Goal: Task Accomplishment & Management: Use online tool/utility

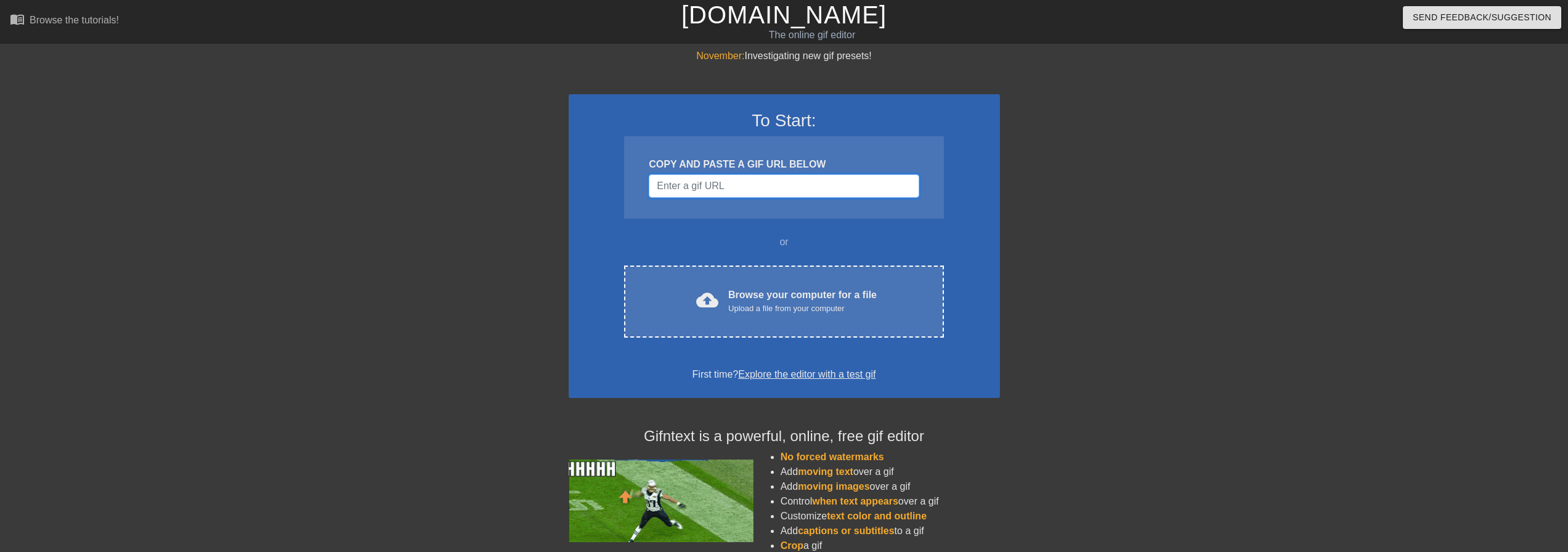
click at [792, 194] on input "Username" at bounding box center [784, 186] width 270 height 23
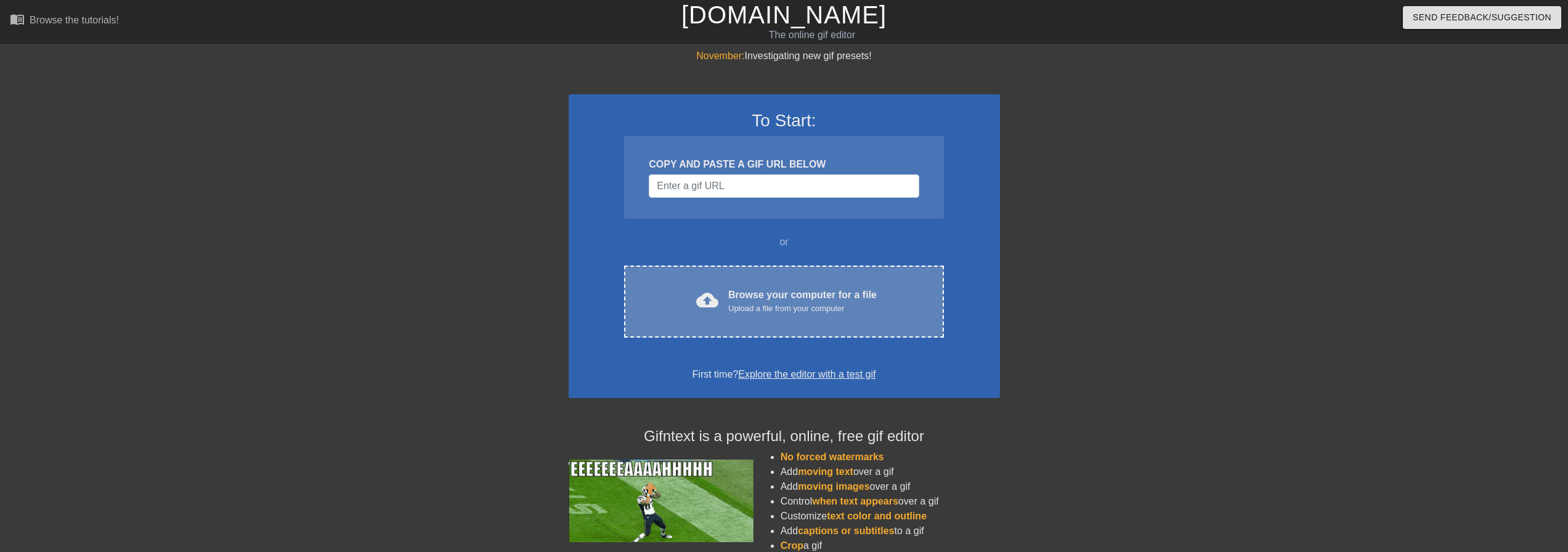
click at [768, 283] on div "cloud_upload Browse your computer for a file Upload a file from your computer C…" at bounding box center [784, 301] width 319 height 72
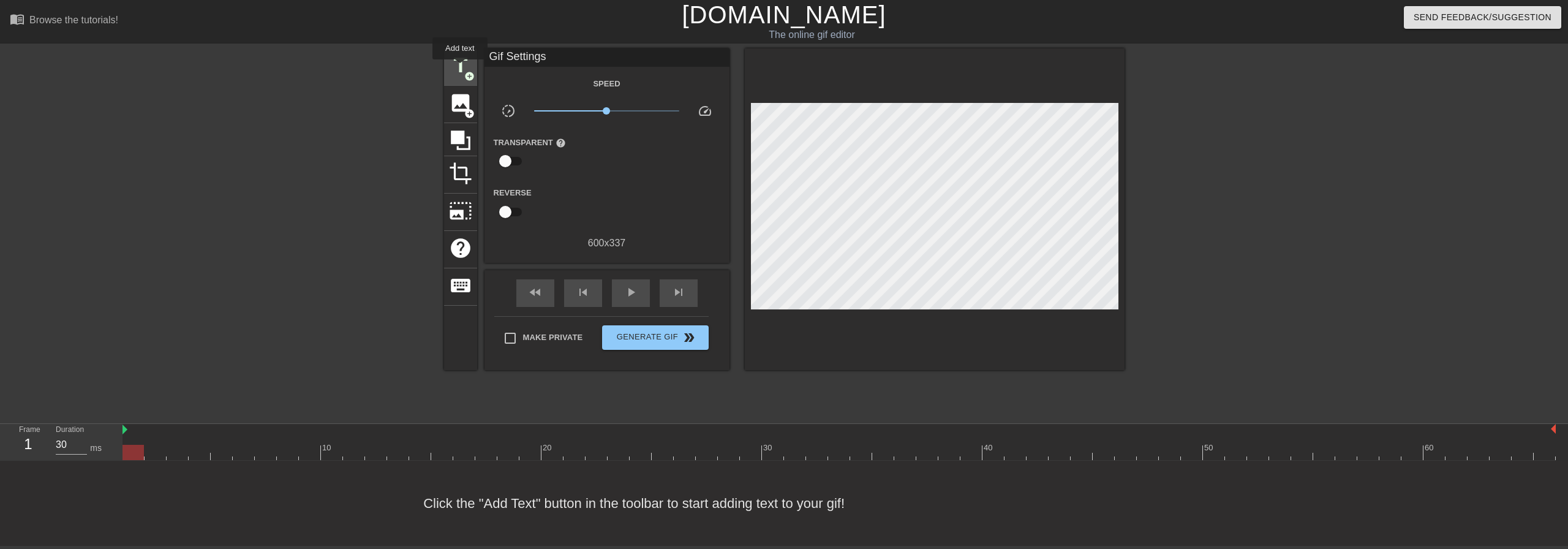
click at [460, 67] on span "title" at bounding box center [460, 65] width 23 height 23
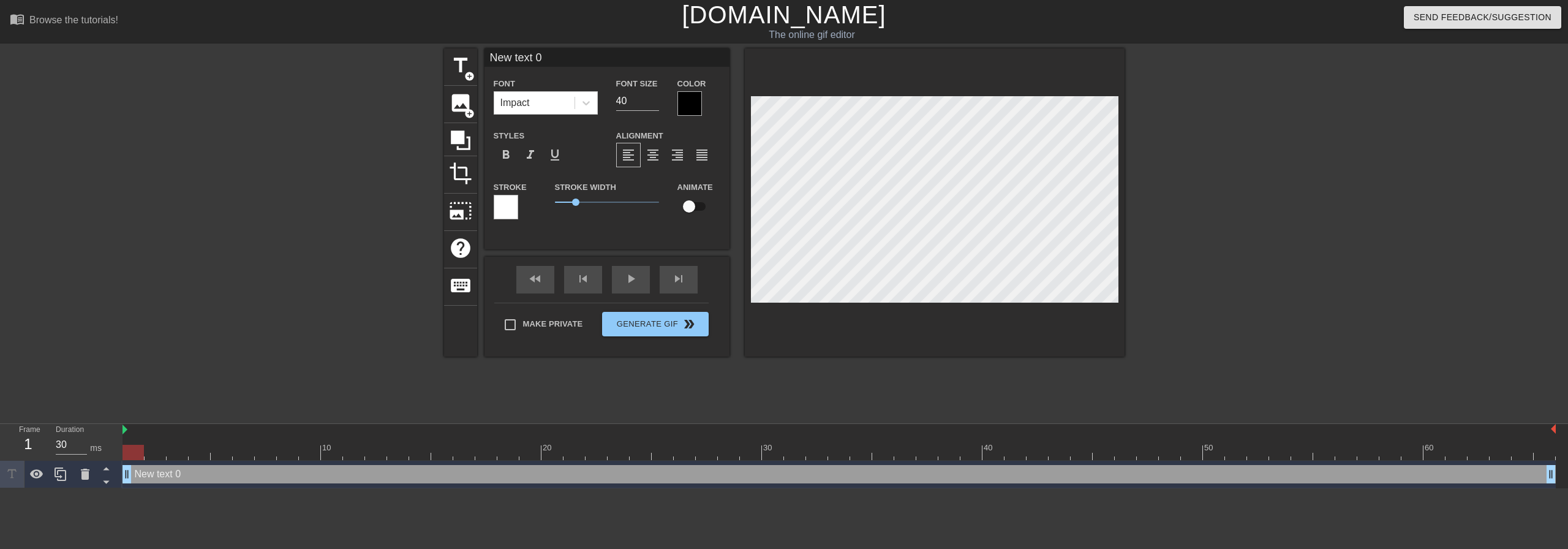
click at [224, 481] on div "New text 0 drag_handle drag_handle" at bounding box center [838, 474] width 1433 height 18
click at [170, 476] on div "New text 0 drag_handle drag_handle" at bounding box center [838, 474] width 1433 height 18
type input "T"
type textarea "T"
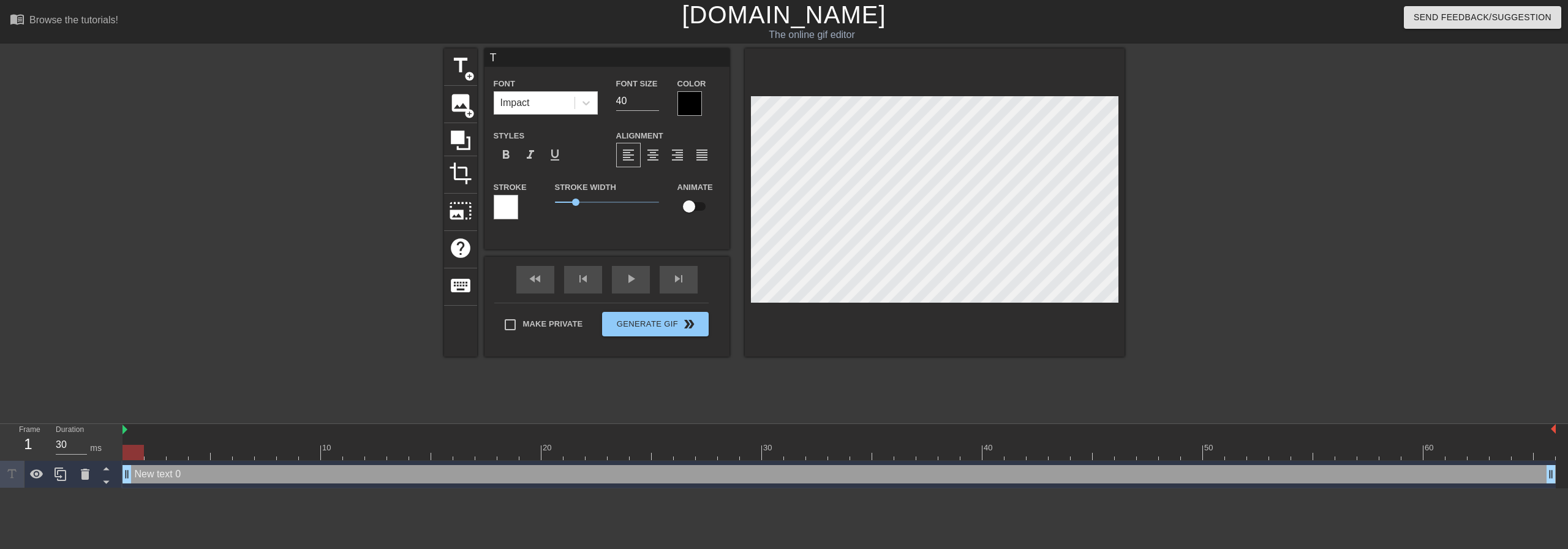
scroll to position [2, 1]
type input "Th"
type textarea "Th"
type input "Tha"
type textarea "Tha"
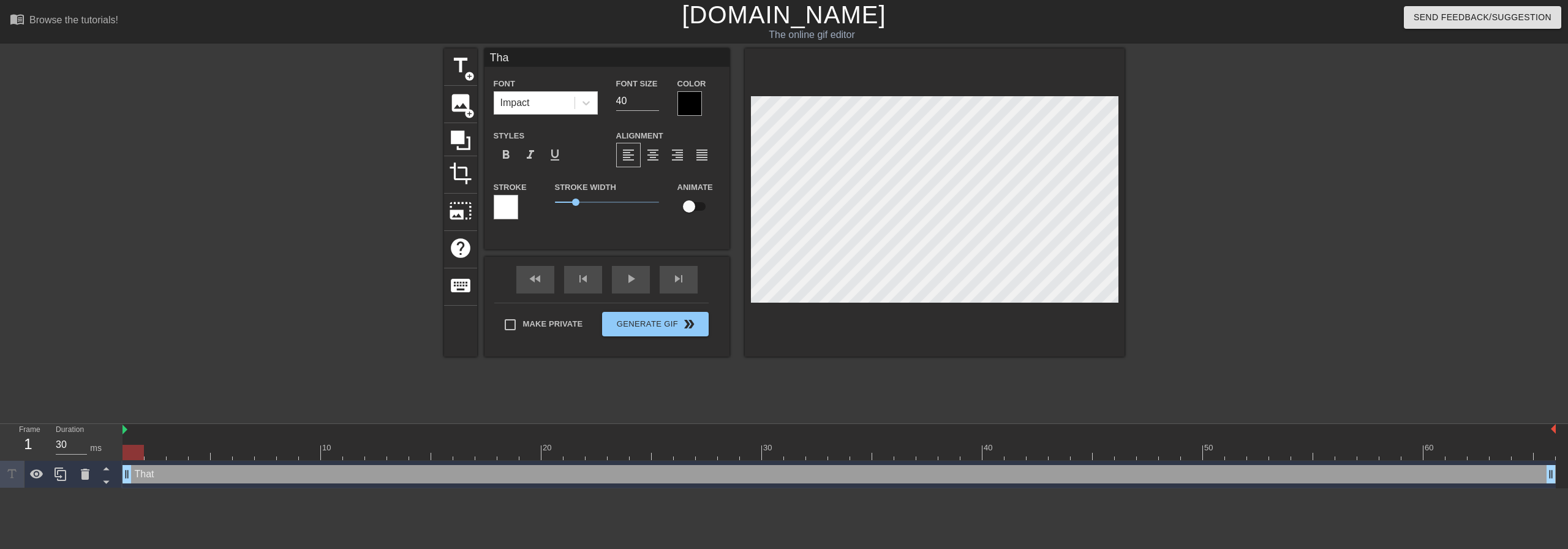
type input "That"
type textarea "That"
type input "That"
type textarea "That"
type input "That B"
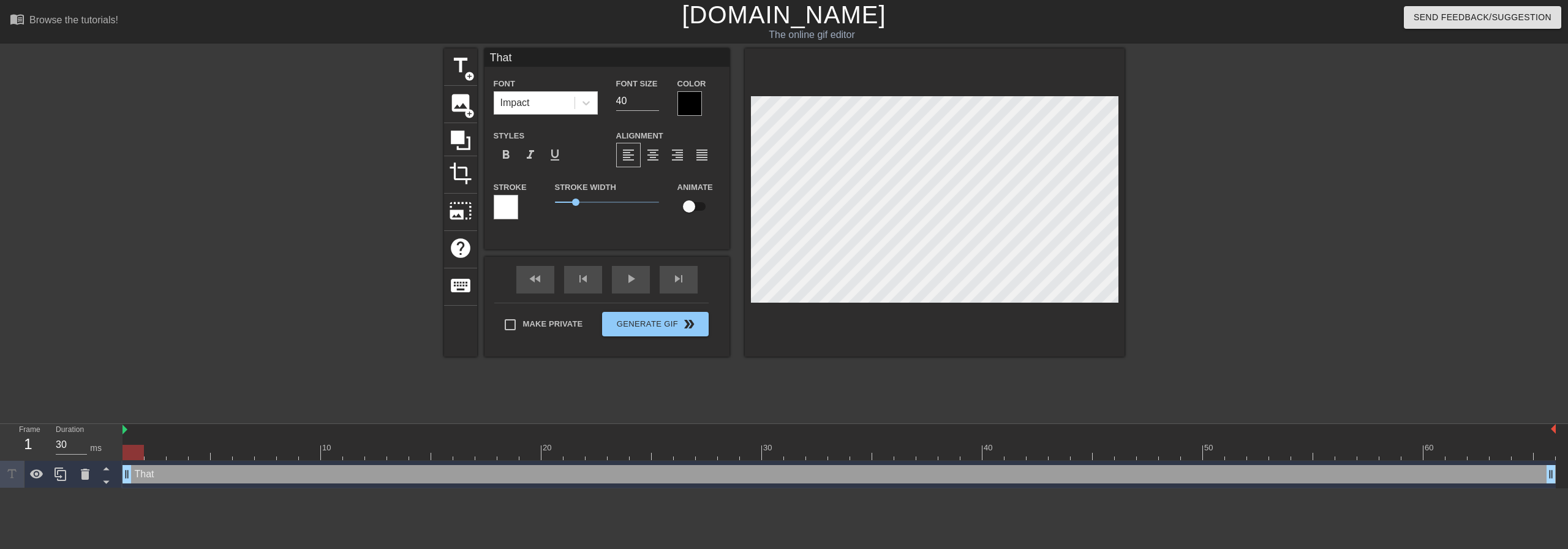
type textarea "That B"
type input "That BS"
type textarea "That BS"
click at [457, 67] on span "title" at bounding box center [460, 65] width 23 height 23
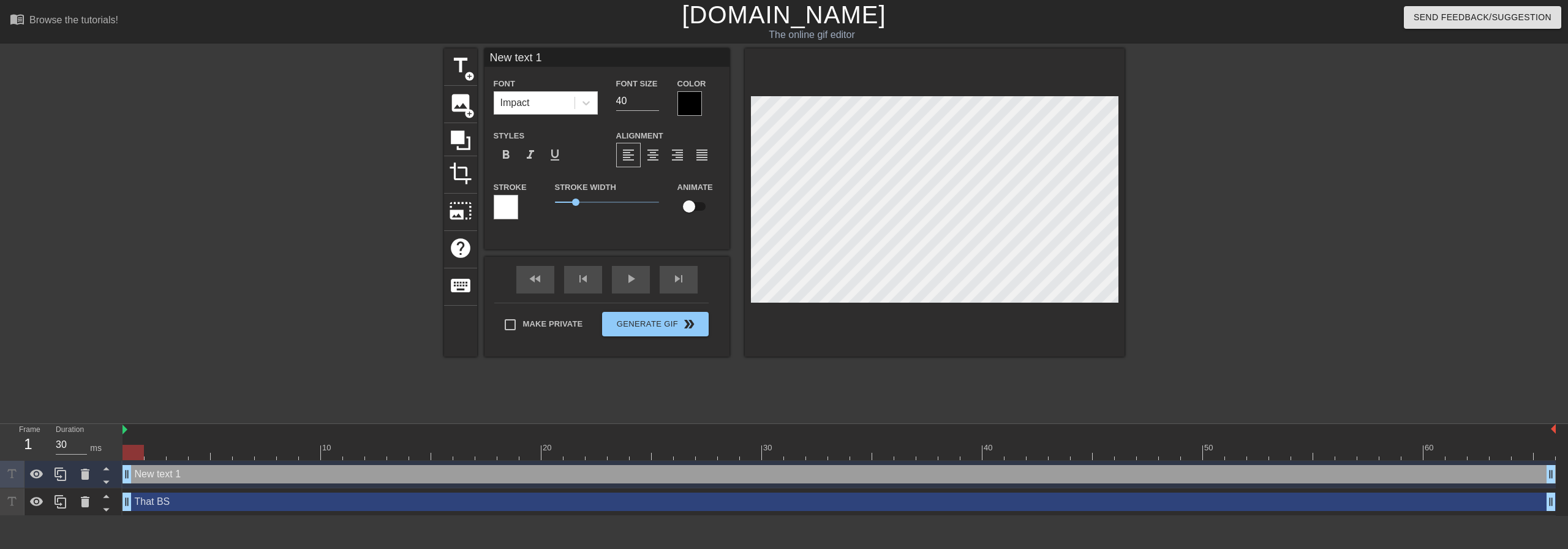
type input "M"
type textarea "M"
type input "Me"
type textarea "Me"
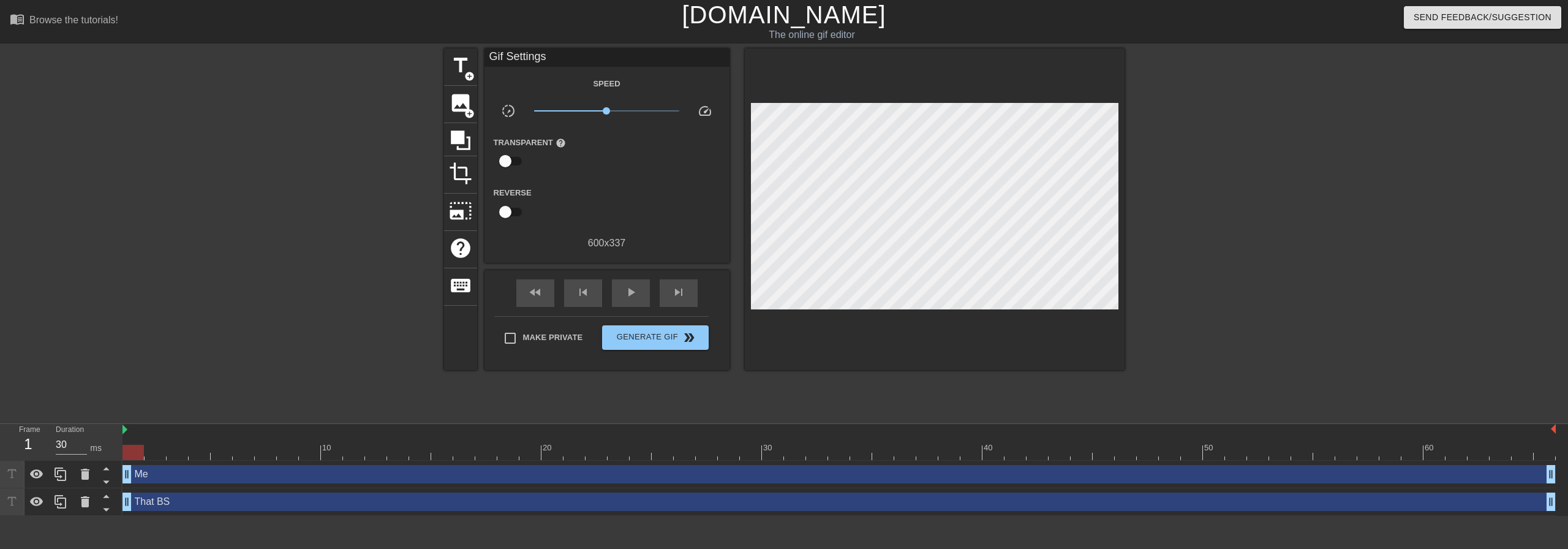
click at [460, 476] on div "Me drag_handle drag_handle" at bounding box center [838, 474] width 1433 height 18
click at [590, 383] on div "title add_circle image add_circle crop photo_size_select_large help keyboard Gi…" at bounding box center [783, 233] width 680 height 368
click at [159, 438] on div at bounding box center [156, 444] width 22 height 16
drag, startPoint x: 158, startPoint y: 458, endPoint x: 142, endPoint y: 459, distance: 16.0
click at [142, 459] on div at bounding box center [133, 453] width 21 height 16
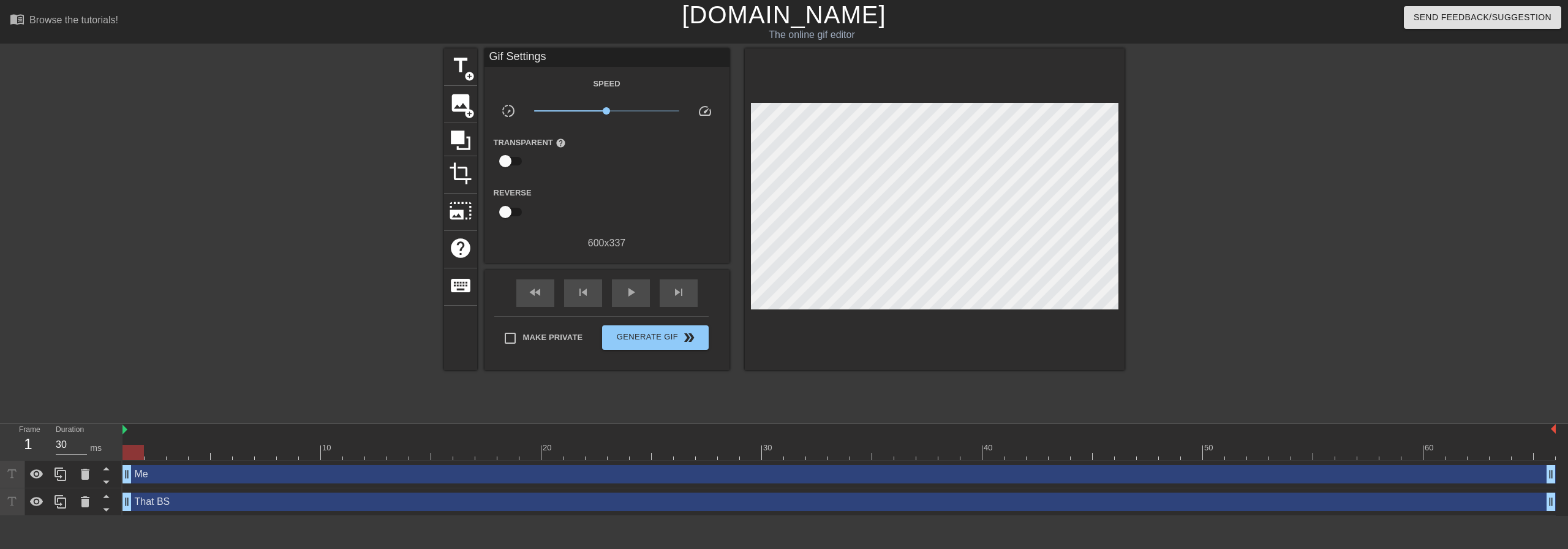
click at [132, 458] on div at bounding box center [133, 453] width 21 height 16
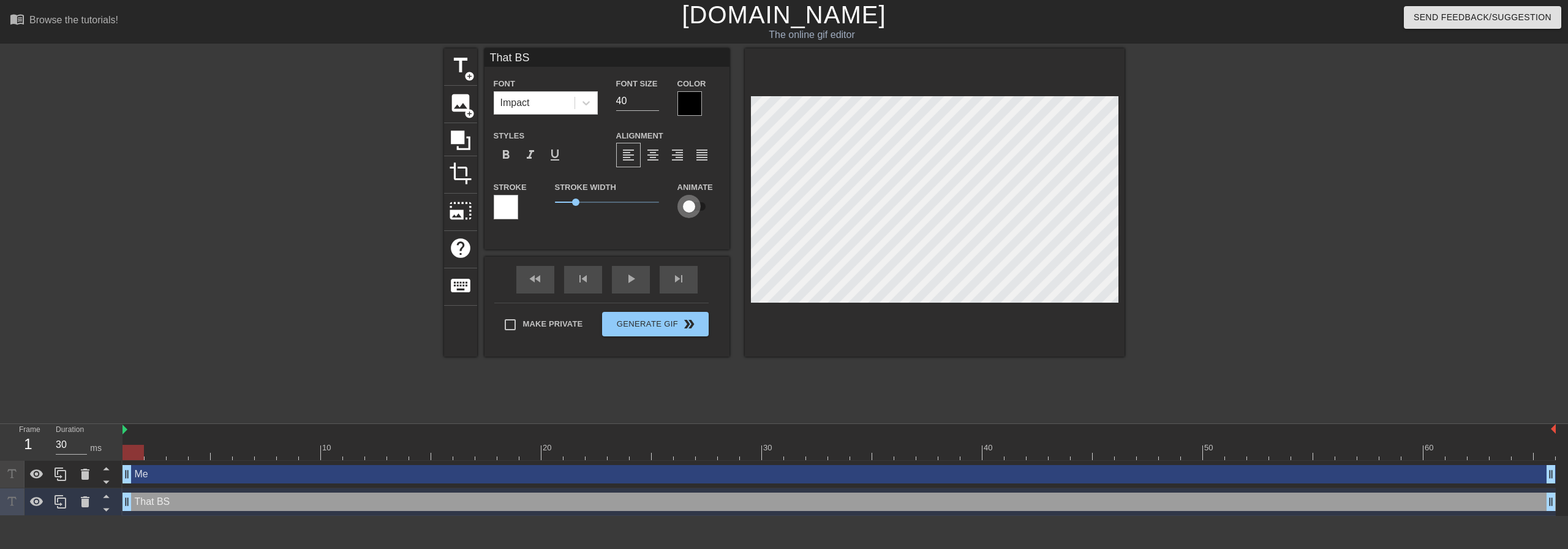
click at [689, 206] on input "checkbox" at bounding box center [689, 206] width 70 height 23
checkbox input "true"
click at [498, 500] on div "That BS drag_handle drag_handle" at bounding box center [838, 501] width 1433 height 18
click at [495, 506] on div "That BS drag_handle drag_handle" at bounding box center [838, 501] width 1433 height 18
click at [505, 477] on div "Me drag_handle drag_handle" at bounding box center [838, 474] width 1433 height 18
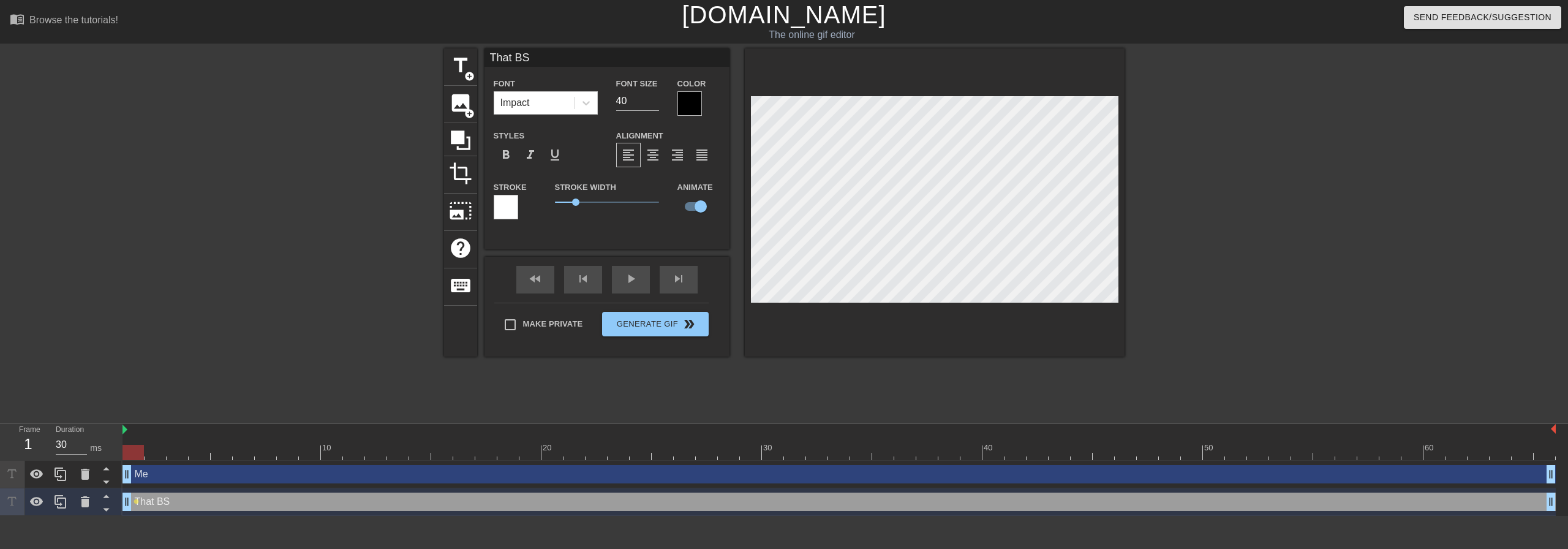
type input "Me"
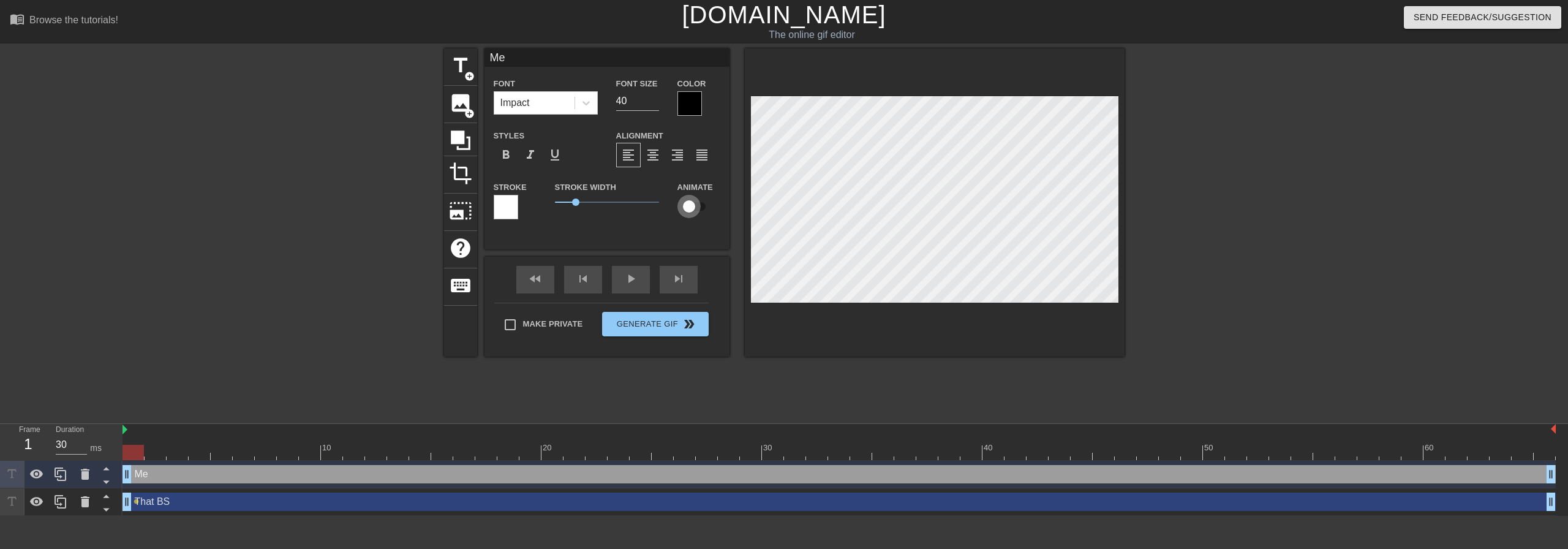
click at [699, 211] on input "checkbox" at bounding box center [689, 206] width 70 height 23
checkbox input "true"
drag, startPoint x: 131, startPoint y: 451, endPoint x: 146, endPoint y: 451, distance: 15.0
click at [146, 451] on div at bounding box center [156, 453] width 21 height 16
drag, startPoint x: 153, startPoint y: 452, endPoint x: 168, endPoint y: 452, distance: 15.0
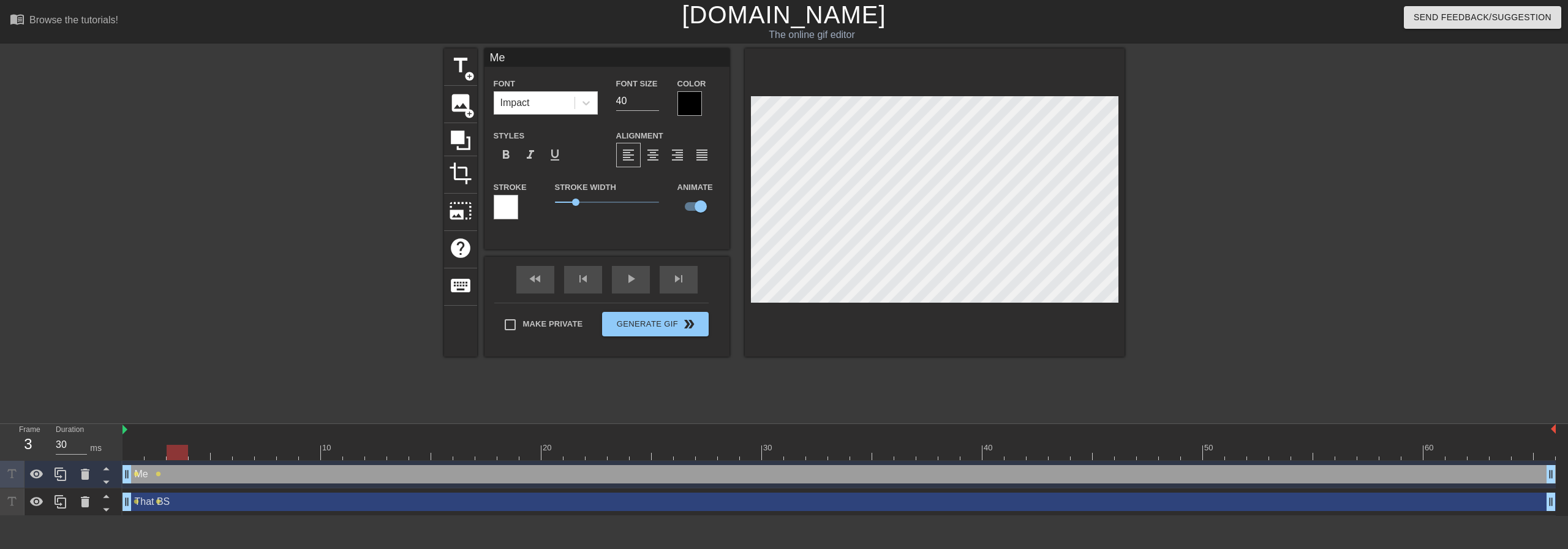
click at [168, 452] on div at bounding box center [177, 453] width 21 height 16
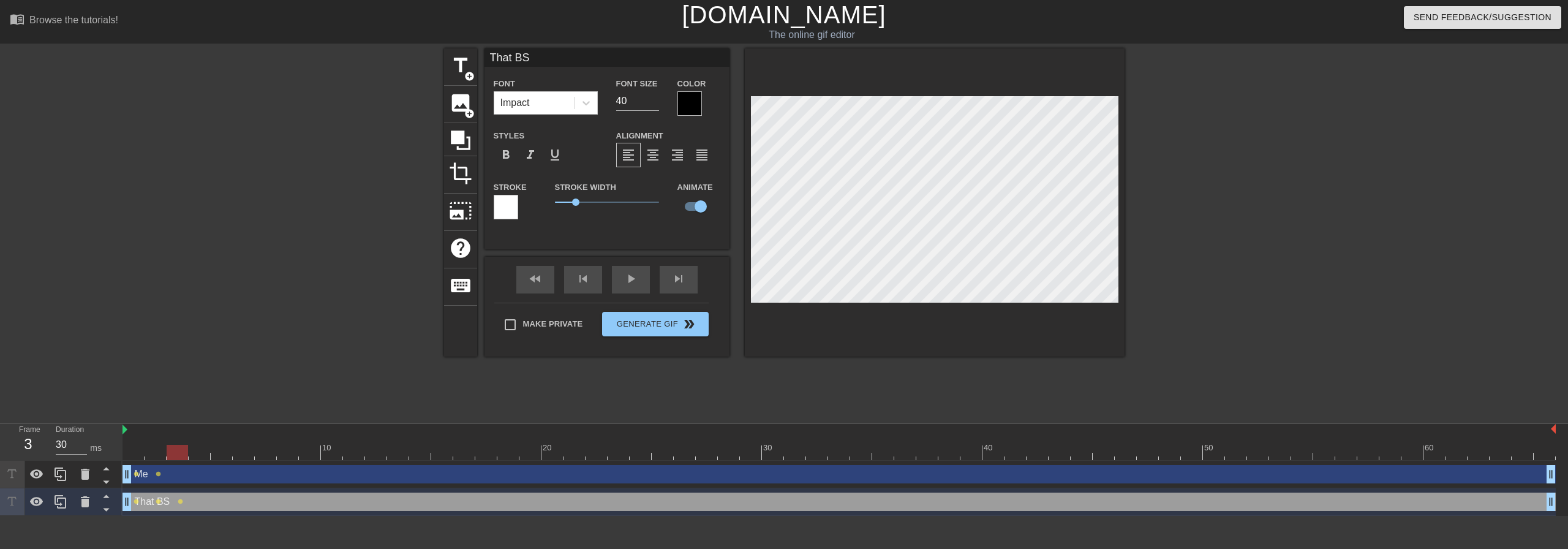
type input "Me"
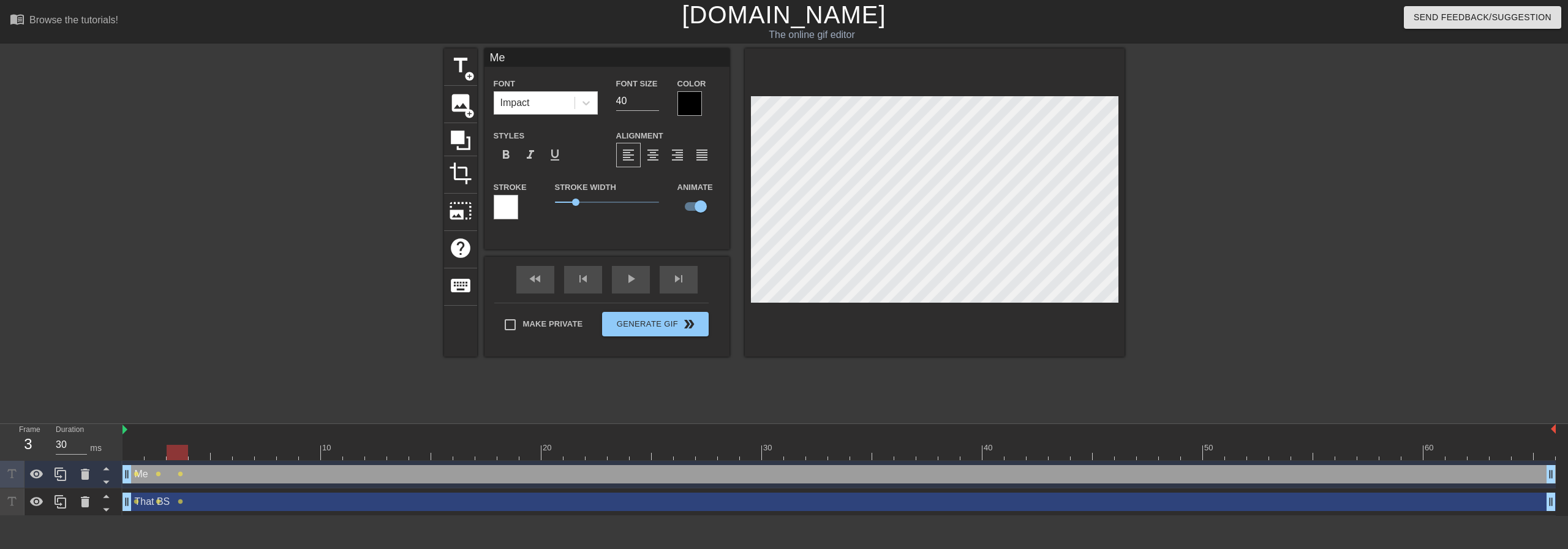
click at [183, 456] on div at bounding box center [177, 453] width 21 height 16
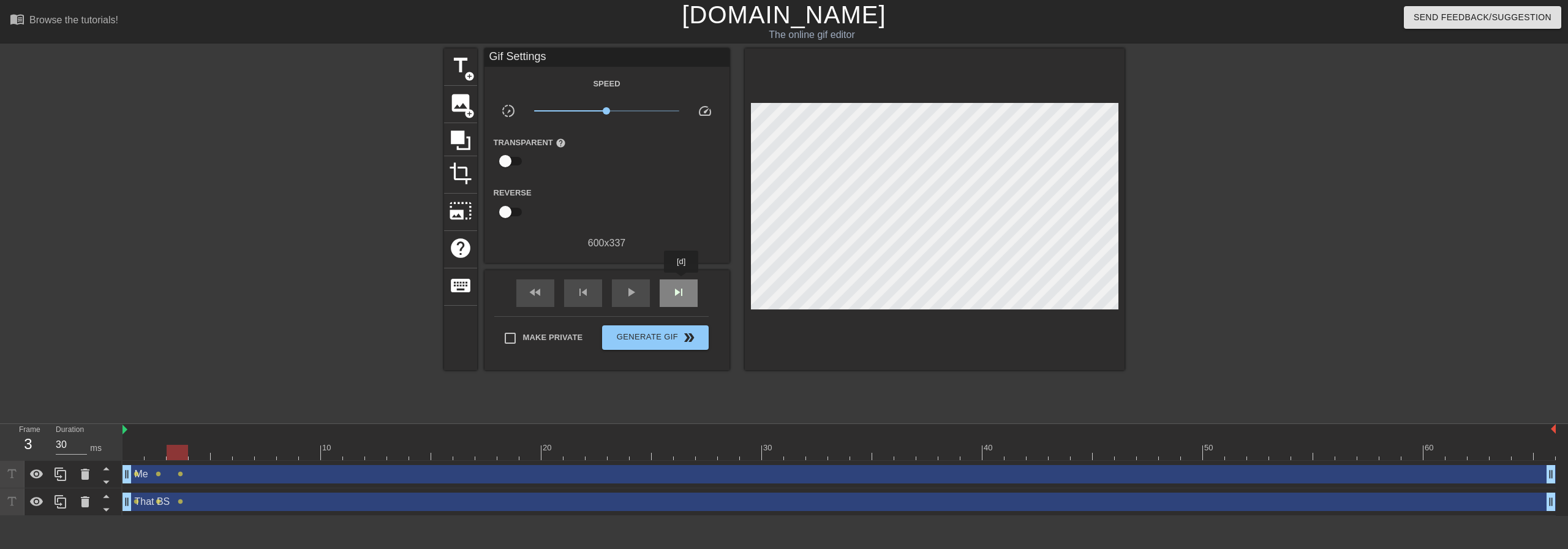
click at [682, 281] on div "skip_next" at bounding box center [678, 293] width 38 height 27
click at [588, 294] on span "skip_previous" at bounding box center [583, 292] width 15 height 15
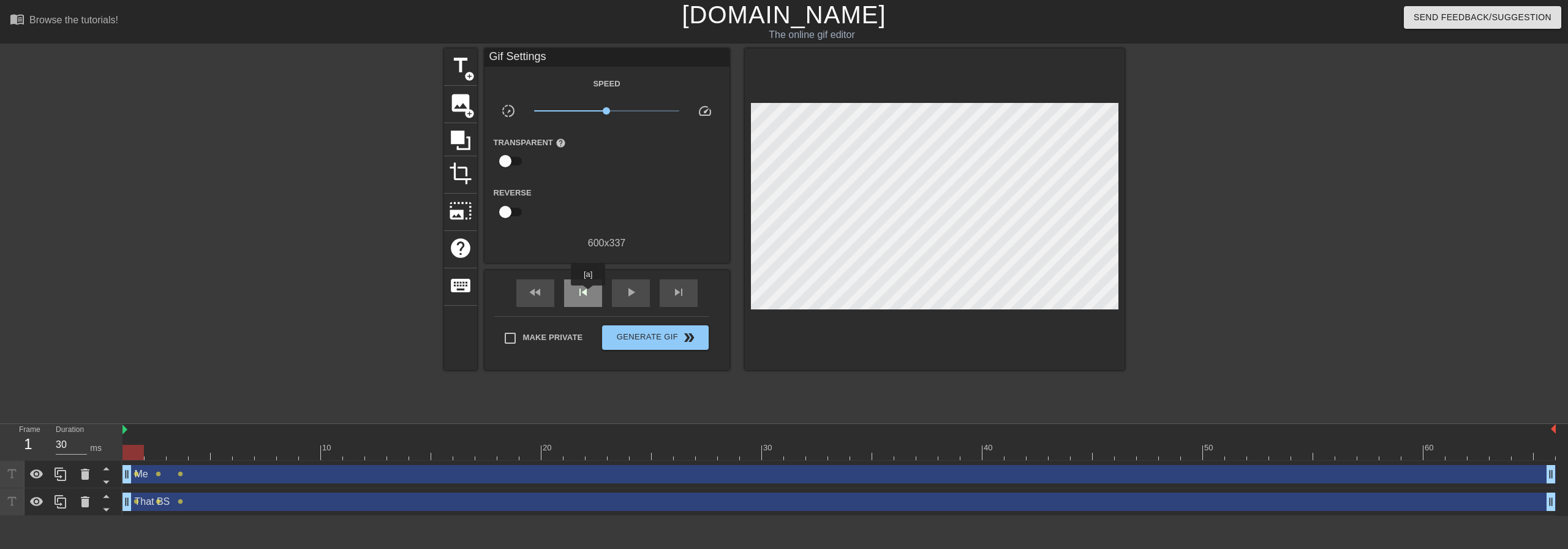
click at [588, 295] on span "skip_previous" at bounding box center [583, 292] width 15 height 15
click at [687, 302] on div "skip_next" at bounding box center [678, 293] width 38 height 27
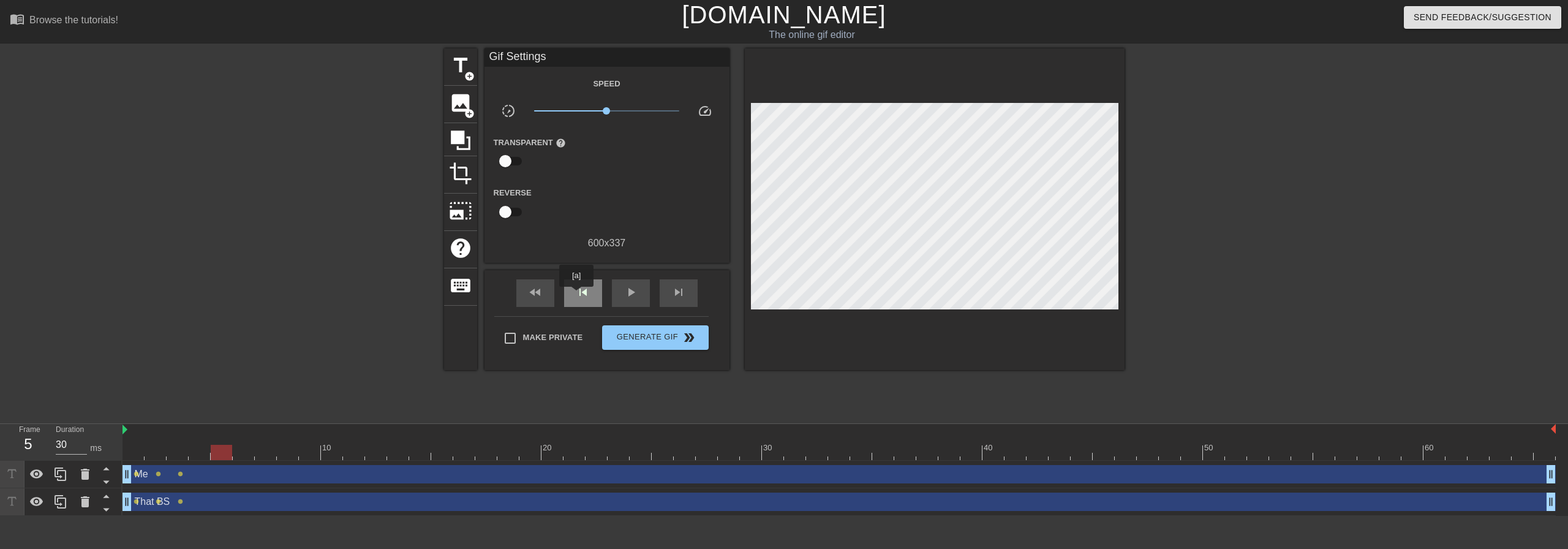
click at [576, 295] on span "skip_previous" at bounding box center [583, 292] width 15 height 15
click at [578, 296] on span "skip_previous" at bounding box center [583, 292] width 15 height 15
click at [685, 294] on span "skip_next" at bounding box center [678, 292] width 15 height 15
click at [687, 294] on div "skip_next" at bounding box center [678, 293] width 38 height 27
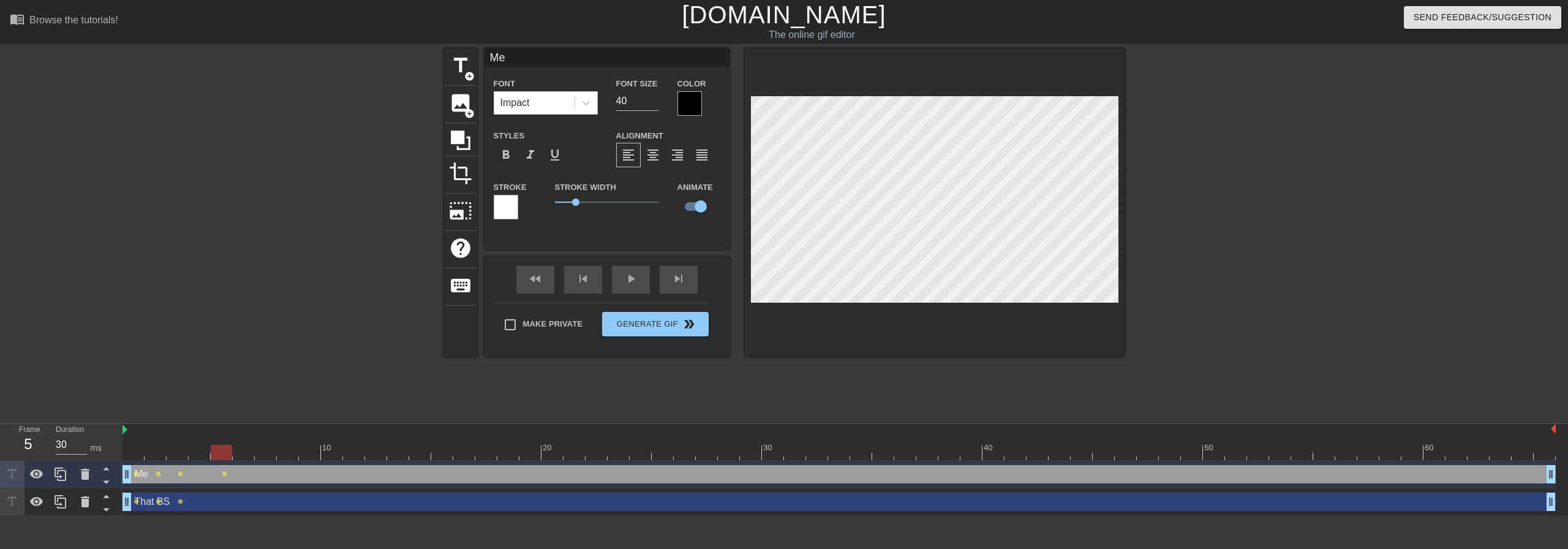
type input "That BS"
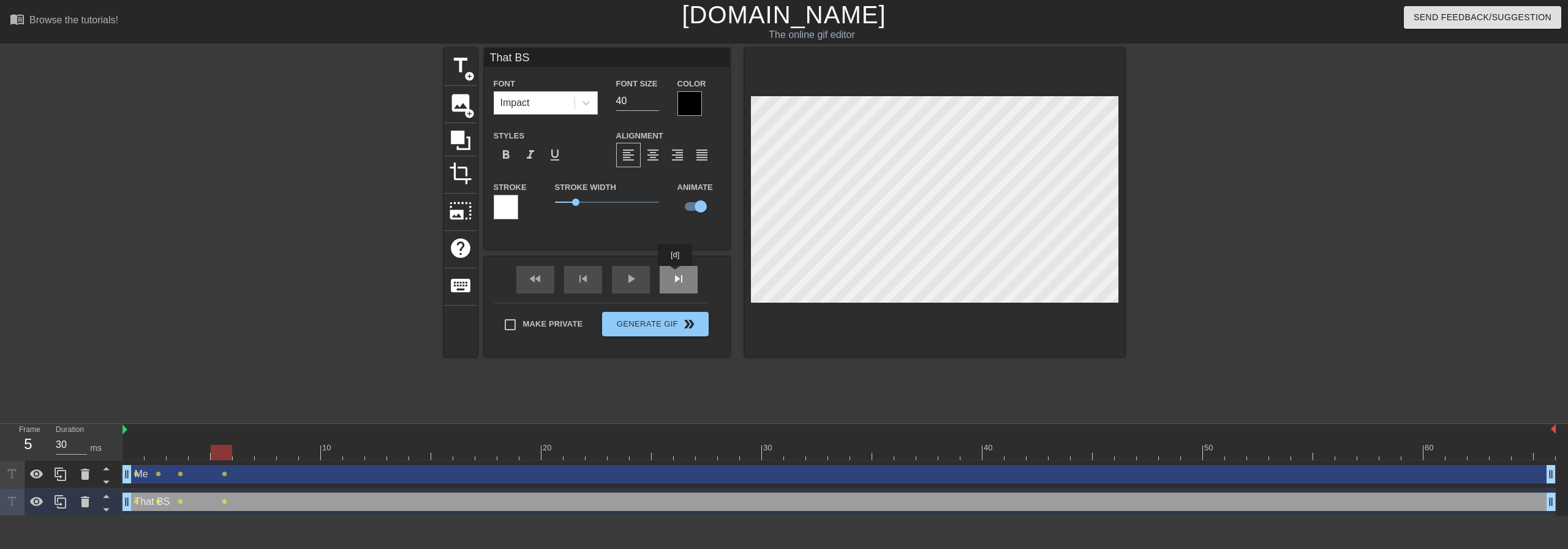
click at [675, 274] on div "fast_rewind skip_previous play_arrow skip_next" at bounding box center [606, 279] width 199 height 46
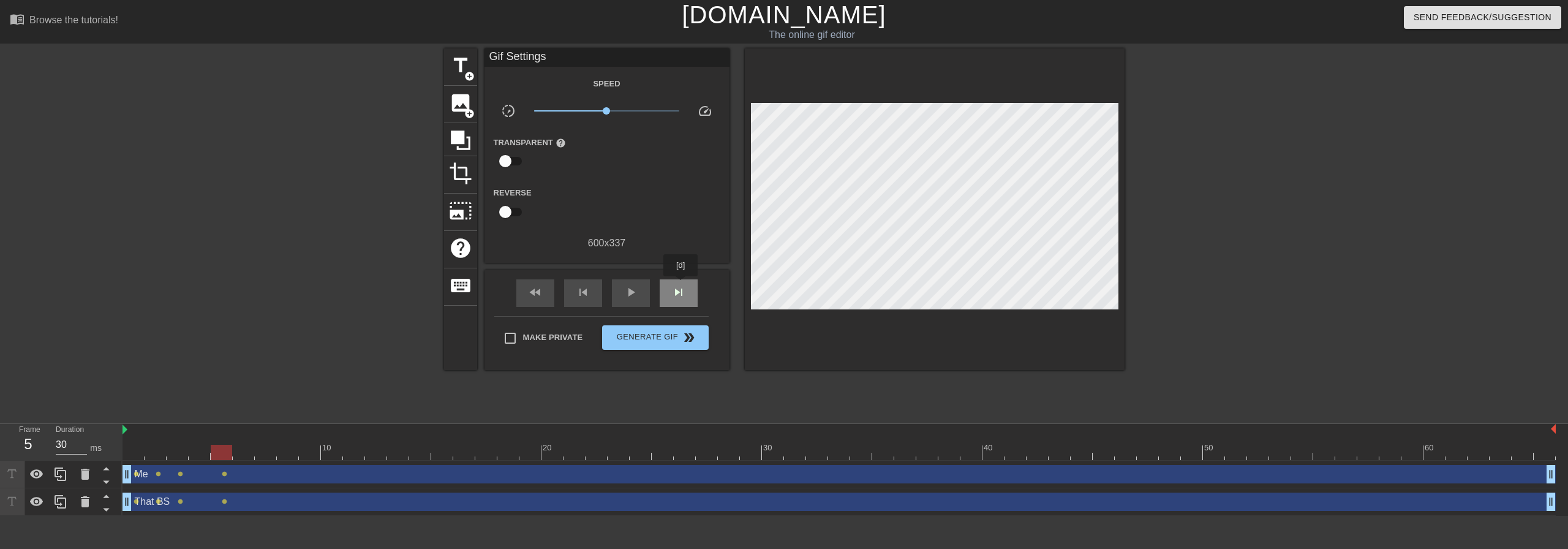
click at [681, 285] on span "skip_next" at bounding box center [678, 292] width 15 height 15
click at [588, 292] on span "skip_previous" at bounding box center [583, 292] width 15 height 15
click at [676, 285] on span "skip_next" at bounding box center [678, 292] width 15 height 15
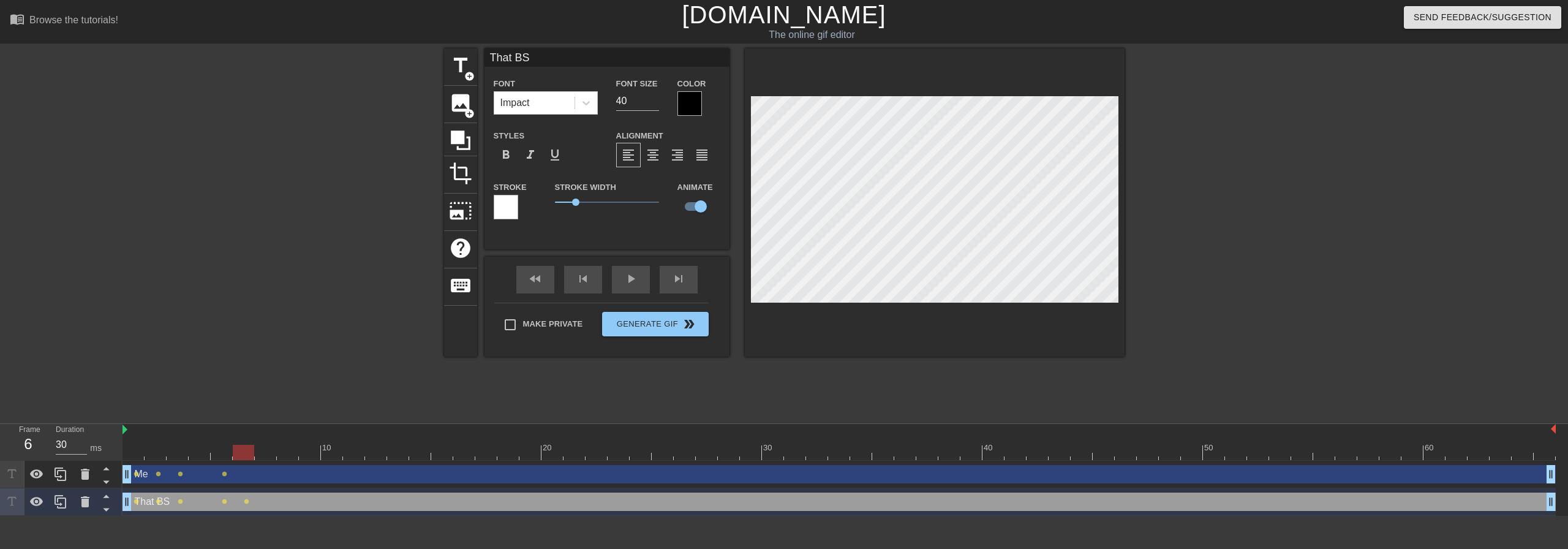
click at [271, 473] on div "Me drag_handle drag_handle" at bounding box center [838, 474] width 1433 height 18
type input "Me"
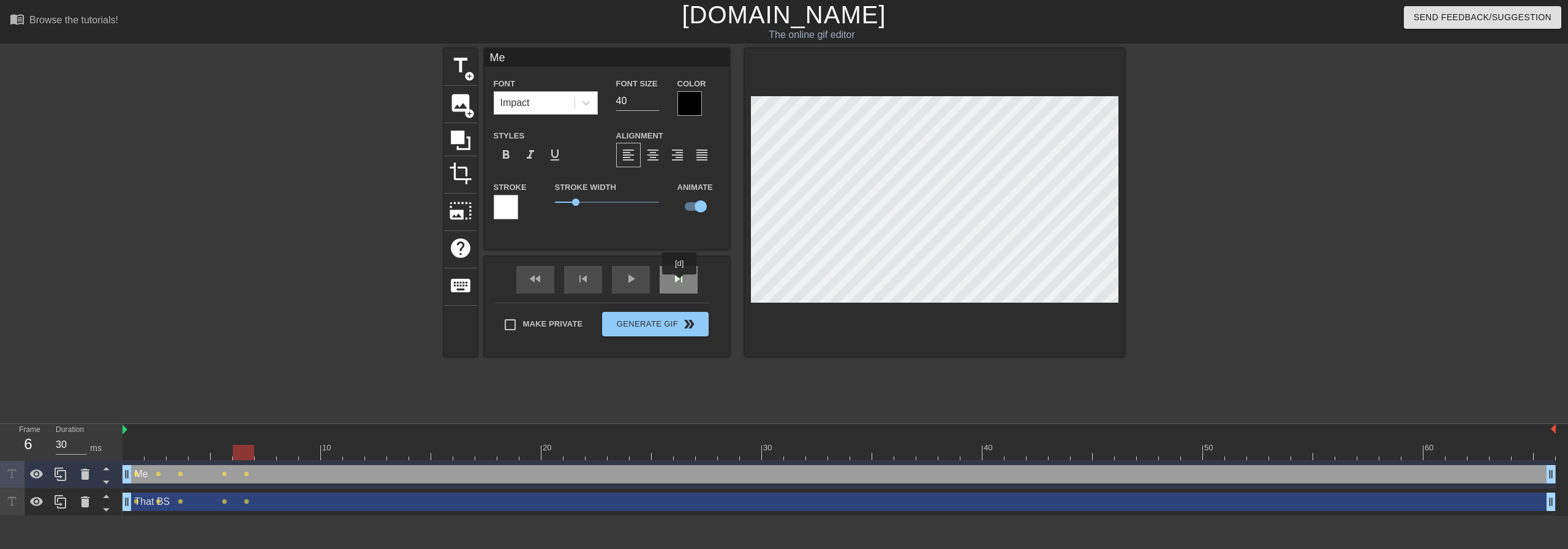
click at [680, 283] on div "skip_next" at bounding box center [678, 279] width 38 height 27
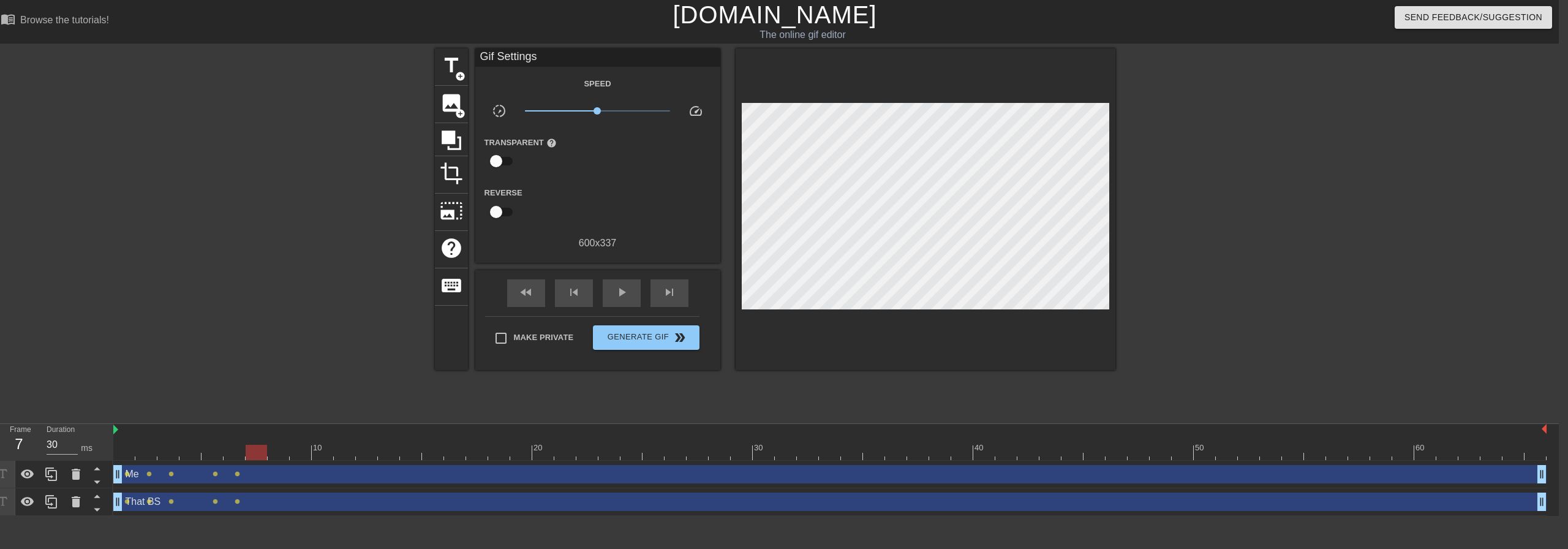
scroll to position [0, 0]
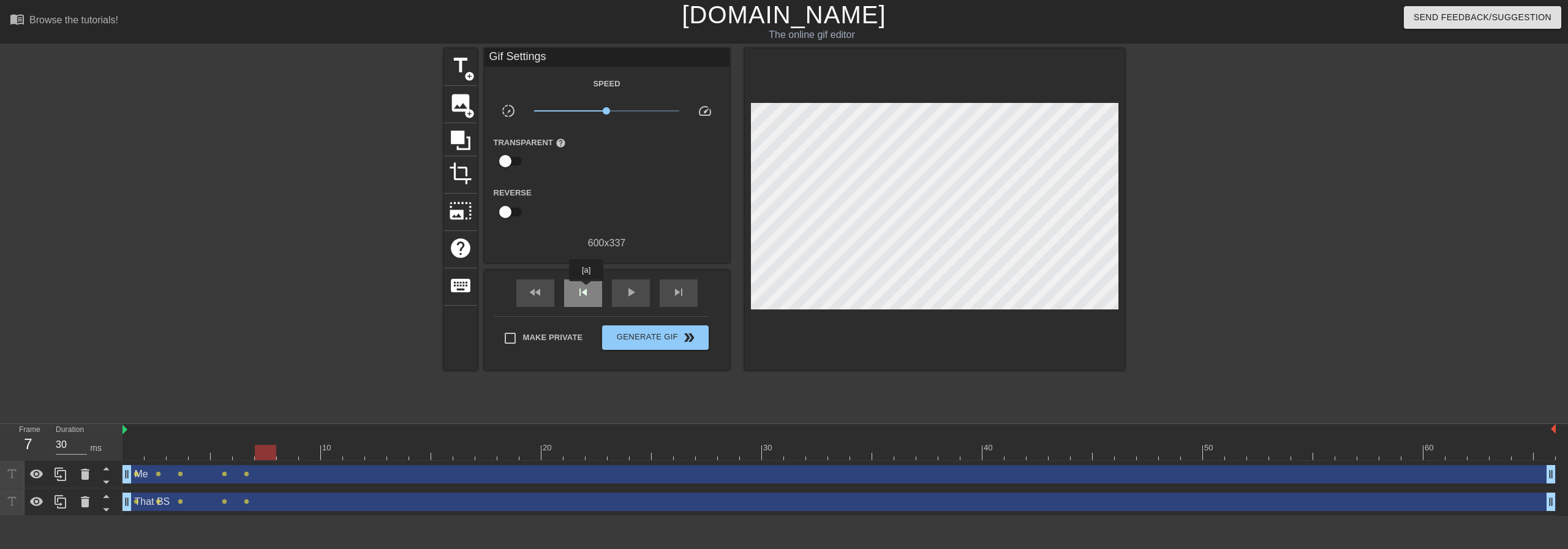
click at [587, 290] on span "skip_previous" at bounding box center [583, 292] width 15 height 15
click at [694, 290] on div "skip_next" at bounding box center [678, 293] width 38 height 27
click at [586, 282] on div "skip_previous" at bounding box center [583, 293] width 38 height 27
click at [655, 278] on div "fast_rewind skip_previous play_arrow skip_next" at bounding box center [606, 293] width 199 height 46
click at [680, 290] on span "skip_next" at bounding box center [678, 292] width 15 height 15
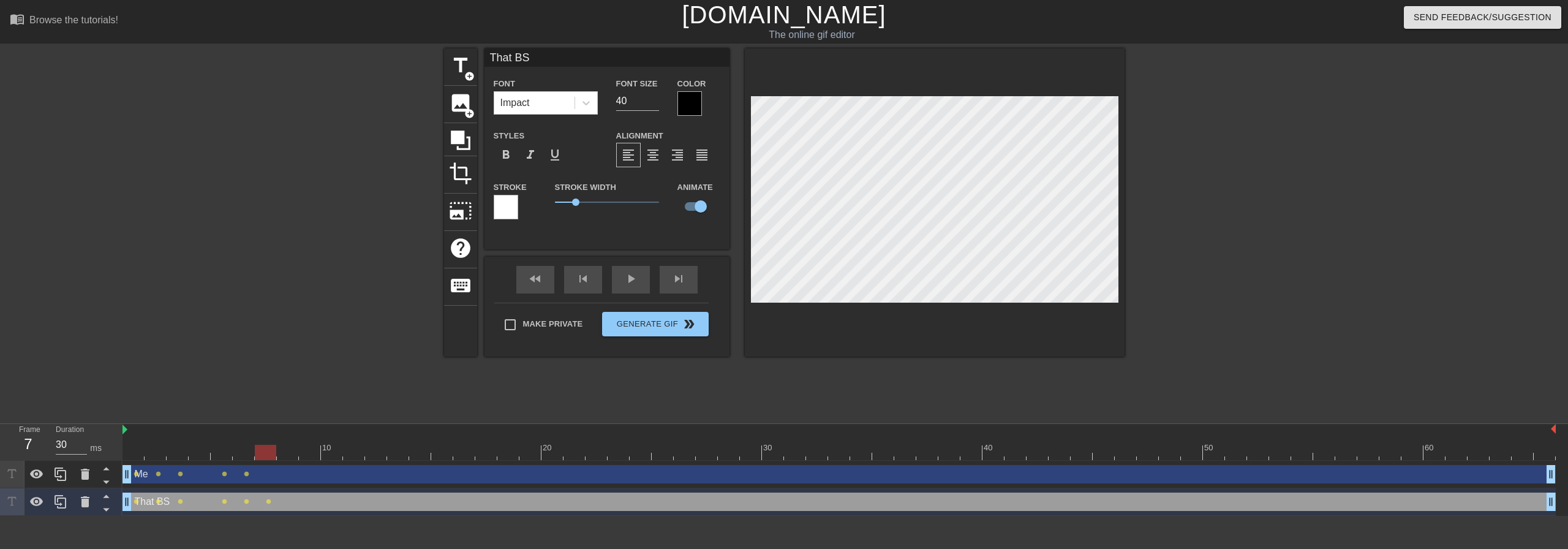
type input "Me"
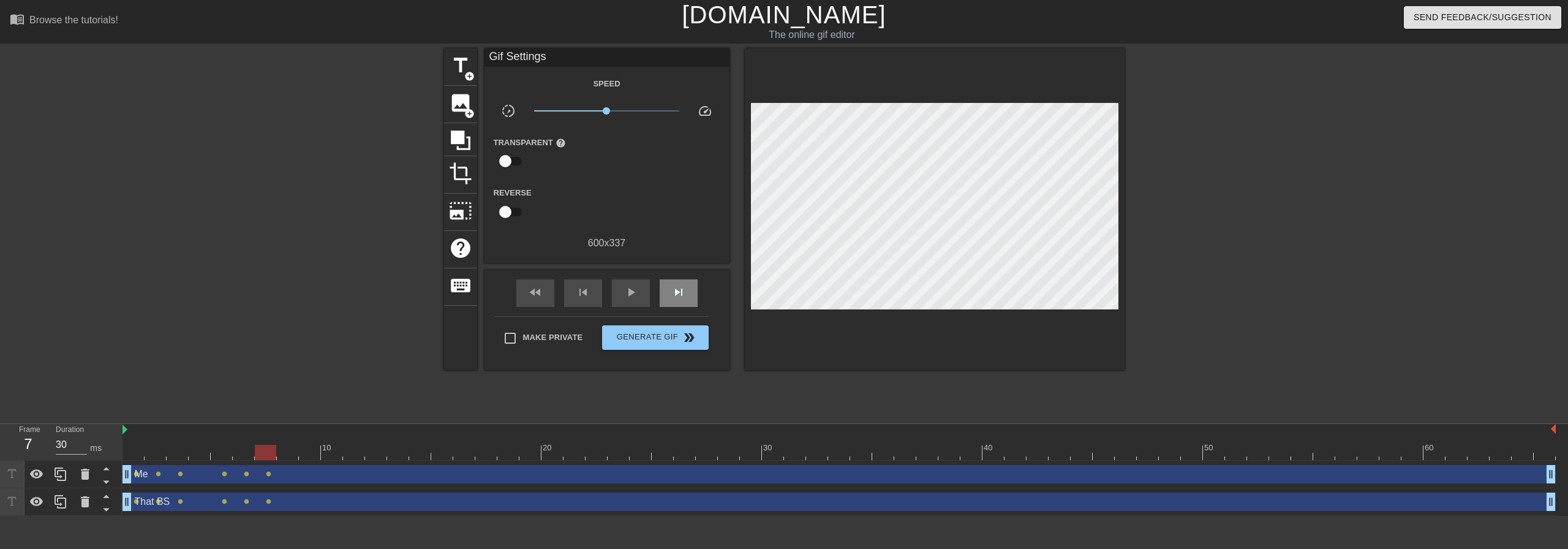
click at [682, 277] on div "fast_rewind skip_previous play_arrow skip_next" at bounding box center [606, 293] width 199 height 46
click at [679, 290] on span "skip_next" at bounding box center [678, 292] width 15 height 15
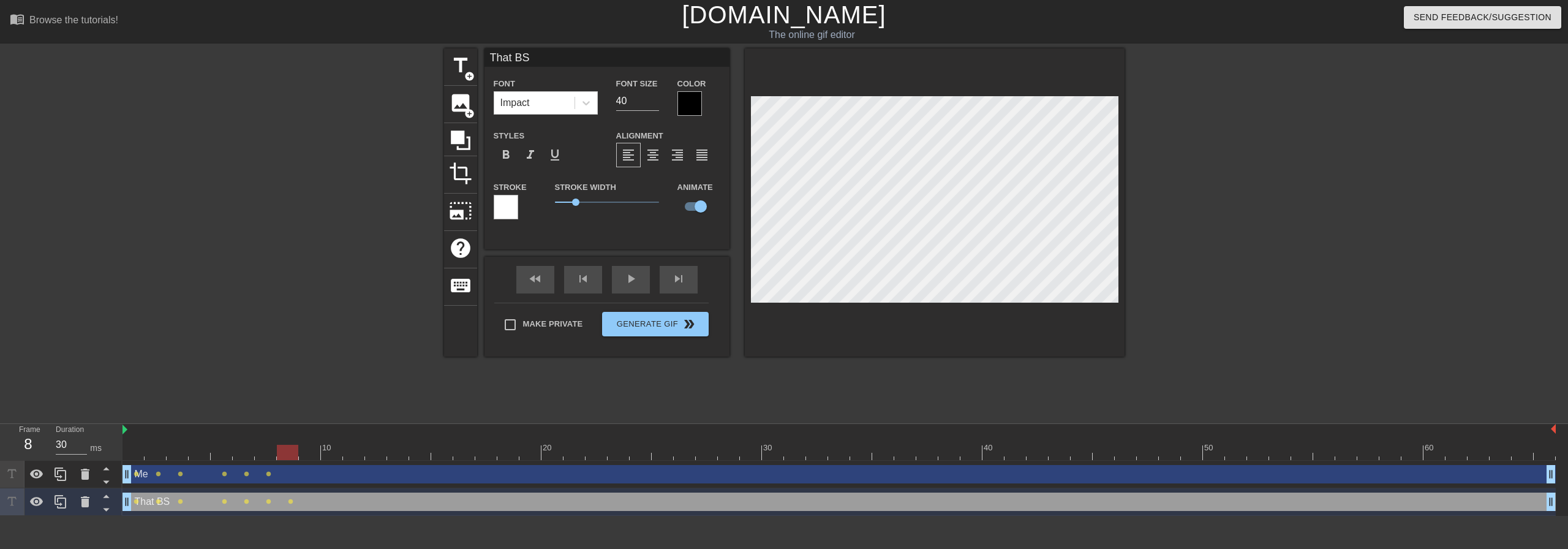
click at [377, 483] on div "Me drag_handle drag_handle" at bounding box center [838, 474] width 1433 height 18
type input "Me"
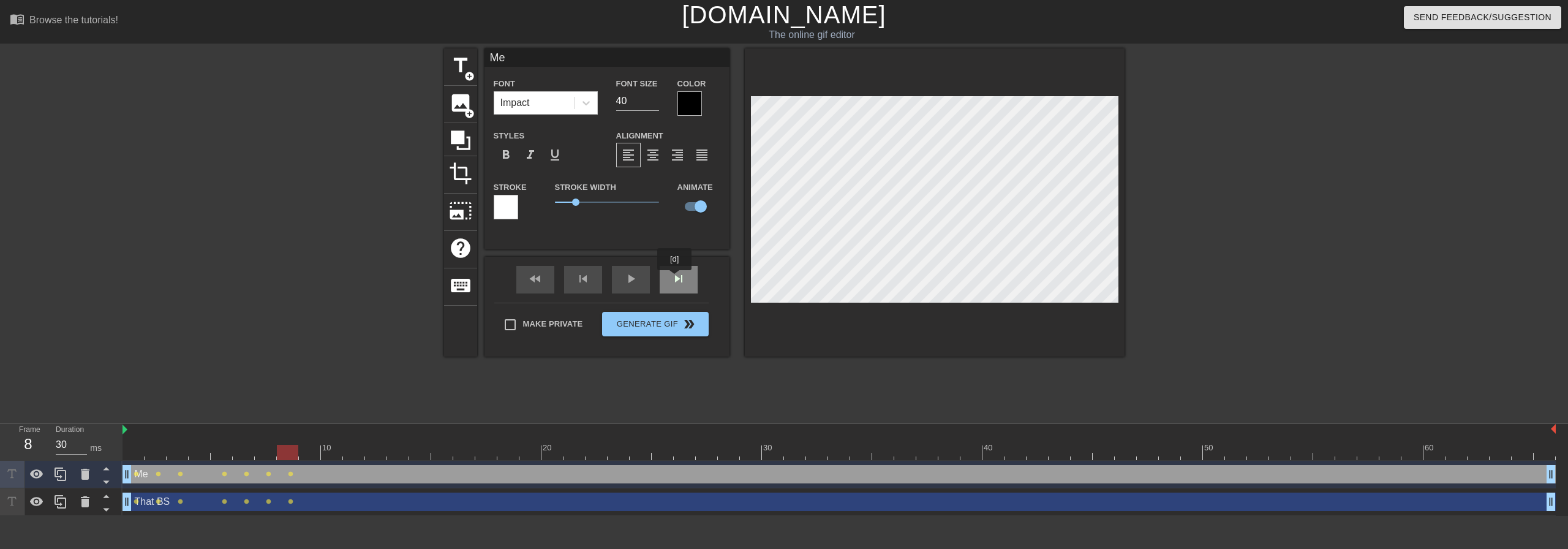
click at [675, 278] on div "skip_next" at bounding box center [678, 279] width 38 height 27
type input "That BS"
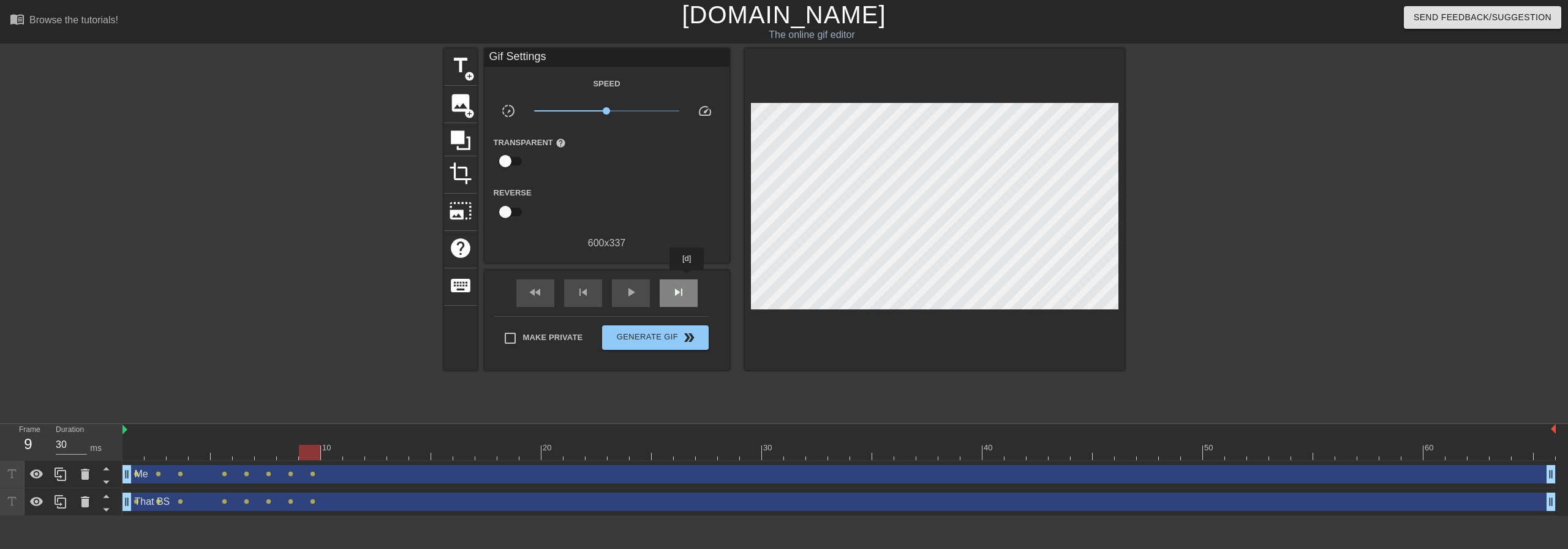
click at [687, 279] on div "skip_next" at bounding box center [678, 293] width 38 height 27
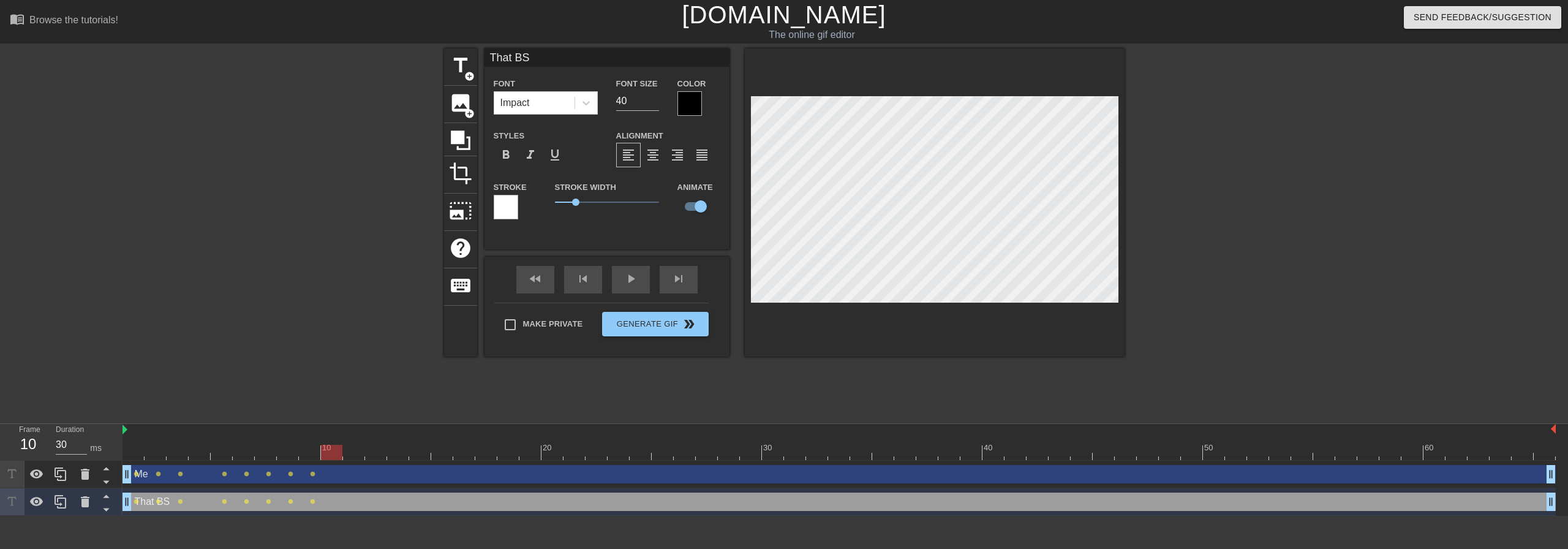
scroll to position [2, 3]
click at [448, 476] on div "Me drag_handle drag_handle" at bounding box center [838, 474] width 1433 height 18
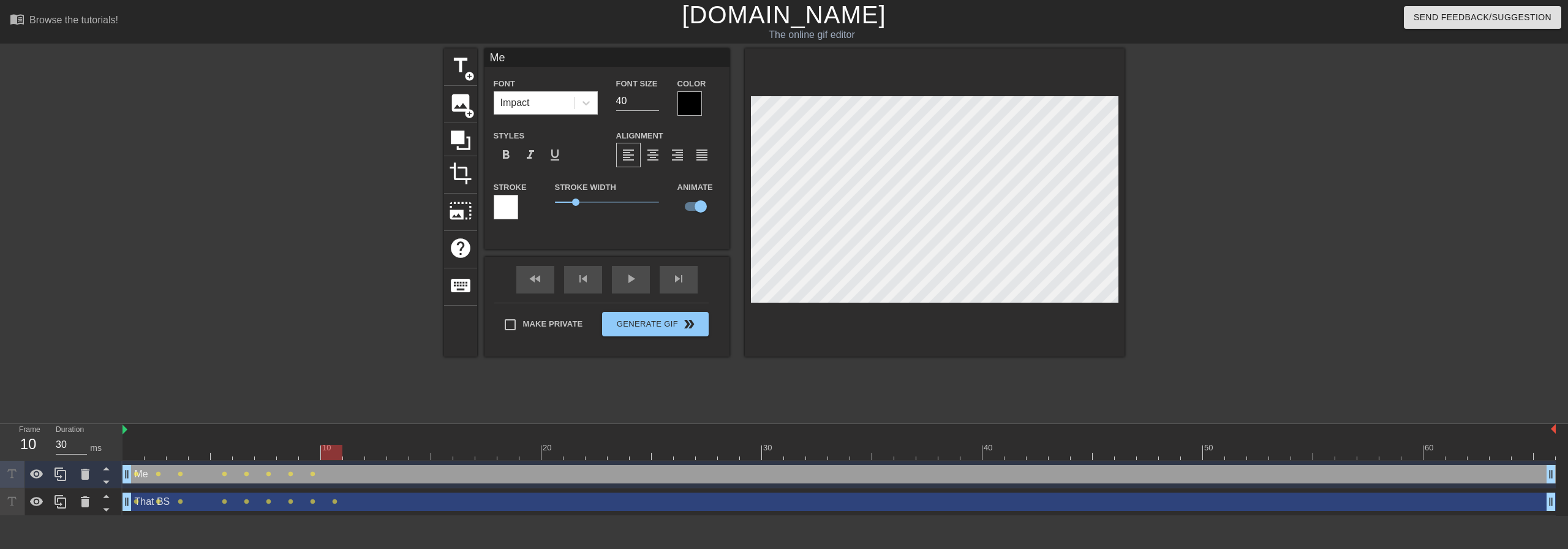
type input "Me"
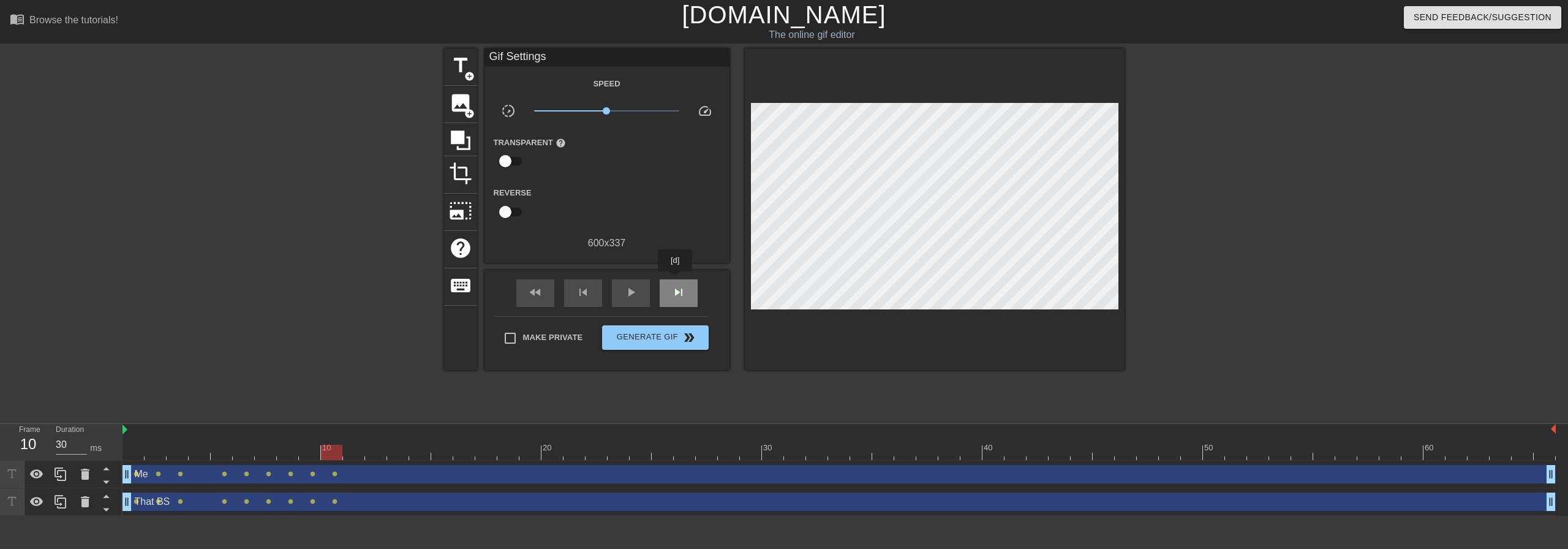
click at [675, 280] on div "skip_next" at bounding box center [678, 293] width 38 height 27
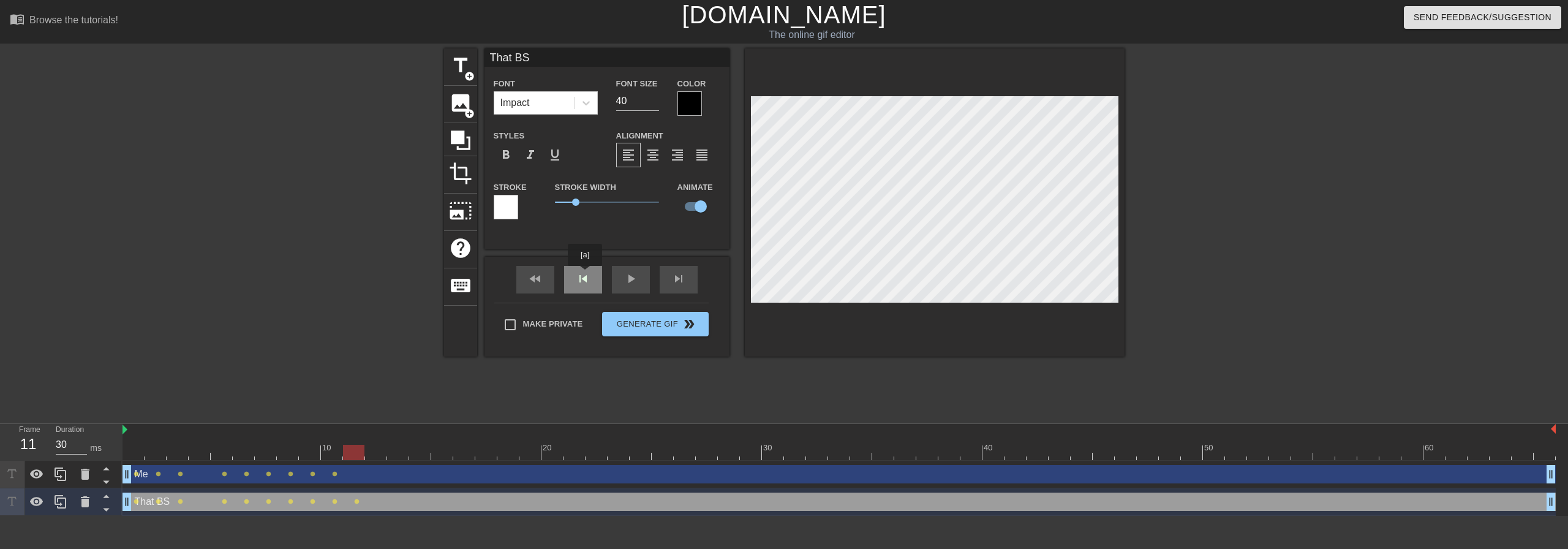
click at [585, 274] on div "fast_rewind skip_previous play_arrow skip_next" at bounding box center [606, 279] width 199 height 46
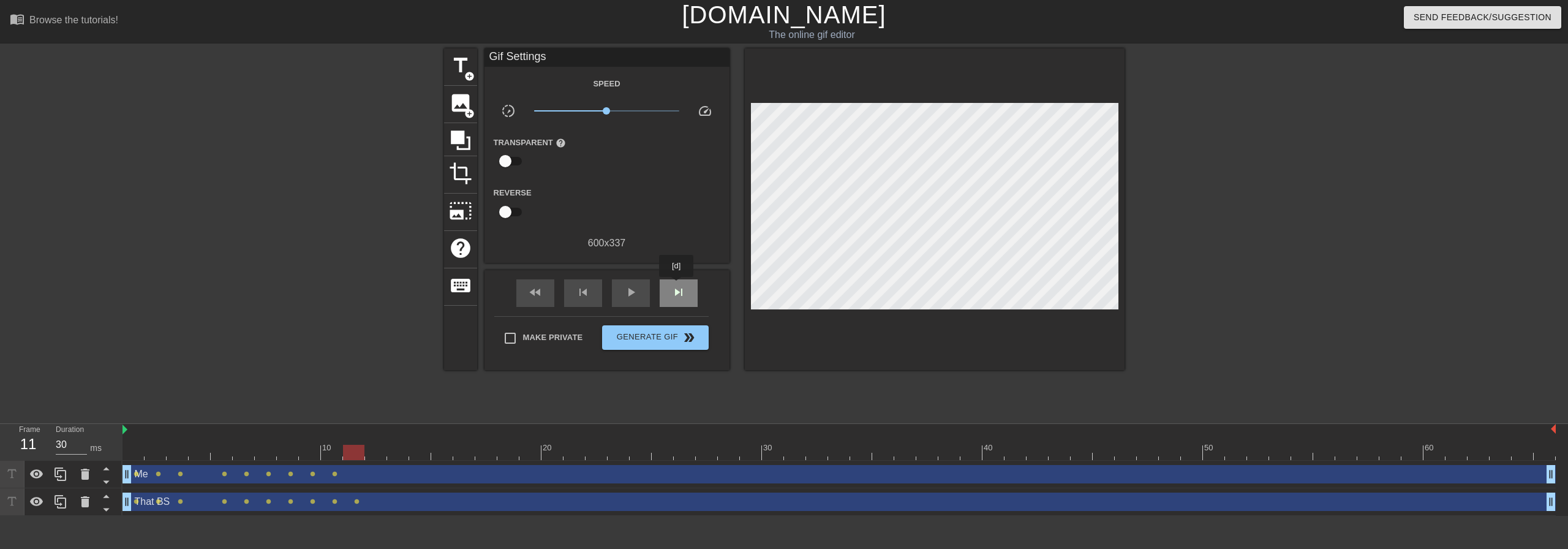
click at [677, 285] on span "skip_next" at bounding box center [678, 292] width 15 height 15
click at [585, 290] on span "skip_previous" at bounding box center [583, 292] width 15 height 15
click at [686, 288] on span "skip_next" at bounding box center [678, 292] width 15 height 15
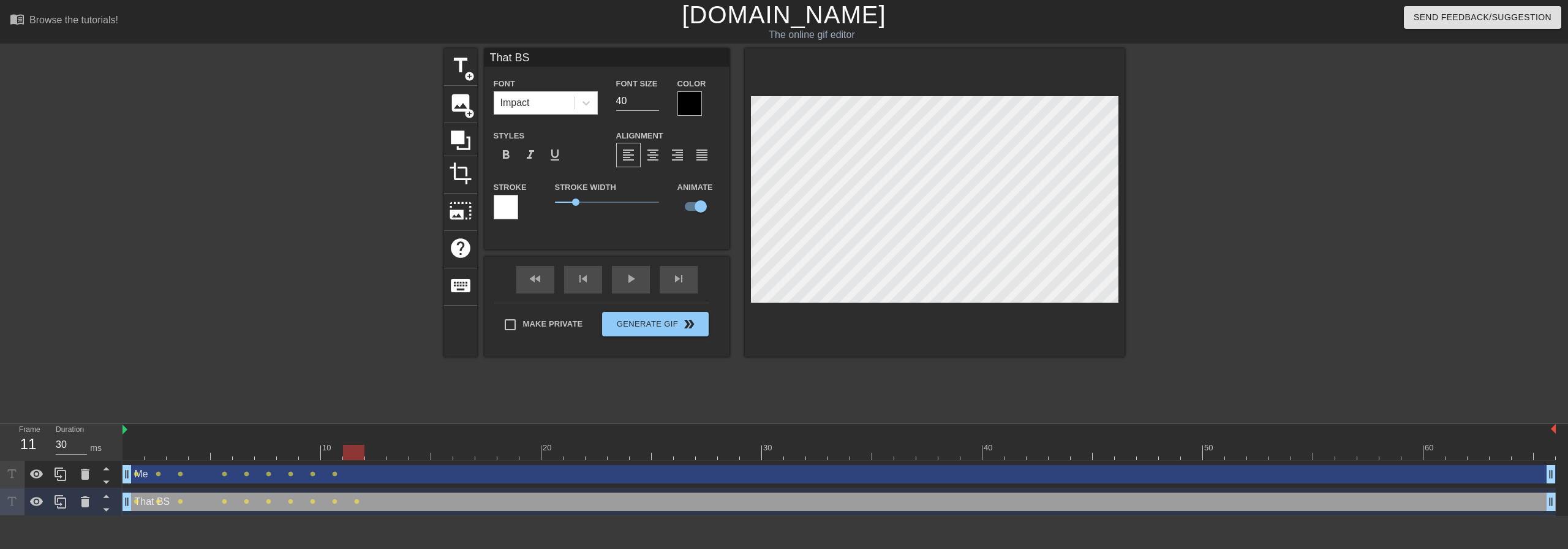
click at [425, 476] on div "Me drag_handle drag_handle" at bounding box center [838, 474] width 1433 height 18
type input "Me"
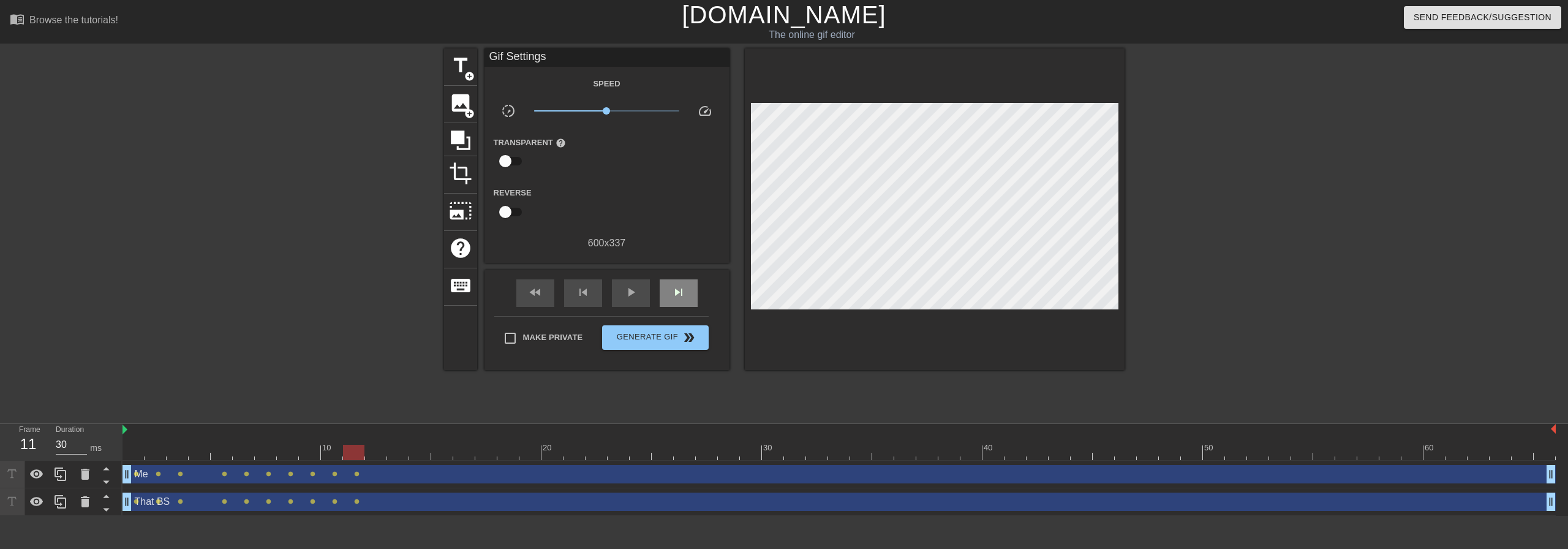
click at [677, 276] on div "fast_rewind skip_previous play_arrow skip_next" at bounding box center [606, 293] width 199 height 46
click at [684, 285] on span "skip_next" at bounding box center [678, 292] width 15 height 15
click at [461, 474] on div "Me drag_handle drag_handle" at bounding box center [838, 474] width 1433 height 18
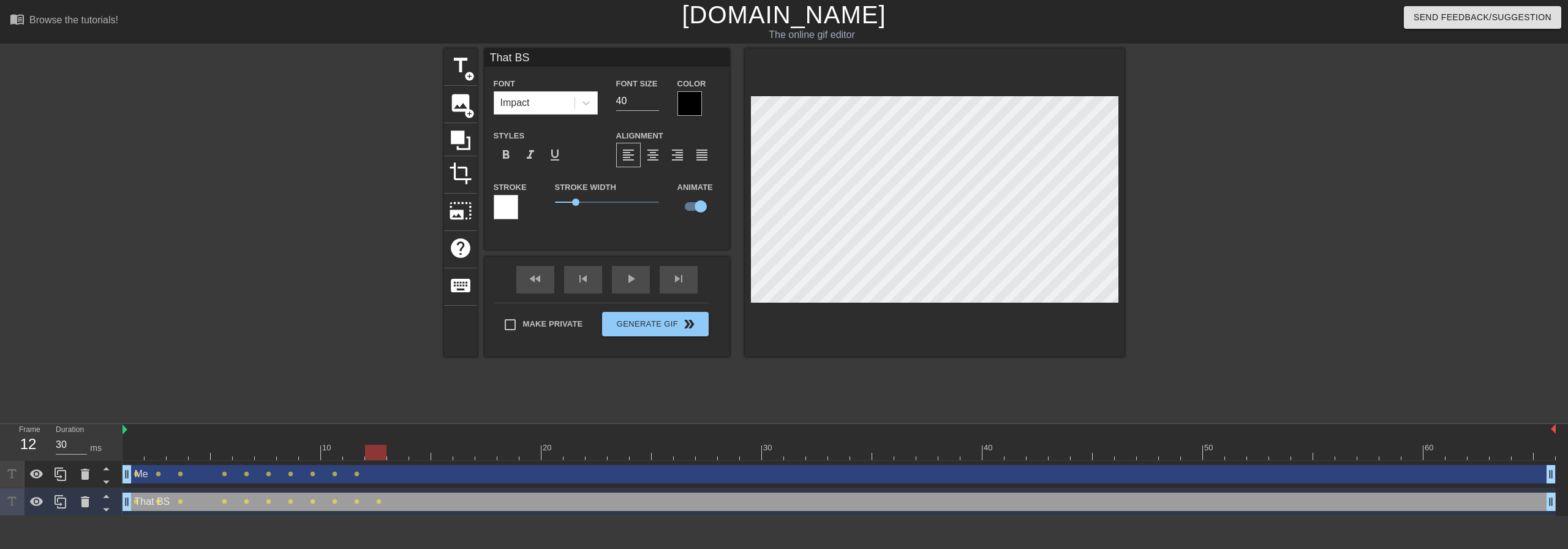
click at [455, 469] on div "Me drag_handle drag_handle" at bounding box center [838, 474] width 1433 height 18
type input "Me"
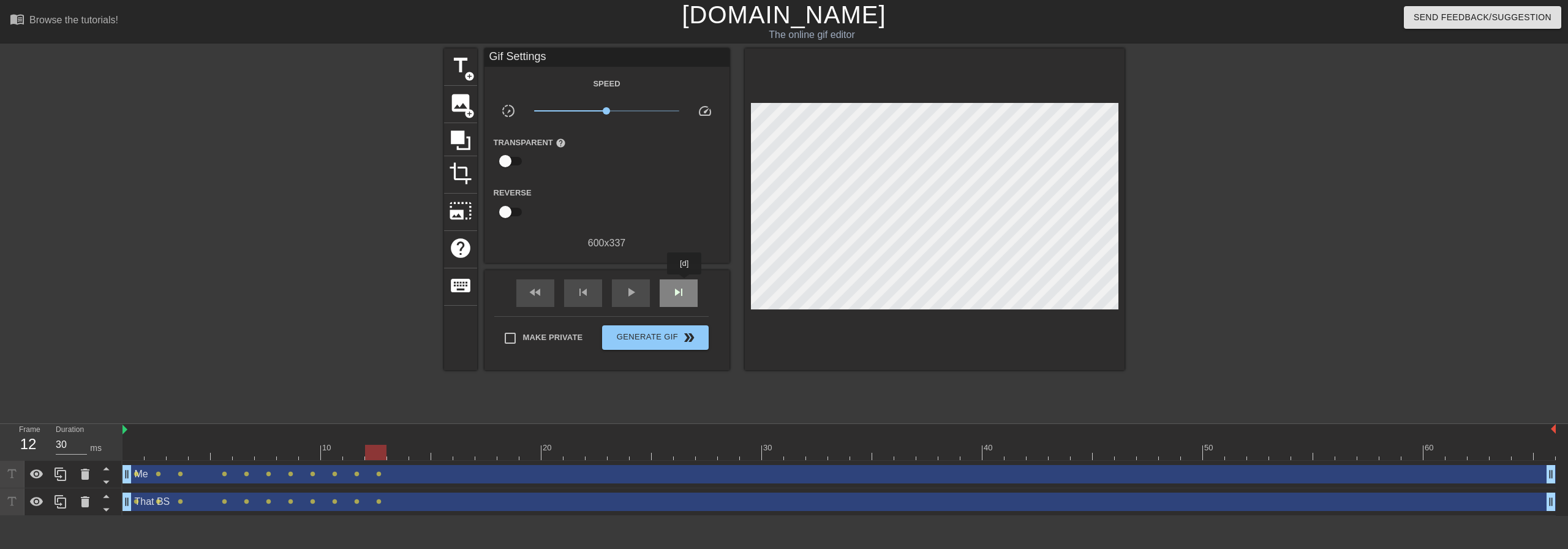
click at [685, 283] on div "skip_next" at bounding box center [678, 293] width 38 height 27
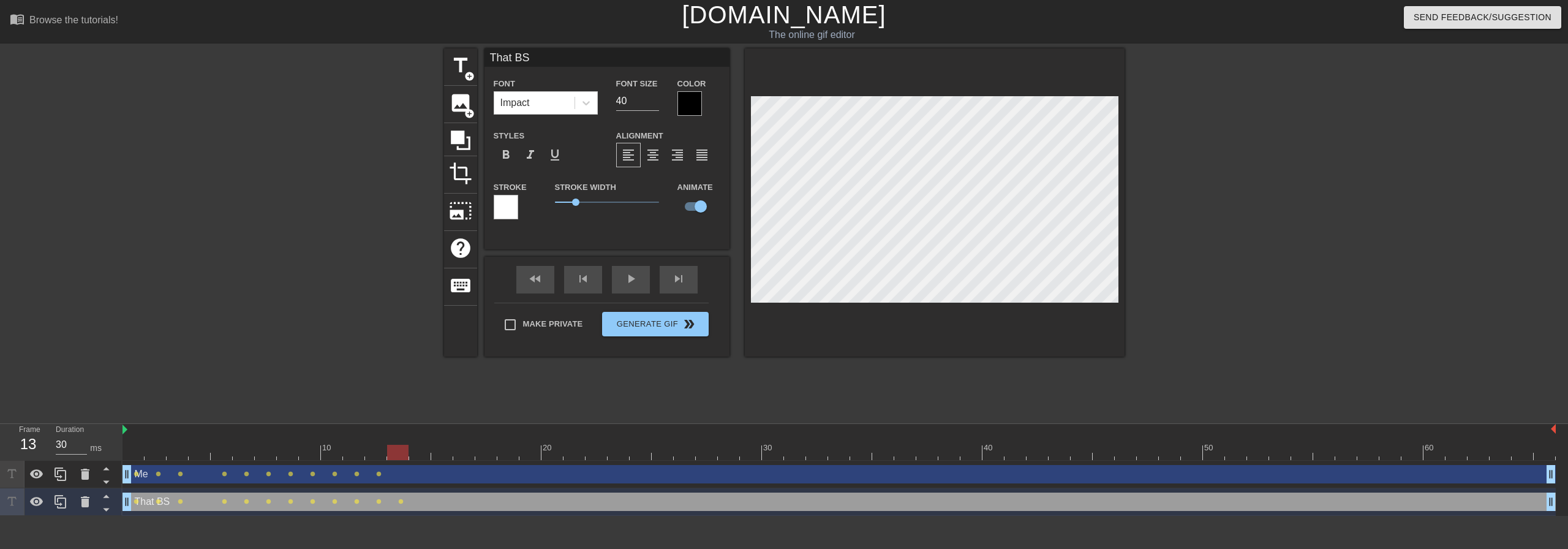
click at [518, 468] on div "Me drag_handle drag_handle" at bounding box center [838, 474] width 1433 height 18
type input "Me"
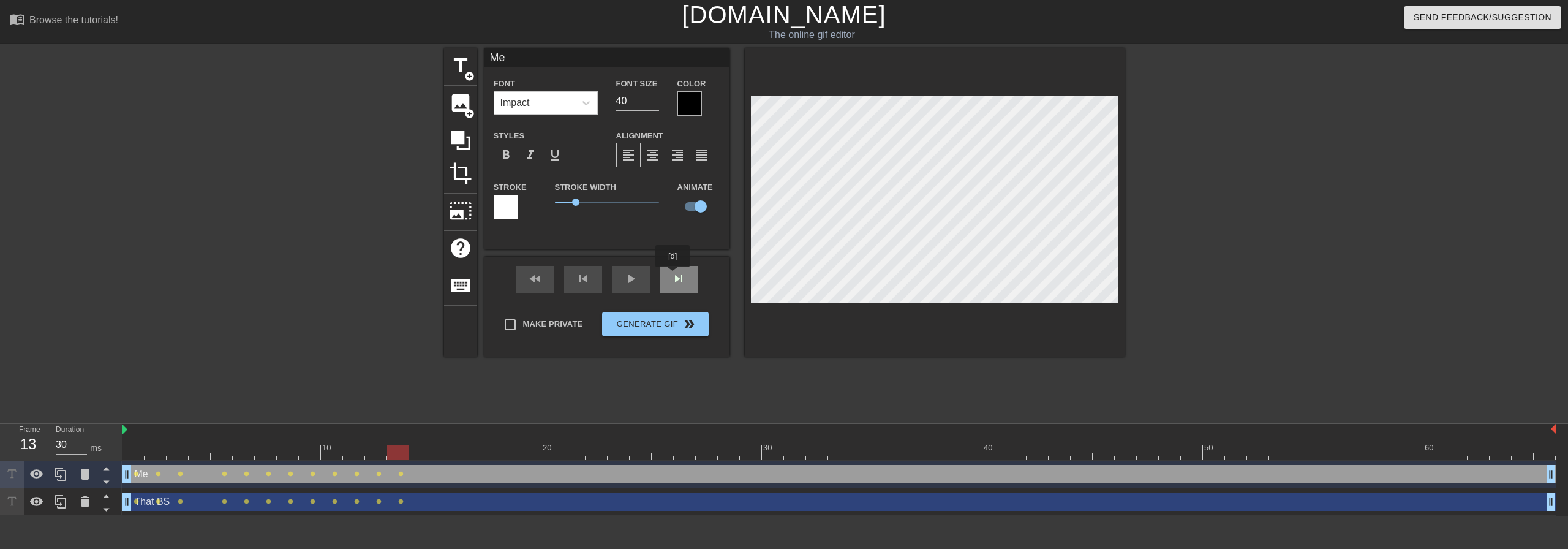
click at [673, 275] on div "fast_rewind skip_previous play_arrow skip_next" at bounding box center [606, 279] width 199 height 46
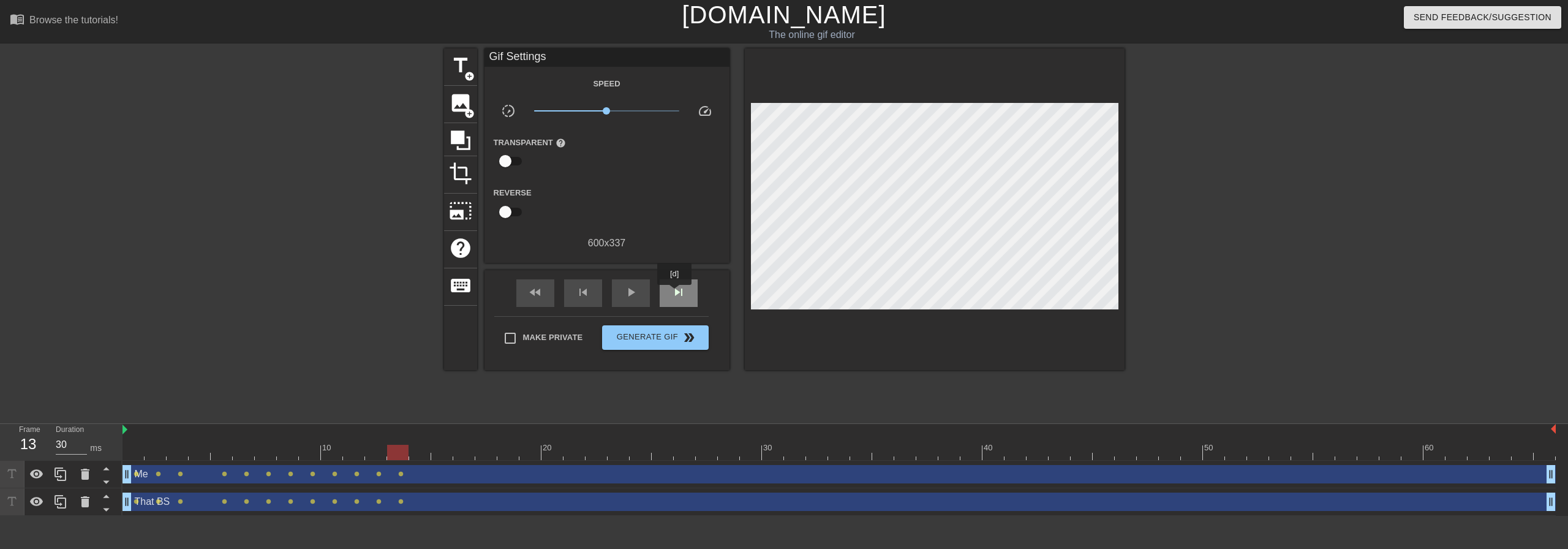
click at [675, 293] on span "skip_next" at bounding box center [678, 292] width 15 height 15
click at [593, 474] on div "Me drag_handle drag_handle" at bounding box center [838, 474] width 1433 height 18
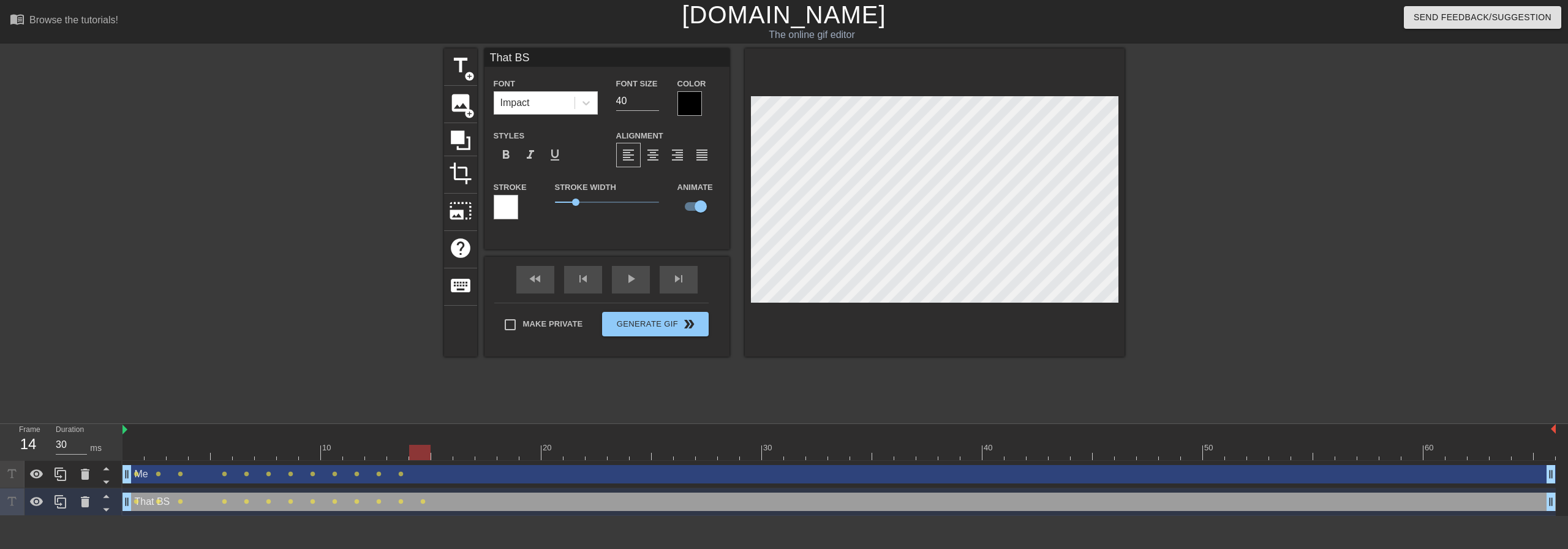
click at [513, 479] on div "Me drag_handle drag_handle" at bounding box center [838, 474] width 1433 height 18
type input "Me"
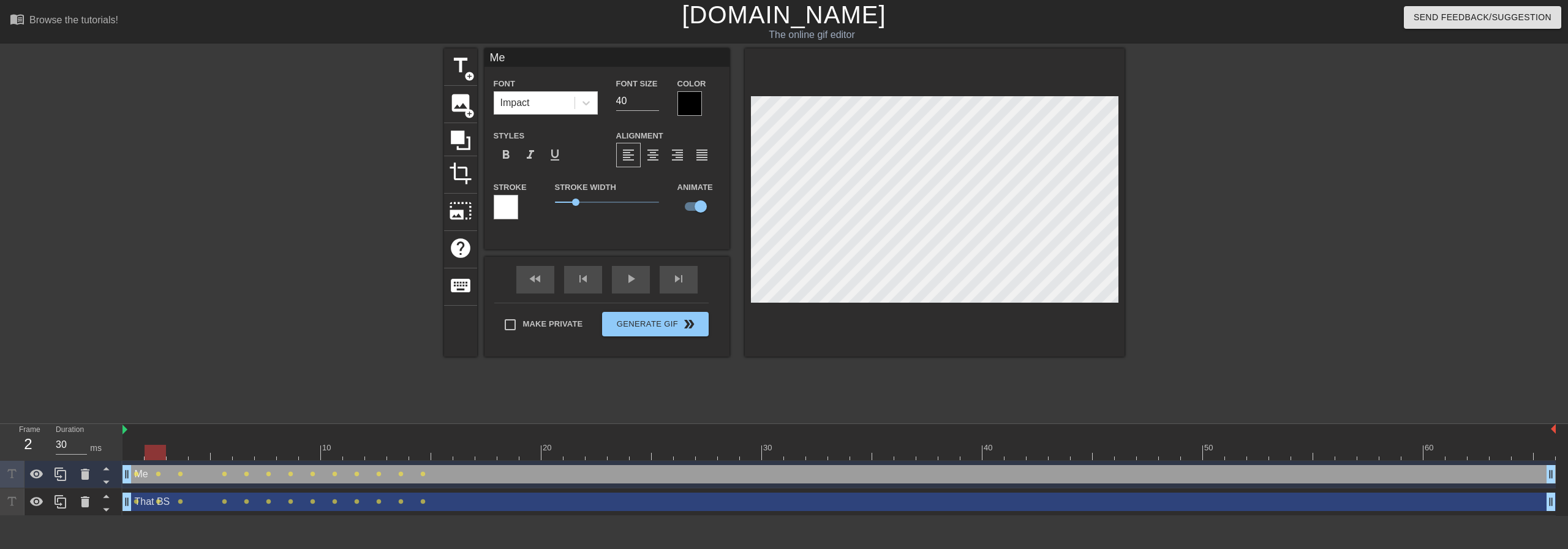
drag, startPoint x: 424, startPoint y: 453, endPoint x: 152, endPoint y: 455, distance: 272.0
click at [151, 456] on div at bounding box center [156, 453] width 21 height 16
click at [634, 276] on div "fast_rewind skip_previous play_arrow skip_next" at bounding box center [606, 279] width 199 height 46
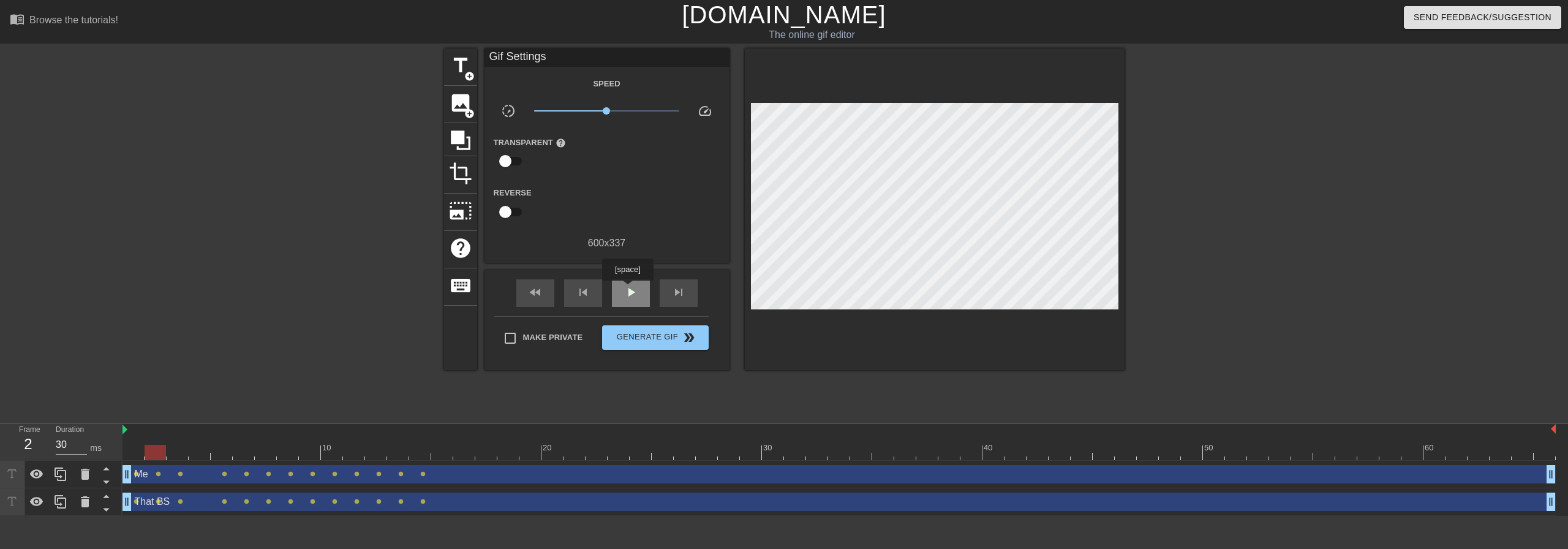
click at [627, 289] on span "play_arrow" at bounding box center [630, 292] width 15 height 15
click at [627, 289] on span "pause" at bounding box center [630, 292] width 15 height 15
click at [627, 289] on span "play_arrow" at bounding box center [630, 292] width 15 height 15
click at [627, 289] on span "pause" at bounding box center [630, 292] width 15 height 15
type input "30"
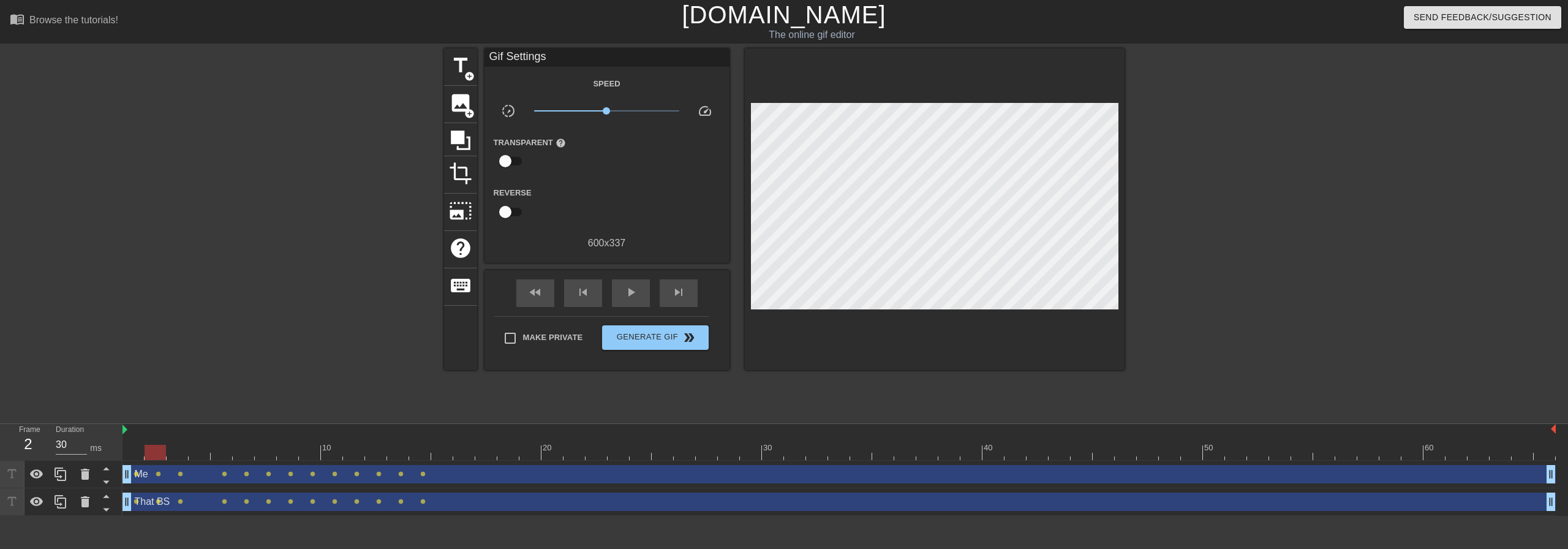
drag, startPoint x: 993, startPoint y: 453, endPoint x: 133, endPoint y: 451, distance: 860.0
click at [145, 451] on div at bounding box center [156, 453] width 21 height 16
click at [625, 291] on span "play_arrow" at bounding box center [630, 292] width 15 height 15
click at [625, 290] on span "pause" at bounding box center [630, 292] width 15 height 15
drag, startPoint x: 594, startPoint y: 452, endPoint x: 455, endPoint y: 455, distance: 139.0
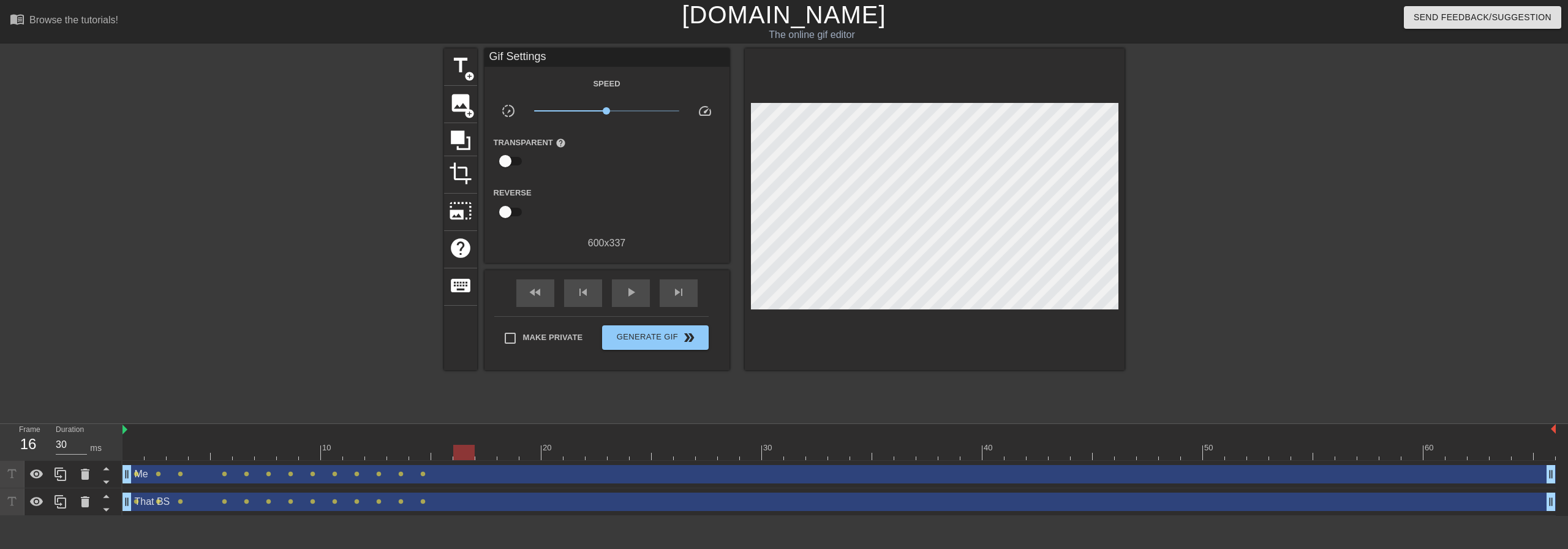
click at [455, 455] on div at bounding box center [464, 453] width 21 height 16
drag, startPoint x: 454, startPoint y: 459, endPoint x: 444, endPoint y: 459, distance: 10.0
click at [444, 459] on div at bounding box center [442, 453] width 21 height 16
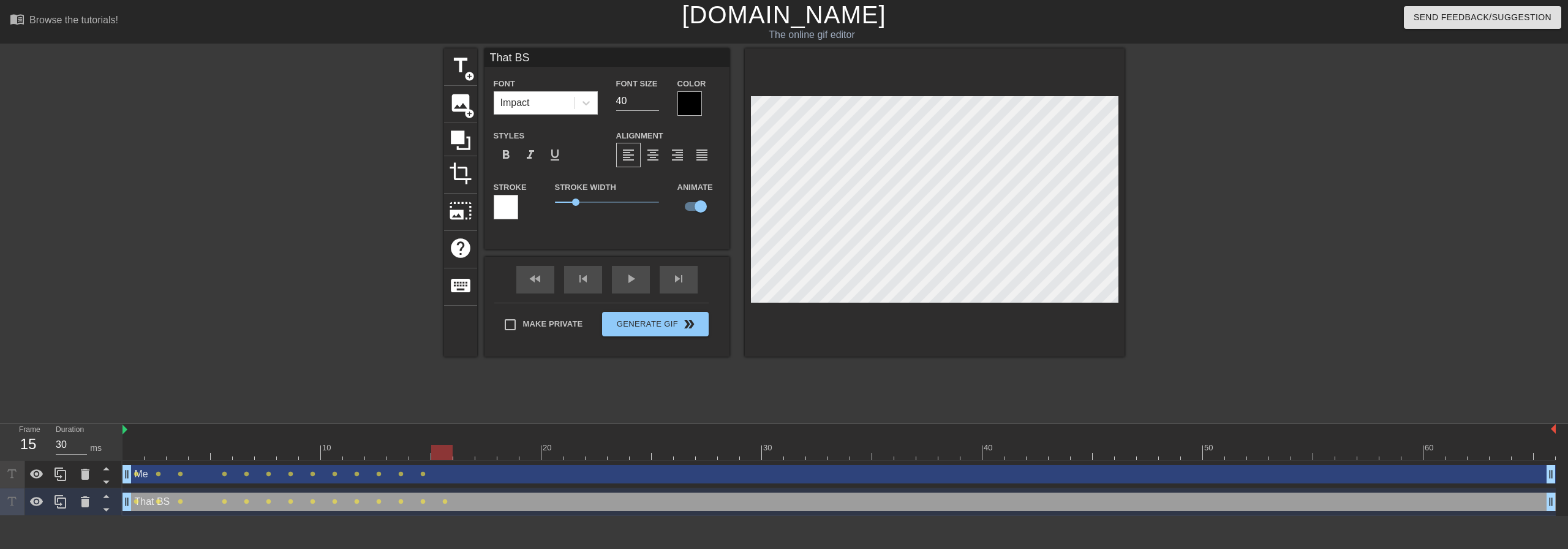
click at [492, 481] on div "Me drag_handle drag_handle" at bounding box center [838, 474] width 1433 height 18
type input "Me"
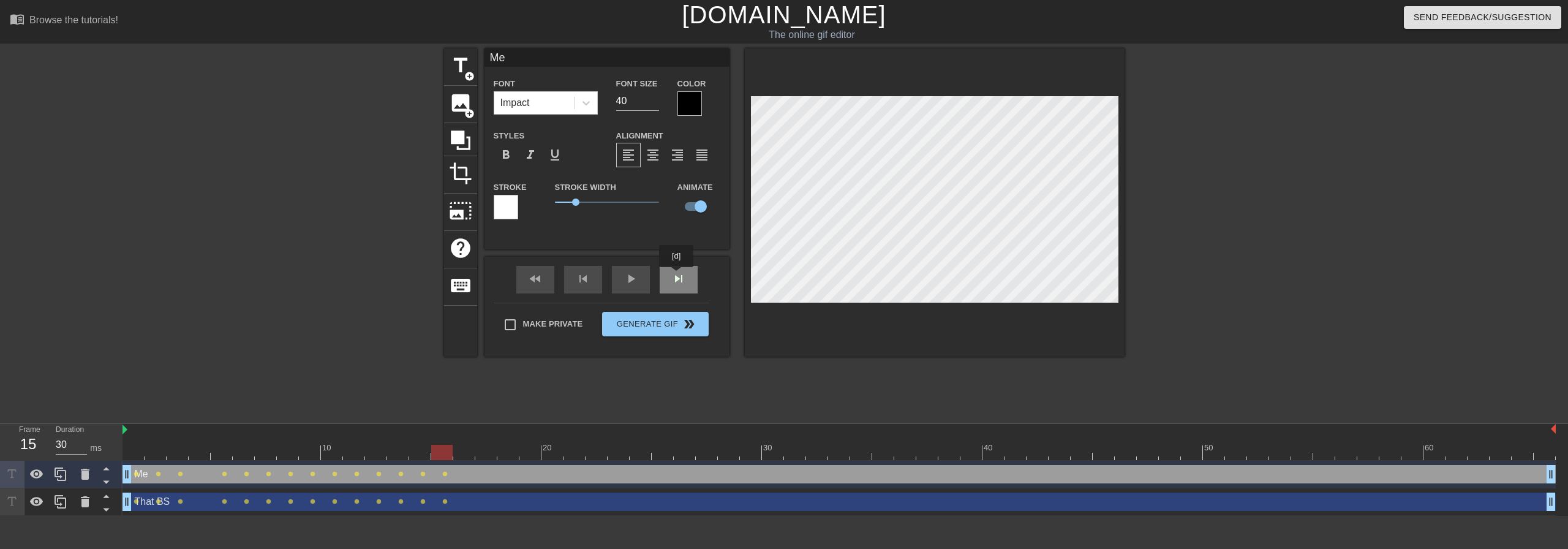
click at [677, 275] on div "fast_rewind skip_previous play_arrow skip_next" at bounding box center [606, 279] width 199 height 46
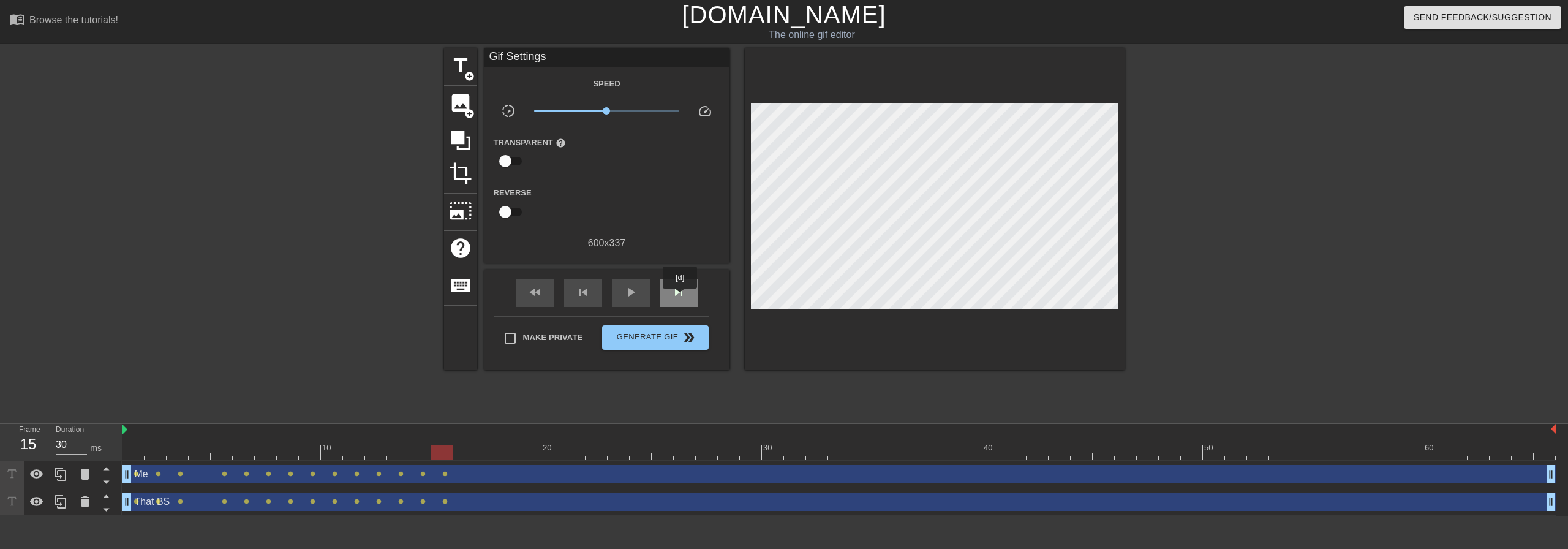
click at [680, 297] on span "skip_next" at bounding box center [678, 292] width 15 height 15
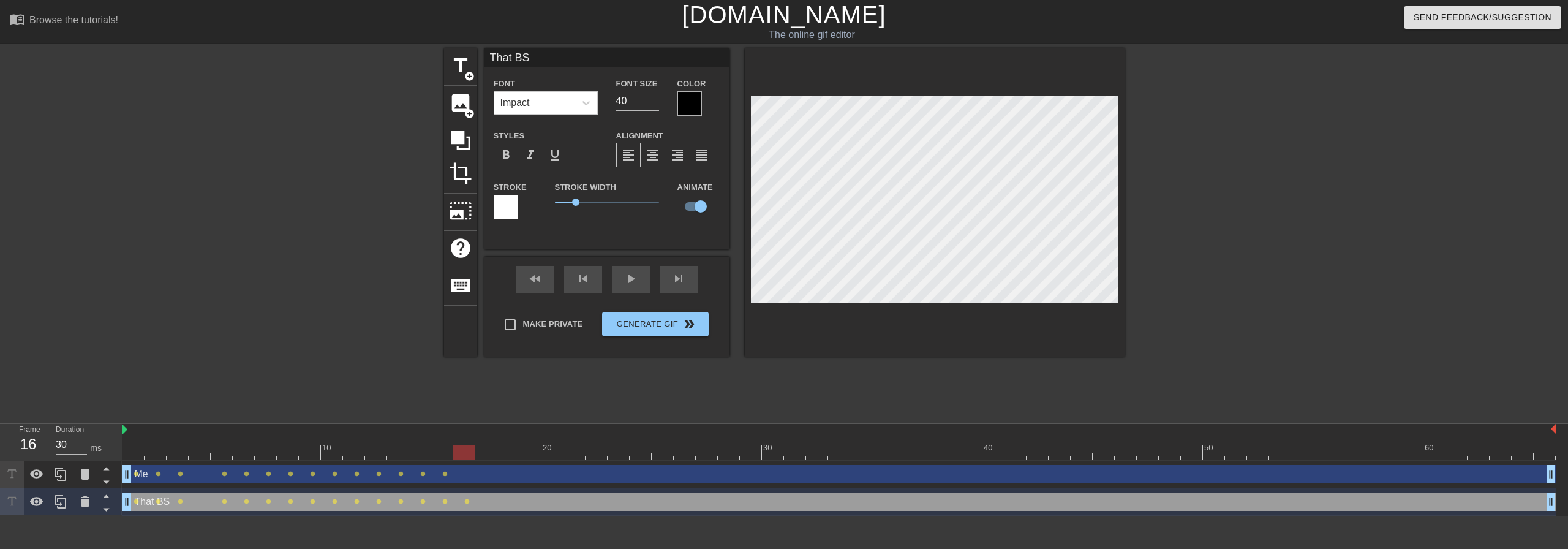
click at [514, 477] on div "Me drag_handle drag_handle" at bounding box center [838, 474] width 1433 height 18
type input "Me"
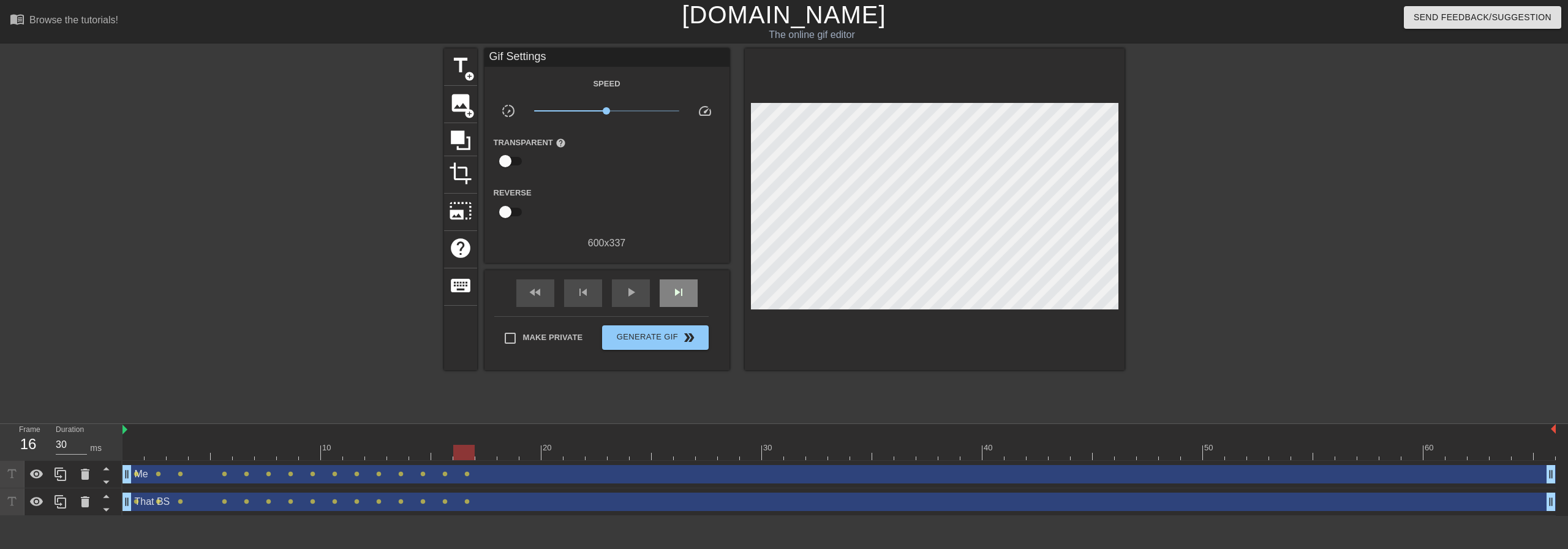
click at [681, 274] on div "fast_rewind skip_previous play_arrow skip_next" at bounding box center [606, 293] width 199 height 46
click at [685, 287] on span "skip_next" at bounding box center [678, 292] width 15 height 15
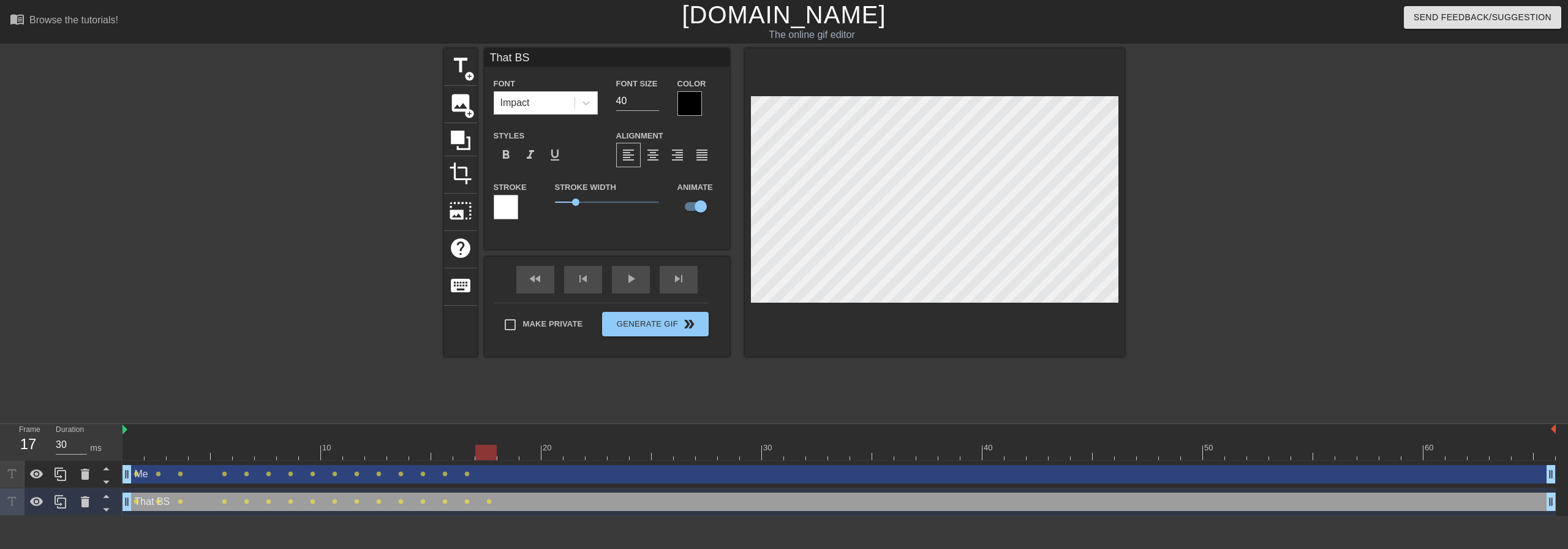
click at [515, 476] on div "Me drag_handle drag_handle" at bounding box center [838, 474] width 1433 height 18
type input "Me"
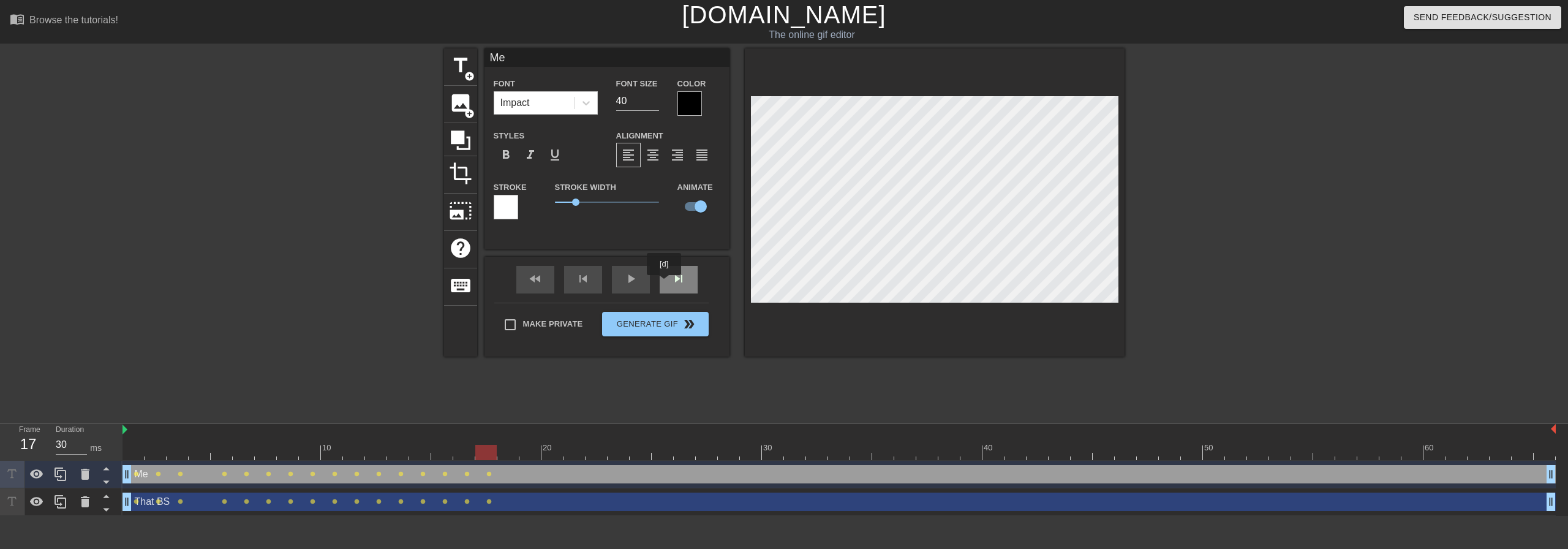
click at [664, 284] on div "skip_next" at bounding box center [678, 279] width 38 height 27
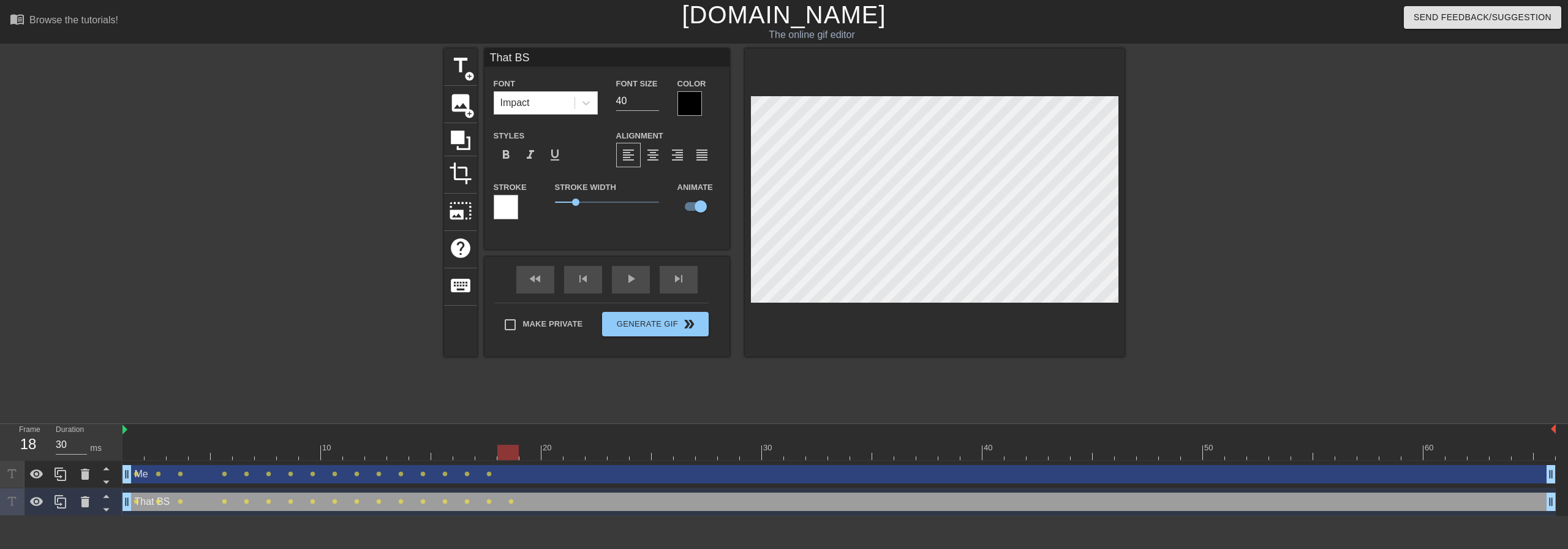
click at [585, 482] on div "Me drag_handle drag_handle" at bounding box center [838, 474] width 1433 height 18
type input "Me"
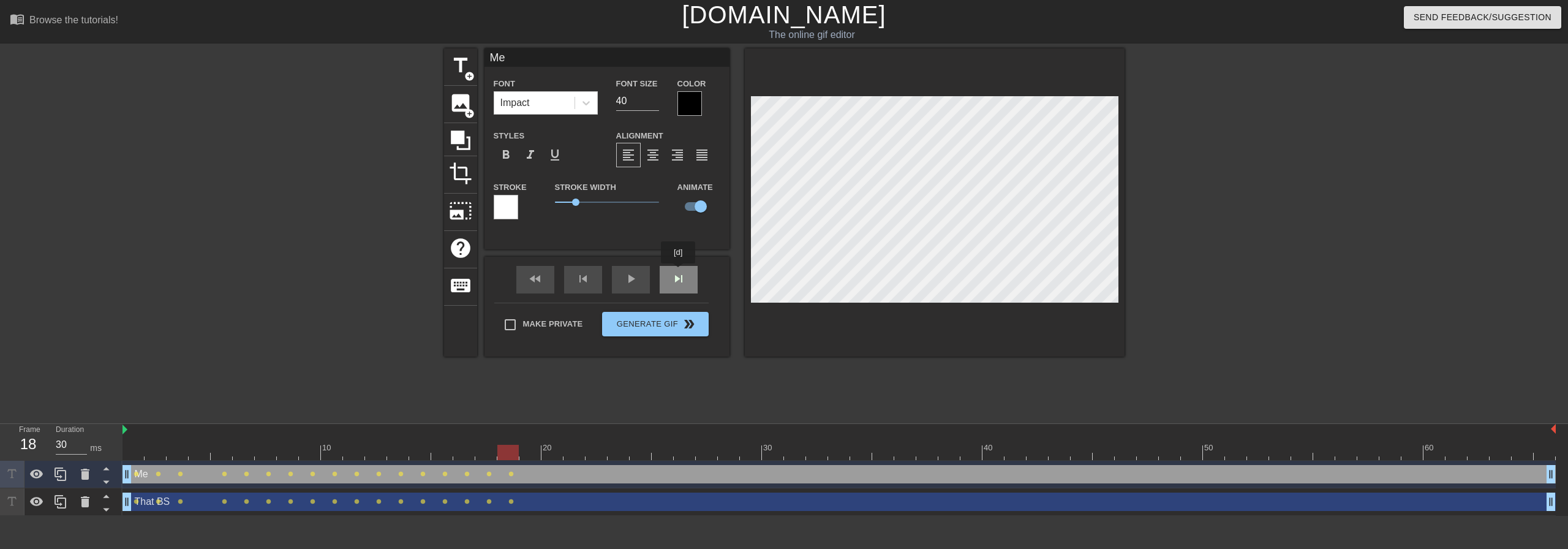
click at [679, 273] on div "fast_rewind skip_previous play_arrow skip_next" at bounding box center [606, 279] width 199 height 46
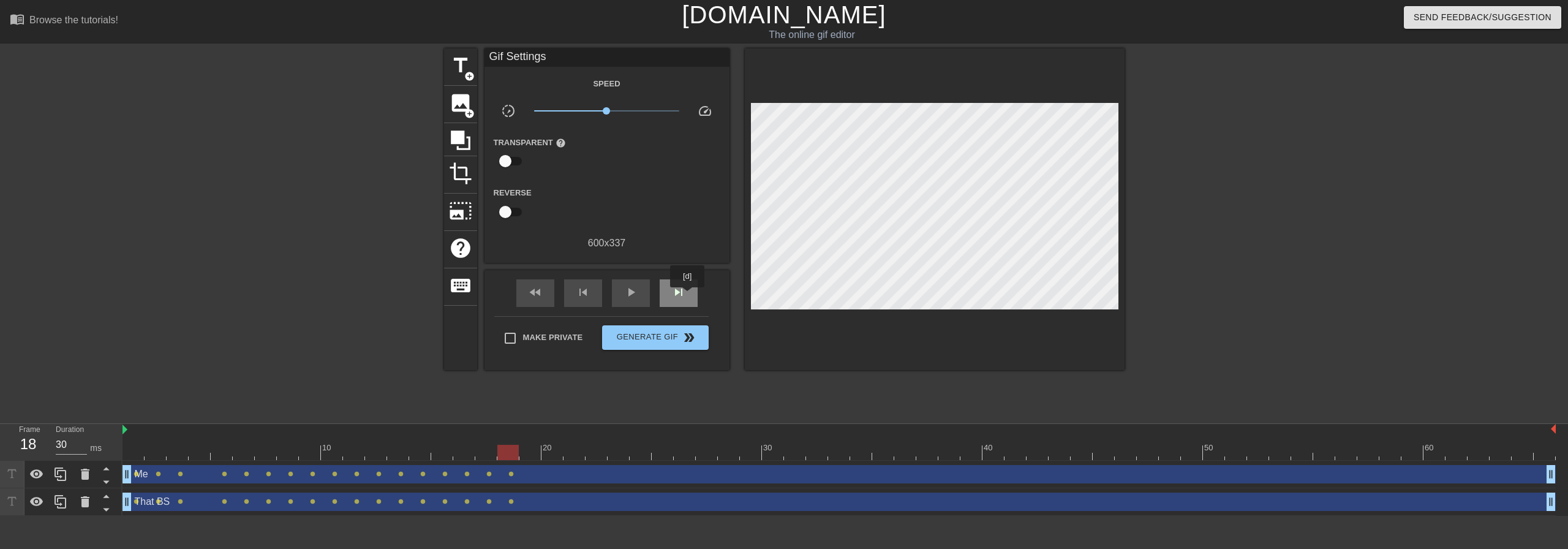
click at [688, 296] on div "skip_next" at bounding box center [678, 293] width 38 height 27
click at [634, 478] on div "Me drag_handle drag_handle" at bounding box center [838, 474] width 1433 height 18
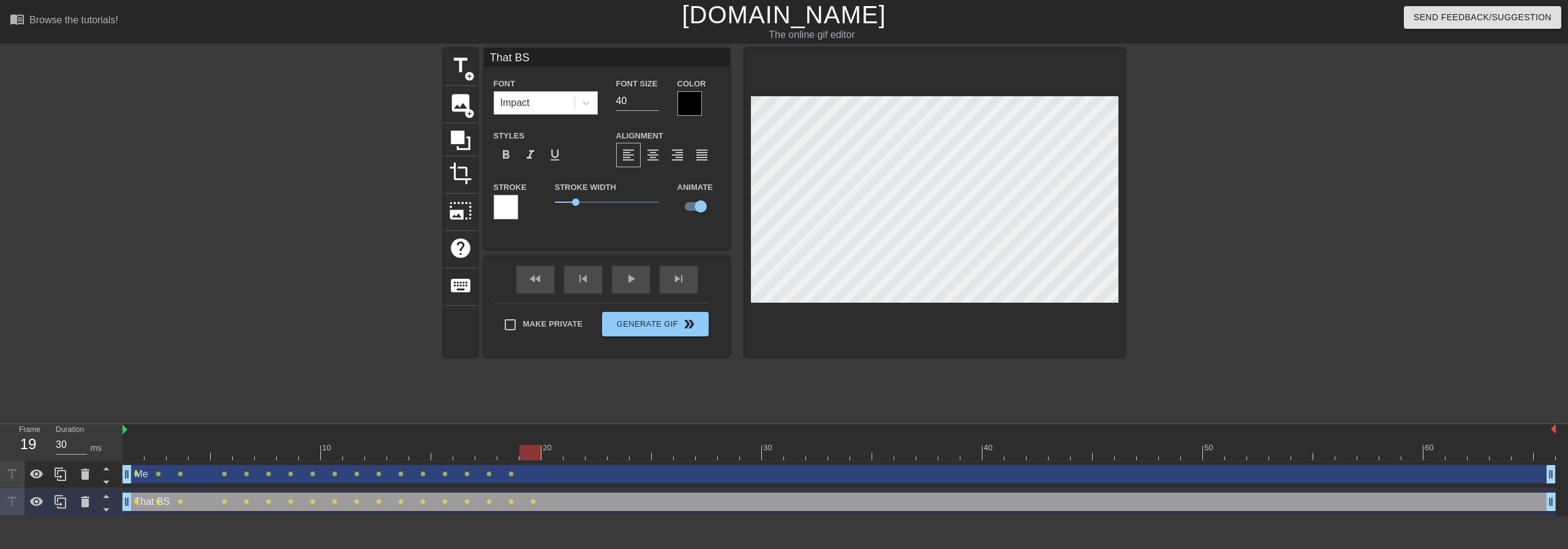
click at [639, 481] on div "Me drag_handle drag_handle" at bounding box center [838, 474] width 1433 height 18
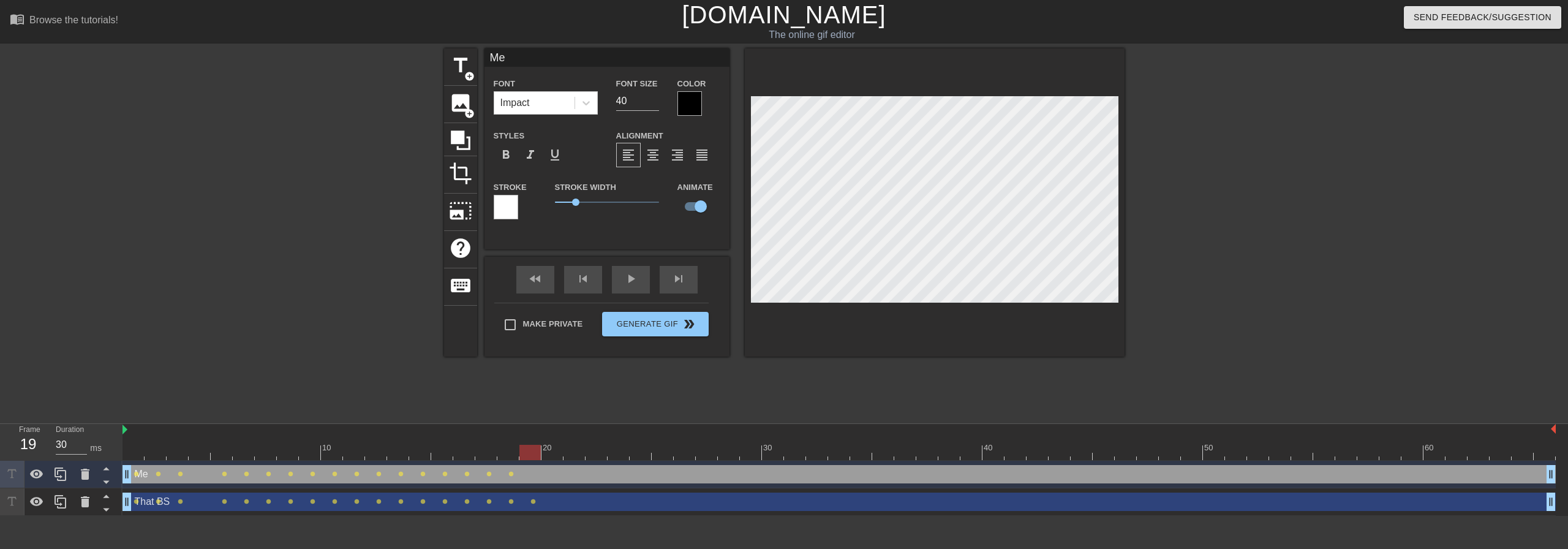
click at [630, 502] on div "That BS drag_handle drag_handle" at bounding box center [838, 501] width 1433 height 18
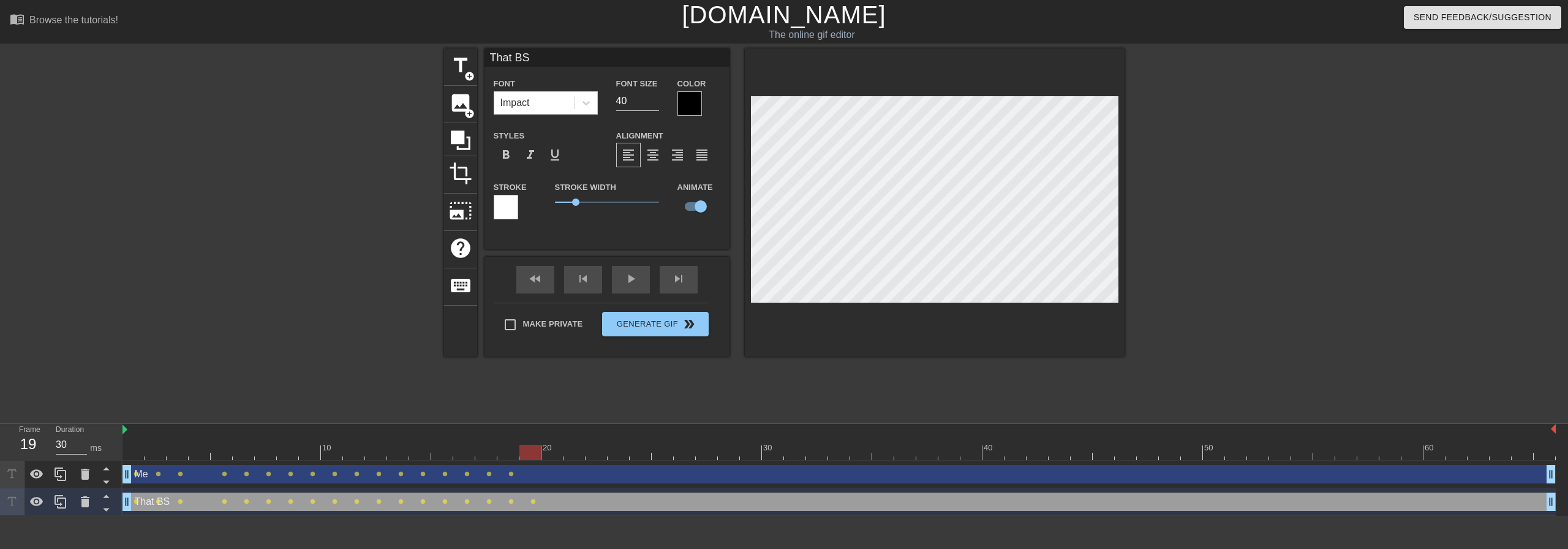
type input "Me"
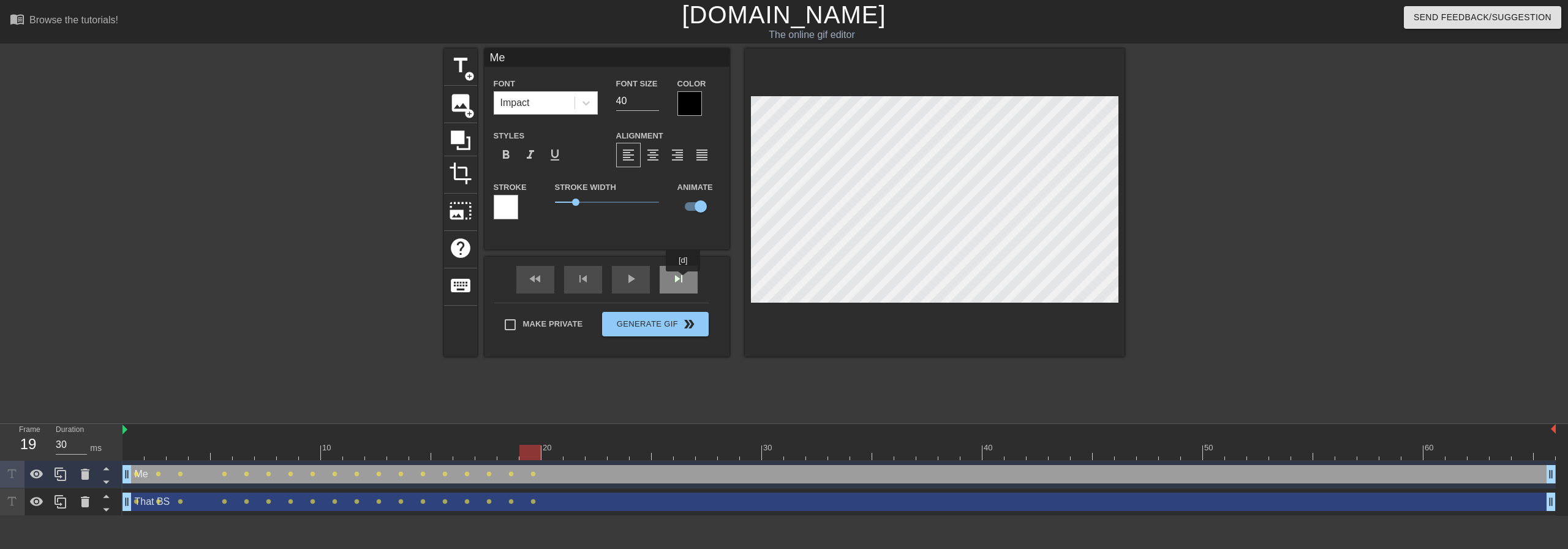
click at [684, 280] on div "skip_next" at bounding box center [678, 279] width 38 height 27
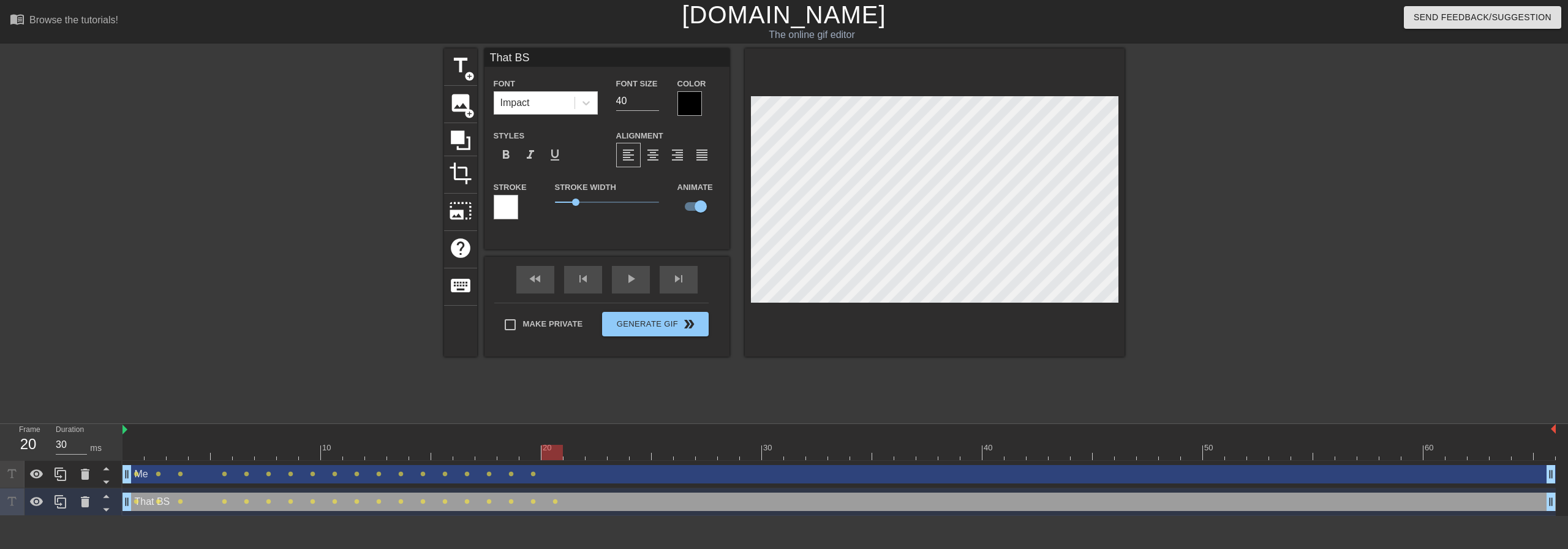
click at [594, 474] on div "Me drag_handle drag_handle" at bounding box center [838, 474] width 1433 height 18
type input "Me"
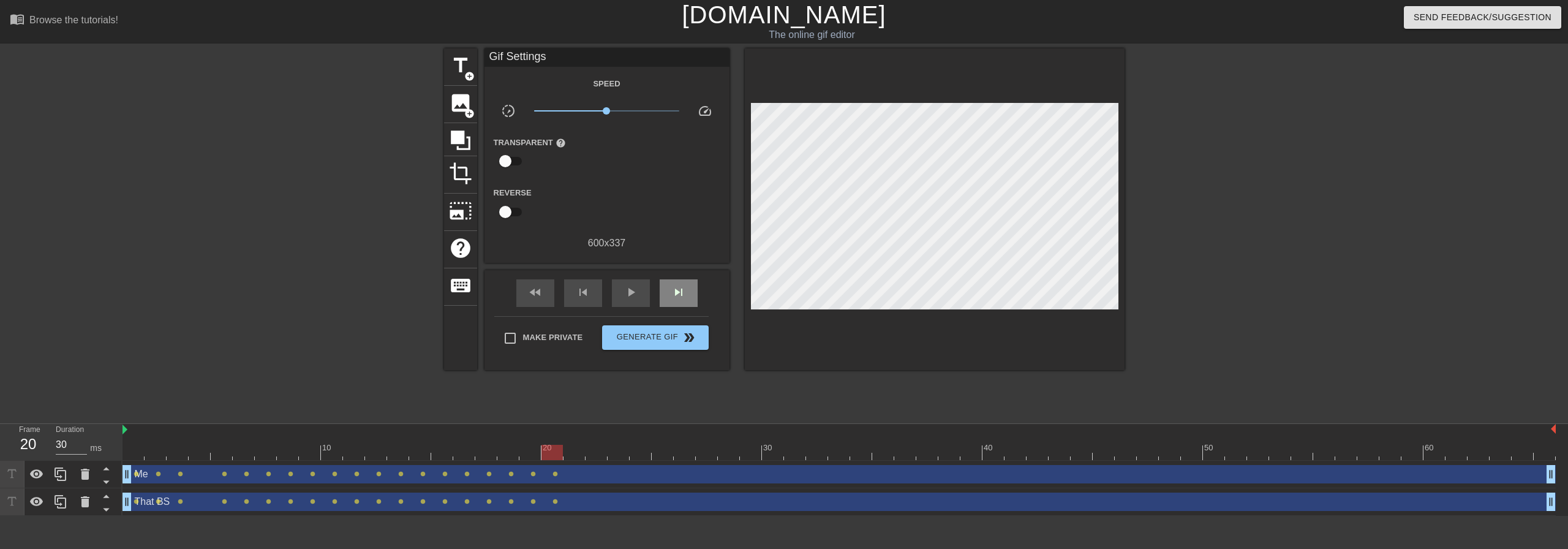
click at [678, 277] on div "fast_rewind skip_previous play_arrow skip_next" at bounding box center [606, 293] width 199 height 46
click at [686, 292] on span "skip_next" at bounding box center [678, 292] width 15 height 15
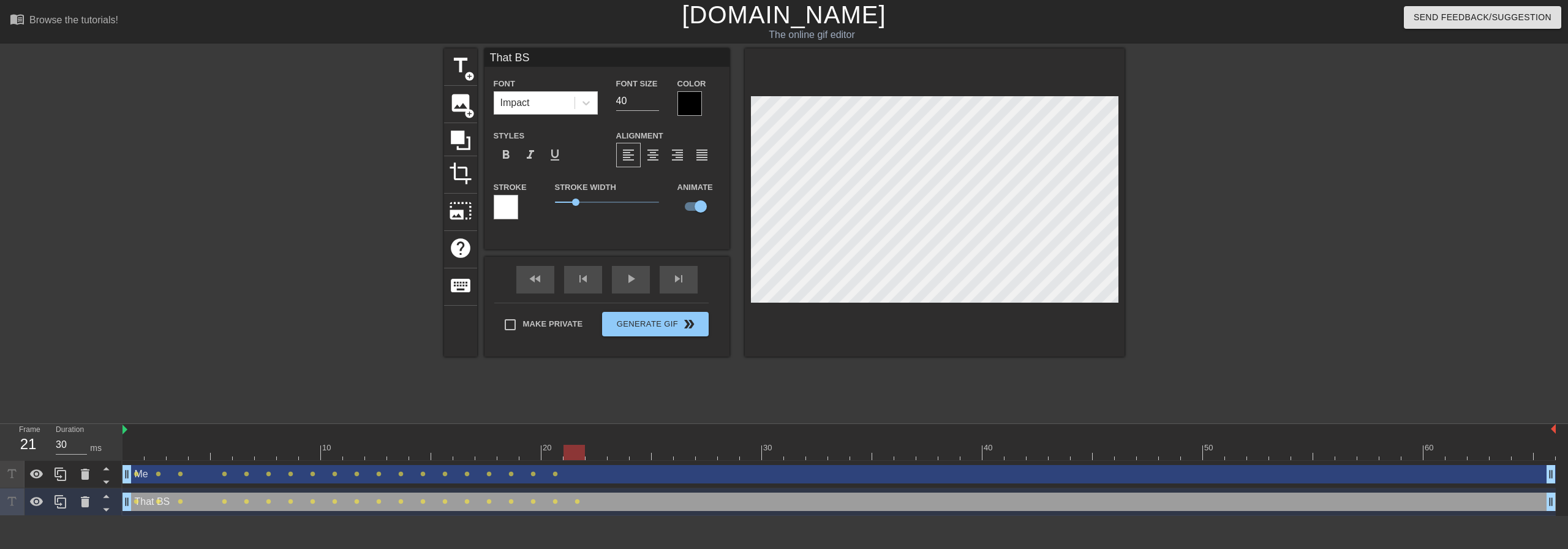
click at [629, 478] on div "Me drag_handle drag_handle" at bounding box center [838, 474] width 1433 height 18
type input "Me"
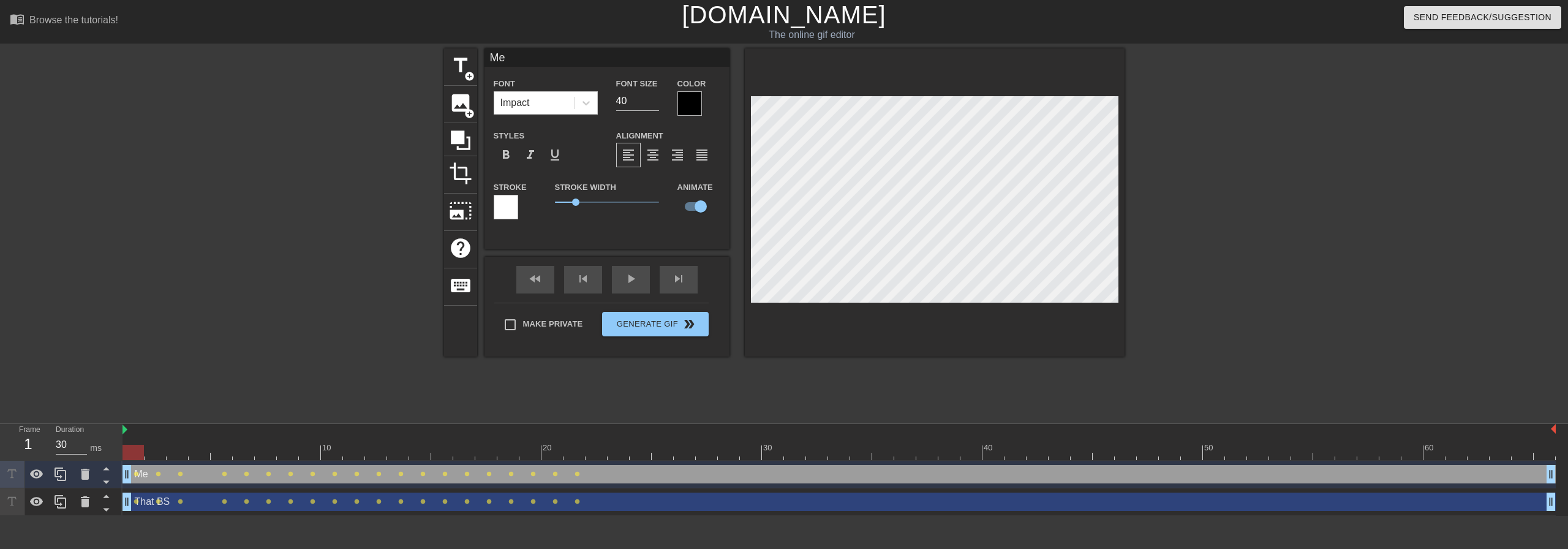
drag, startPoint x: 570, startPoint y: 444, endPoint x: 343, endPoint y: 389, distance: 233.6
click at [117, 494] on div "Frame 1 Duration 30 ms 10 20 30 40 50 60 Me drag_handle drag_handle lens lens l…" at bounding box center [784, 470] width 1568 height 92
click at [624, 278] on div "play_arrow" at bounding box center [630, 279] width 38 height 27
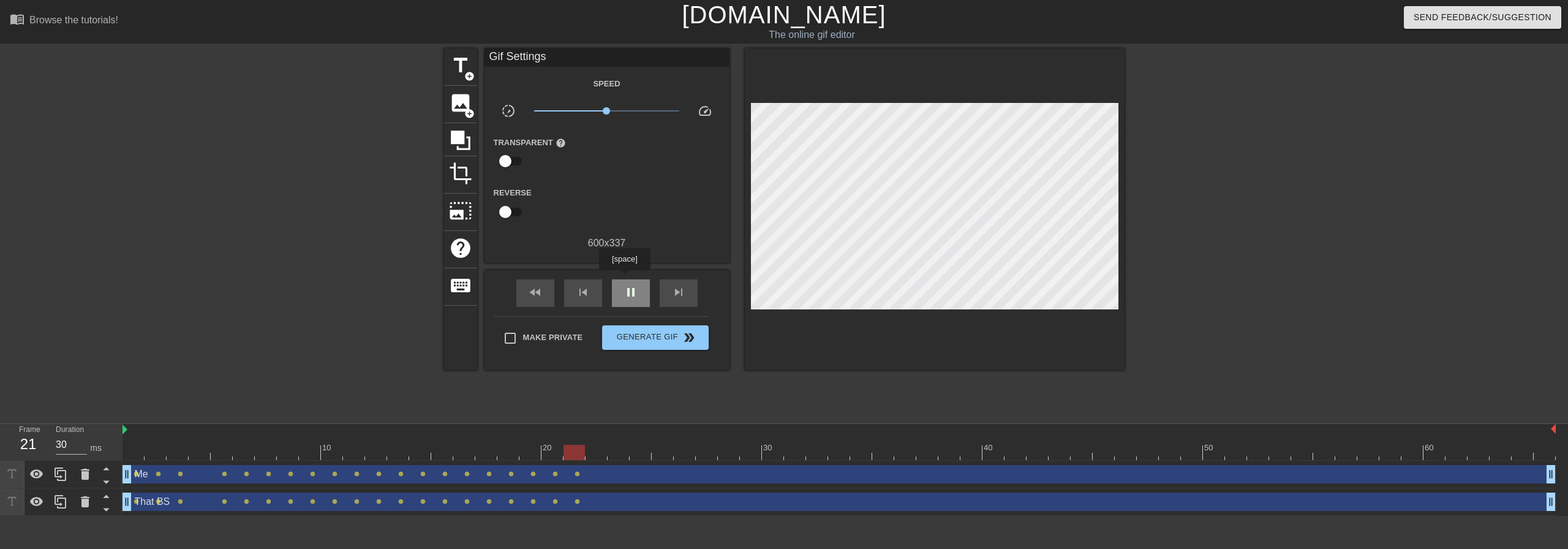
click at [624, 279] on div "pause" at bounding box center [630, 293] width 38 height 27
click at [624, 279] on div "play_arrow" at bounding box center [630, 293] width 38 height 27
click at [624, 279] on div "pause" at bounding box center [630, 293] width 38 height 27
click at [591, 298] on div "skip_previous" at bounding box center [583, 293] width 38 height 27
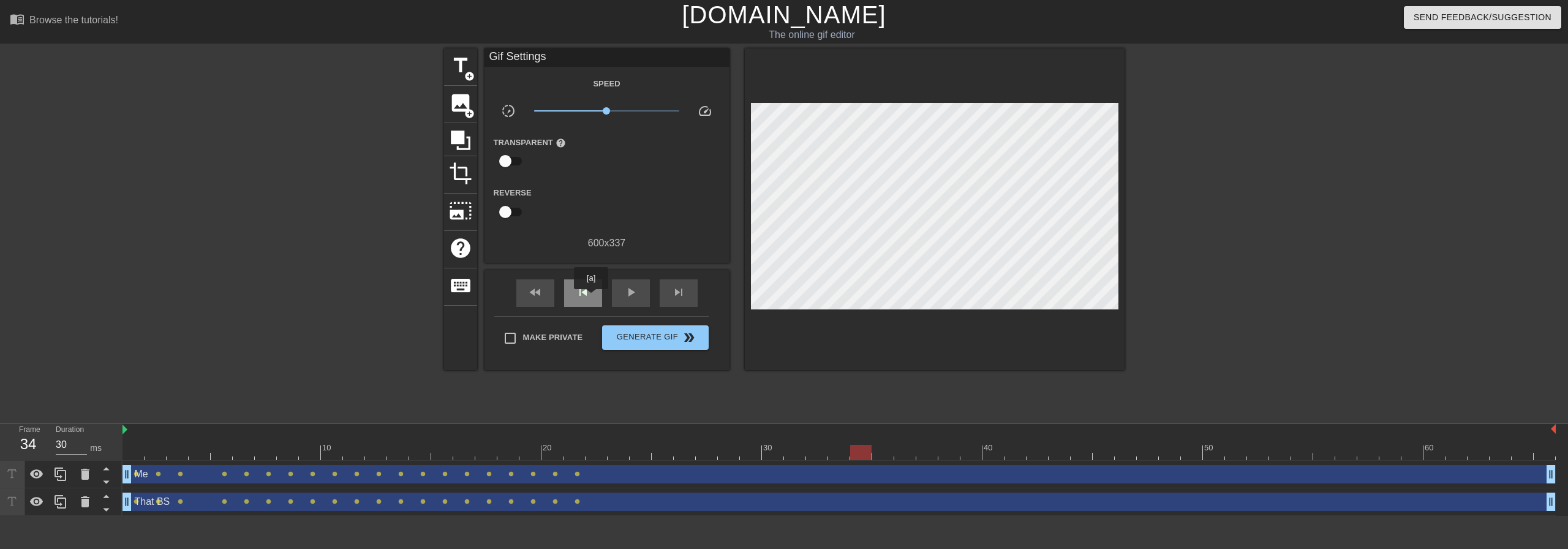
click at [591, 298] on div "skip_previous" at bounding box center [583, 293] width 38 height 27
type input "30"
click at [591, 298] on div "skip_previous" at bounding box center [583, 293] width 38 height 27
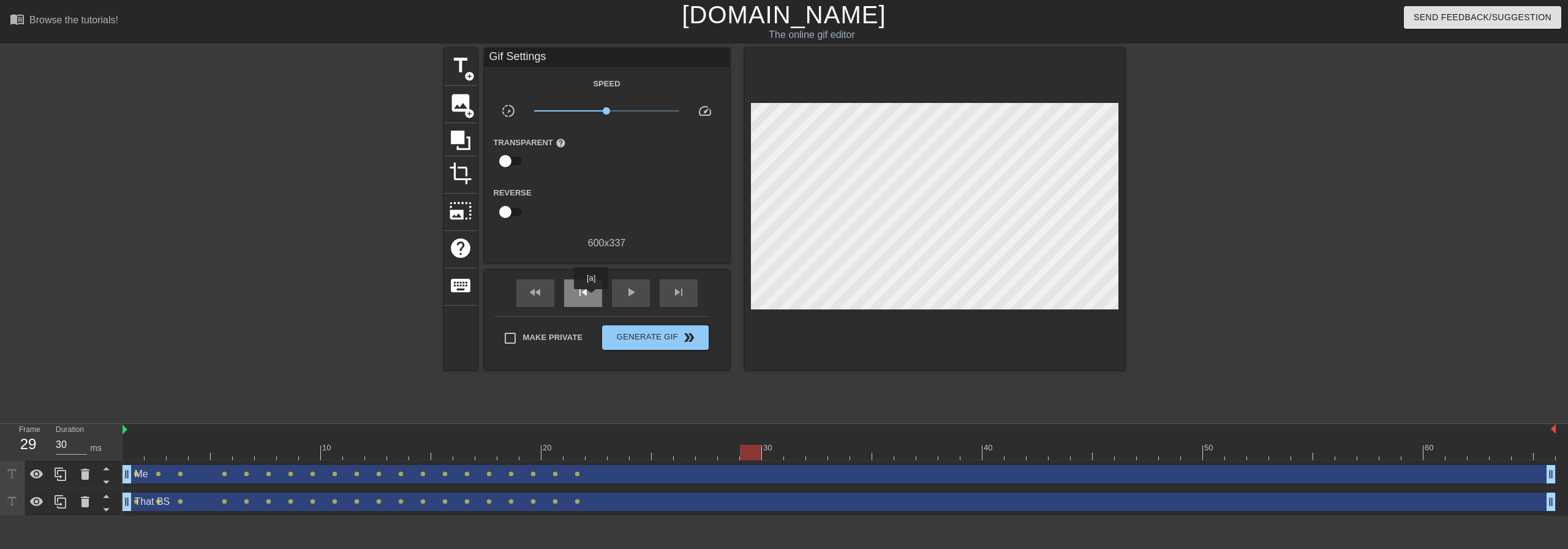
click at [591, 298] on div "skip_previous" at bounding box center [583, 293] width 38 height 27
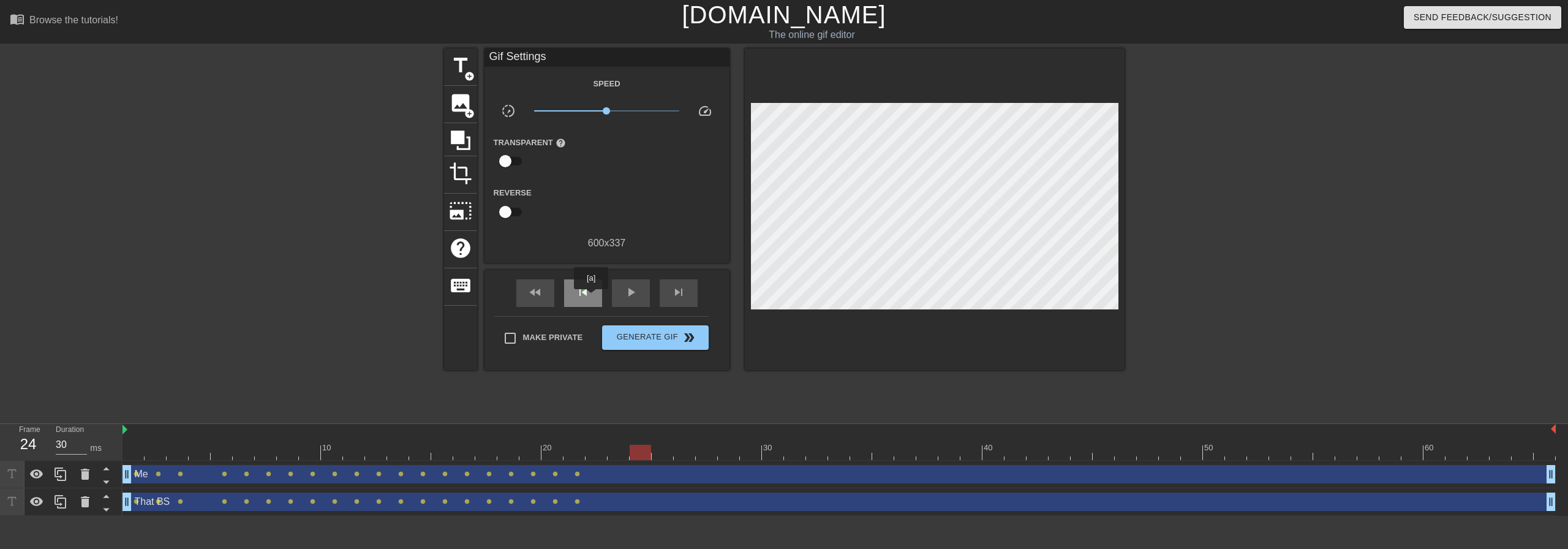
click at [591, 298] on div "skip_previous" at bounding box center [583, 293] width 38 height 27
click at [675, 297] on span "skip_next" at bounding box center [678, 292] width 15 height 15
click at [589, 295] on span "skip_previous" at bounding box center [583, 292] width 15 height 15
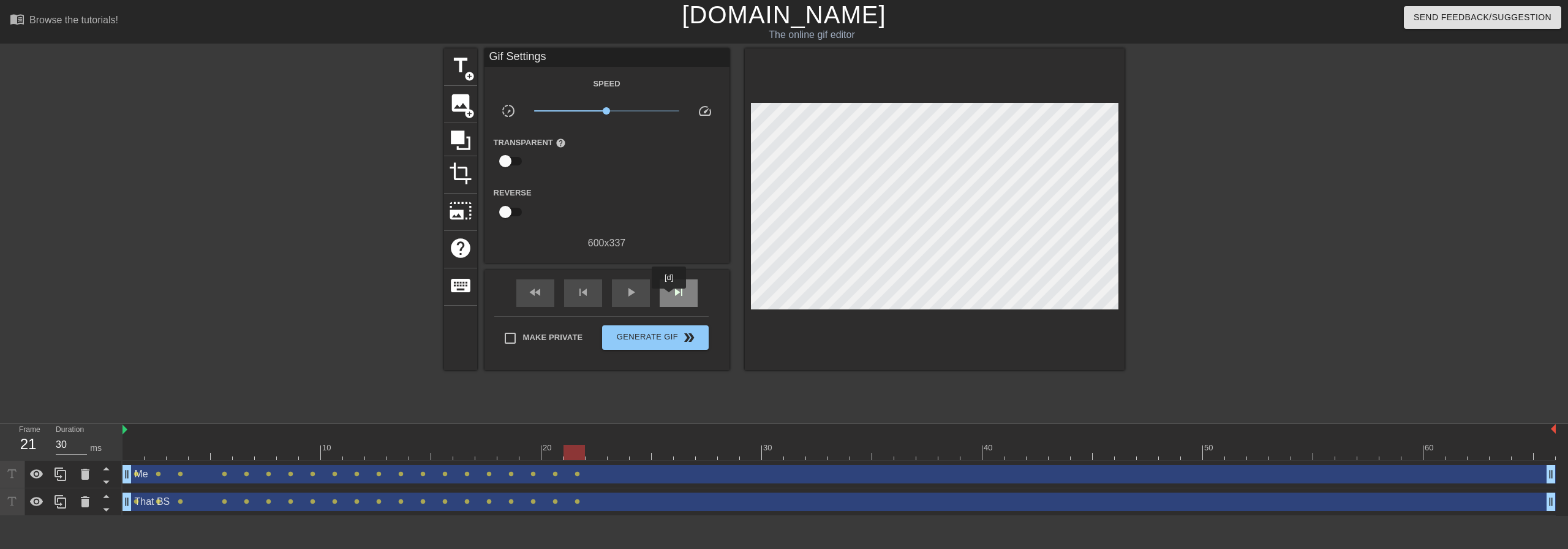
click at [669, 297] on div "skip_next" at bounding box center [678, 293] width 38 height 27
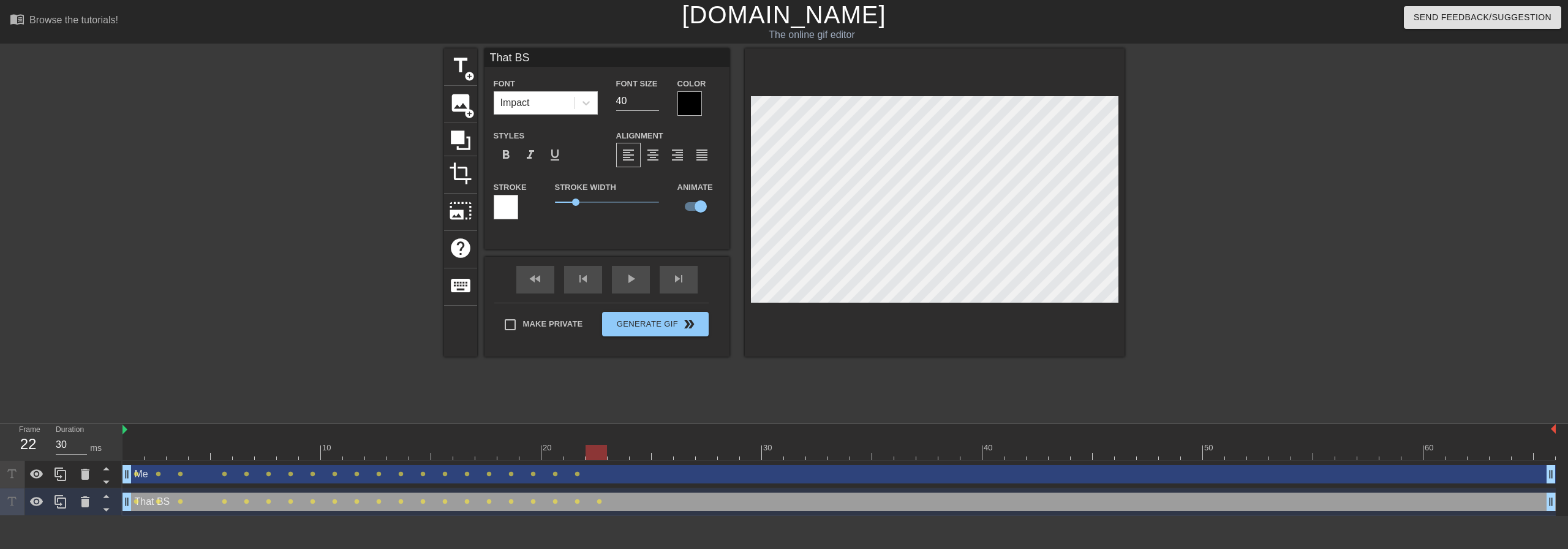
click at [615, 474] on div "Me drag_handle drag_handle" at bounding box center [838, 474] width 1433 height 18
type input "Me"
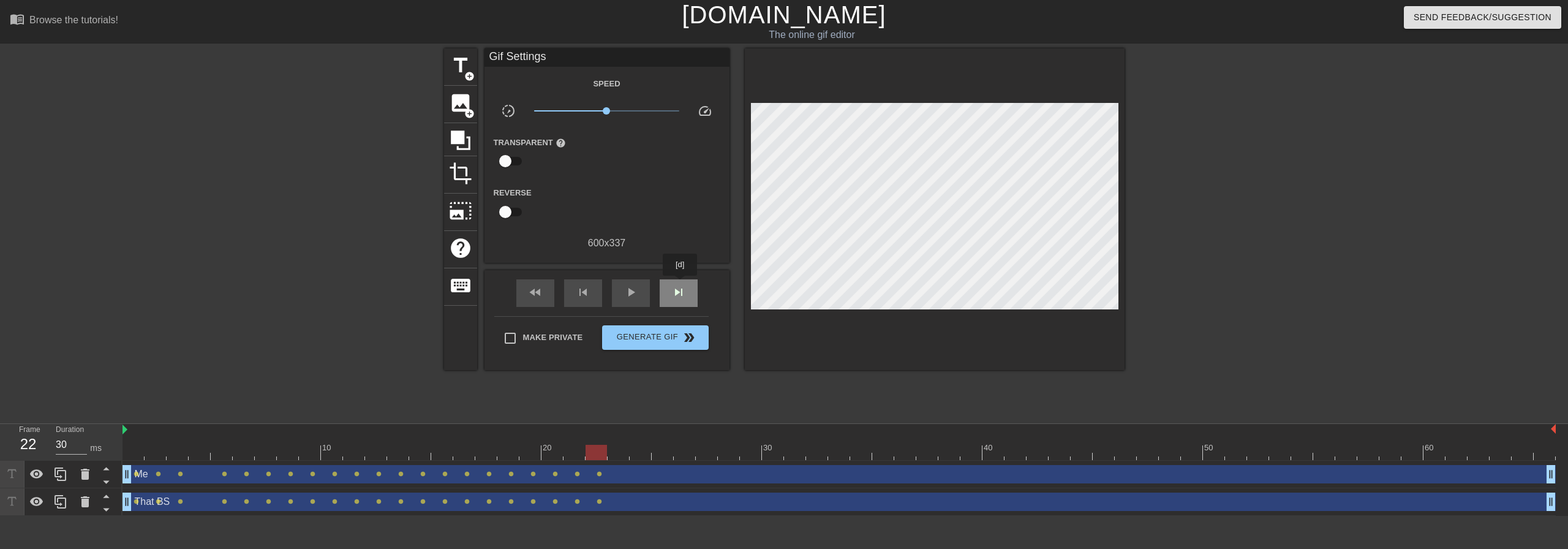
click at [680, 285] on span "skip_next" at bounding box center [678, 292] width 15 height 15
click at [658, 478] on div "Me drag_handle drag_handle" at bounding box center [838, 474] width 1433 height 18
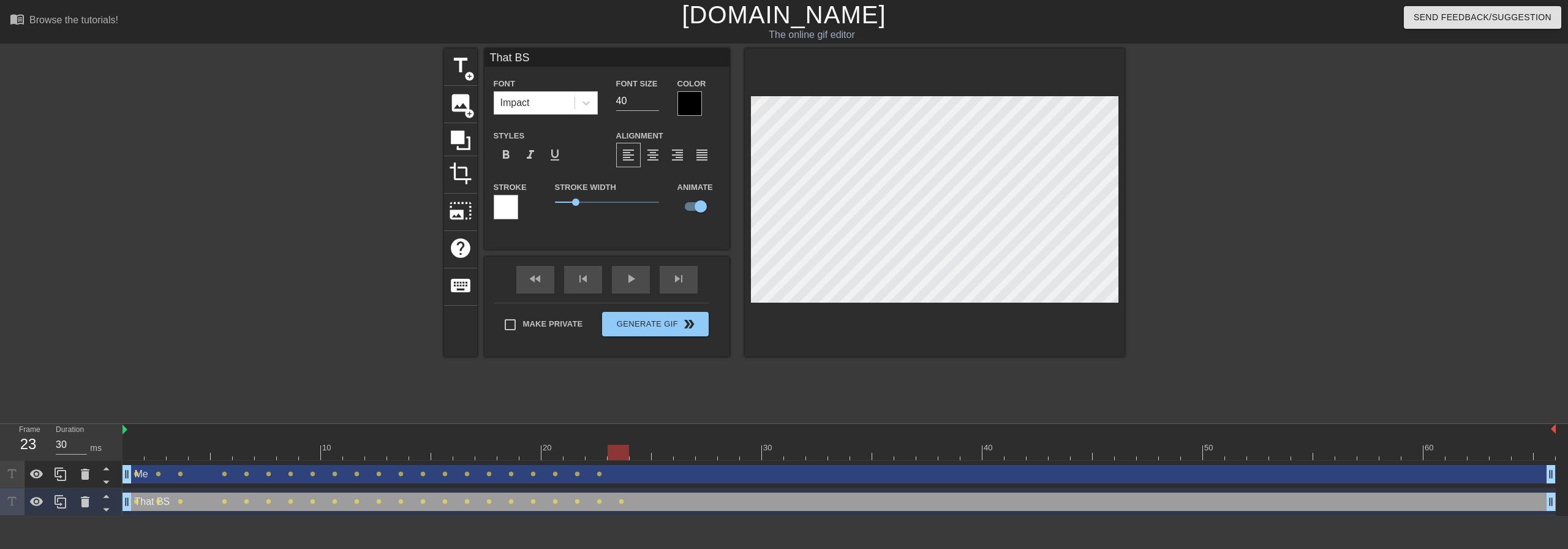
click at [642, 479] on div "Me drag_handle drag_handle" at bounding box center [838, 474] width 1433 height 18
type input "Me"
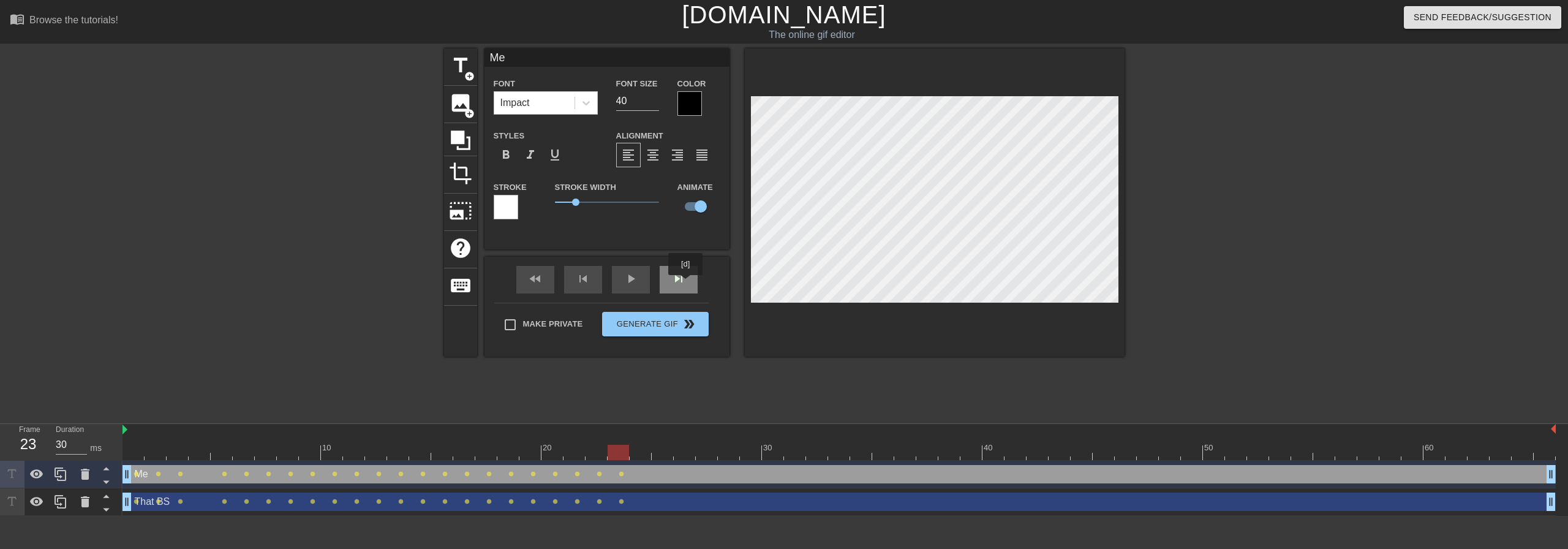
click at [678, 278] on div "skip_next" at bounding box center [678, 279] width 38 height 27
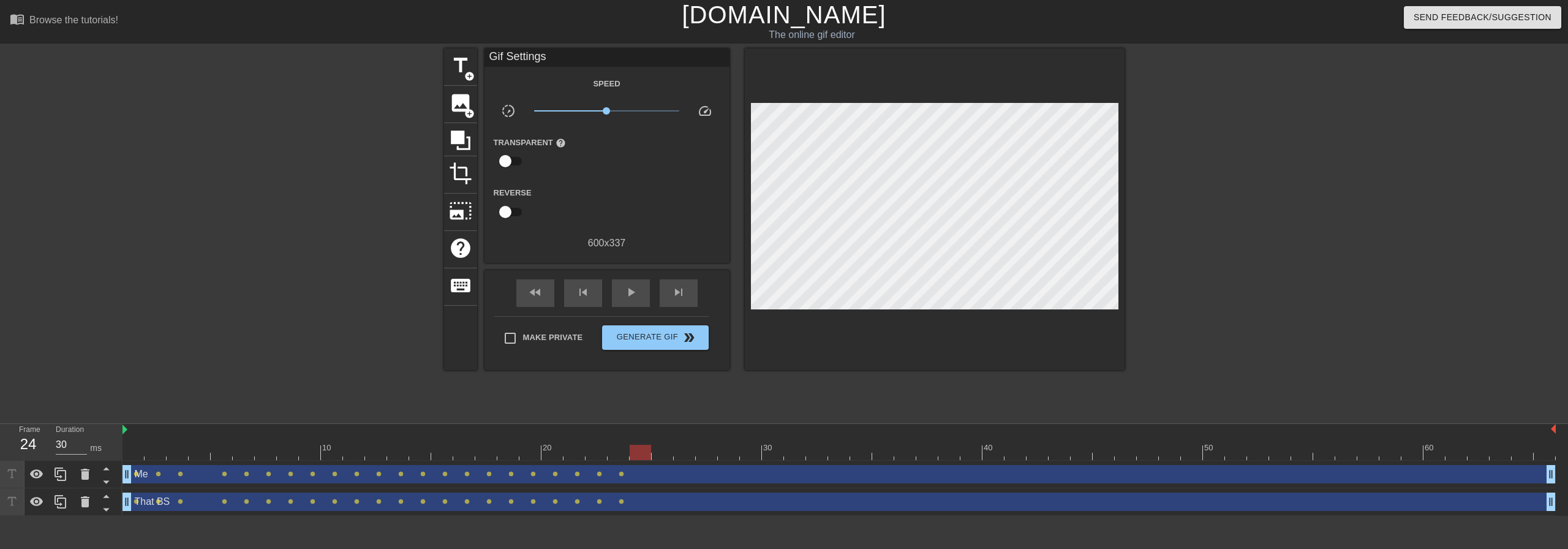
click at [669, 473] on div "Me drag_handle drag_handle" at bounding box center [838, 474] width 1433 height 18
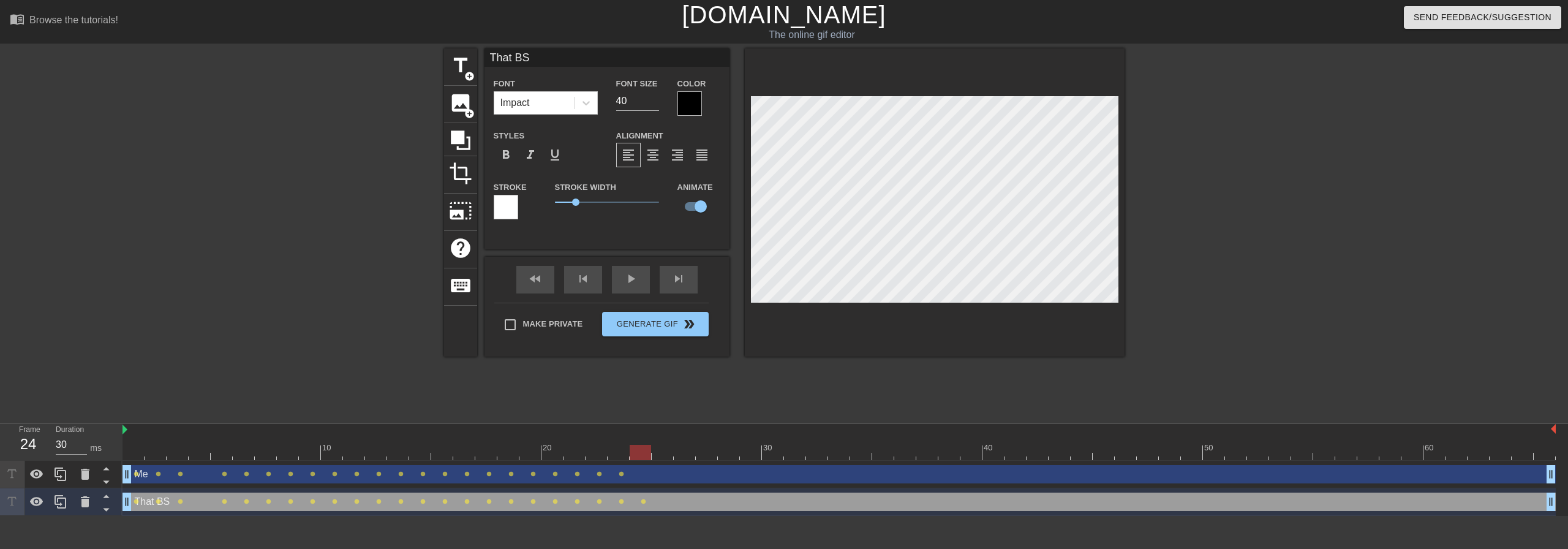
click at [651, 481] on div "Me drag_handle drag_handle" at bounding box center [838, 474] width 1433 height 18
type input "Me"
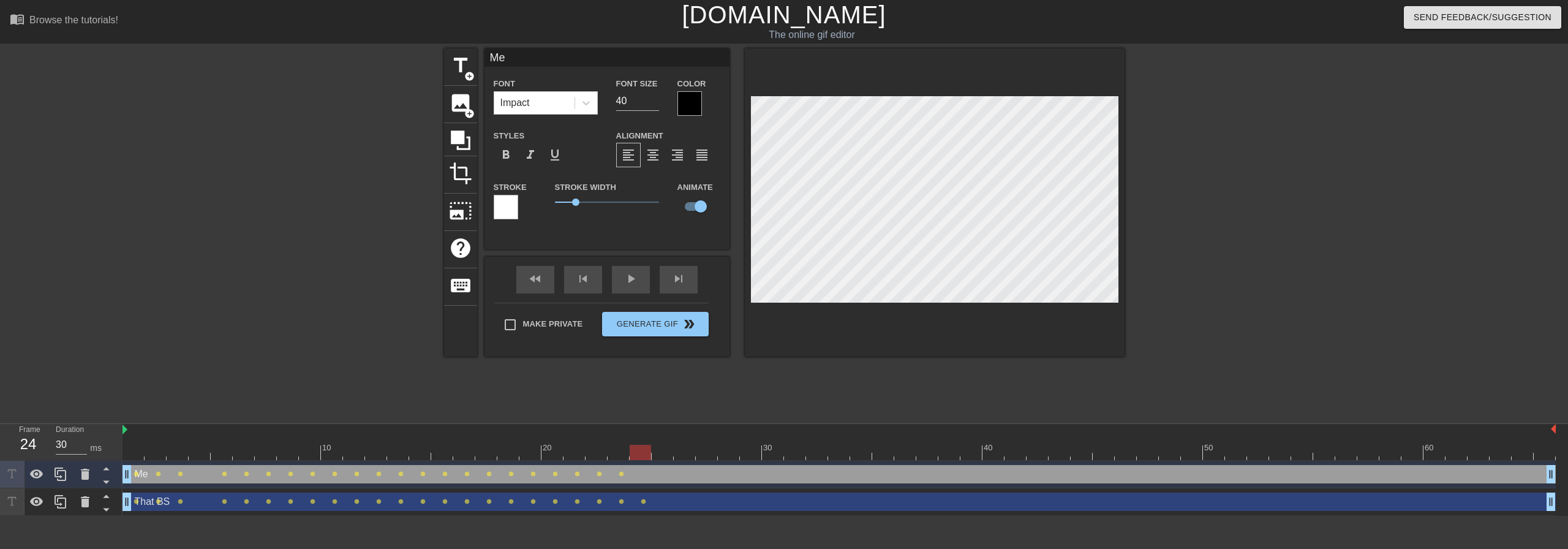
scroll to position [2, 1]
click at [1121, 218] on div at bounding box center [935, 202] width 379 height 309
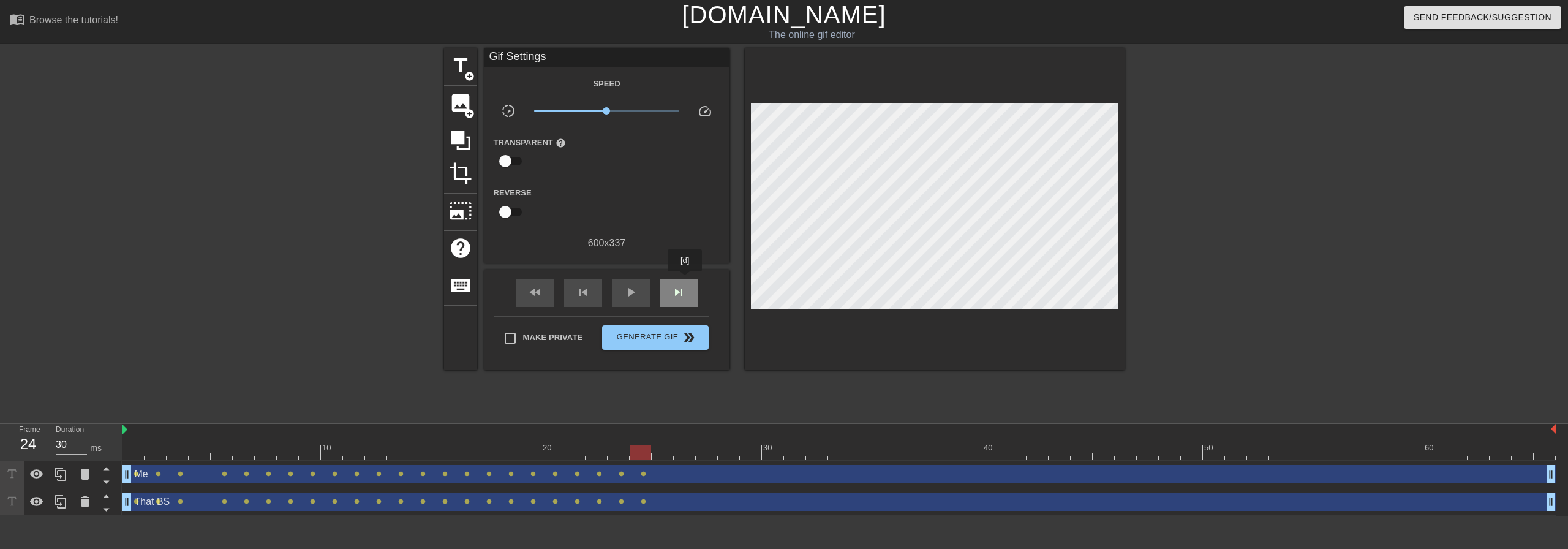
click at [686, 280] on div "skip_next" at bounding box center [678, 293] width 38 height 27
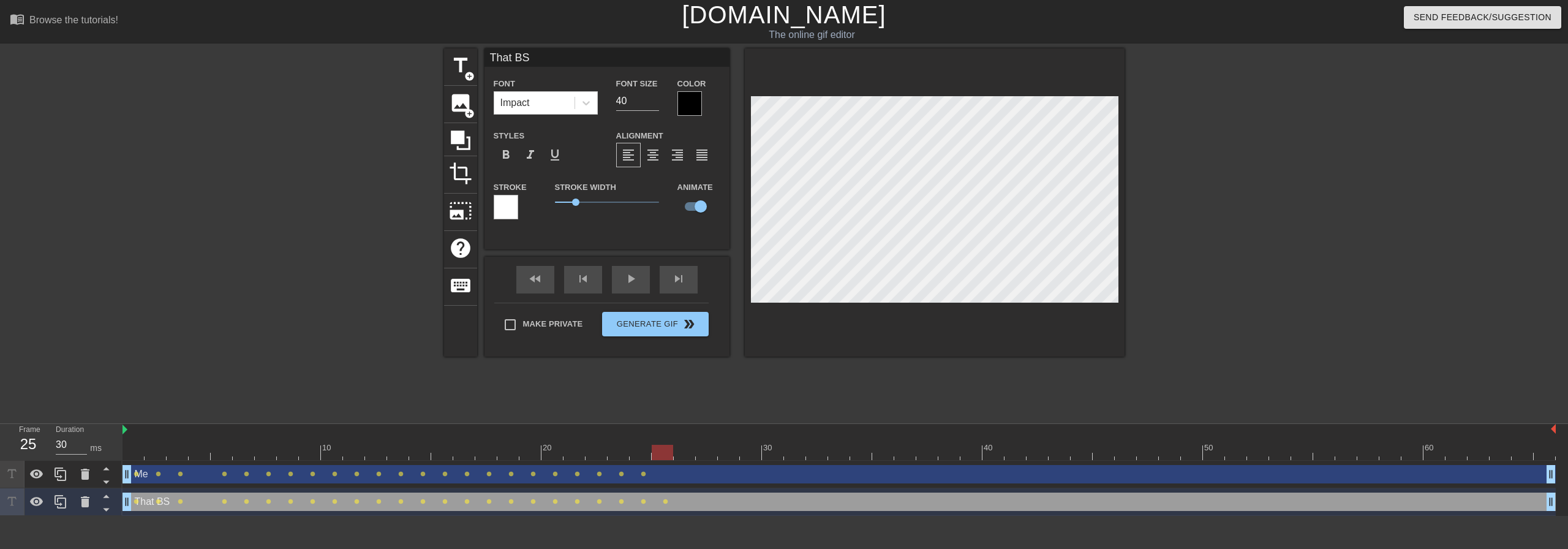
click at [711, 472] on div "Me drag_handle drag_handle" at bounding box center [838, 474] width 1433 height 18
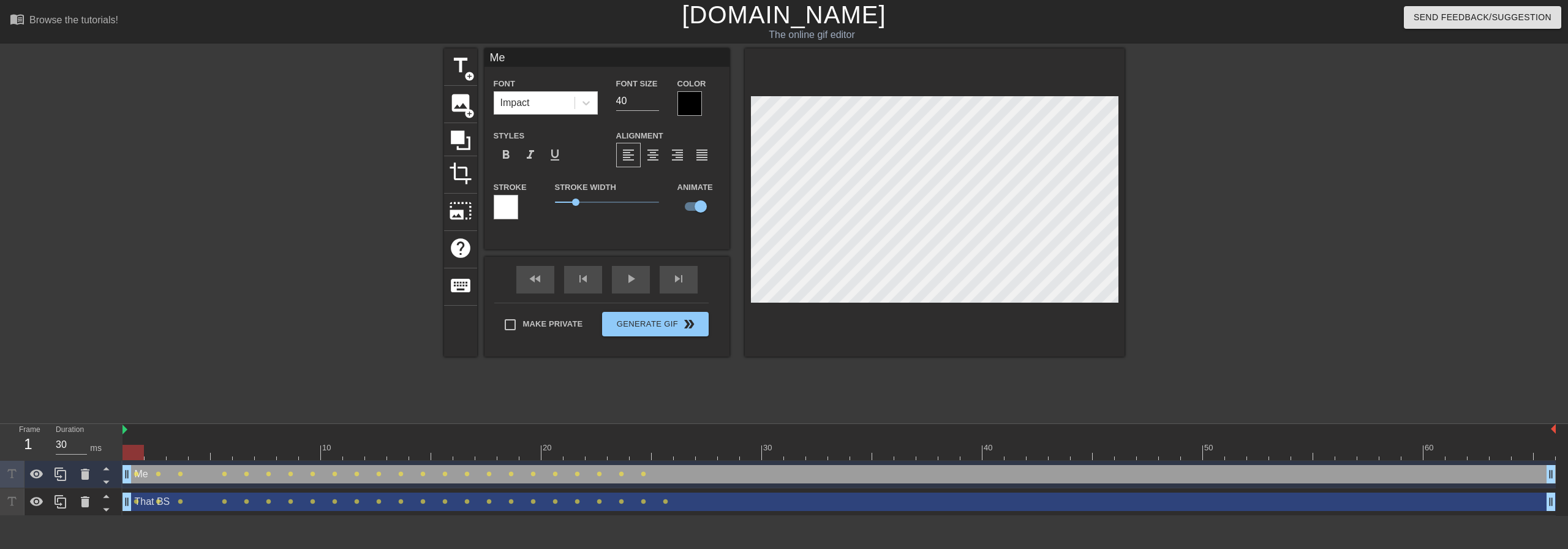
click at [749, 495] on div "That BS drag_handle drag_handle" at bounding box center [838, 501] width 1433 height 18
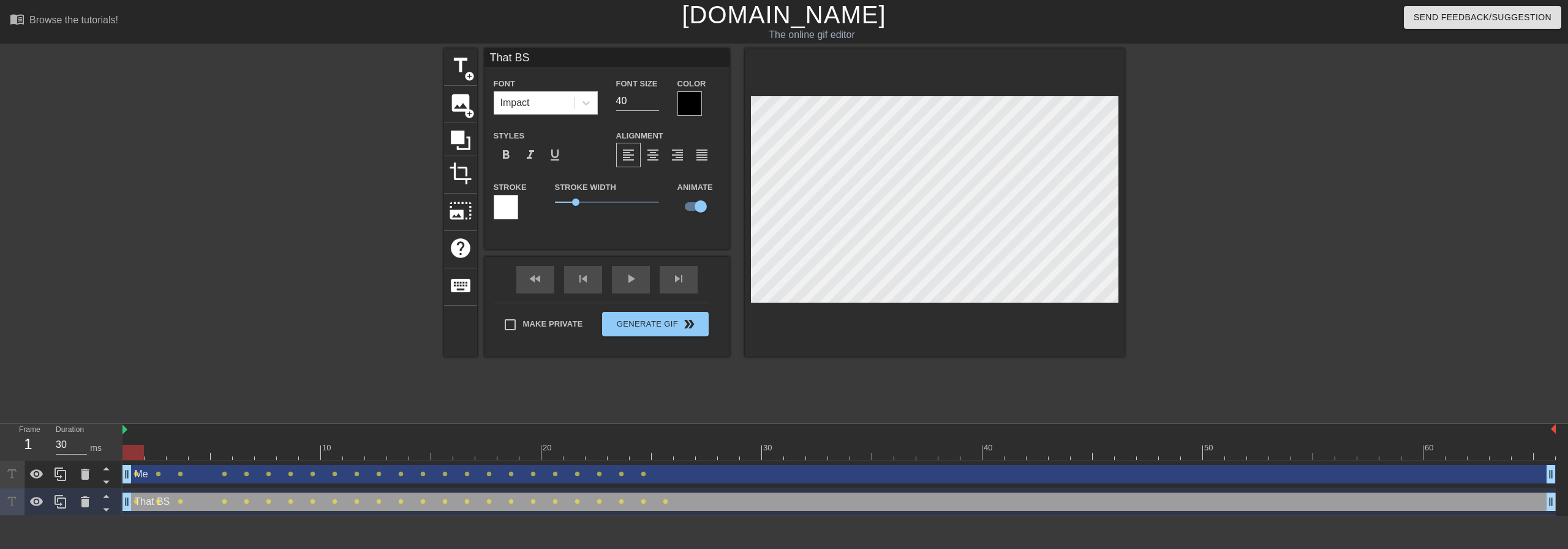
click at [760, 479] on div "Me drag_handle drag_handle" at bounding box center [838, 474] width 1433 height 18
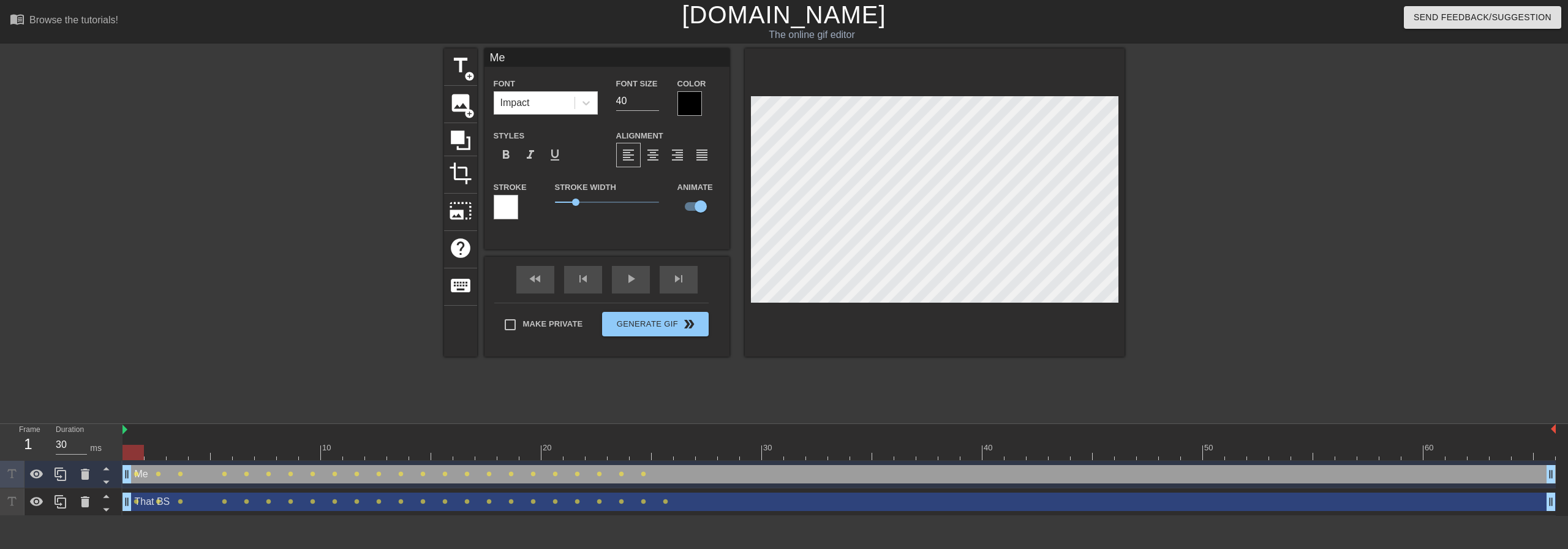
click at [746, 500] on div "That BS drag_handle drag_handle" at bounding box center [838, 501] width 1433 height 18
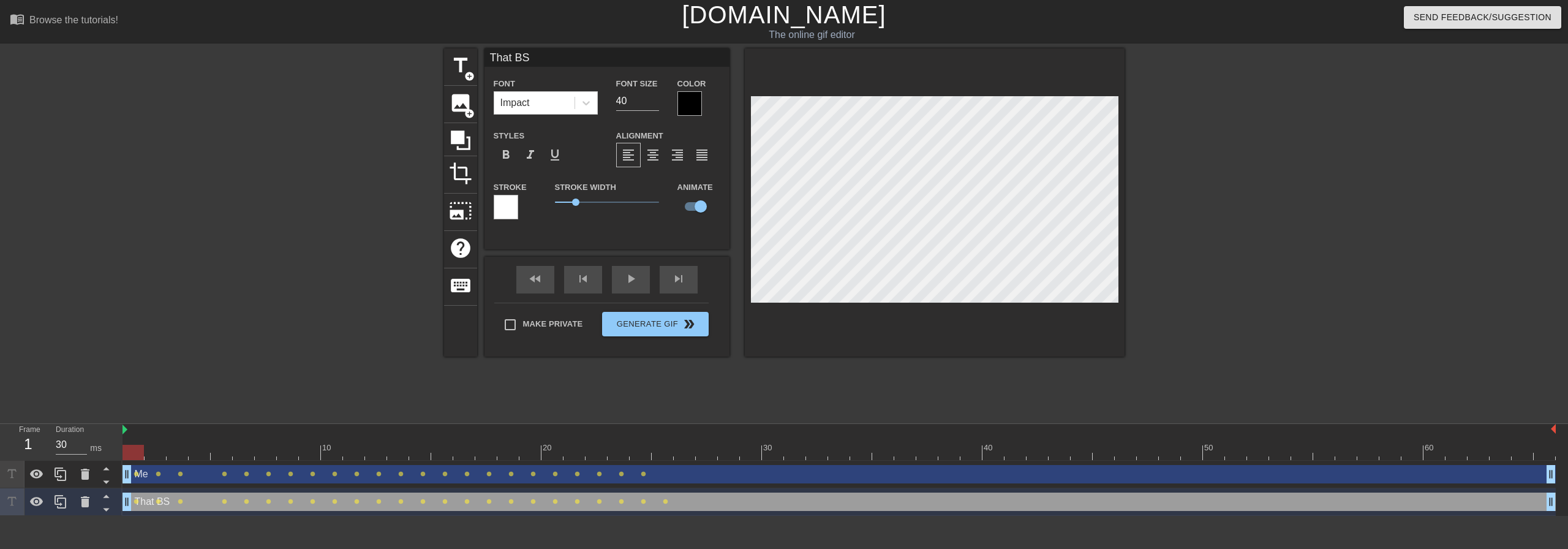
click at [653, 450] on div at bounding box center [838, 453] width 1433 height 16
type input "Me"
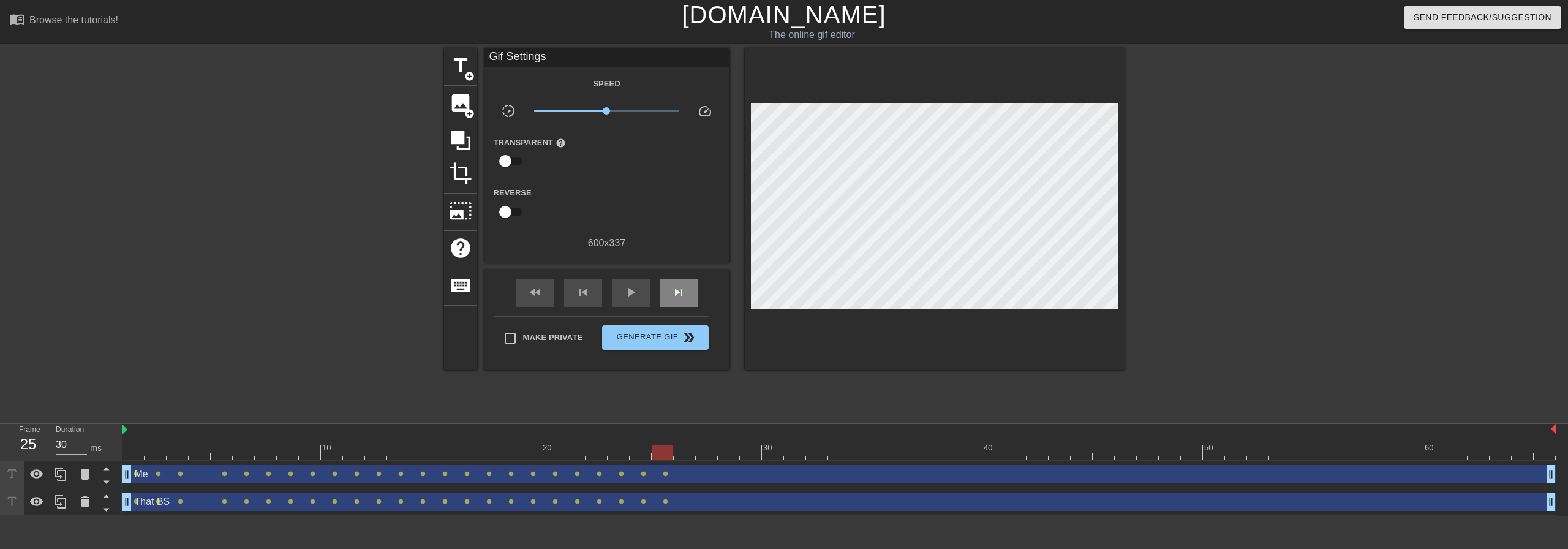
click at [680, 277] on div "fast_rewind skip_previous play_arrow skip_next" at bounding box center [606, 293] width 199 height 46
click at [686, 292] on span "skip_next" at bounding box center [678, 292] width 15 height 15
click at [580, 293] on span "skip_previous" at bounding box center [583, 292] width 15 height 15
click at [683, 291] on span "skip_next" at bounding box center [678, 292] width 15 height 15
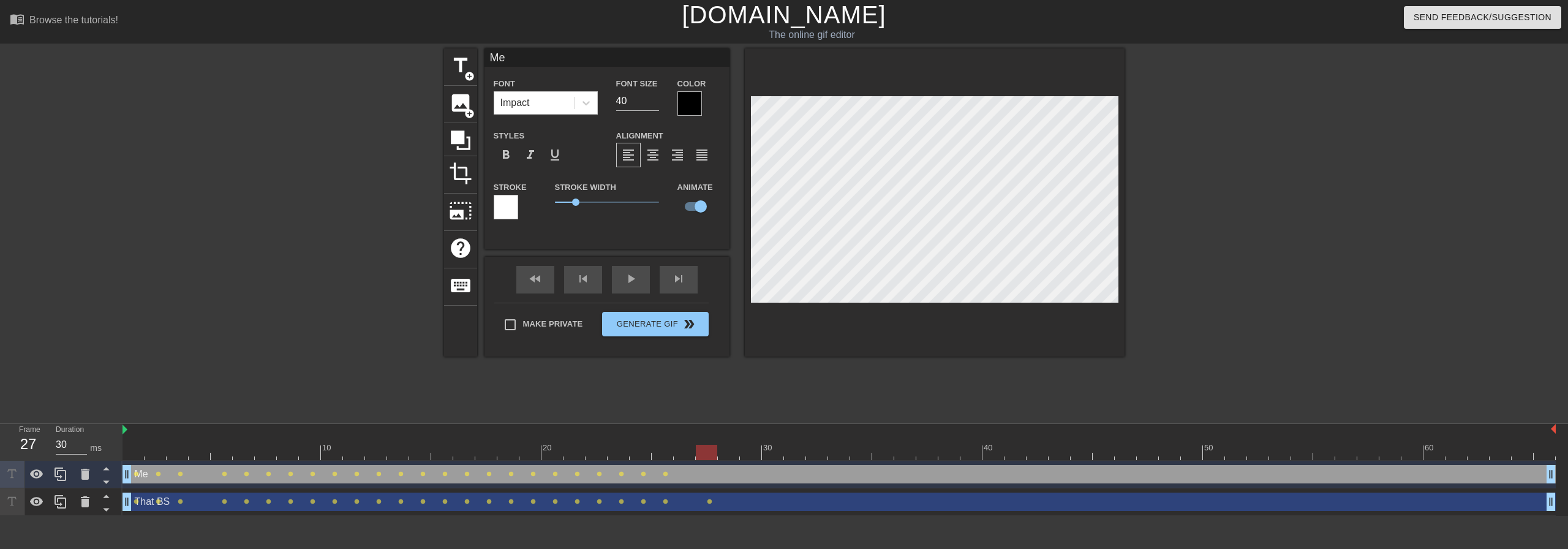
drag, startPoint x: 707, startPoint y: 505, endPoint x: 724, endPoint y: 489, distance: 23.3
click at [707, 505] on div "That BS drag_handle drag_handle" at bounding box center [838, 501] width 1433 height 18
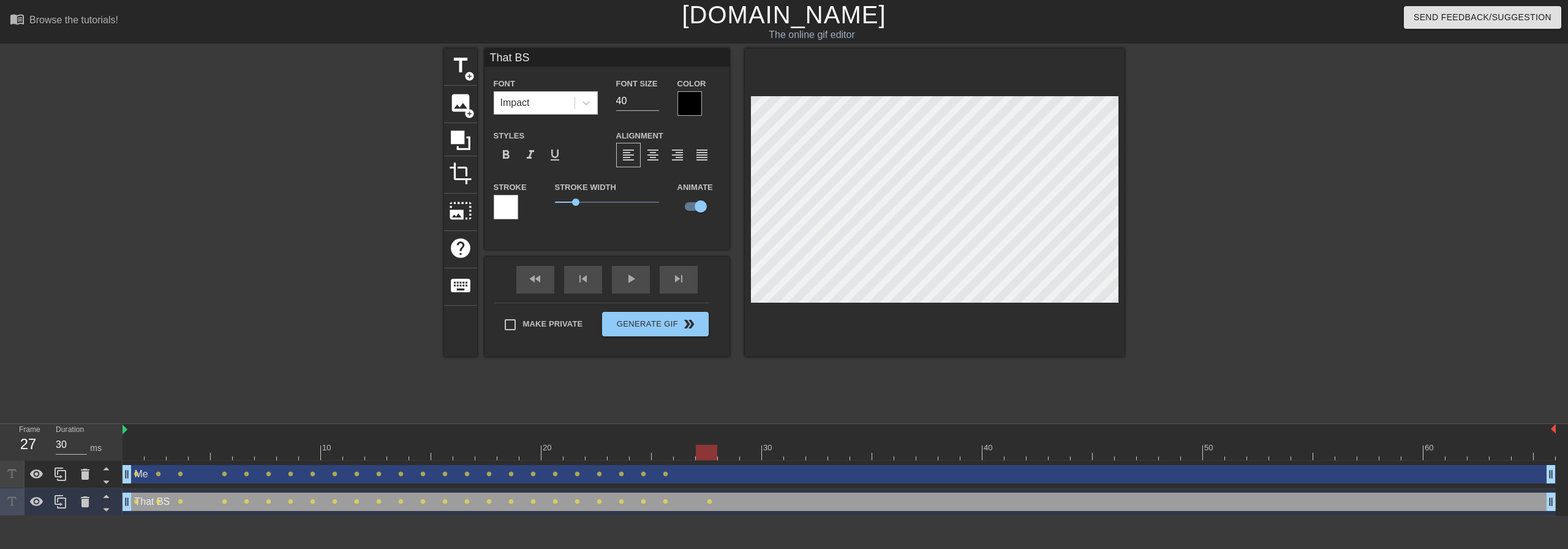
click at [730, 477] on div "Me drag_handle drag_handle" at bounding box center [838, 474] width 1433 height 18
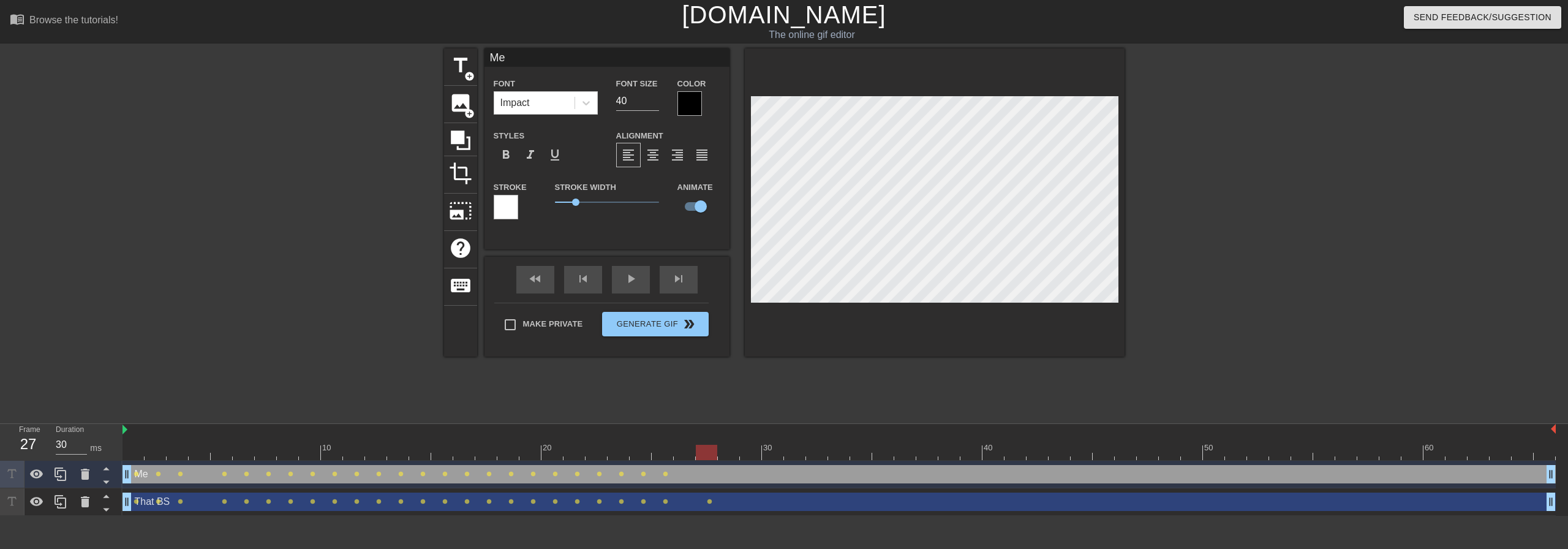
click at [733, 498] on div "That BS drag_handle drag_handle" at bounding box center [838, 501] width 1433 height 18
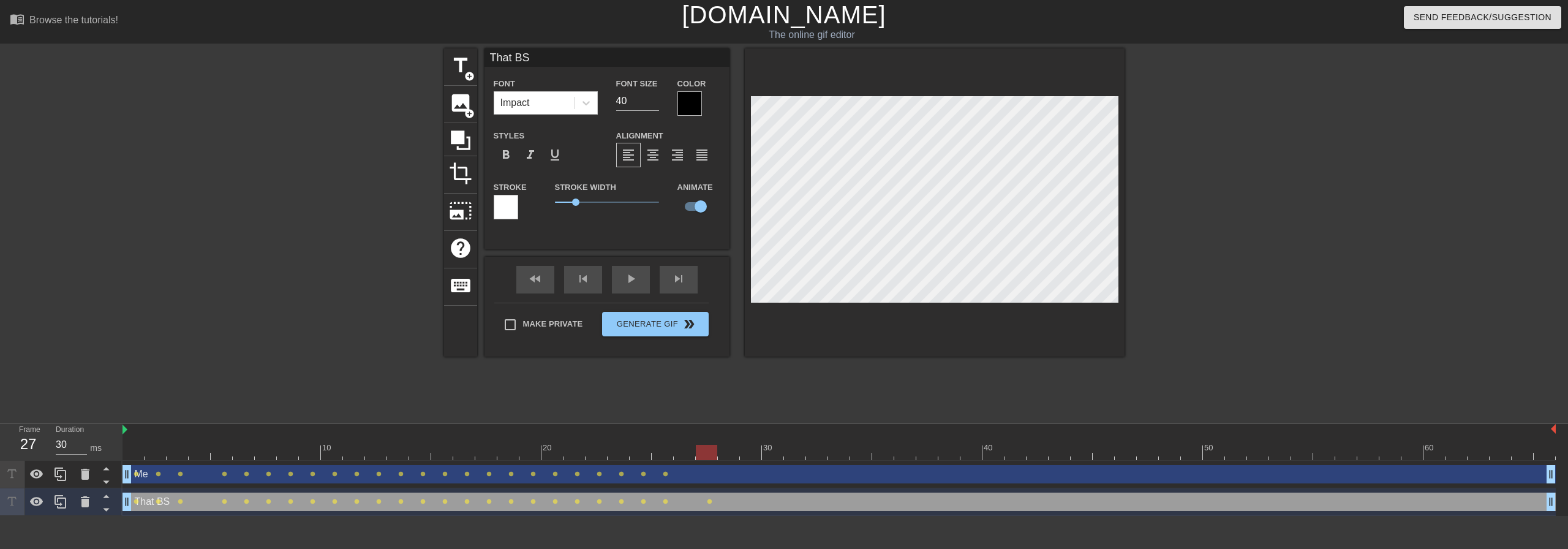
click at [740, 481] on div "Me drag_handle drag_handle" at bounding box center [838, 474] width 1433 height 18
type input "Me"
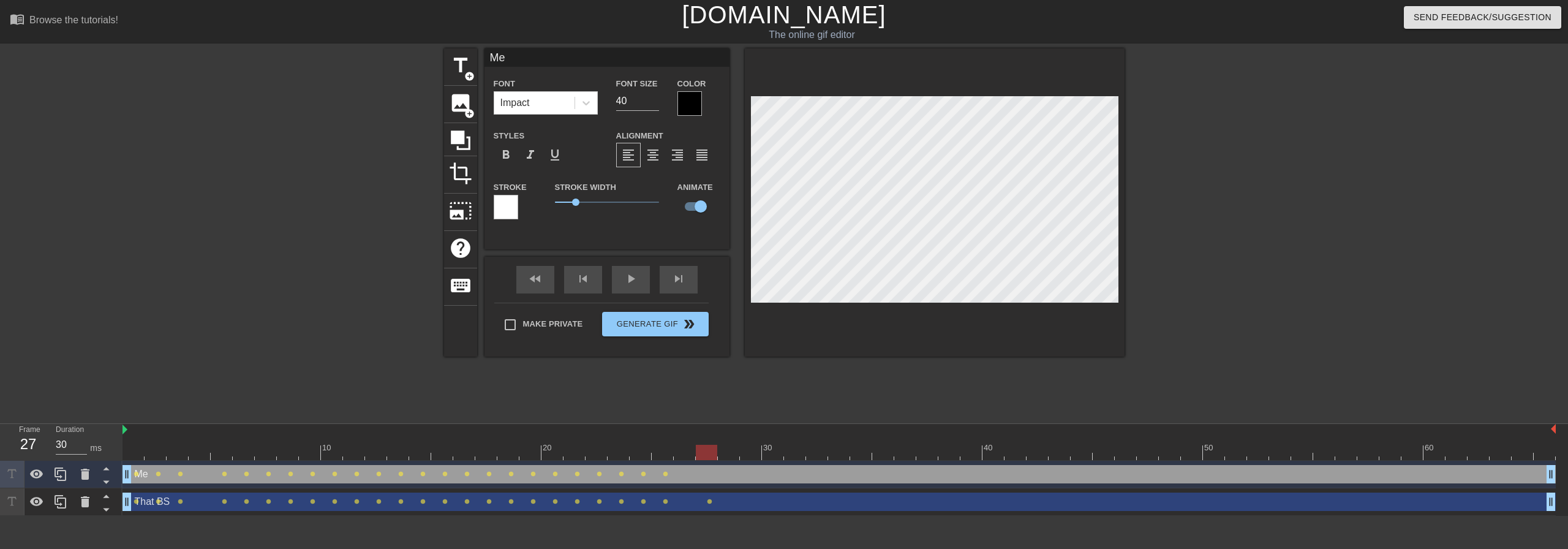
scroll to position [2, 2]
click at [1121, 236] on div at bounding box center [935, 202] width 379 height 309
click at [689, 280] on div "skip_next" at bounding box center [678, 279] width 38 height 27
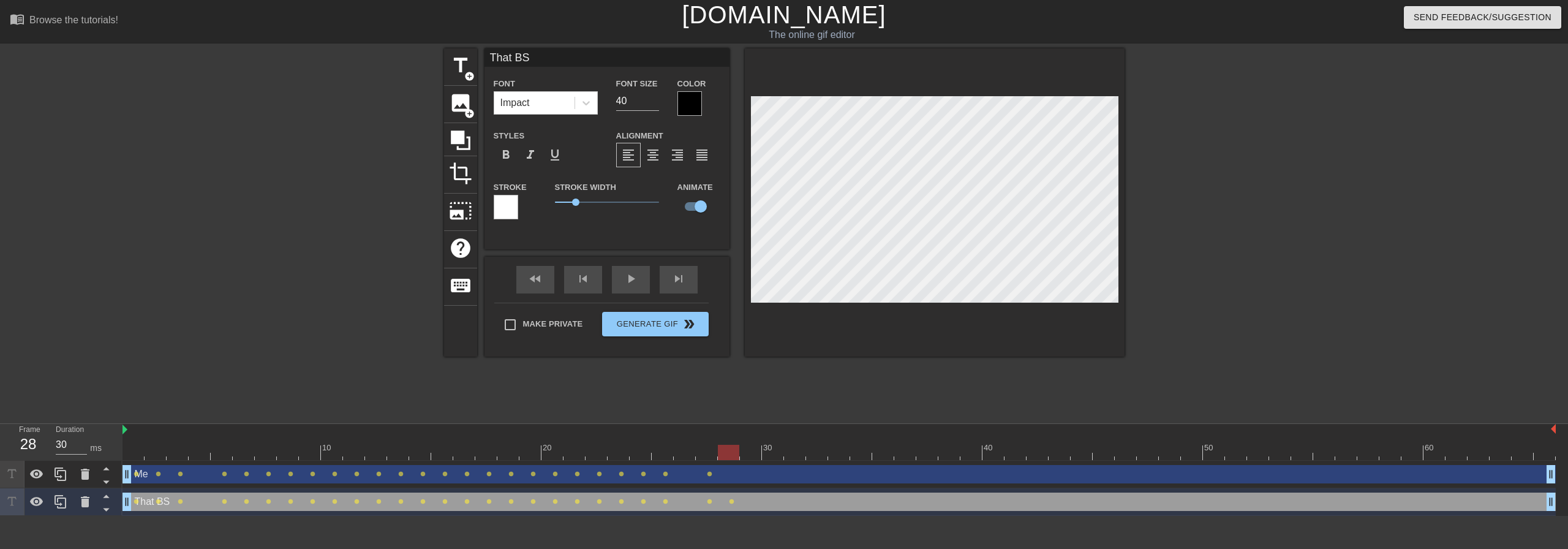
click at [769, 478] on div "Me drag_handle drag_handle" at bounding box center [838, 474] width 1433 height 18
type input "Me"
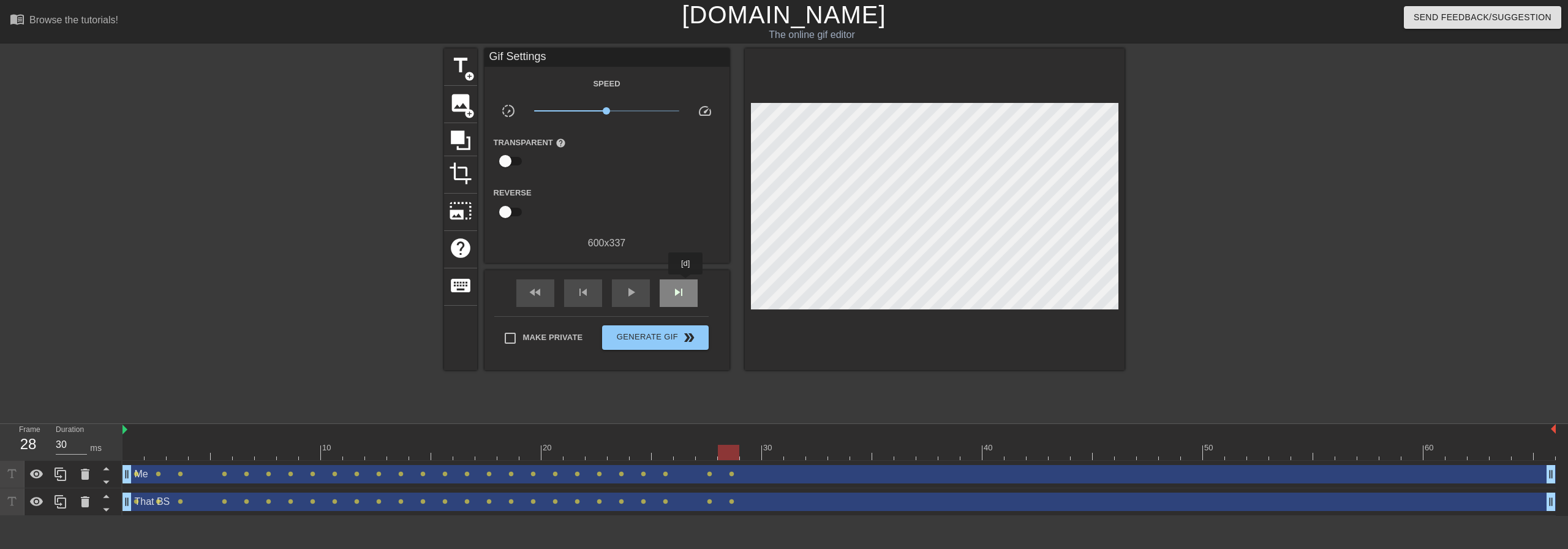
click at [686, 283] on div "skip_next" at bounding box center [678, 293] width 38 height 27
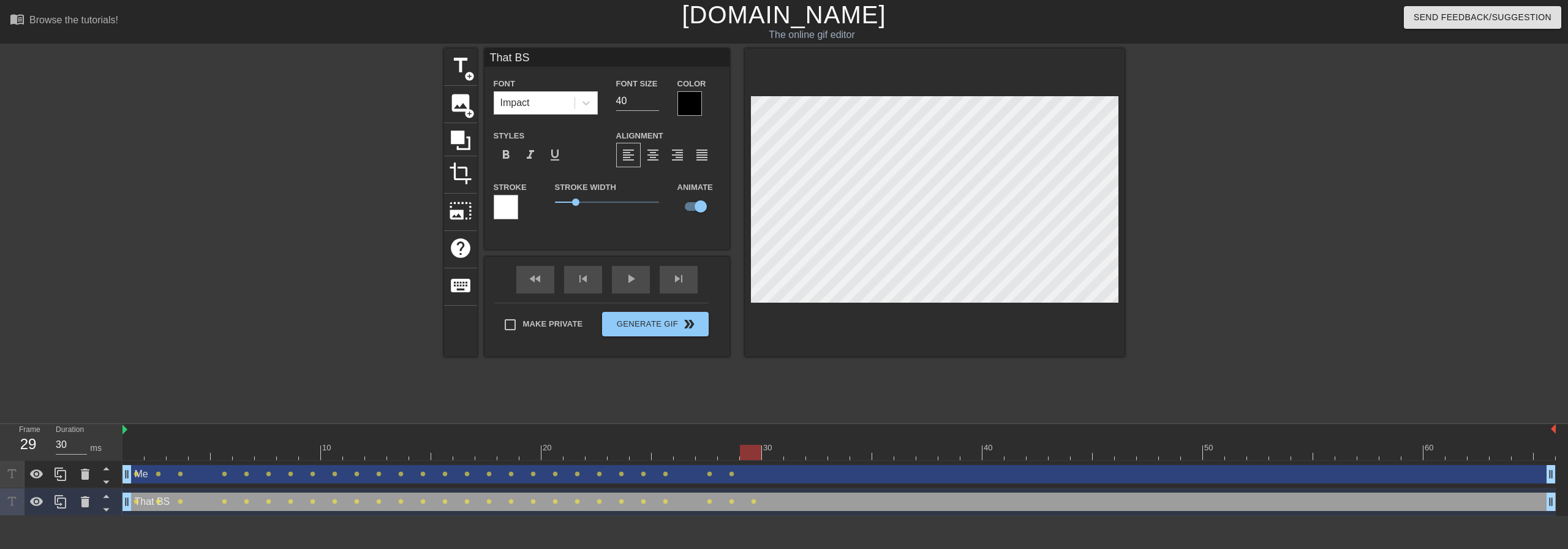
click at [766, 475] on div "Me drag_handle drag_handle" at bounding box center [838, 474] width 1433 height 18
type input "Me"
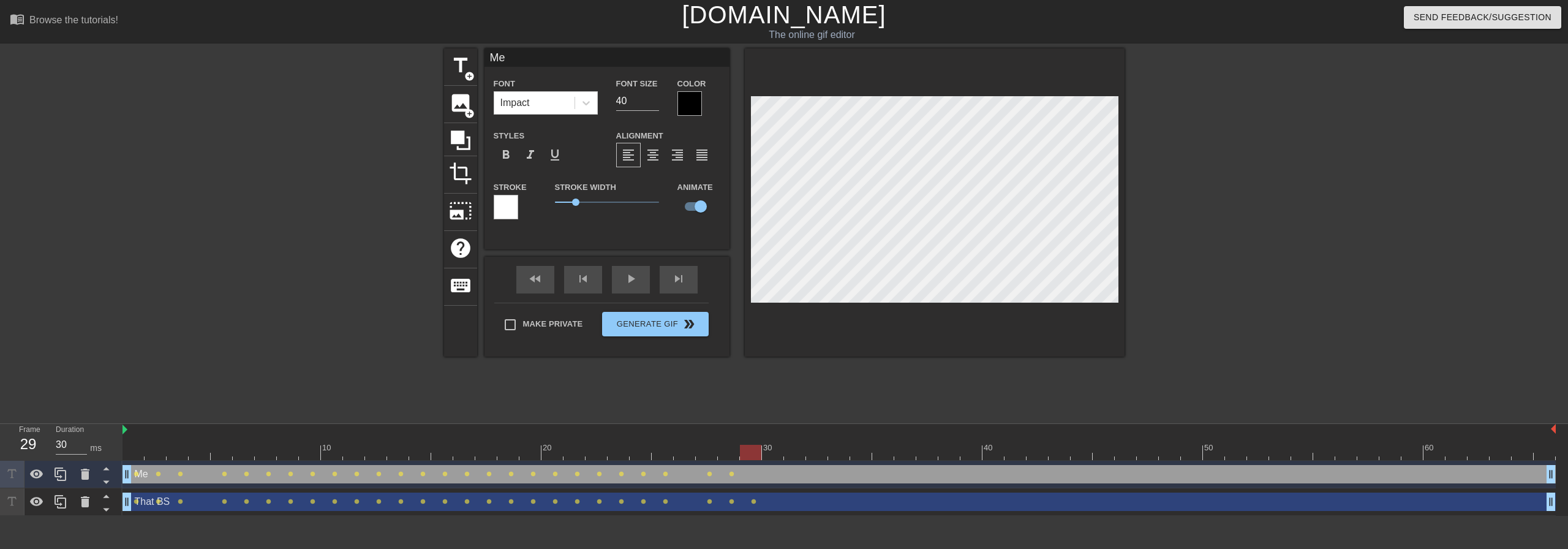
click at [1150, 224] on div at bounding box center [1230, 233] width 184 height 368
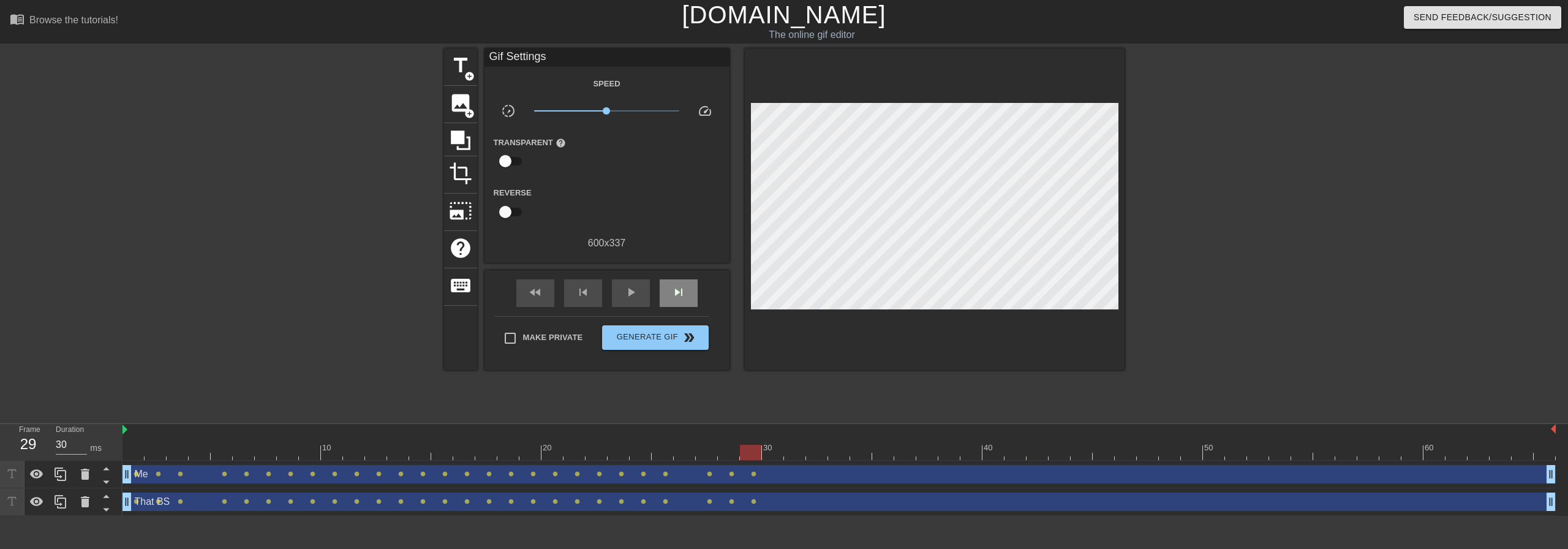
click at [694, 276] on div "fast_rewind skip_previous play_arrow skip_next" at bounding box center [606, 293] width 199 height 46
click at [689, 297] on div "skip_next" at bounding box center [678, 293] width 38 height 27
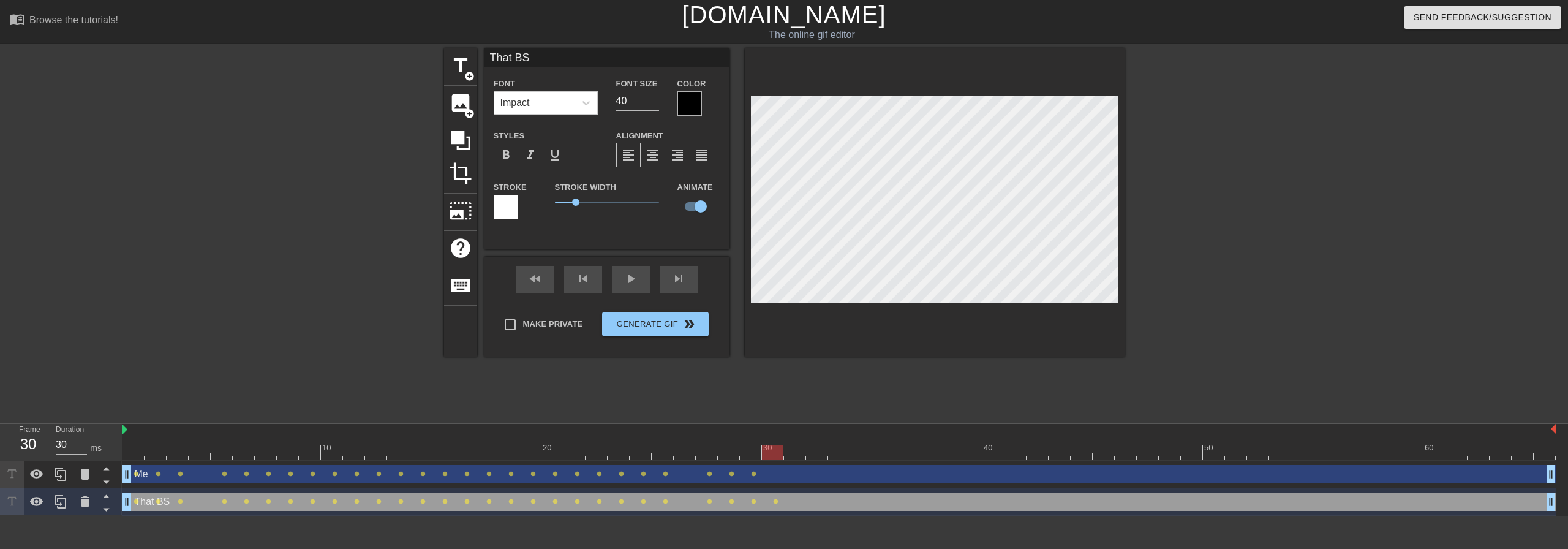
click at [784, 465] on div "Me drag_handle drag_handle" at bounding box center [838, 474] width 1433 height 18
type input "Me"
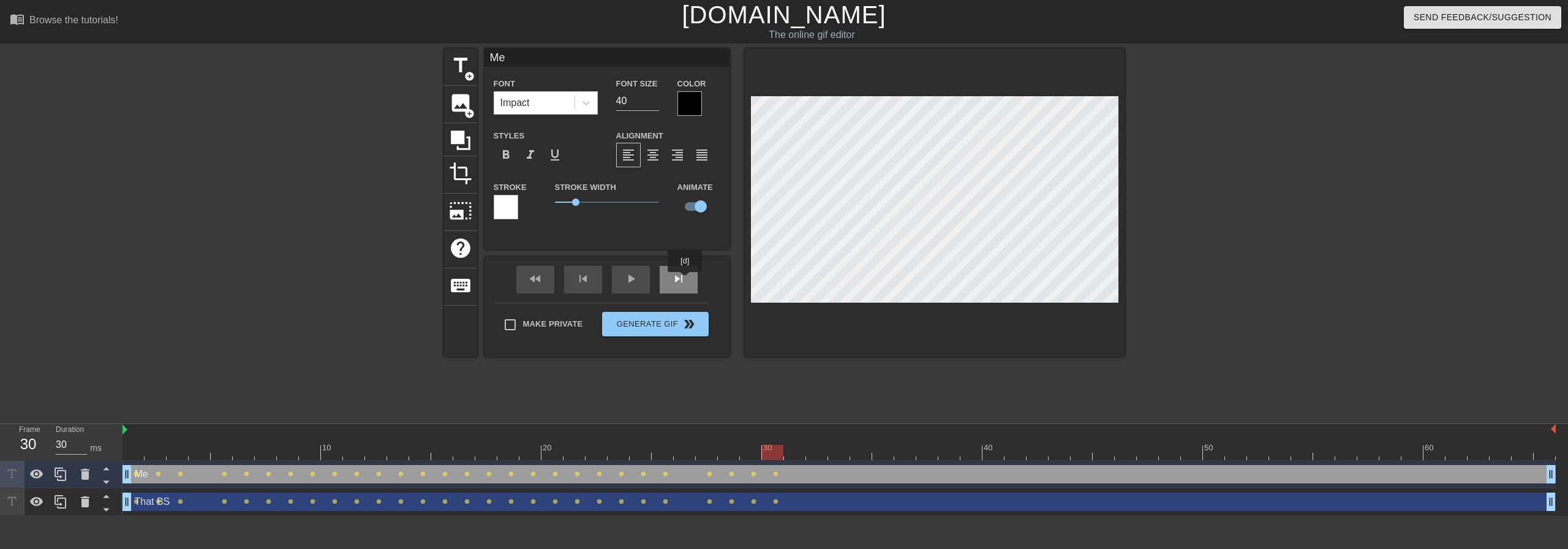
click at [686, 280] on div "skip_next" at bounding box center [678, 279] width 38 height 27
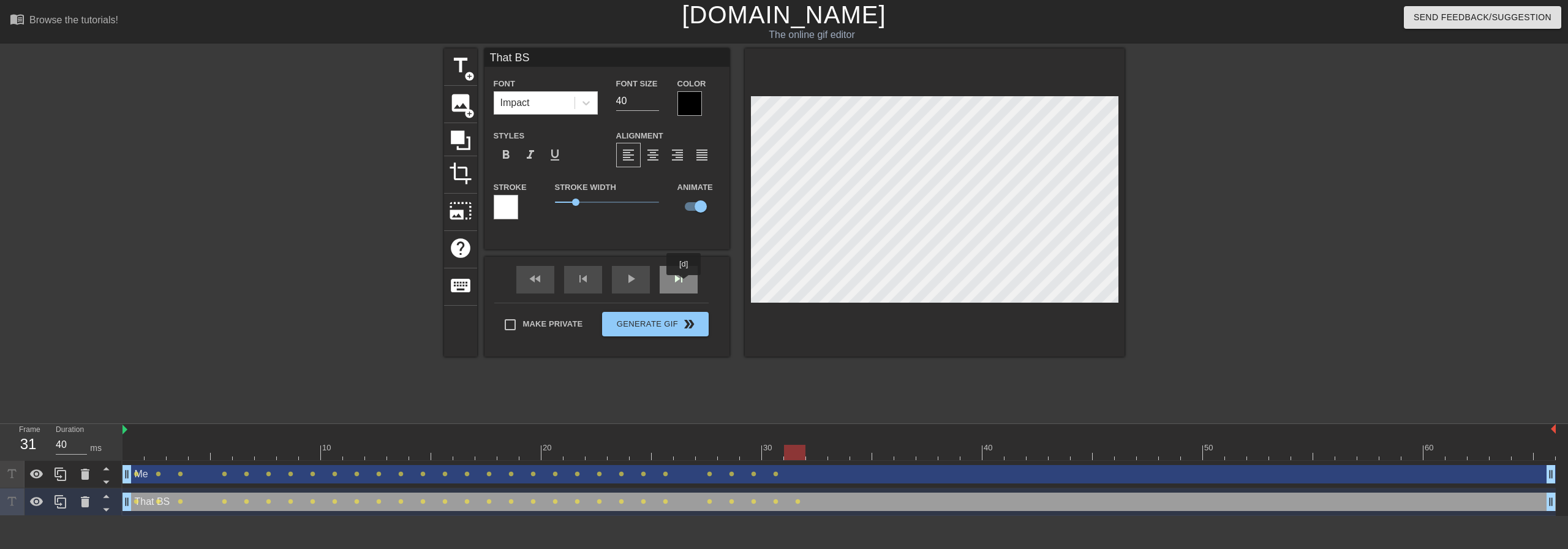
click at [684, 283] on div "skip_next" at bounding box center [678, 279] width 38 height 27
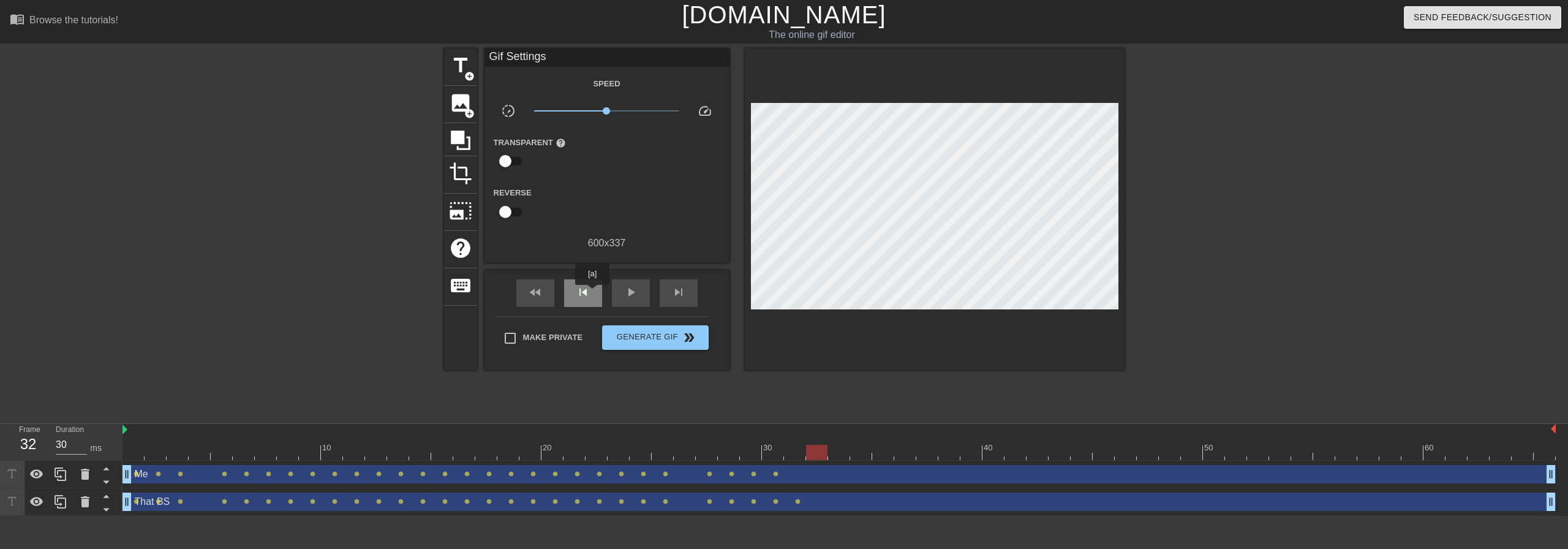
click at [585, 295] on span "skip_previous" at bounding box center [583, 292] width 15 height 15
click at [589, 295] on span "skip_previous" at bounding box center [583, 292] width 15 height 15
click at [680, 287] on span "skip_next" at bounding box center [678, 292] width 15 height 15
click at [806, 472] on div "Me drag_handle drag_handle" at bounding box center [838, 474] width 1433 height 18
click at [684, 277] on div "fast_rewind skip_previous play_arrow skip_next" at bounding box center [606, 293] width 199 height 46
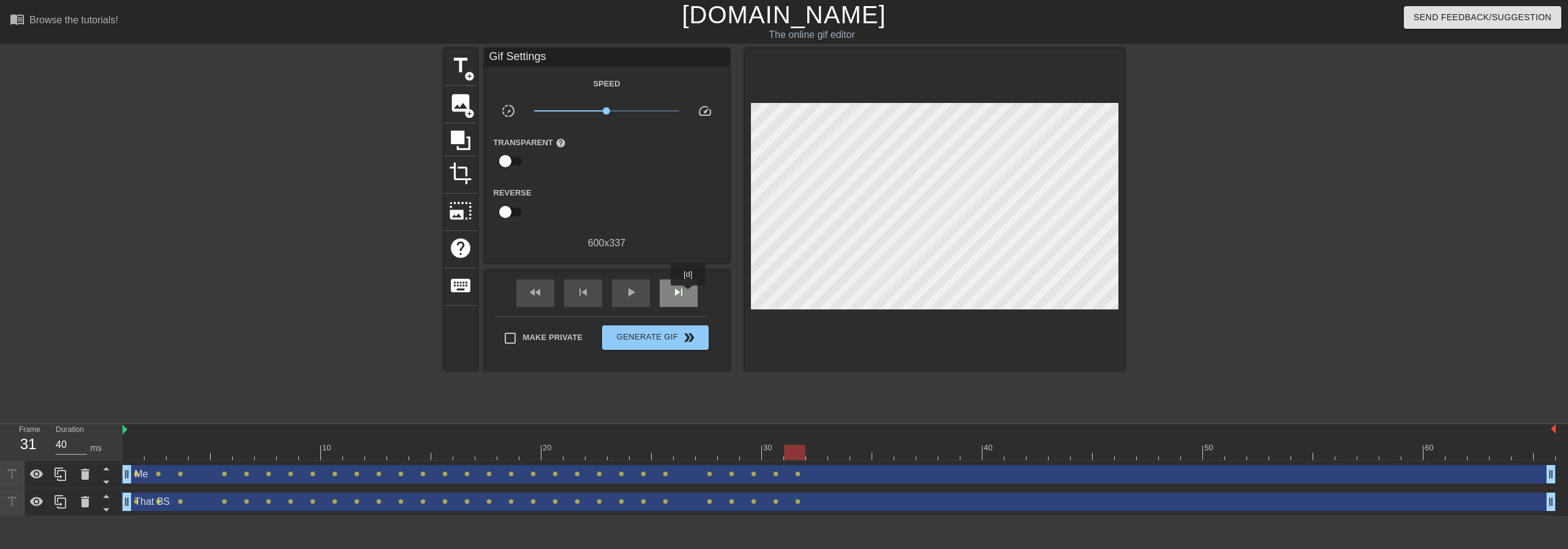
click at [689, 294] on div "skip_next" at bounding box center [678, 293] width 38 height 27
type input "30"
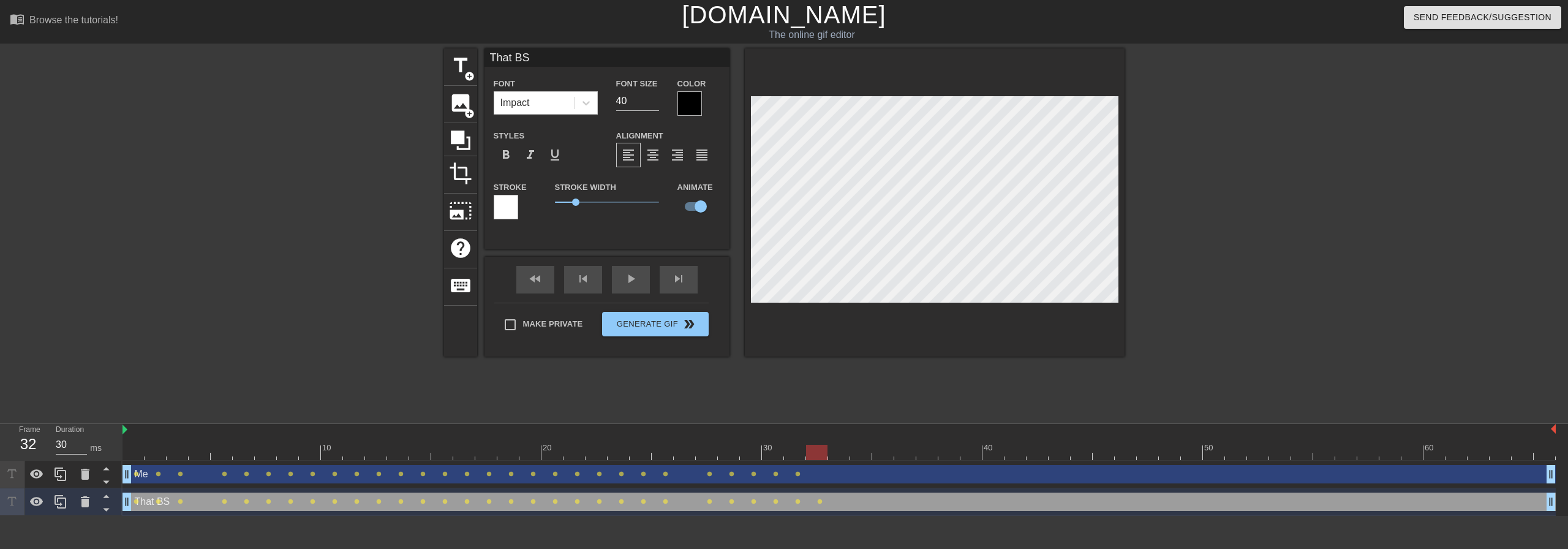
click at [831, 476] on div "Me drag_handle drag_handle" at bounding box center [838, 474] width 1433 height 18
type input "Me"
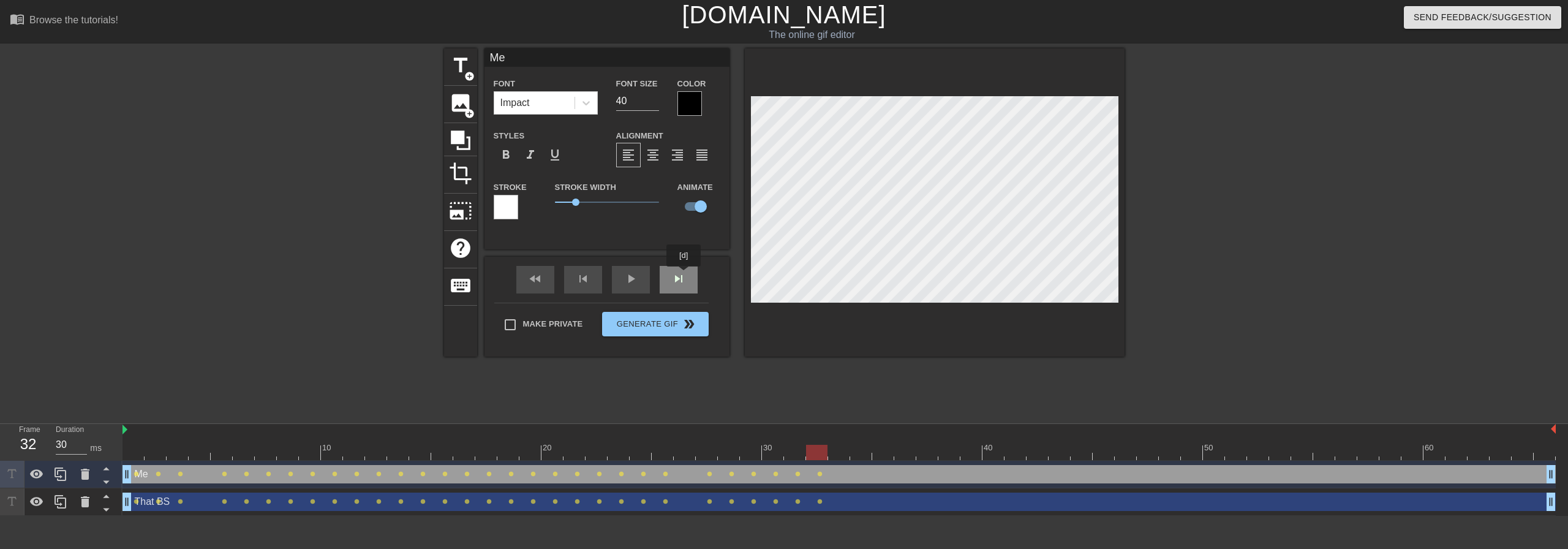
click at [684, 275] on div "fast_rewind skip_previous play_arrow skip_next" at bounding box center [606, 279] width 199 height 46
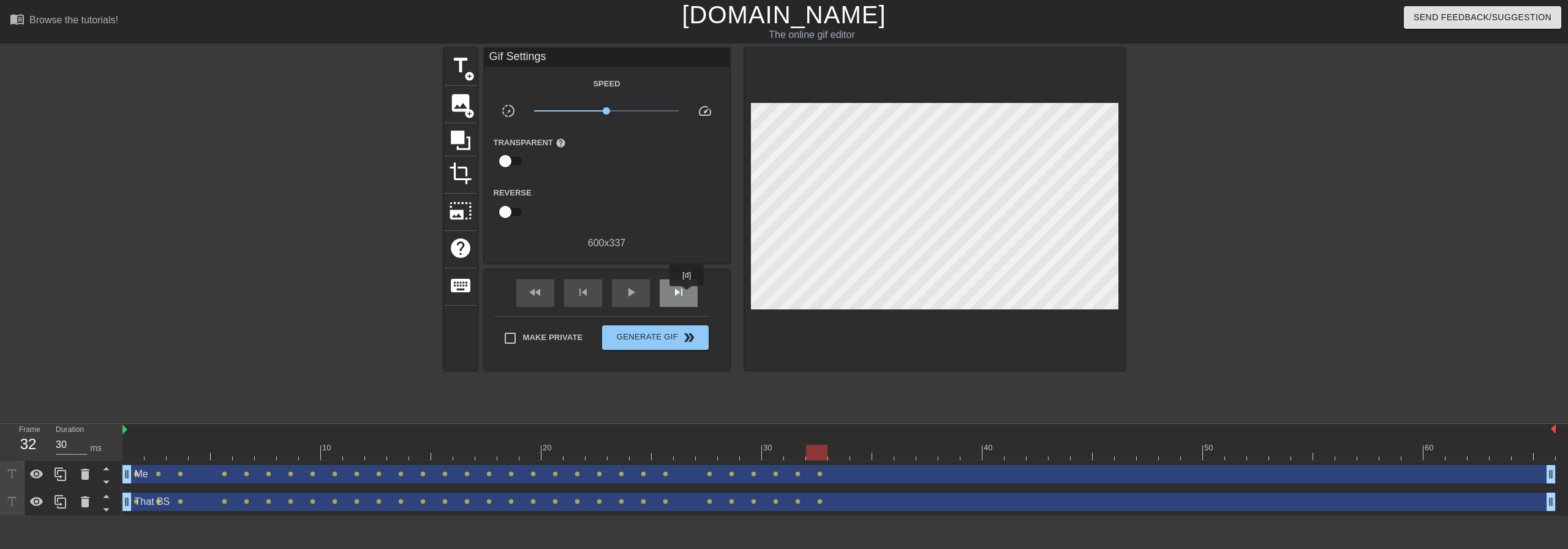
click at [687, 295] on div "skip_next" at bounding box center [678, 293] width 38 height 27
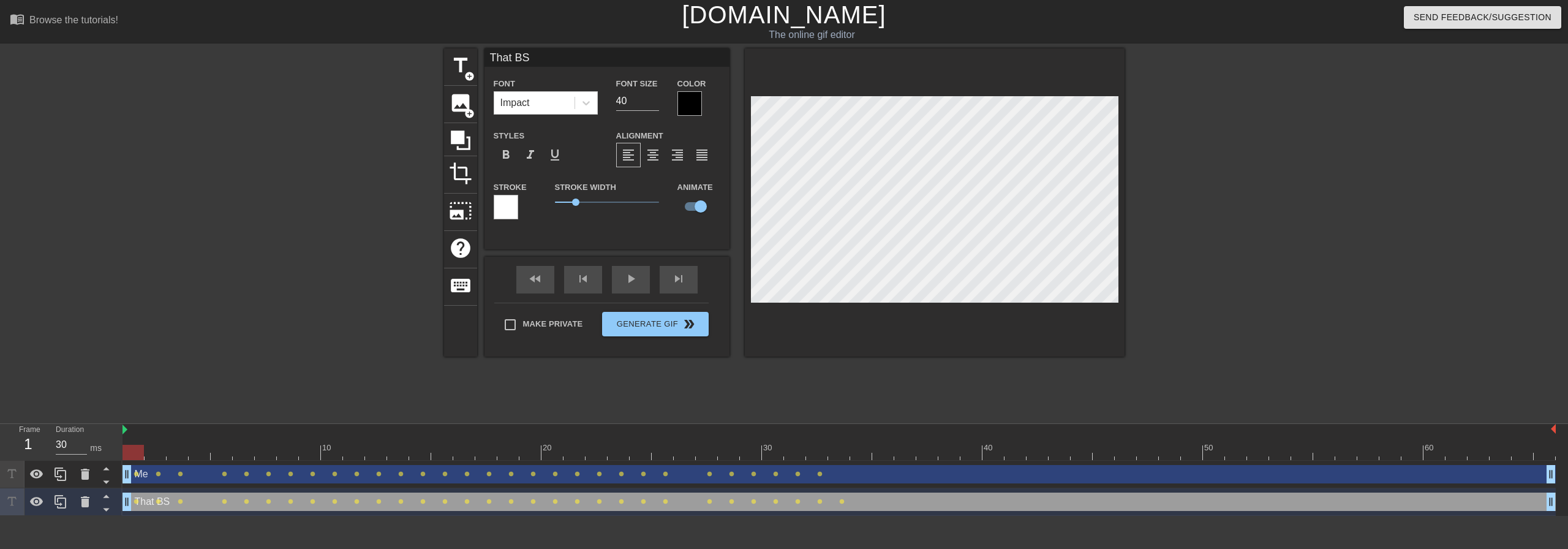
drag, startPoint x: 837, startPoint y: 451, endPoint x: 53, endPoint y: 585, distance: 795.4
click at [53, 516] on html "menu_book Browse the tutorials! [DOMAIN_NAME] The online gif editor Send Feedba…" at bounding box center [784, 258] width 1568 height 516
click at [623, 278] on div "play_arrow" at bounding box center [630, 279] width 38 height 27
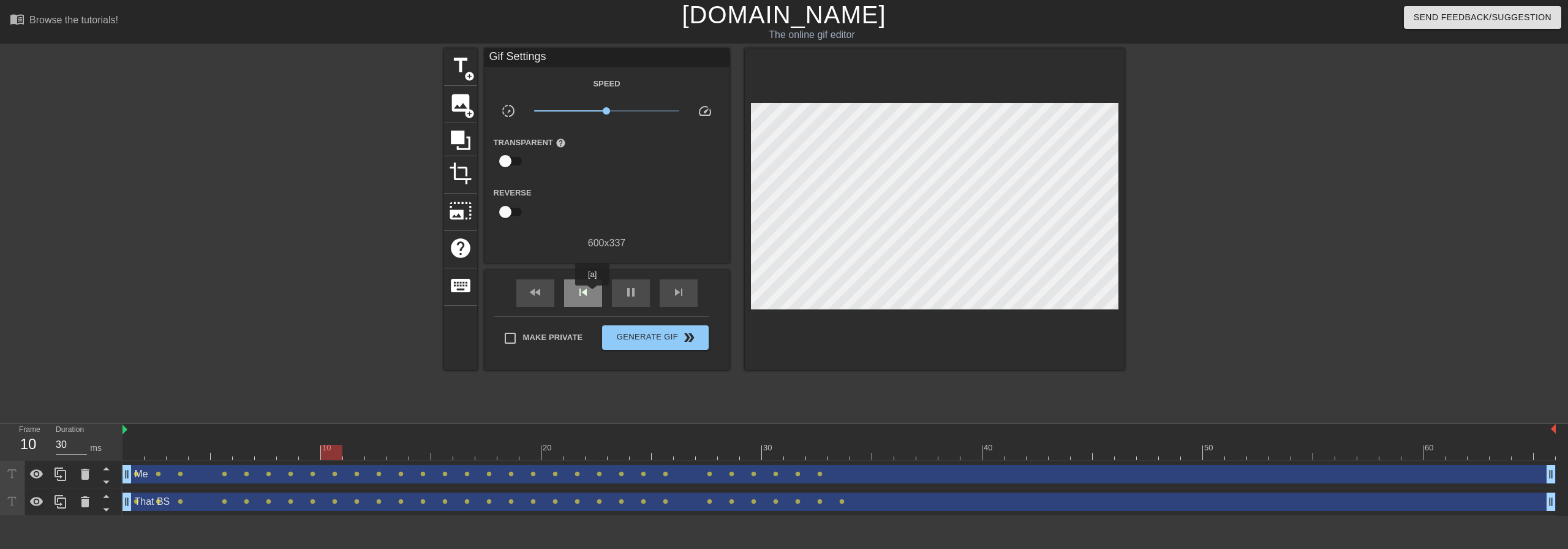
click at [592, 294] on div "skip_previous" at bounding box center [583, 293] width 38 height 27
click at [637, 302] on div "pause" at bounding box center [630, 293] width 38 height 27
click at [828, 452] on div at bounding box center [838, 453] width 1433 height 16
type input "30"
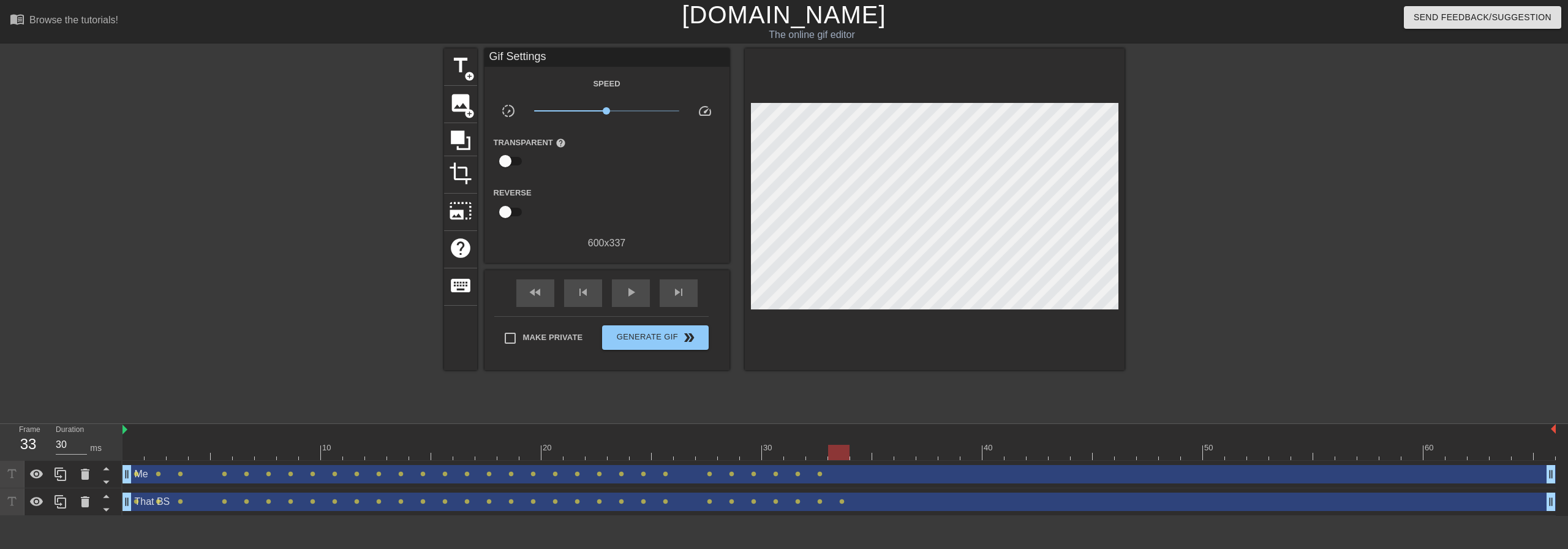
click at [833, 453] on div at bounding box center [838, 453] width 21 height 16
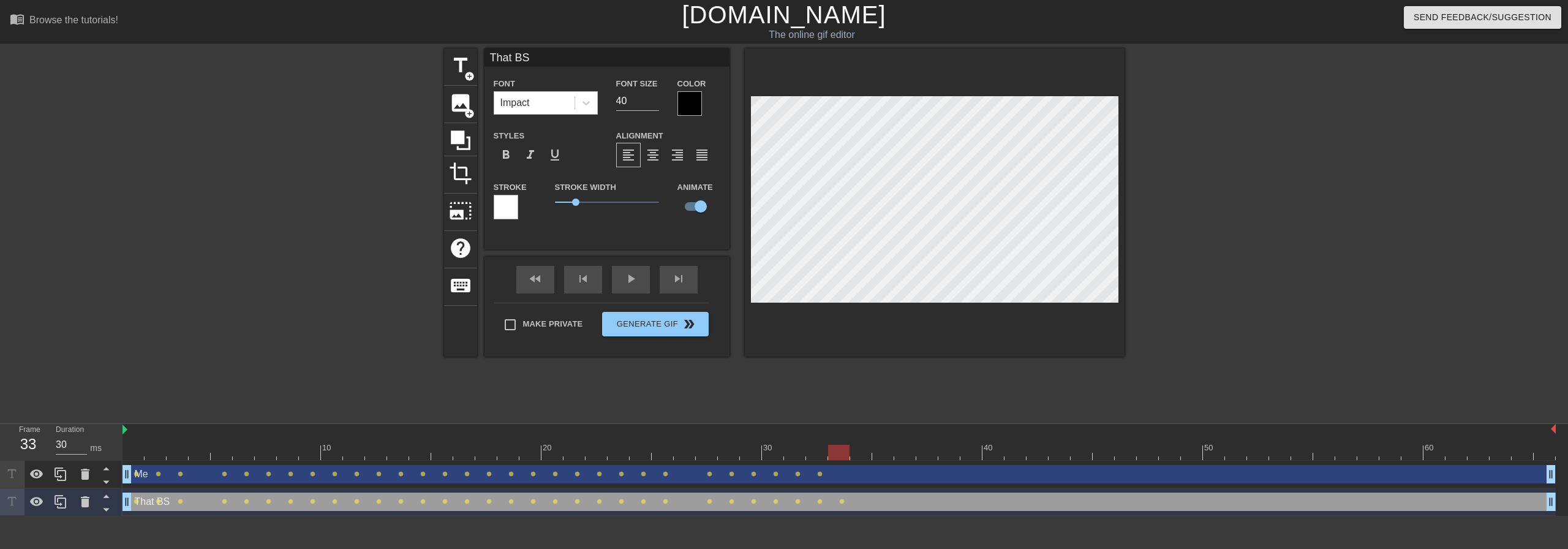
click at [857, 481] on div "Me drag_handle drag_handle" at bounding box center [838, 474] width 1433 height 18
type input "Me"
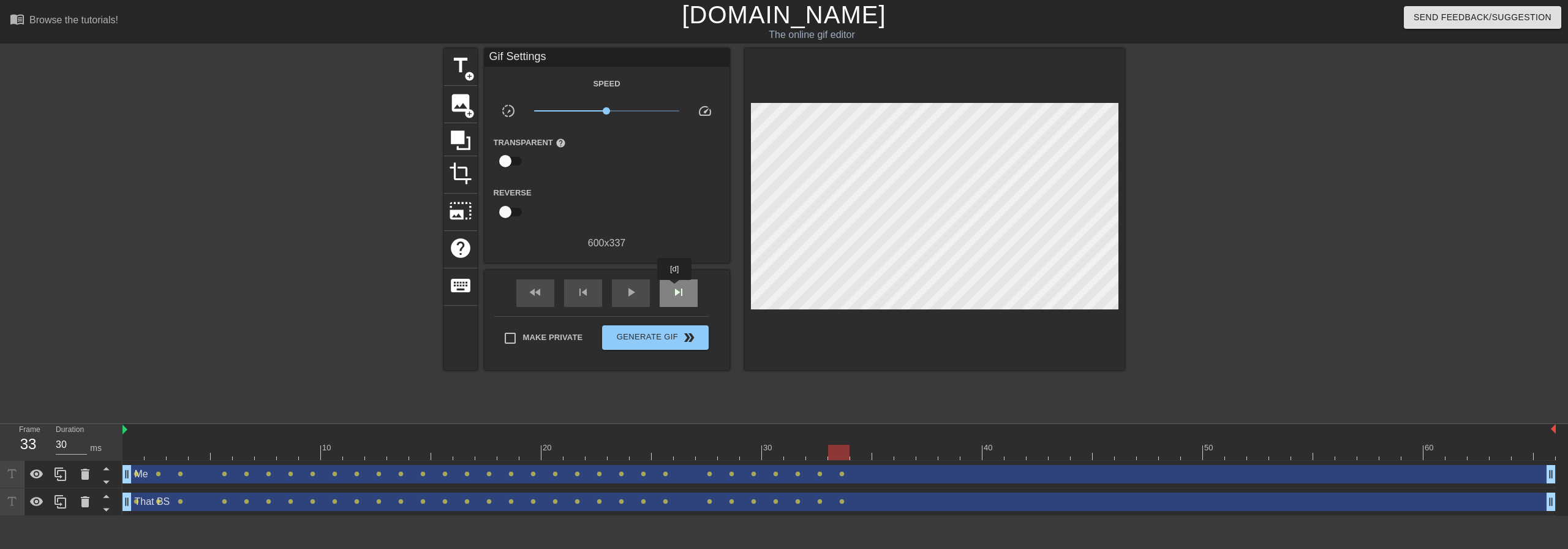
click at [675, 289] on div "skip_next" at bounding box center [678, 293] width 38 height 27
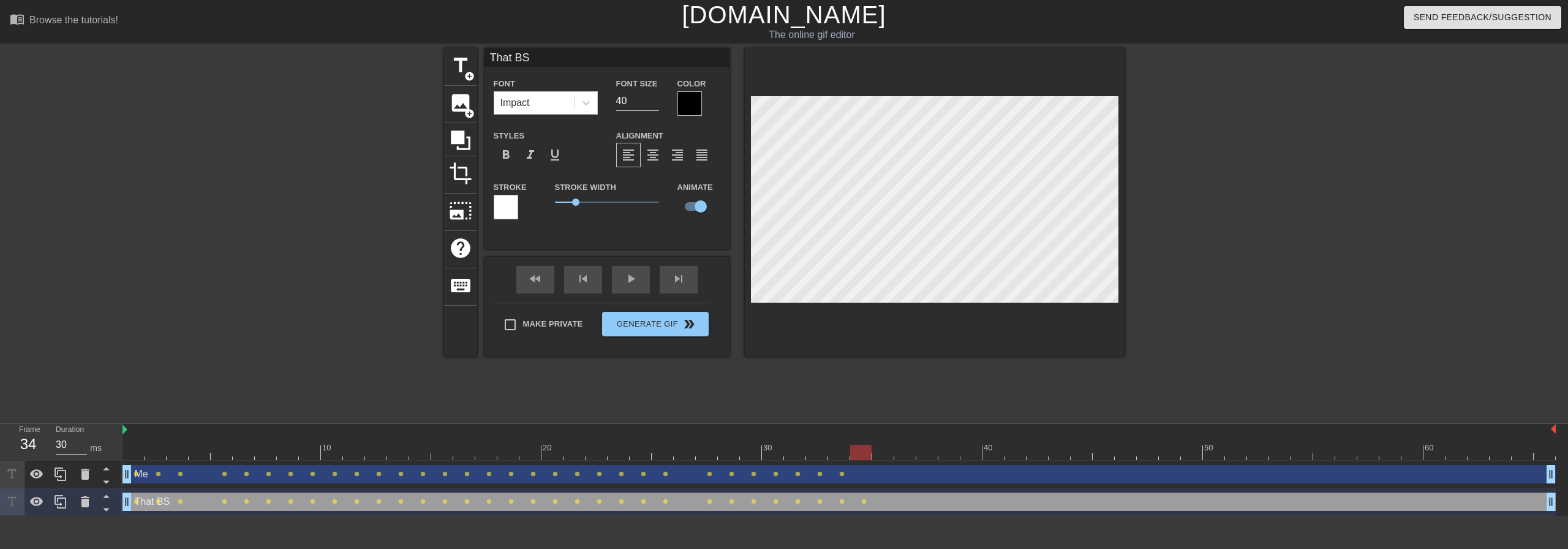
click at [882, 480] on div "Me drag_handle drag_handle" at bounding box center [838, 474] width 1433 height 18
type input "Me"
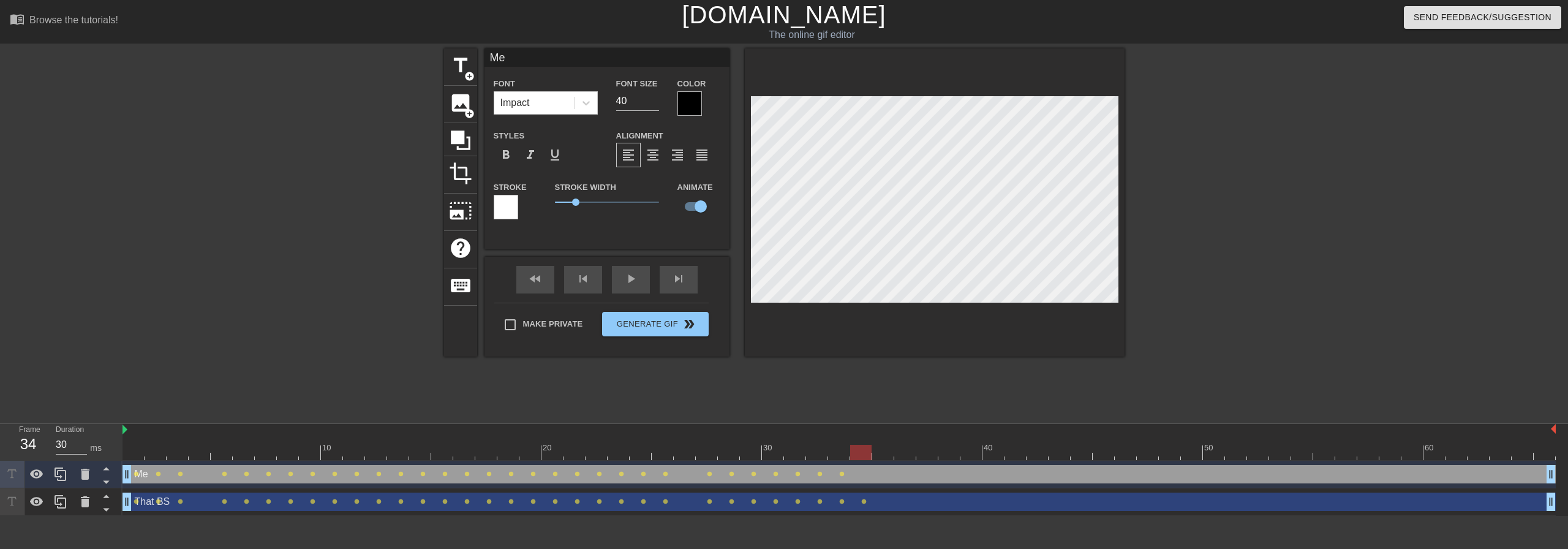
click at [859, 455] on div at bounding box center [838, 453] width 1433 height 16
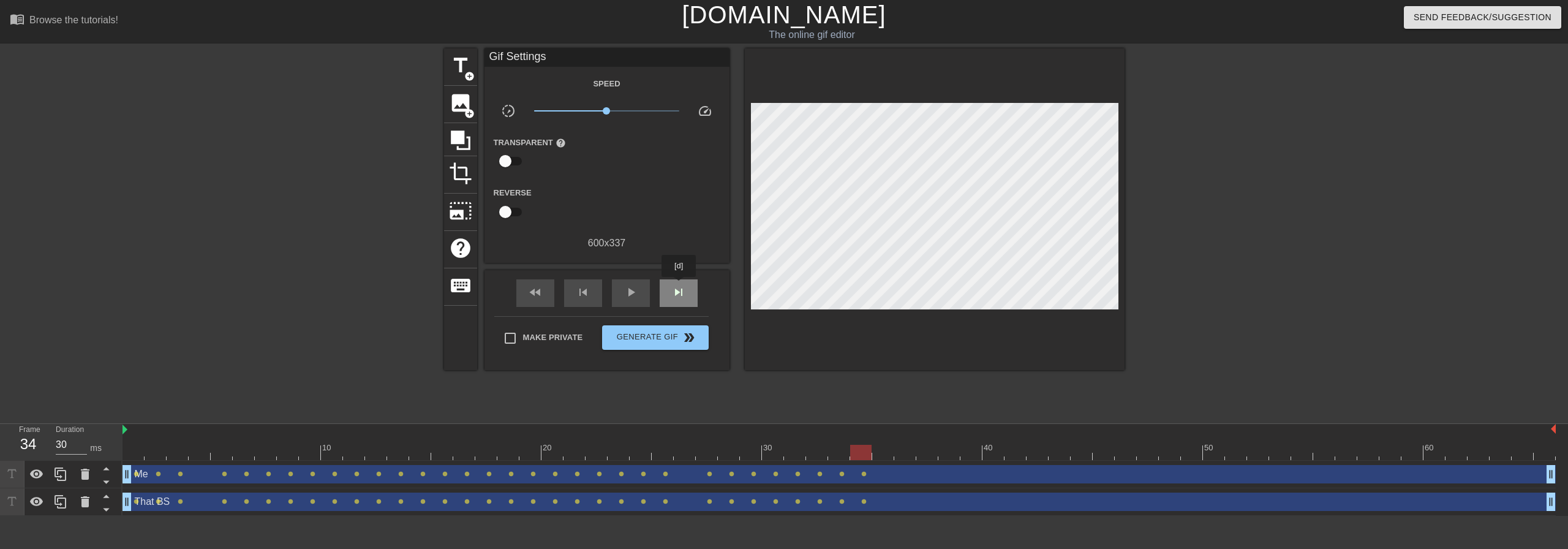
click at [679, 285] on span "skip_next" at bounding box center [678, 292] width 15 height 15
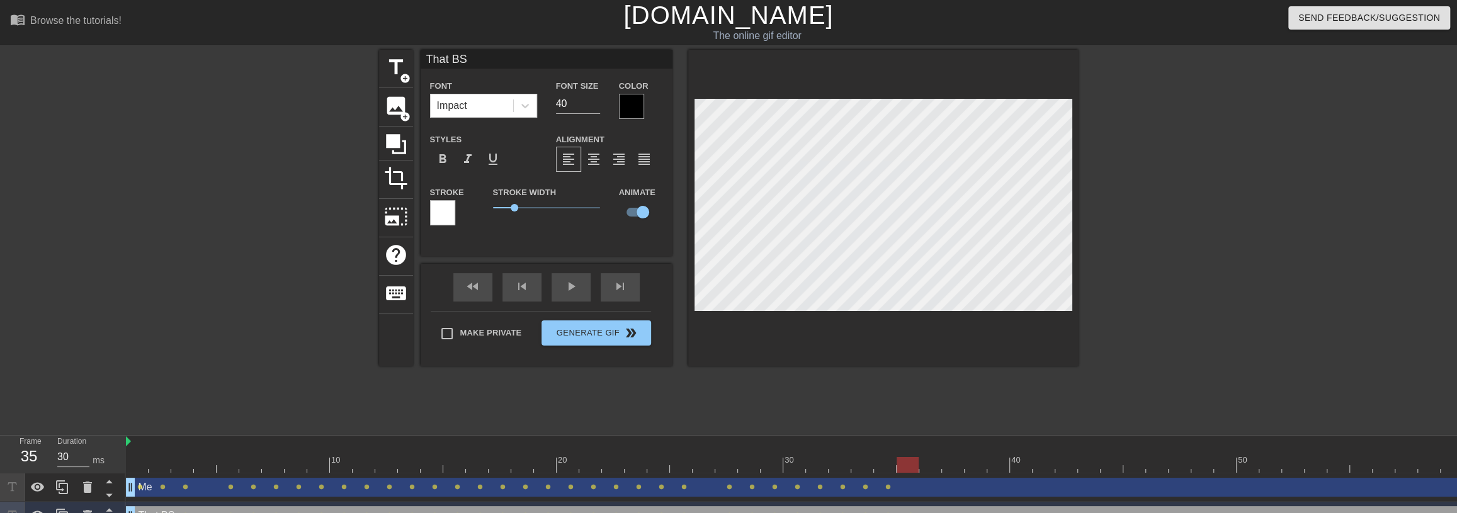
click at [924, 489] on div "Me drag_handle drag_handle" at bounding box center [862, 487] width 1473 height 19
type input "Me"
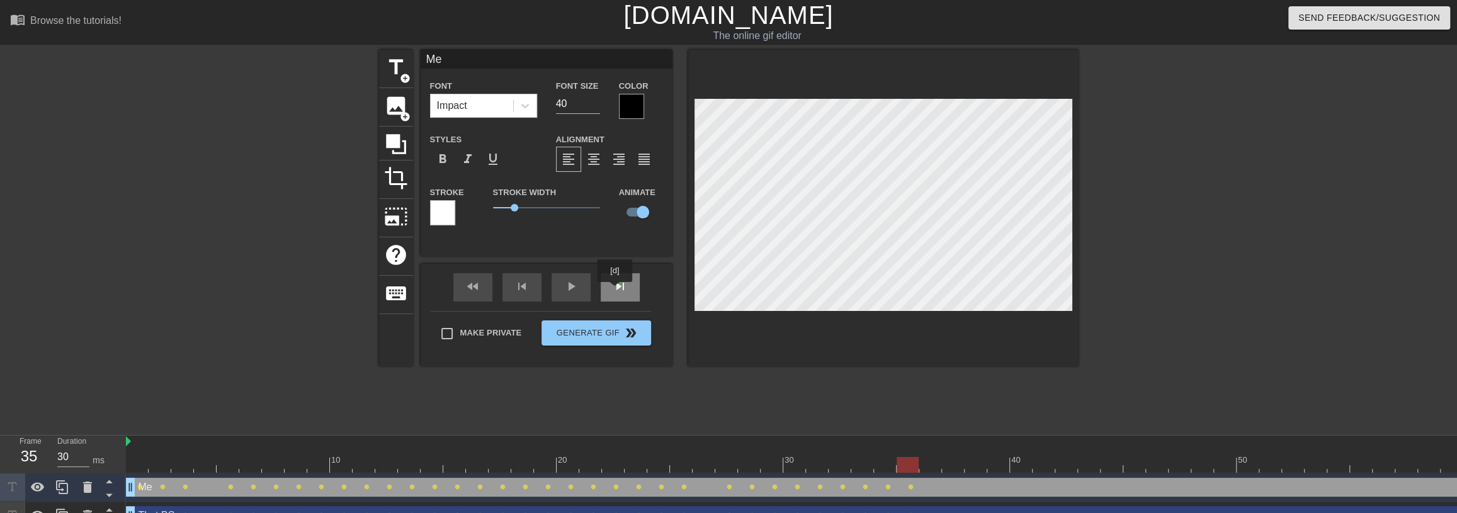
click at [616, 290] on div "skip_next" at bounding box center [620, 287] width 39 height 28
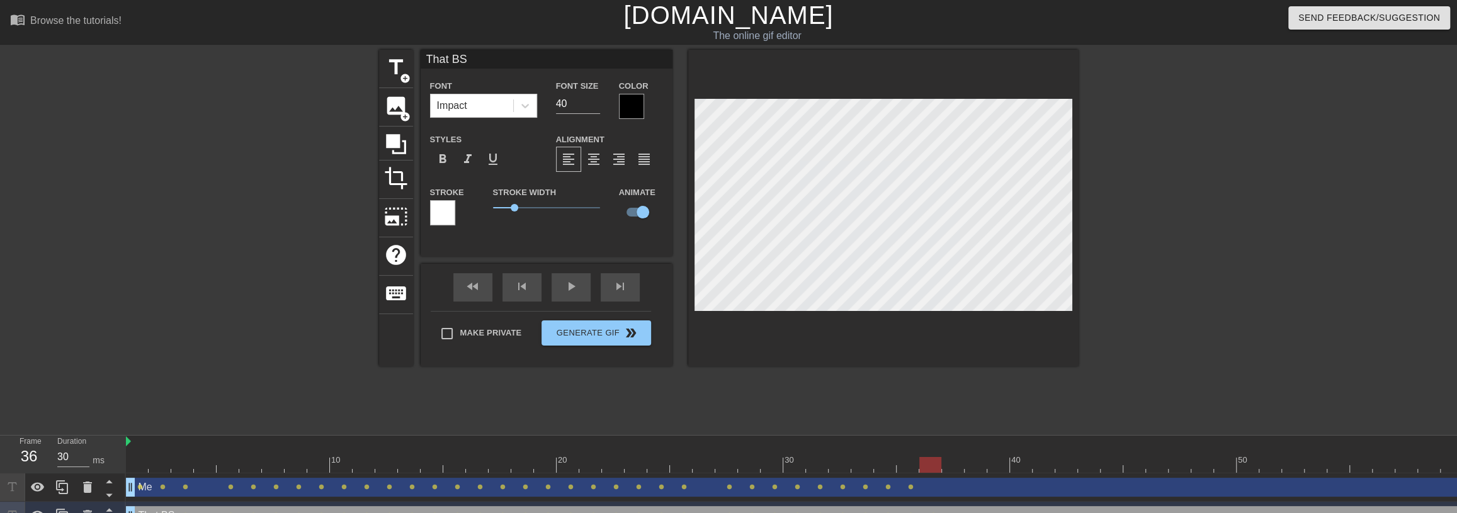
click at [971, 494] on div "Me drag_handle drag_handle" at bounding box center [862, 487] width 1473 height 19
type input "Me"
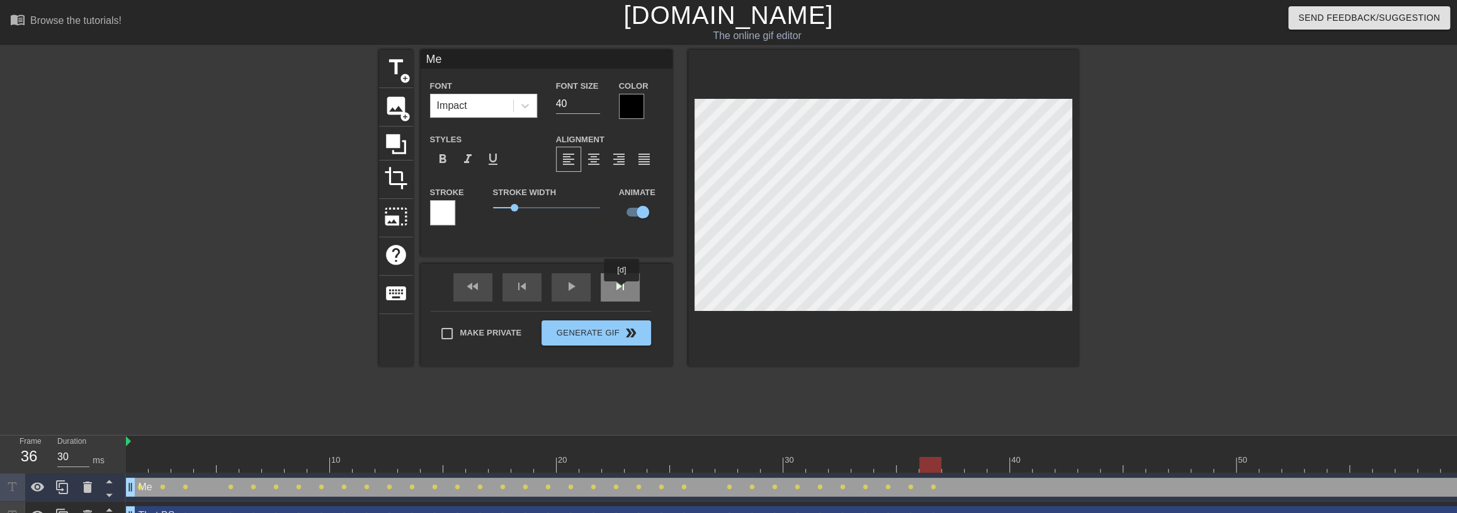
click at [622, 290] on div "skip_next" at bounding box center [620, 287] width 39 height 28
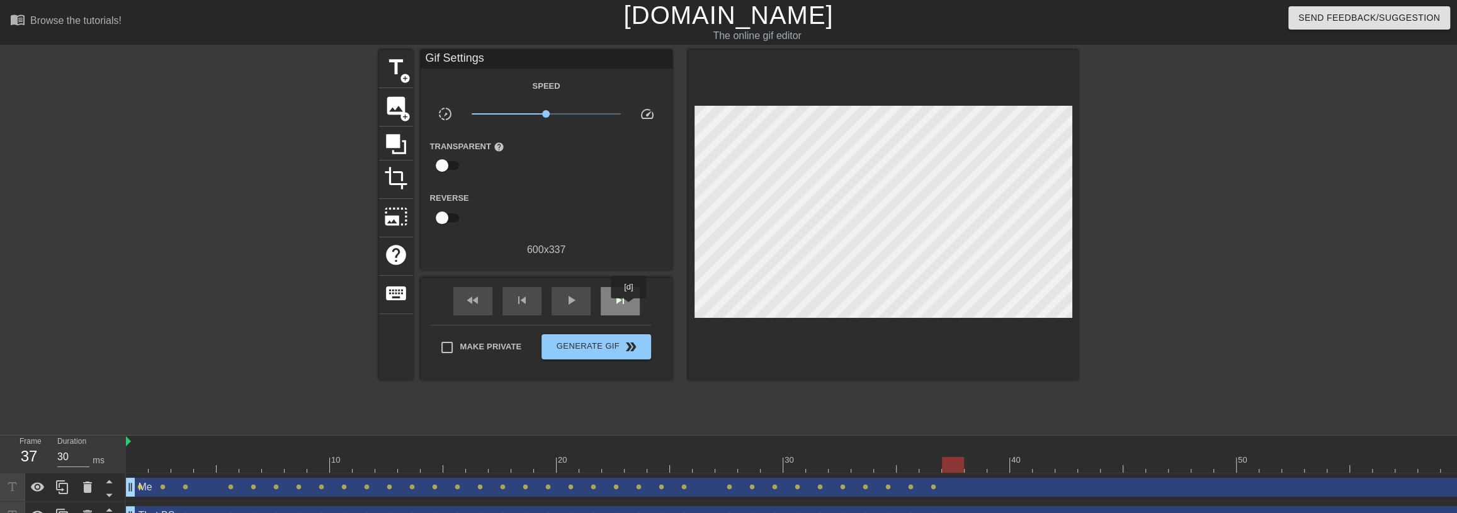
click at [629, 307] on div "skip_next" at bounding box center [620, 301] width 39 height 28
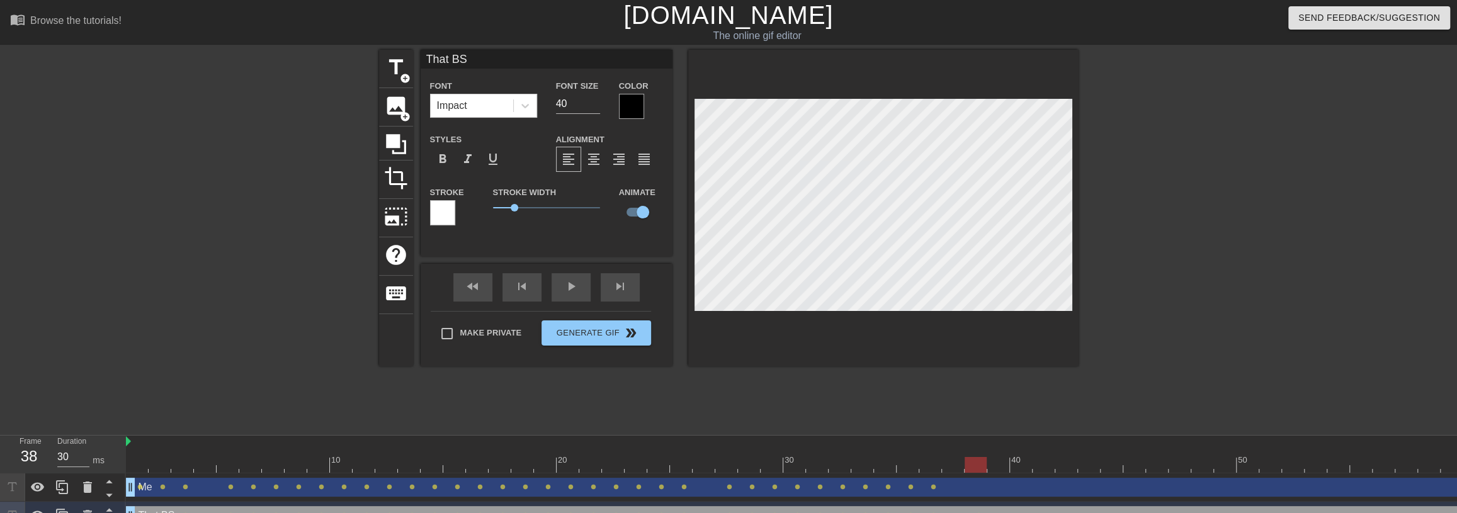
scroll to position [25, 0]
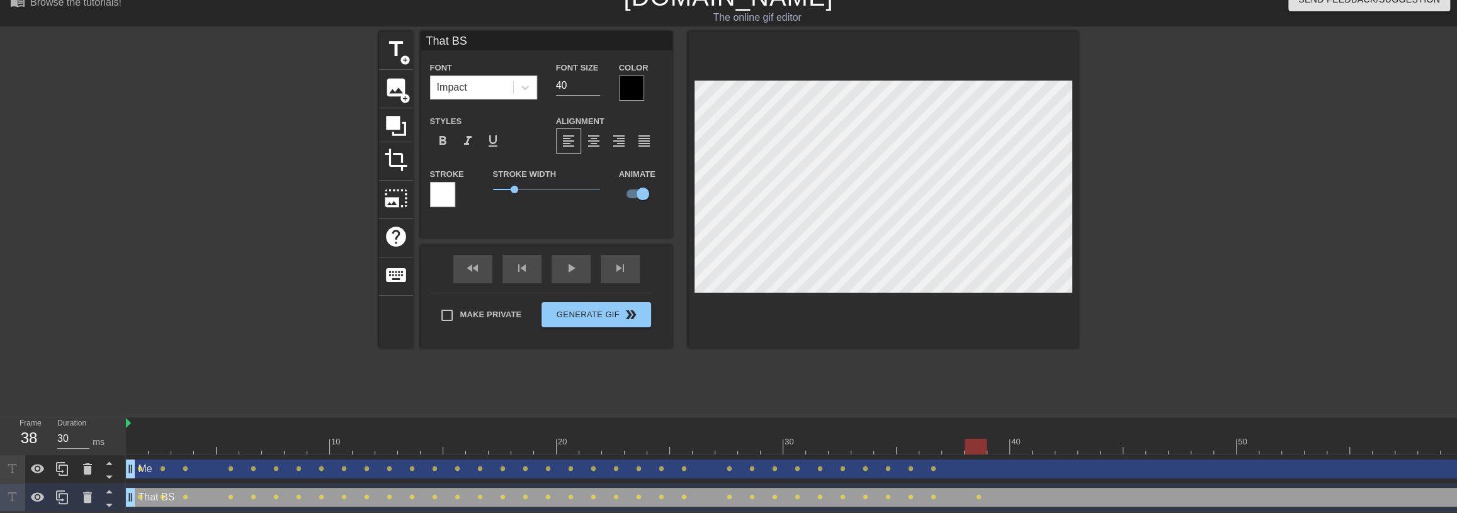
click at [992, 466] on div "Me drag_handle drag_handle" at bounding box center [862, 469] width 1473 height 19
type input "Me"
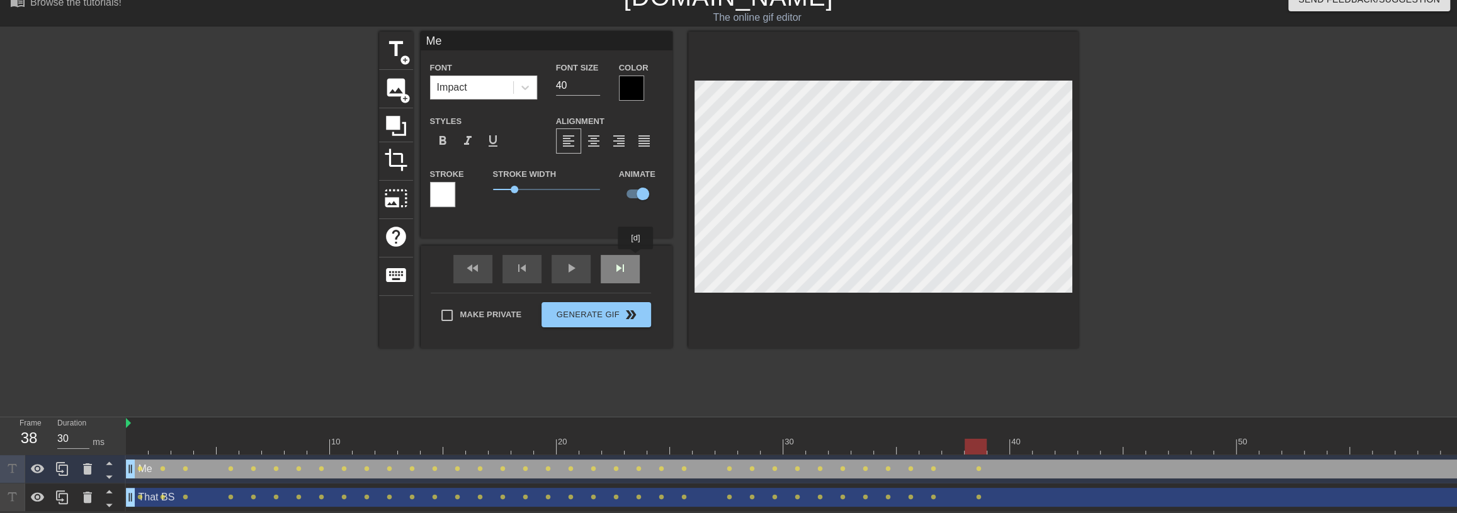
click at [635, 259] on div "fast_rewind skip_previous play_arrow skip_next" at bounding box center [546, 269] width 205 height 47
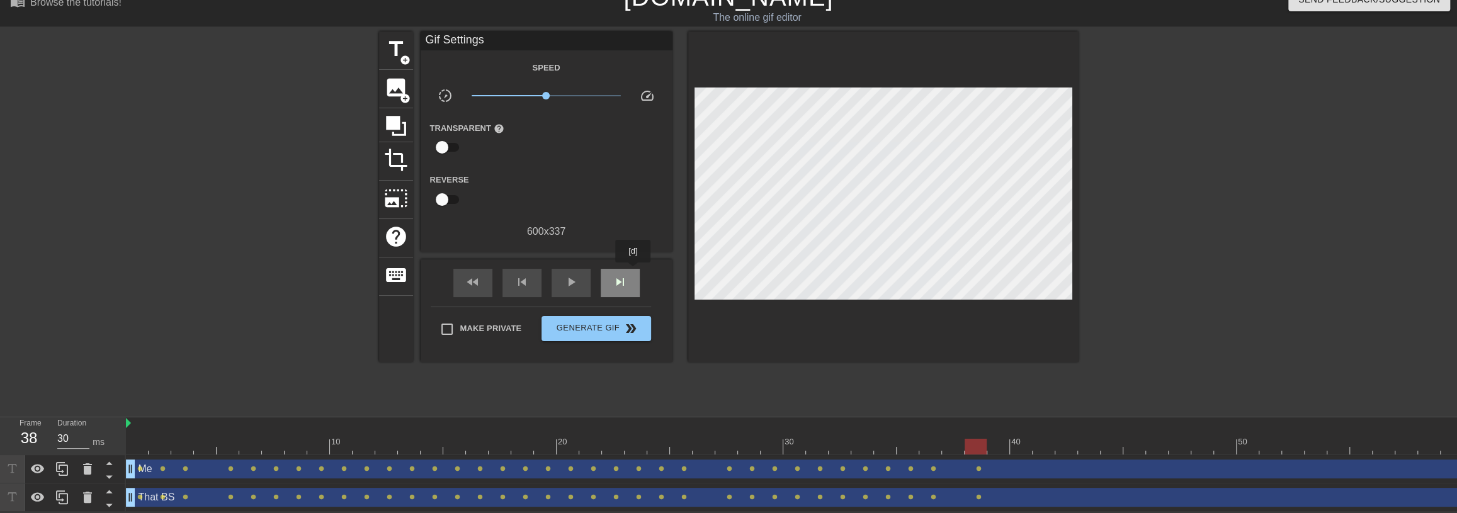
click at [633, 271] on div "skip_next" at bounding box center [620, 283] width 39 height 28
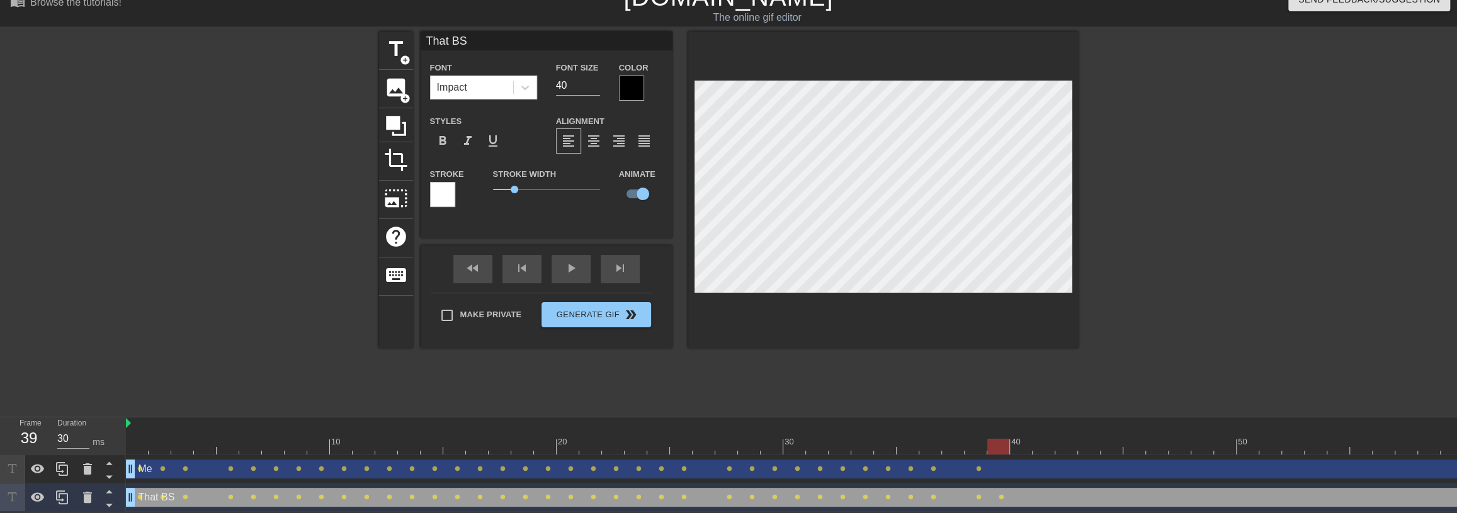
type input "Me"
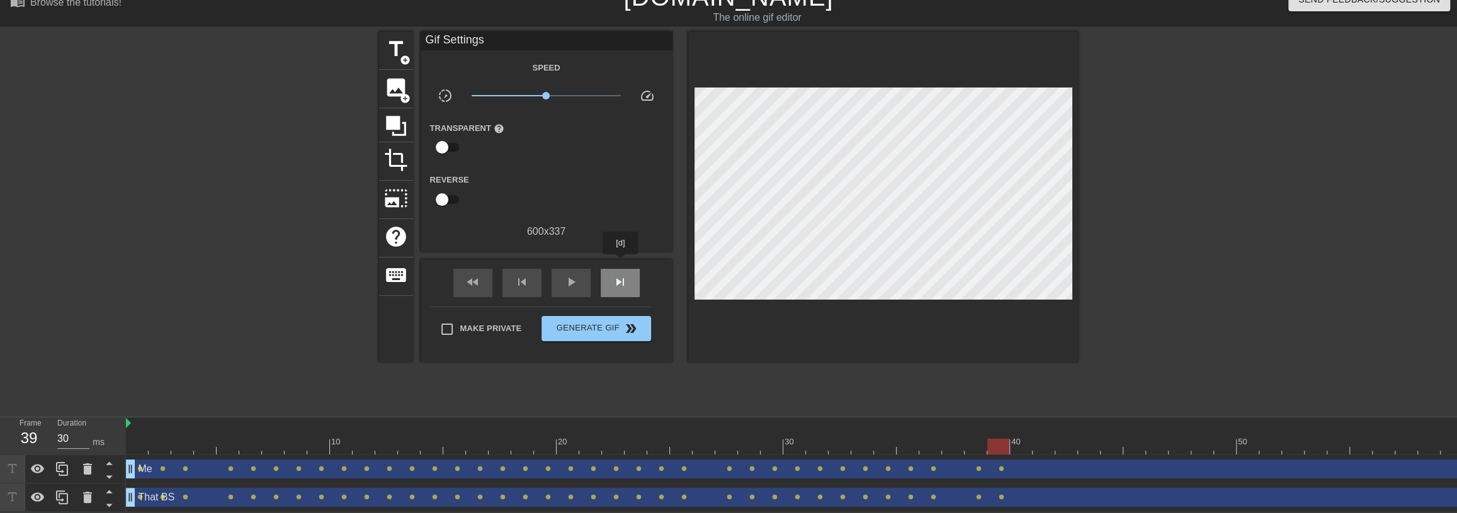
click at [621, 269] on div "skip_next" at bounding box center [620, 283] width 39 height 28
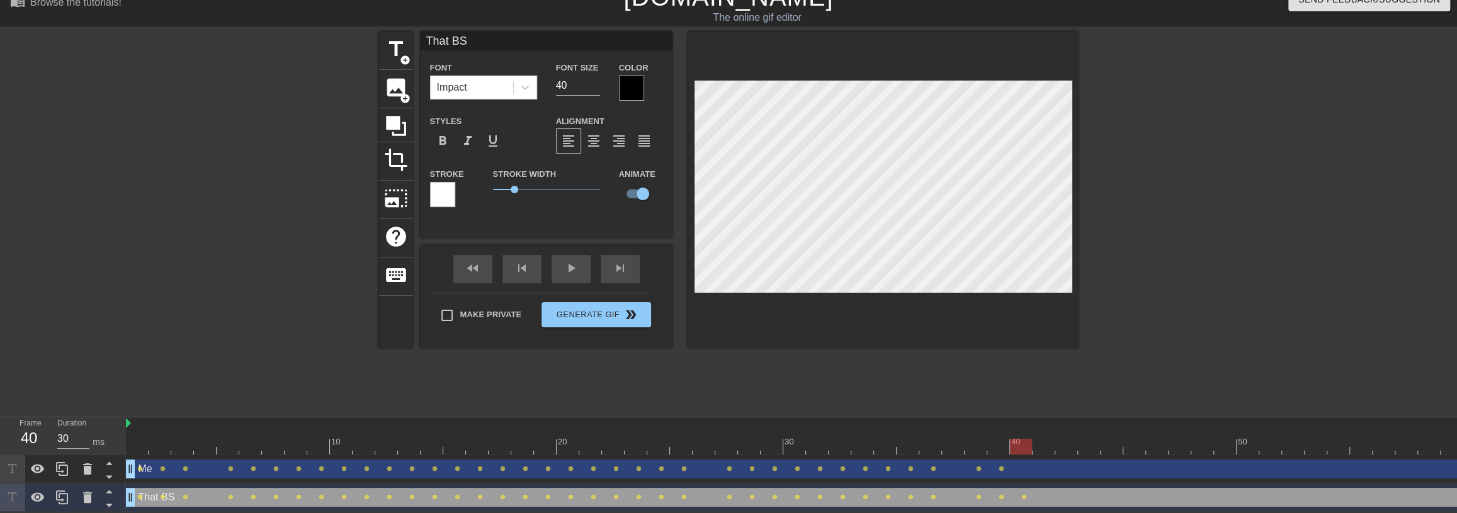
click at [978, 460] on div "Me drag_handle drag_handle" at bounding box center [862, 469] width 1473 height 19
type input "Me"
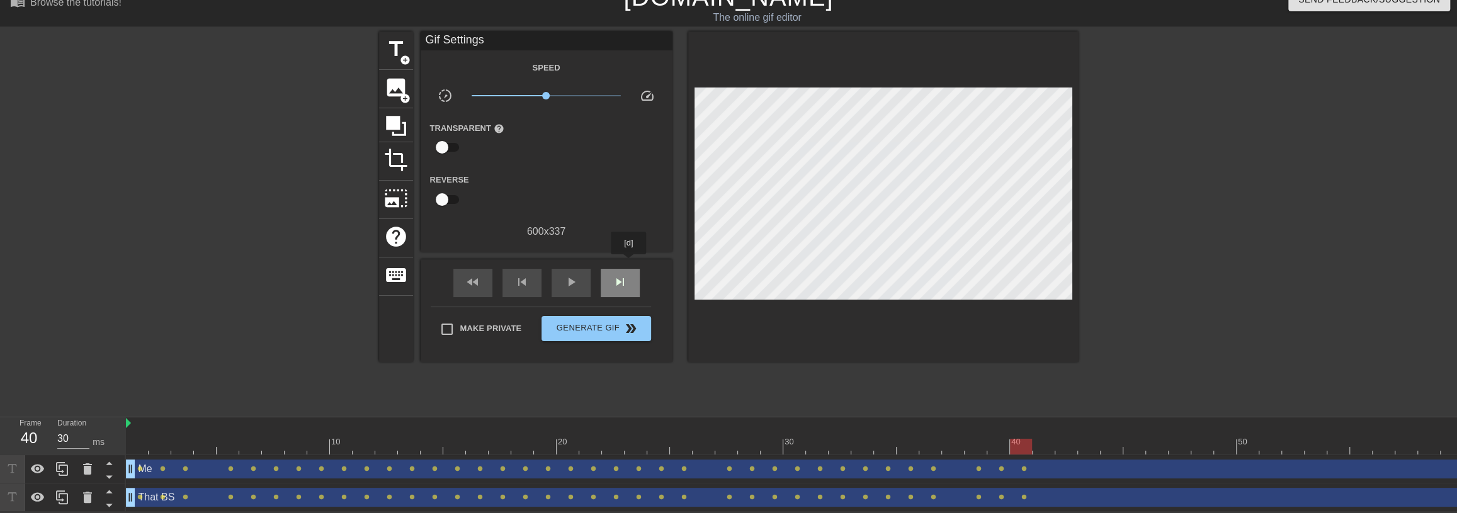
click at [629, 269] on div "skip_next" at bounding box center [620, 283] width 39 height 28
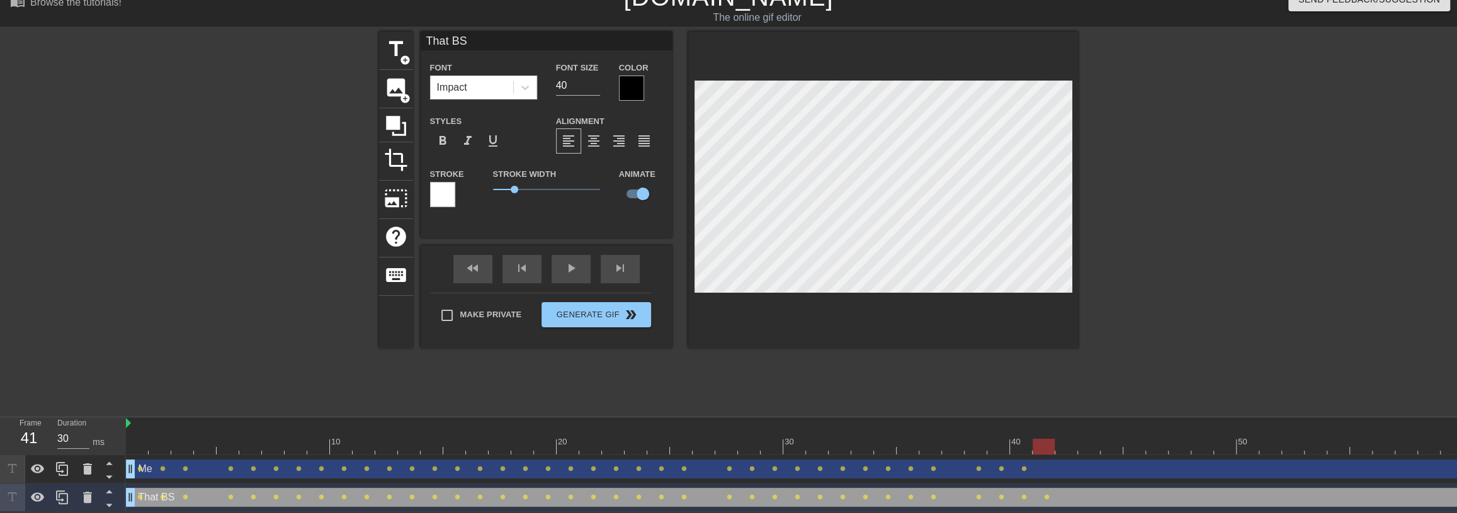
click at [1032, 461] on div "Me drag_handle drag_handle" at bounding box center [862, 469] width 1473 height 19
type input "Me"
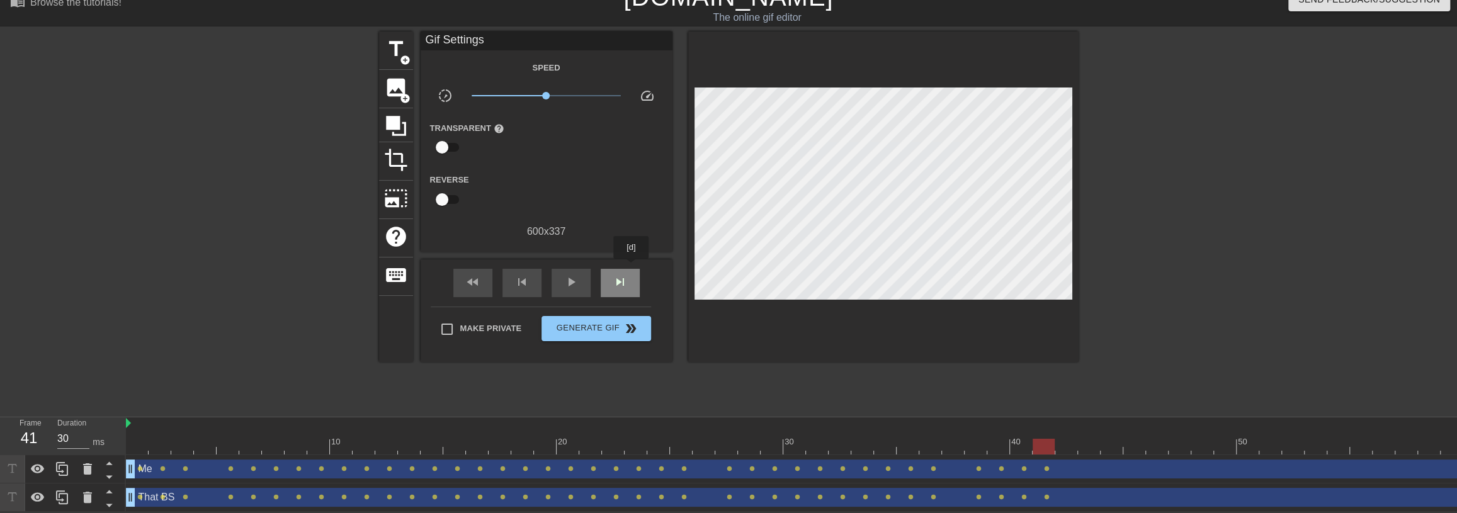
click at [631, 269] on div "skip_next" at bounding box center [620, 283] width 39 height 28
click at [620, 275] on span "skip_next" at bounding box center [620, 282] width 15 height 15
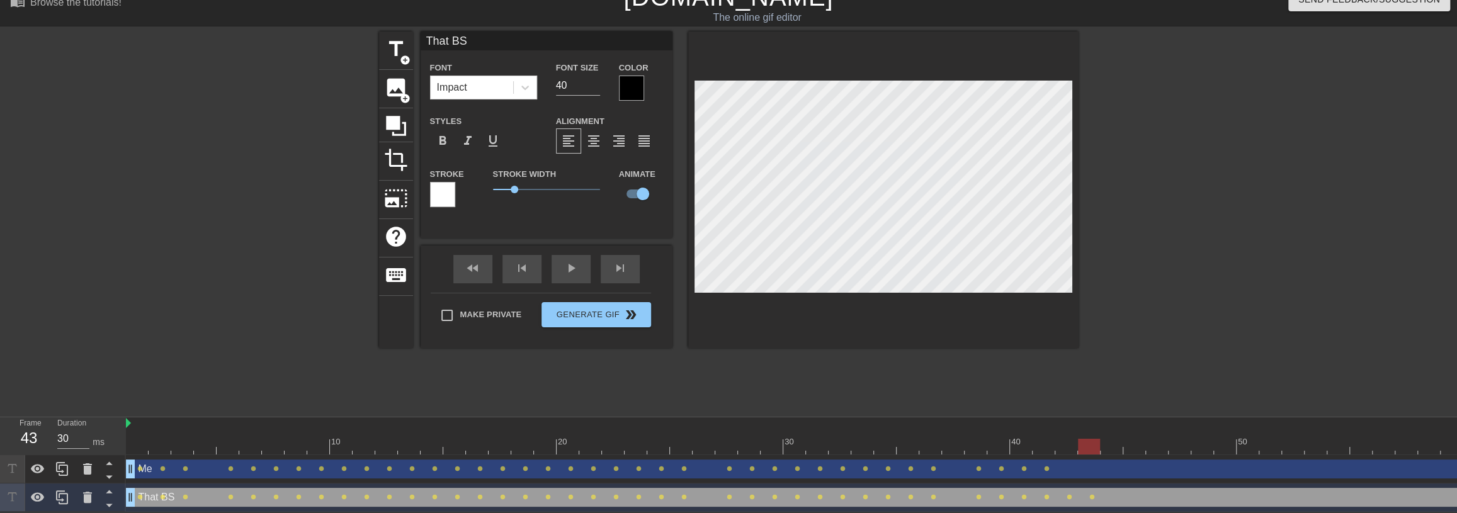
click at [1079, 467] on div "Me drag_handle drag_handle" at bounding box center [862, 469] width 1473 height 19
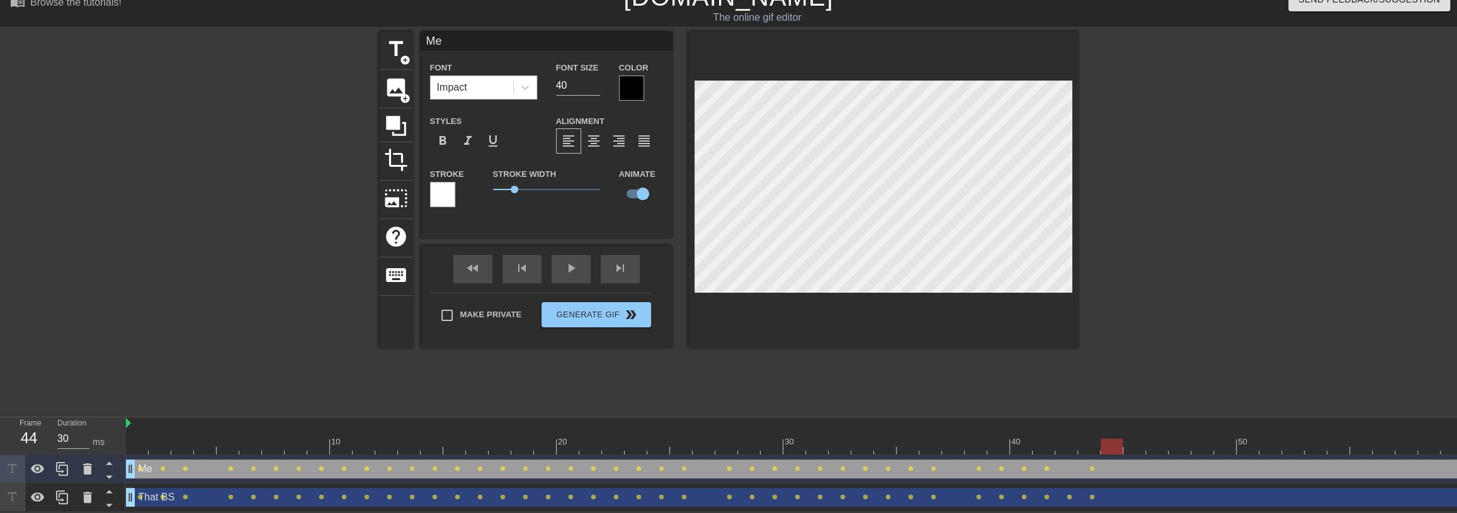
drag, startPoint x: 1085, startPoint y: 441, endPoint x: 1101, endPoint y: 444, distance: 16.2
click at [1101, 444] on div at bounding box center [1112, 447] width 22 height 16
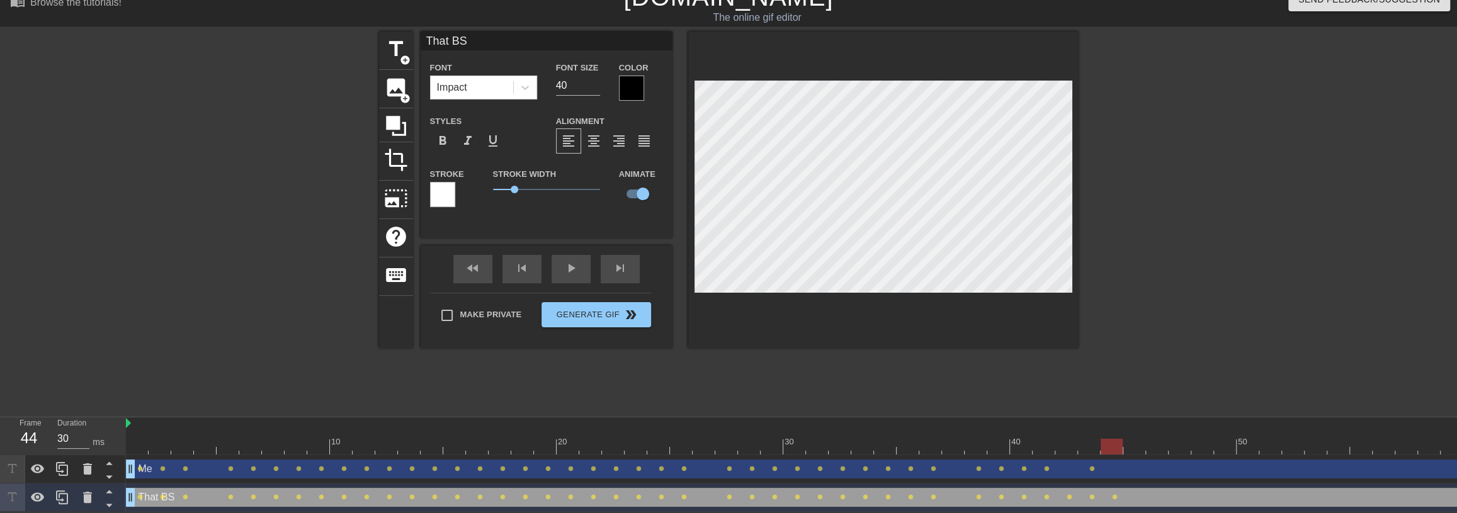
click at [1089, 460] on div "Me drag_handle drag_handle" at bounding box center [862, 469] width 1473 height 19
type input "Me"
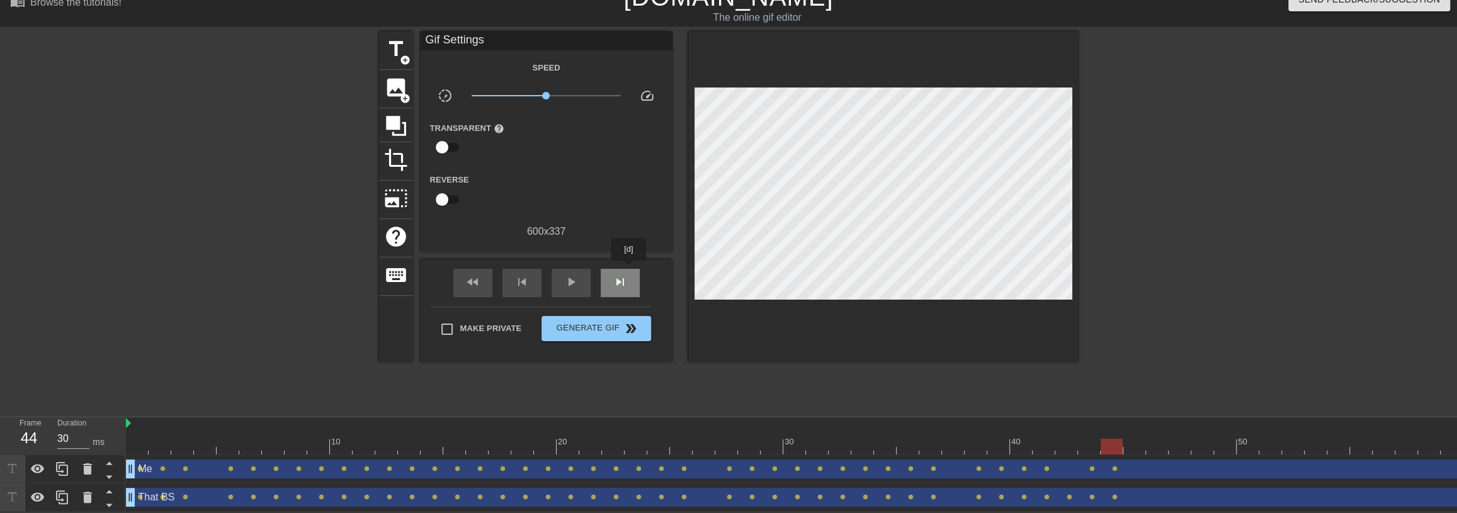
click at [629, 269] on div "skip_next" at bounding box center [620, 283] width 39 height 28
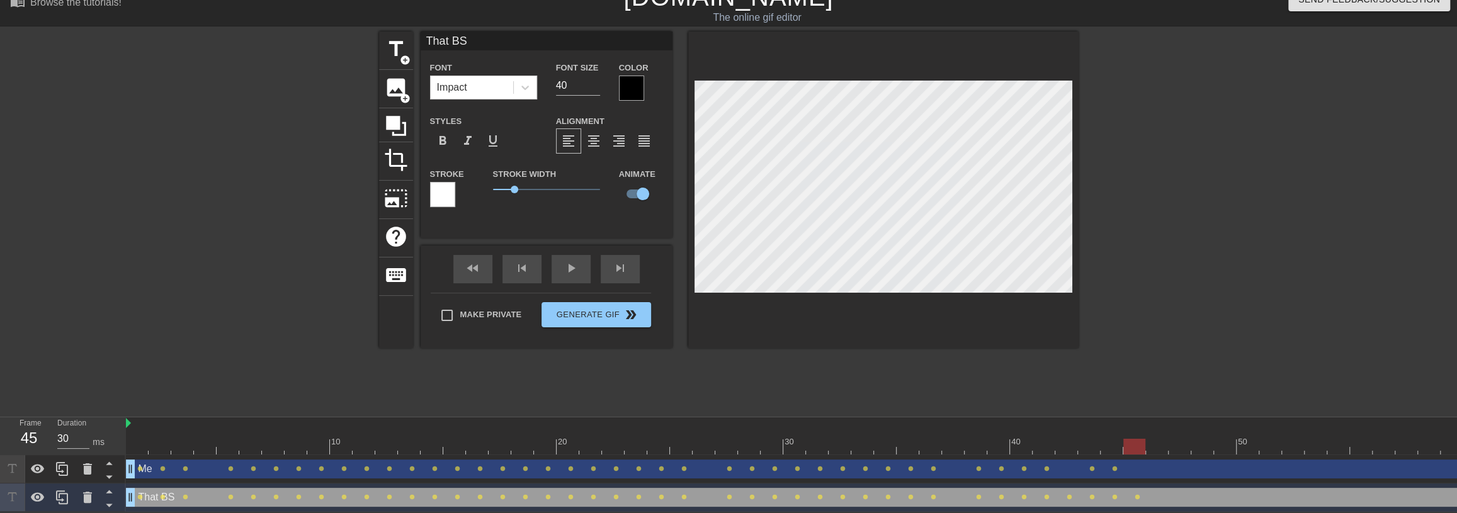
click at [1118, 464] on div "Me drag_handle drag_handle" at bounding box center [862, 469] width 1473 height 19
type input "Me"
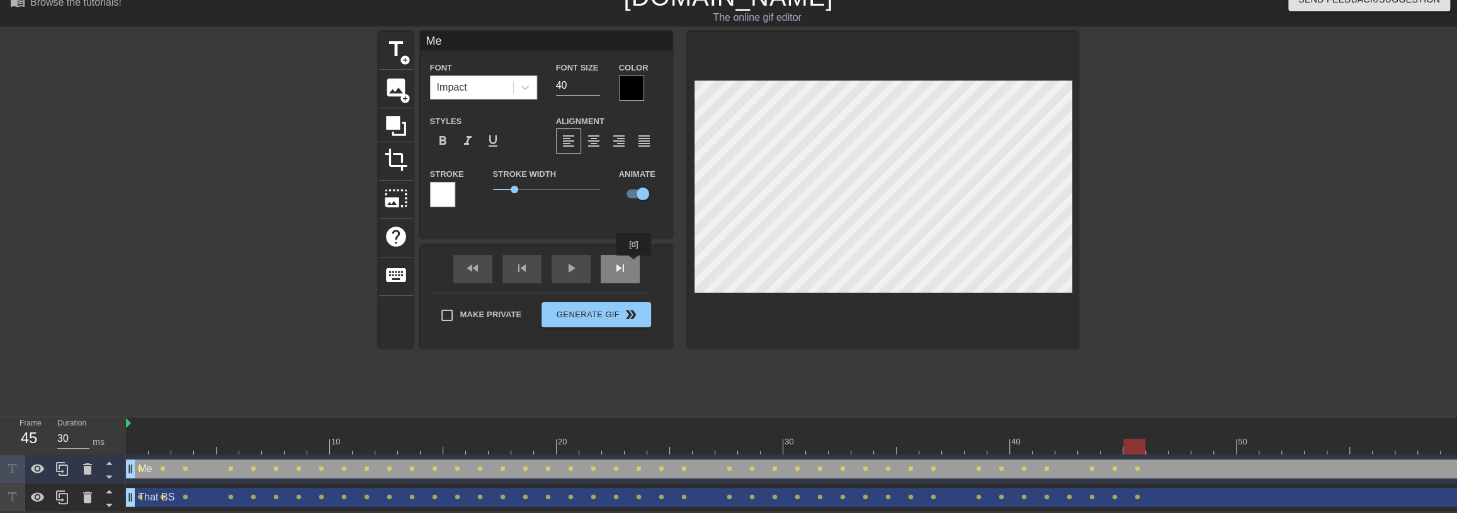
click at [634, 264] on div "skip_next" at bounding box center [620, 269] width 39 height 28
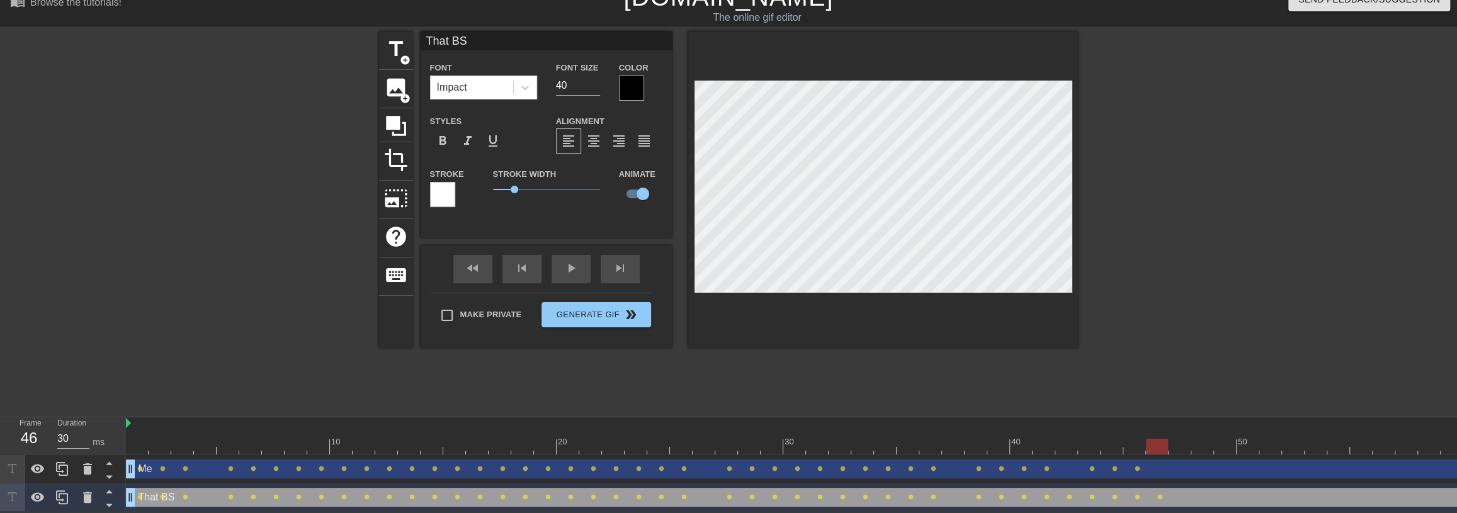
click at [1165, 466] on div "Me drag_handle drag_handle" at bounding box center [862, 469] width 1473 height 19
type input "Me"
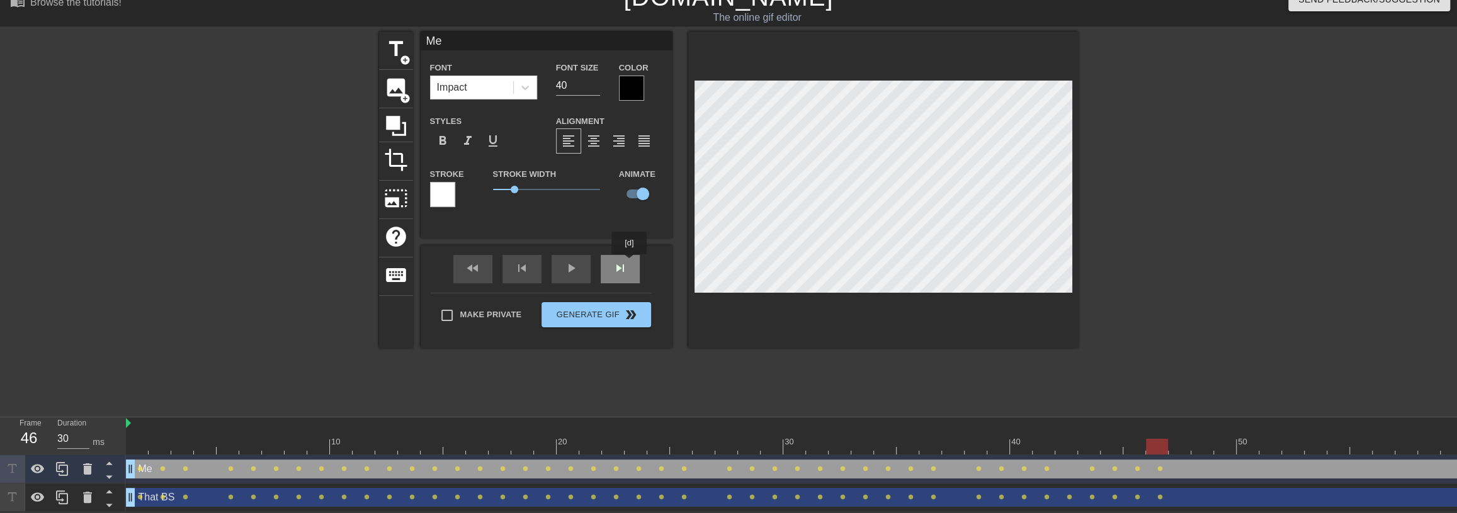
click at [630, 263] on div "skip_next" at bounding box center [620, 269] width 39 height 28
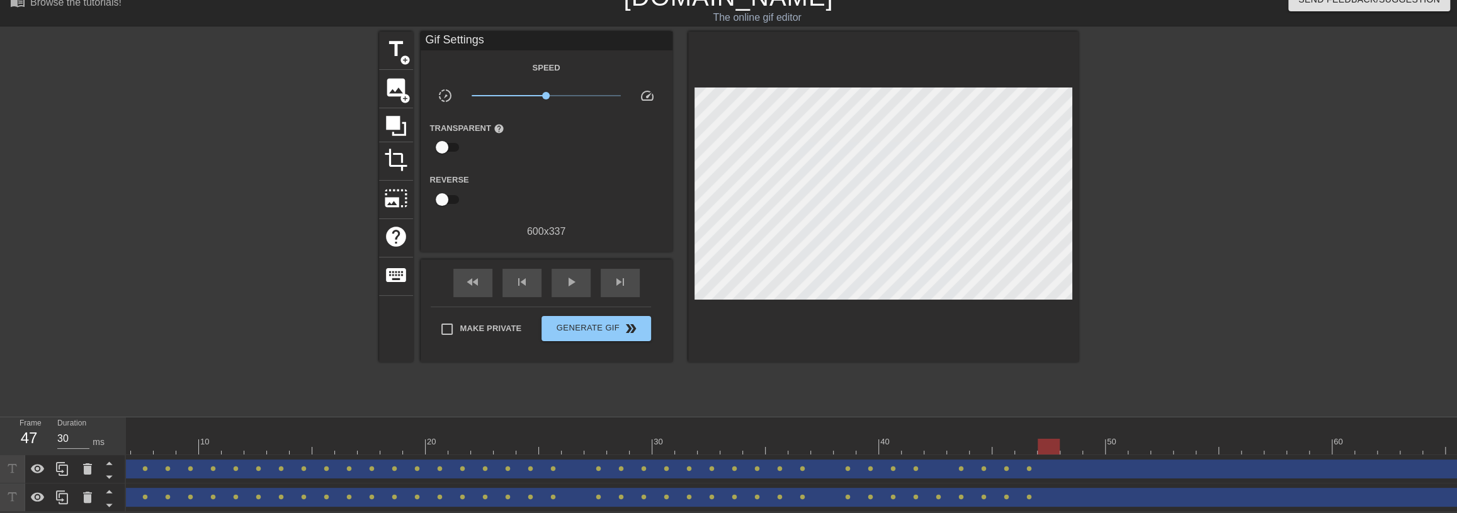
scroll to position [0, 137]
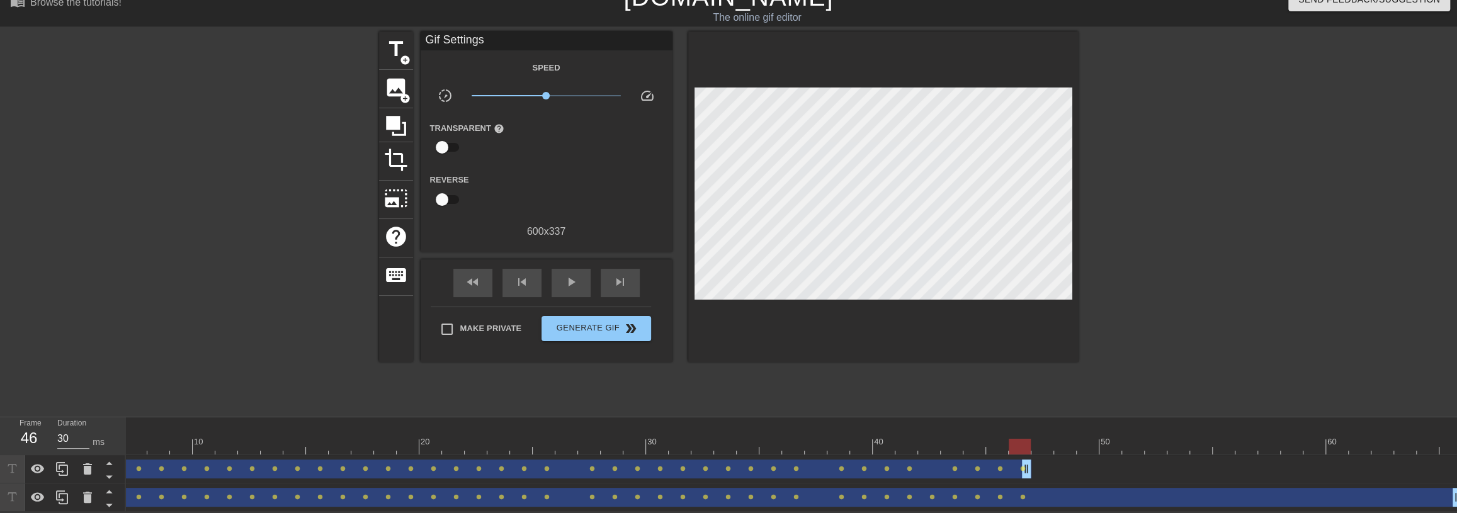
drag, startPoint x: 1453, startPoint y: 462, endPoint x: 1029, endPoint y: 482, distance: 424.2
click at [1029, 482] on div "Me drag_handle drag_handle lens lens lens lens lens lens lens lens lens lens le…" at bounding box center [654, 483] width 1331 height 57
drag, startPoint x: 1021, startPoint y: 440, endPoint x: 187, endPoint y: 456, distance: 833.7
click at [122, 475] on div "Frame 6 Duration 30 ms 10 20 30 40 50 60 Me drag_handle drag_handle lens lens l…" at bounding box center [728, 464] width 1457 height 94
click at [566, 275] on span "play_arrow" at bounding box center [570, 282] width 15 height 15
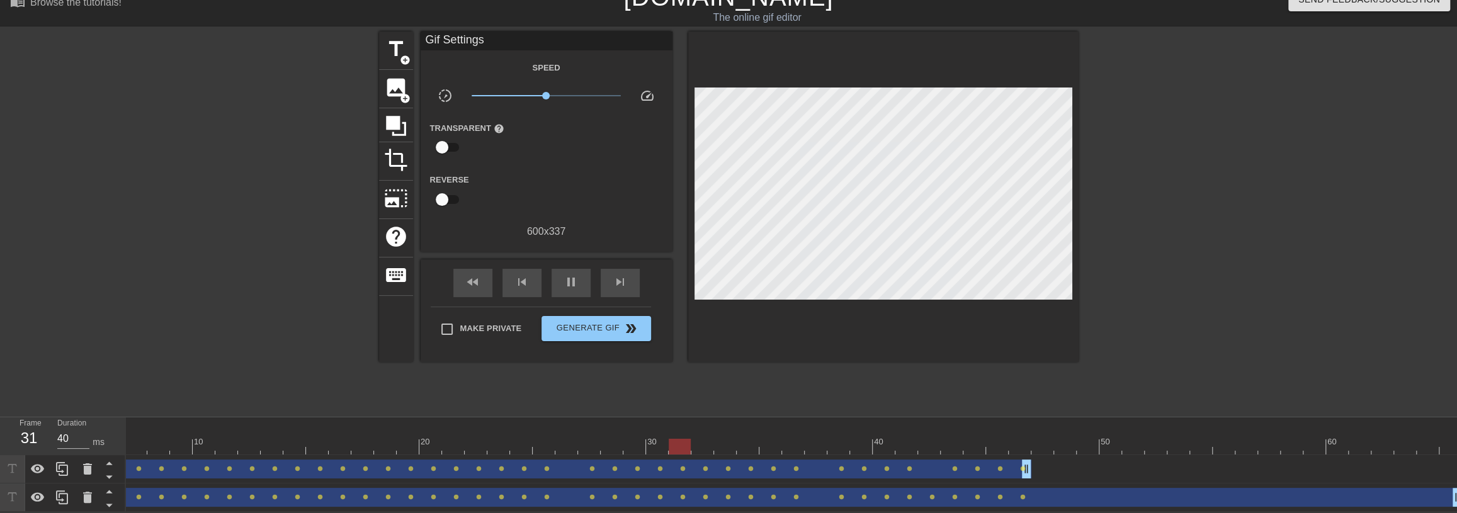
type input "30"
click at [579, 279] on div "pause" at bounding box center [571, 283] width 39 height 28
drag, startPoint x: 1129, startPoint y: 436, endPoint x: 1025, endPoint y: 442, distance: 104.0
click at [1025, 442] on div at bounding box center [1020, 447] width 22 height 16
click at [1046, 461] on div "Me drag_handle drag_handle lens lens lens lens lens lens lens lens lens lens le…" at bounding box center [725, 469] width 1473 height 19
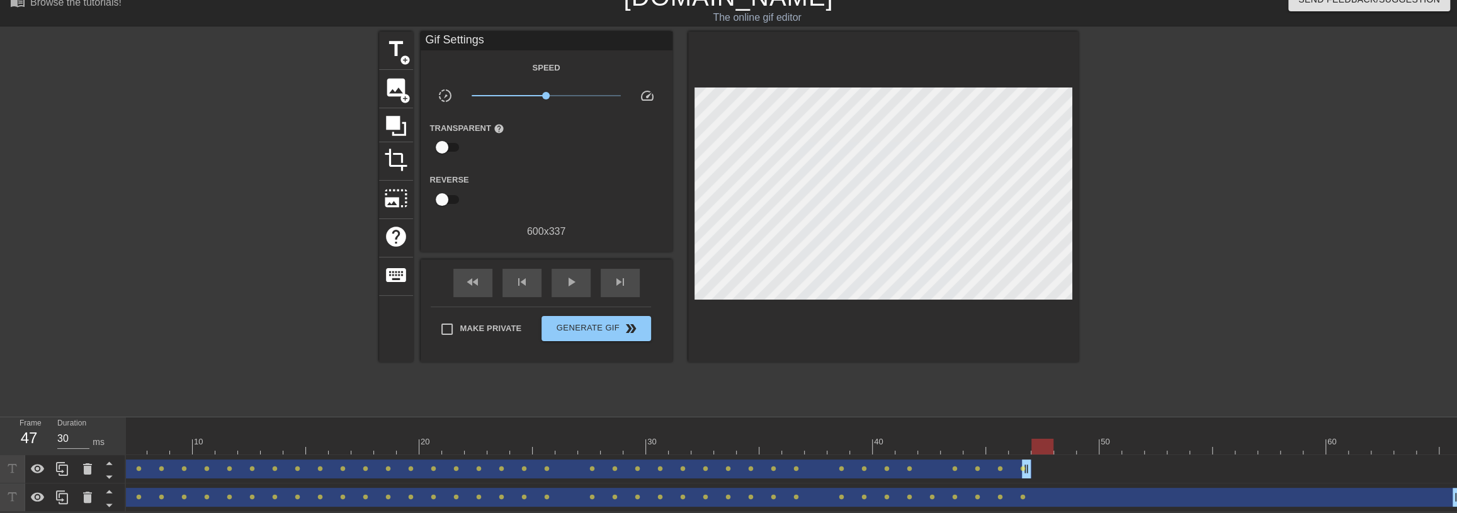
drag, startPoint x: 1022, startPoint y: 439, endPoint x: 1037, endPoint y: 440, distance: 14.5
click at [1037, 440] on div at bounding box center [1042, 447] width 22 height 16
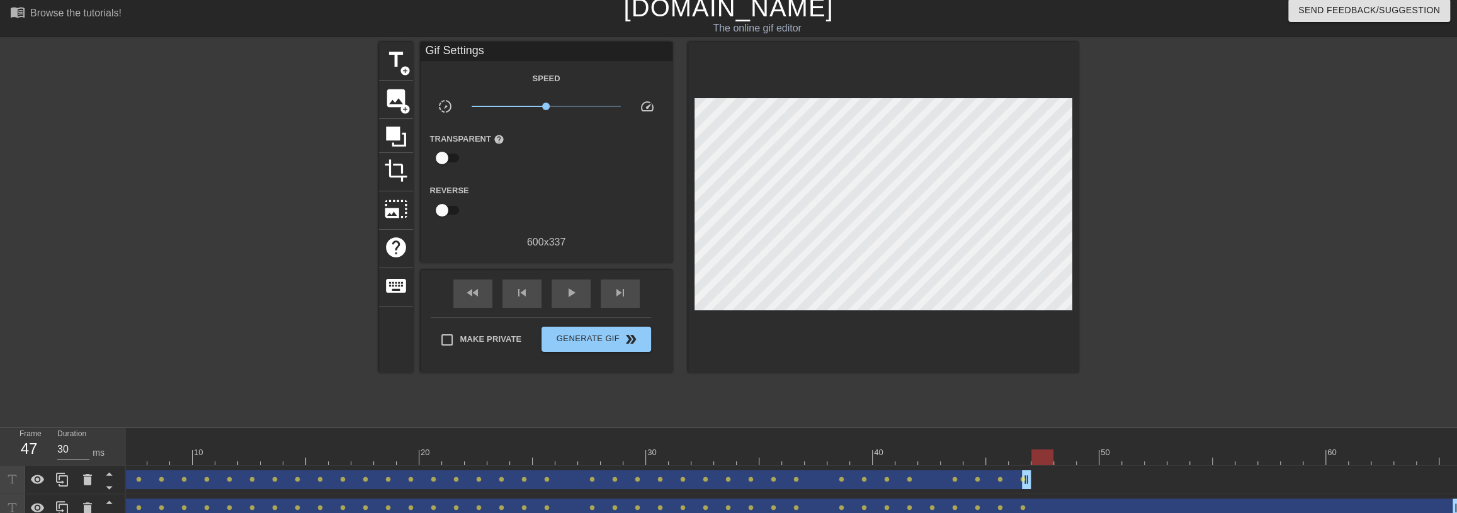
scroll to position [25, 0]
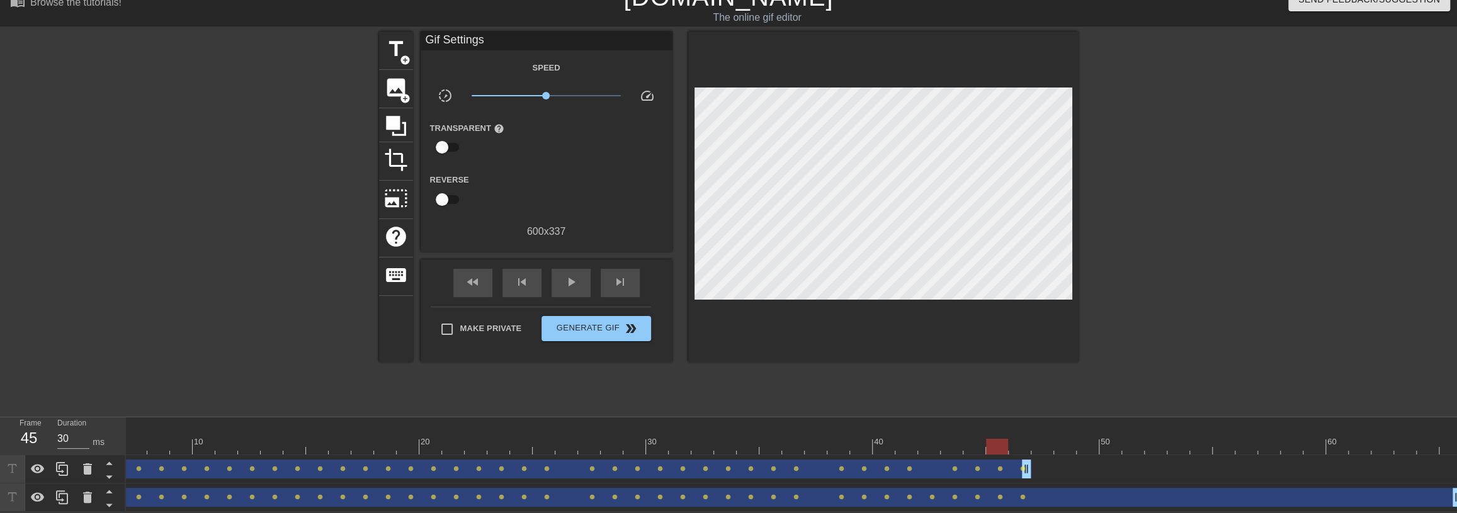
drag, startPoint x: 1039, startPoint y: 434, endPoint x: 1029, endPoint y: 434, distance: 10.7
click at [1029, 439] on div at bounding box center [725, 447] width 1473 height 16
click at [1046, 460] on div "Me drag_handle drag_handle lens lens lens lens lens lens lens lens lens lens le…" at bounding box center [725, 469] width 1473 height 19
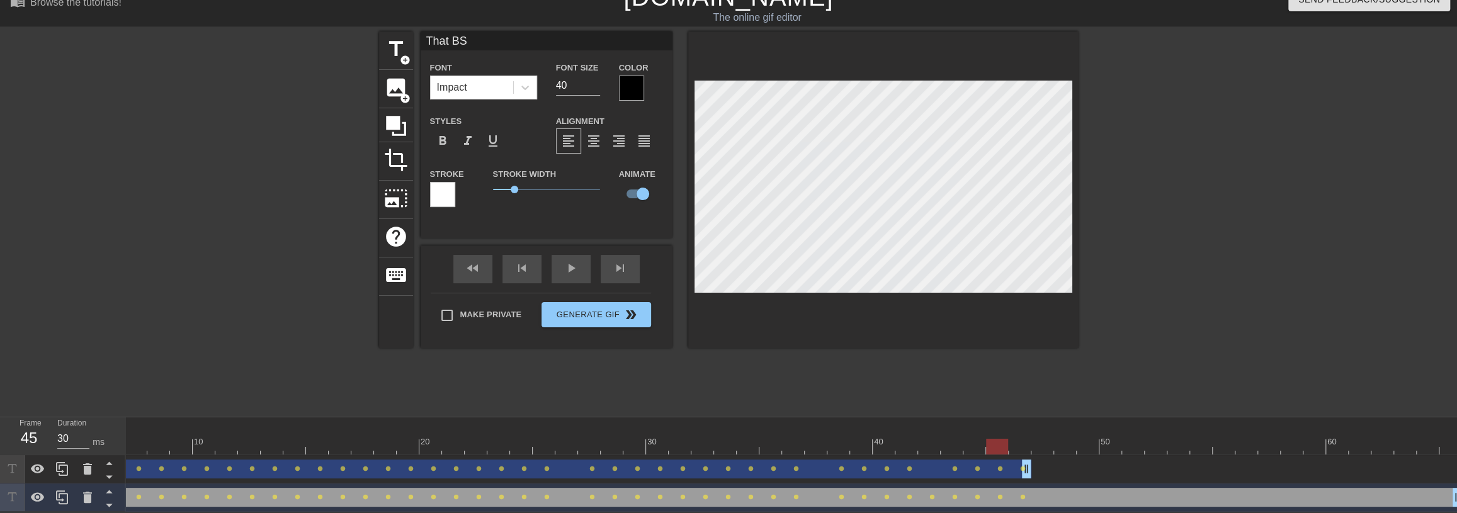
scroll to position [1, 1]
click at [30, 434] on div "45" at bounding box center [29, 438] width 19 height 23
drag, startPoint x: 1001, startPoint y: 439, endPoint x: 1029, endPoint y: 437, distance: 27.8
click at [1029, 439] on div at bounding box center [1020, 447] width 22 height 16
click at [1007, 465] on div "Me drag_handle drag_handle" at bounding box center [510, 469] width 1043 height 19
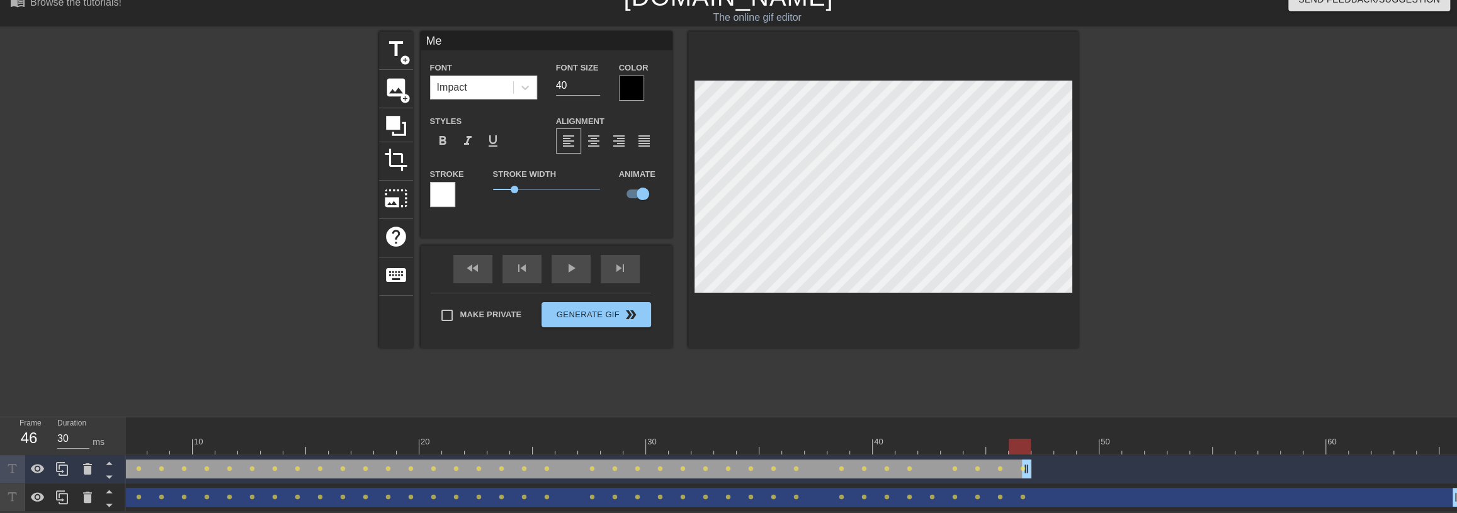
click at [1012, 491] on div "That BS drag_handle drag_handle" at bounding box center [725, 497] width 1473 height 19
type input "That BS"
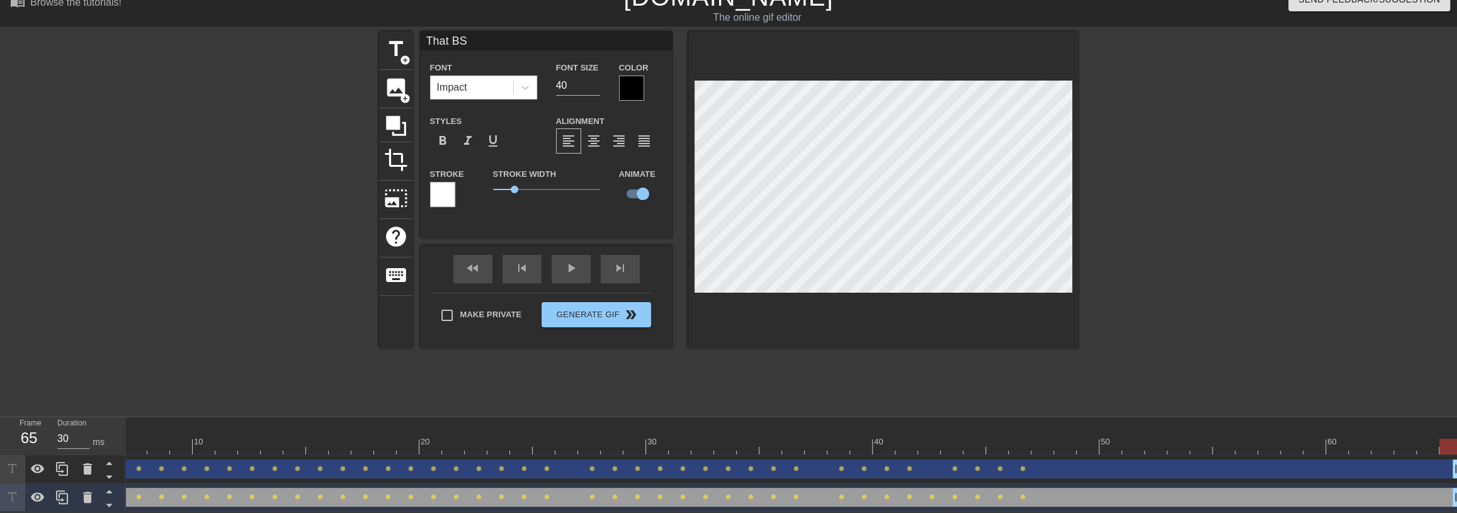
drag, startPoint x: 1031, startPoint y: 463, endPoint x: 1464, endPoint y: 441, distance: 434.4
click at [1457, 441] on html "menu_book Browse the tutorials! [DOMAIN_NAME] The online gif editor Send Feedba…" at bounding box center [728, 247] width 1457 height 530
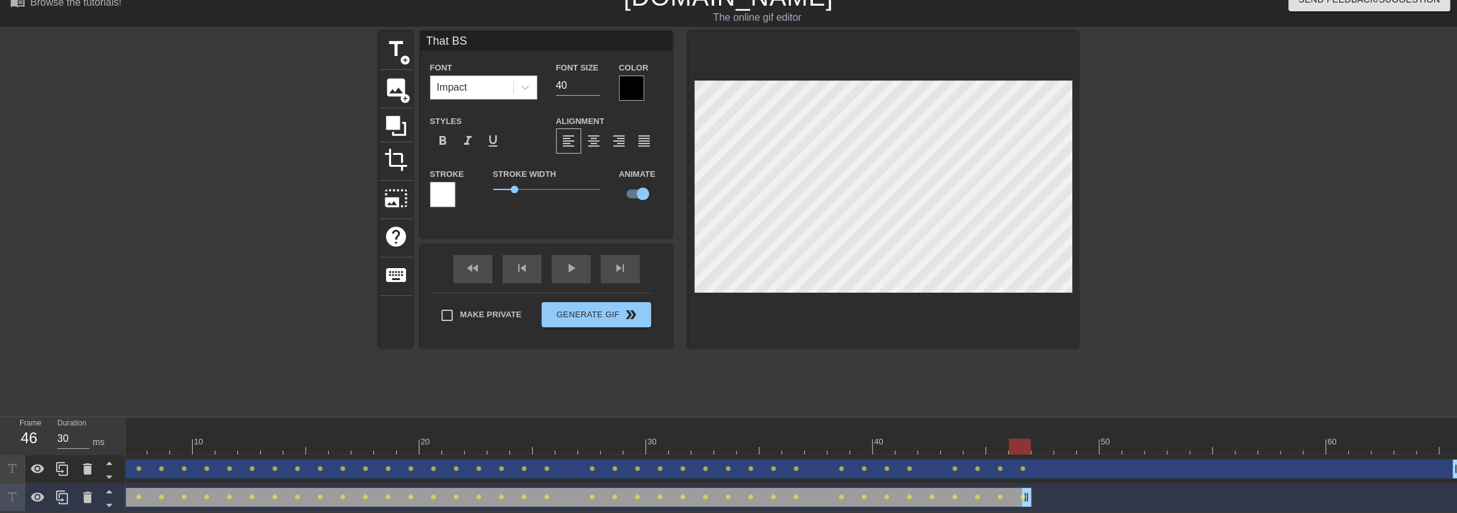
drag, startPoint x: 1452, startPoint y: 489, endPoint x: 1025, endPoint y: 502, distance: 427.7
click at [1025, 502] on div "That BS drag_handle drag_handle lens lens lens lens lens lens lens lens lens le…" at bounding box center [725, 498] width 1473 height 28
click at [1020, 439] on div at bounding box center [1020, 447] width 22 height 16
drag, startPoint x: 1023, startPoint y: 441, endPoint x: 944, endPoint y: 445, distance: 78.8
click at [986, 445] on div at bounding box center [997, 447] width 22 height 16
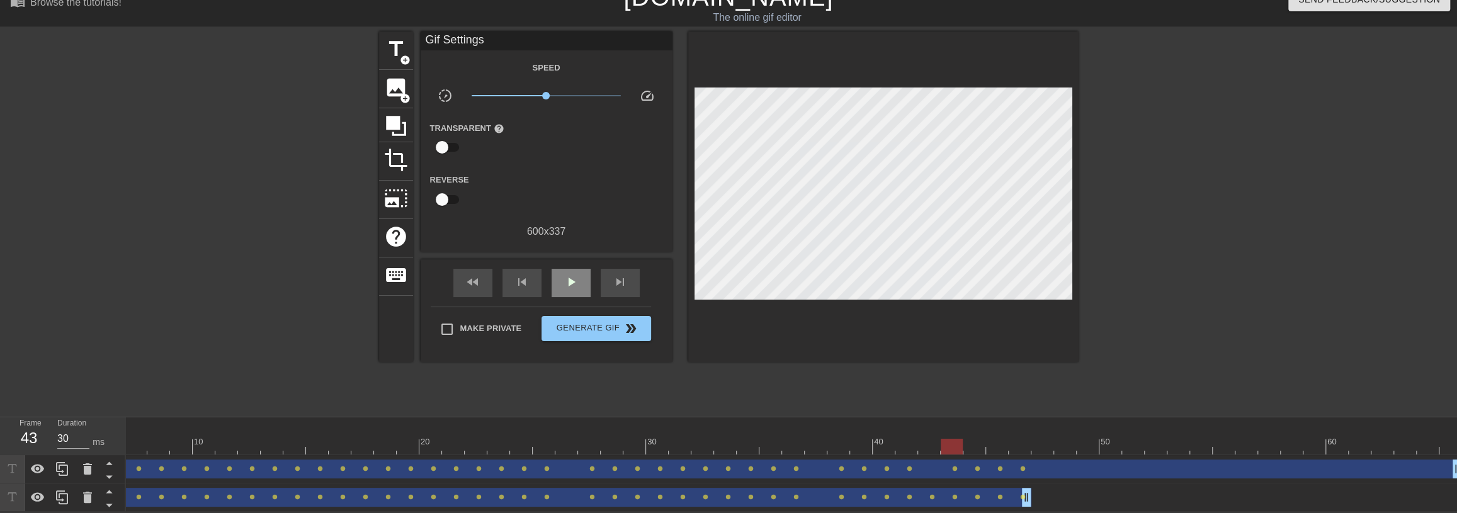
click at [557, 259] on div "fast_rewind skip_previous play_arrow skip_next" at bounding box center [546, 282] width 205 height 47
click at [572, 275] on span "play_arrow" at bounding box center [570, 282] width 15 height 15
click at [572, 275] on span "pause" at bounding box center [570, 282] width 15 height 15
drag, startPoint x: 1313, startPoint y: 436, endPoint x: 1003, endPoint y: 446, distance: 309.9
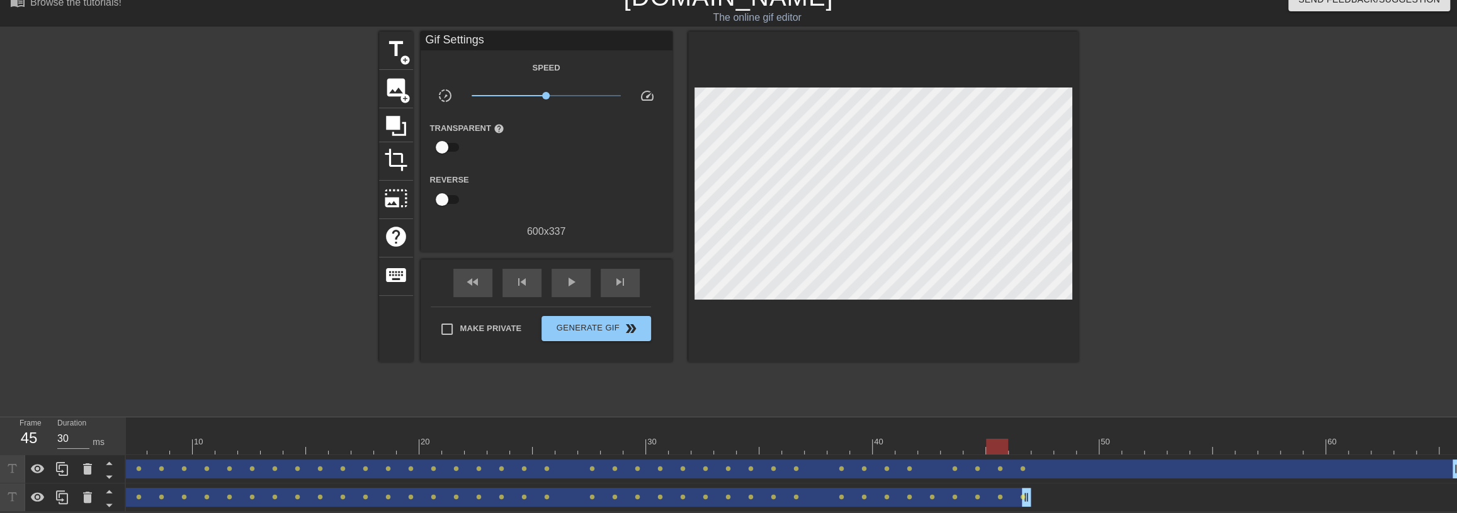
click at [1003, 446] on div at bounding box center [997, 447] width 22 height 16
click at [994, 439] on div at bounding box center [997, 447] width 22 height 16
click at [966, 497] on div "That BS drag_handle drag_handle" at bounding box center [510, 497] width 1043 height 19
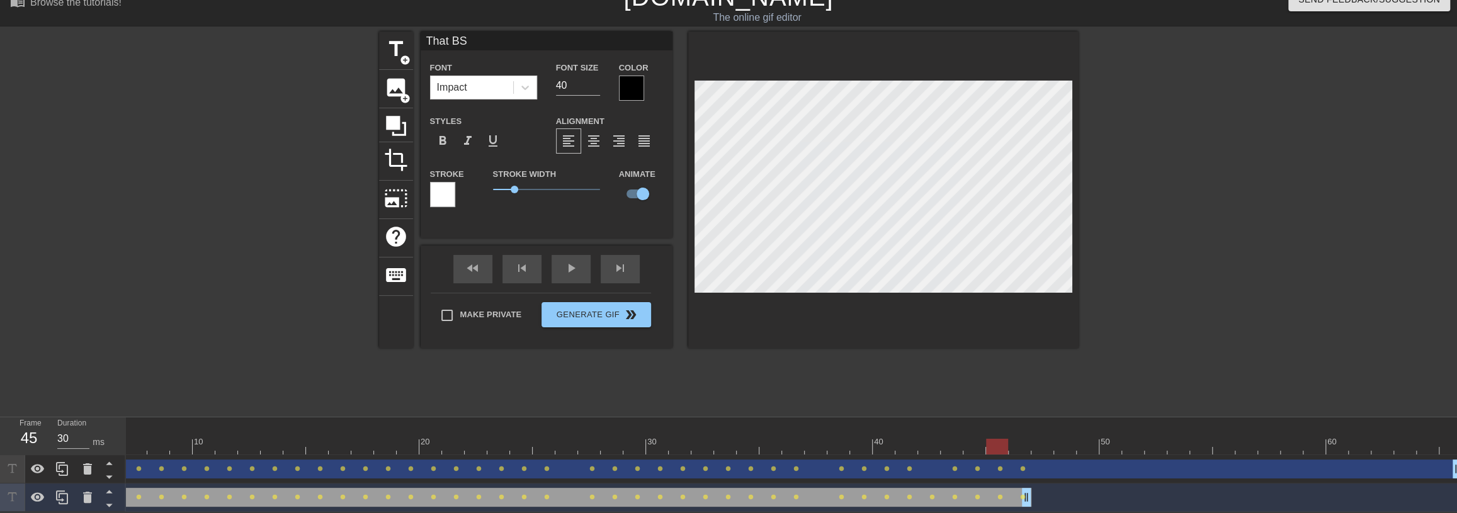
drag, startPoint x: 998, startPoint y: 438, endPoint x: 990, endPoint y: 441, distance: 8.6
click at [990, 441] on div at bounding box center [997, 447] width 22 height 16
drag, startPoint x: 1000, startPoint y: 442, endPoint x: 852, endPoint y: 439, distance: 147.4
click at [873, 439] on div at bounding box center [884, 447] width 22 height 16
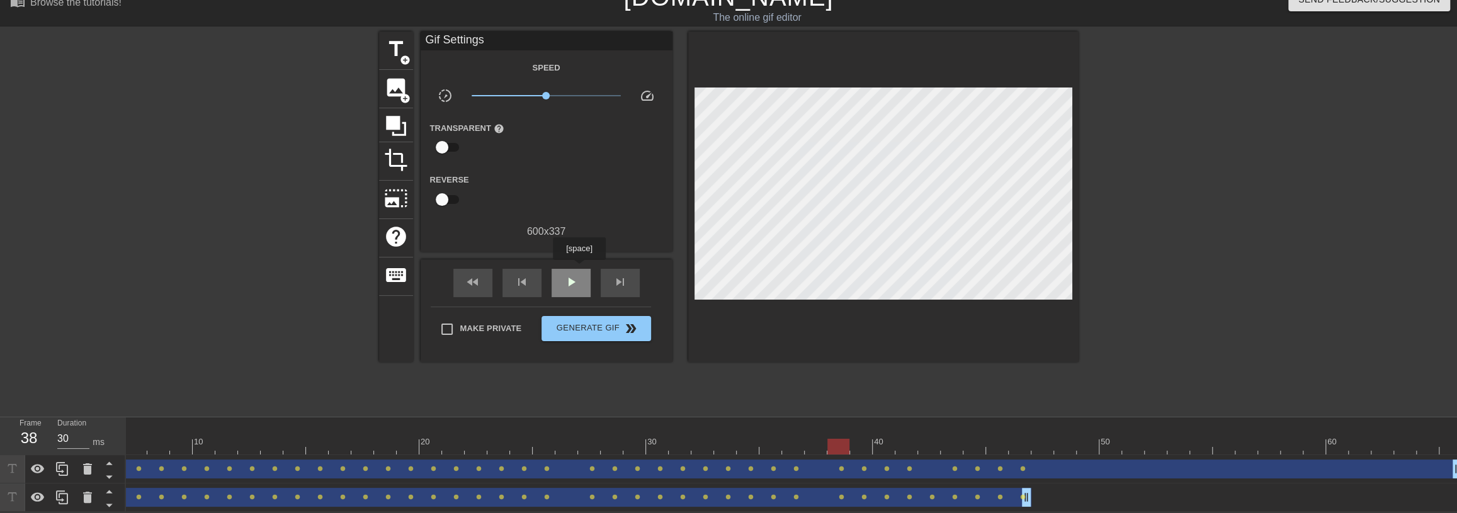
click at [579, 269] on div "play_arrow" at bounding box center [571, 283] width 39 height 28
click at [579, 269] on div "pause" at bounding box center [571, 283] width 39 height 28
drag, startPoint x: 1150, startPoint y: 434, endPoint x: 1046, endPoint y: 445, distance: 103.8
click at [1046, 445] on div at bounding box center [1042, 447] width 22 height 16
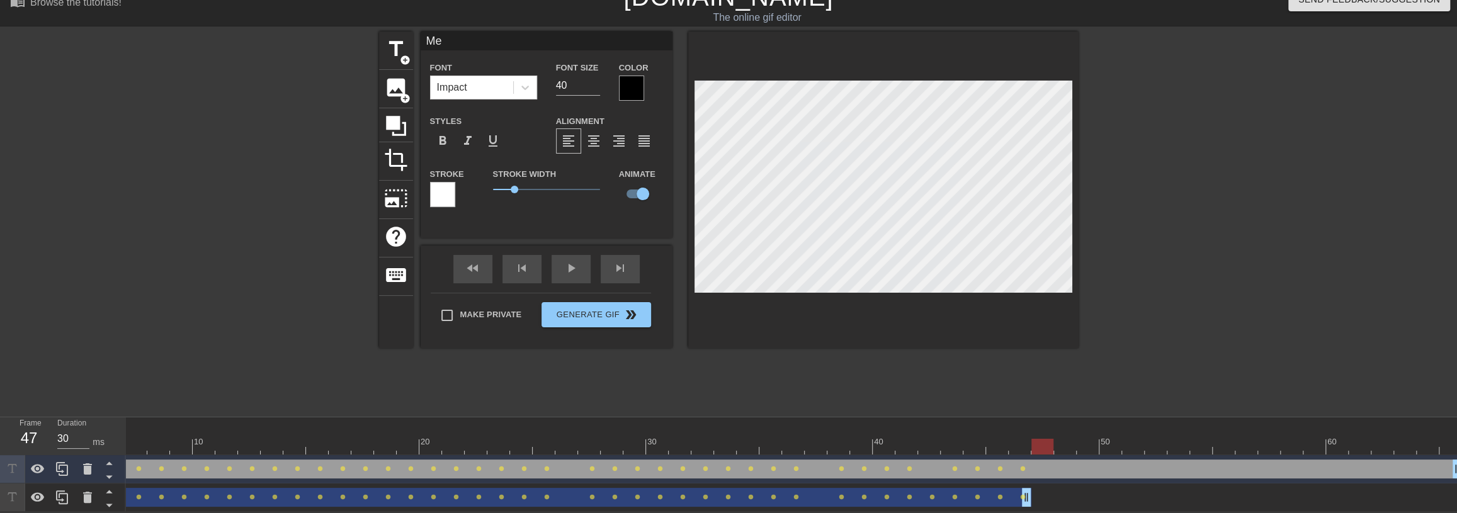
click at [1039, 441] on div at bounding box center [1042, 447] width 22 height 16
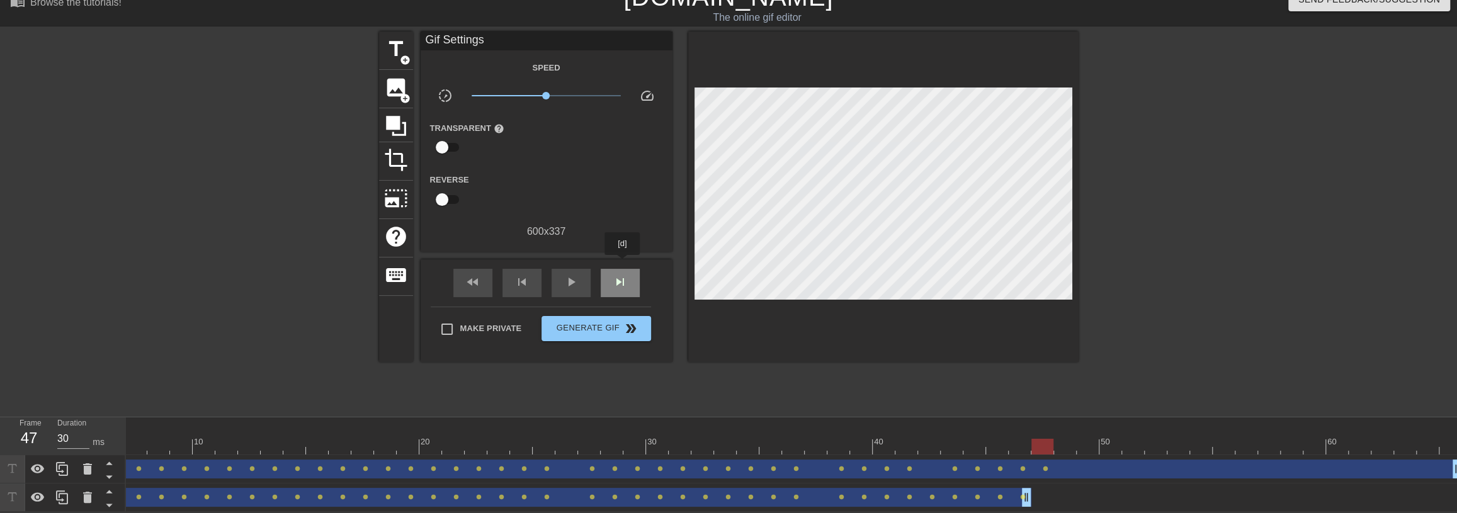
click at [623, 269] on div "skip_next" at bounding box center [620, 283] width 39 height 28
click at [633, 278] on div "skip_next" at bounding box center [620, 283] width 39 height 28
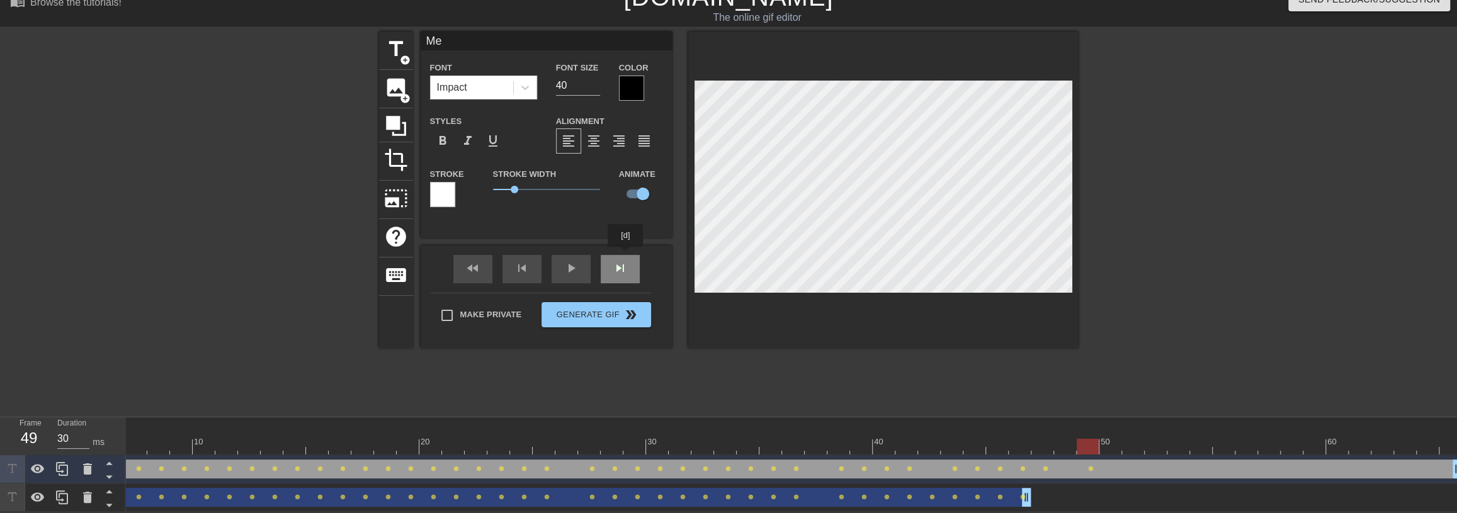
click at [626, 256] on div "fast_rewind skip_previous play_arrow skip_next" at bounding box center [546, 269] width 205 height 47
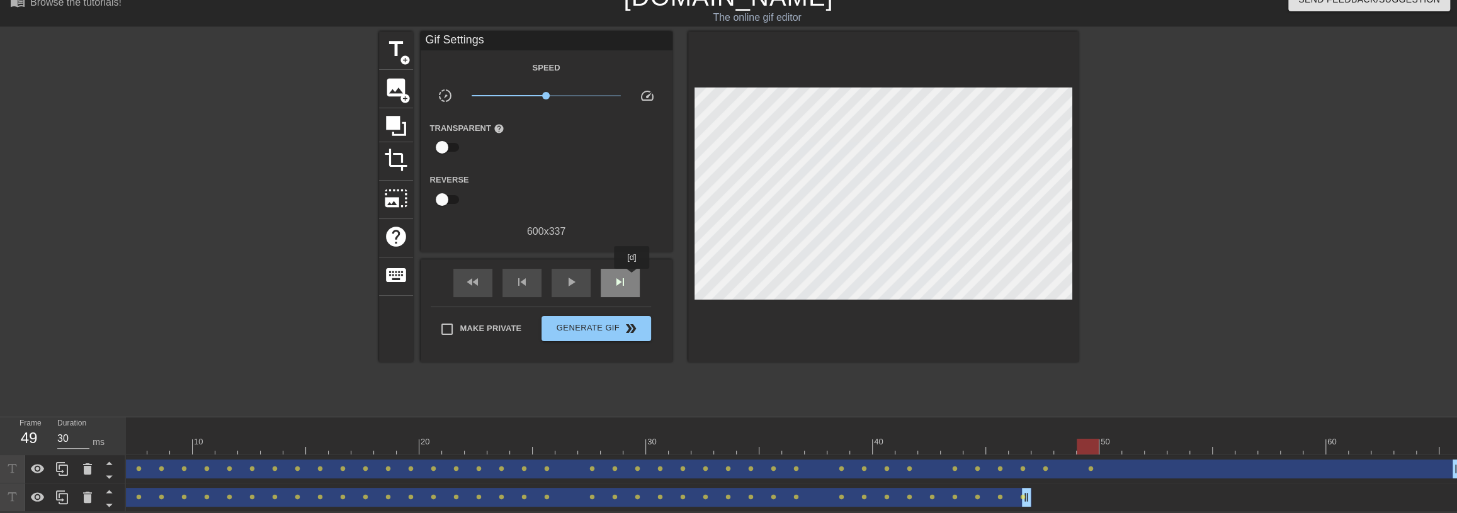
click at [632, 278] on div "skip_next" at bounding box center [620, 283] width 39 height 28
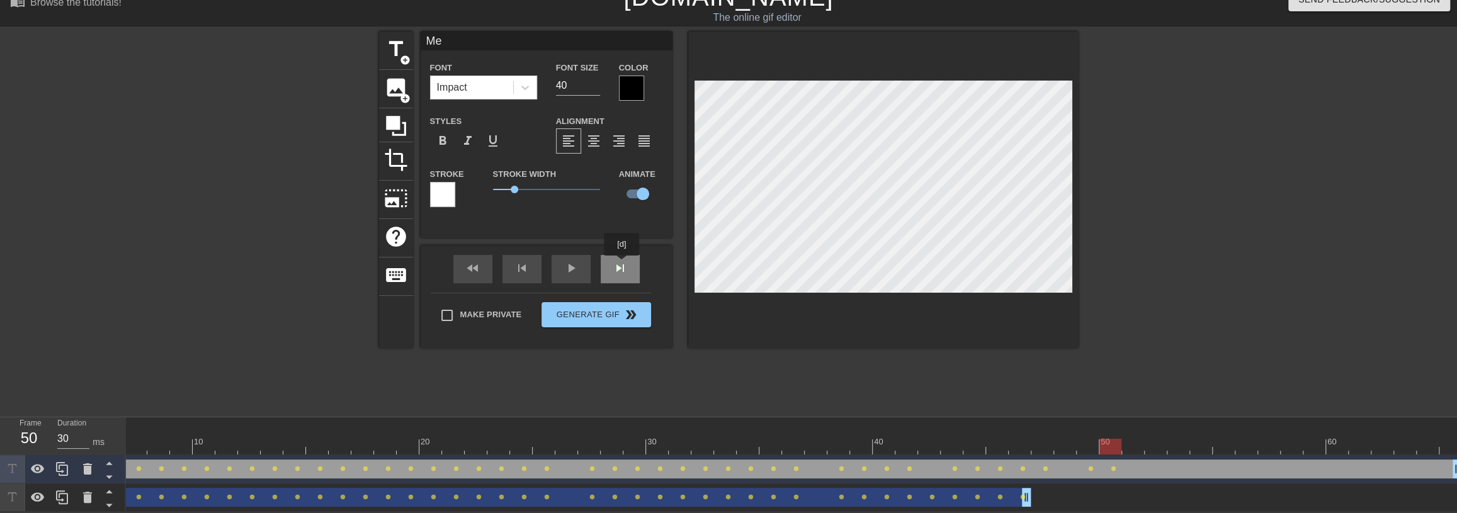
click at [622, 264] on div "skip_next" at bounding box center [620, 269] width 39 height 28
click at [621, 266] on span "skip_next" at bounding box center [620, 268] width 15 height 15
click at [631, 260] on div "fast_rewind skip_previous play_arrow skip_next" at bounding box center [546, 269] width 205 height 47
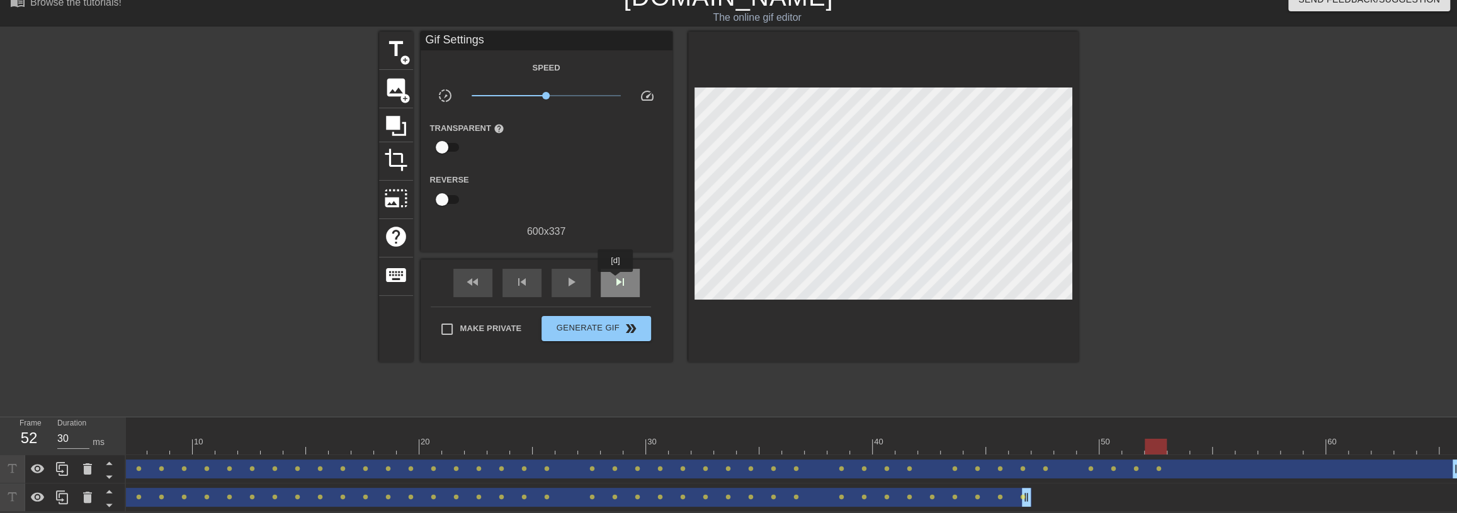
click at [616, 281] on span "skip_next" at bounding box center [620, 282] width 15 height 15
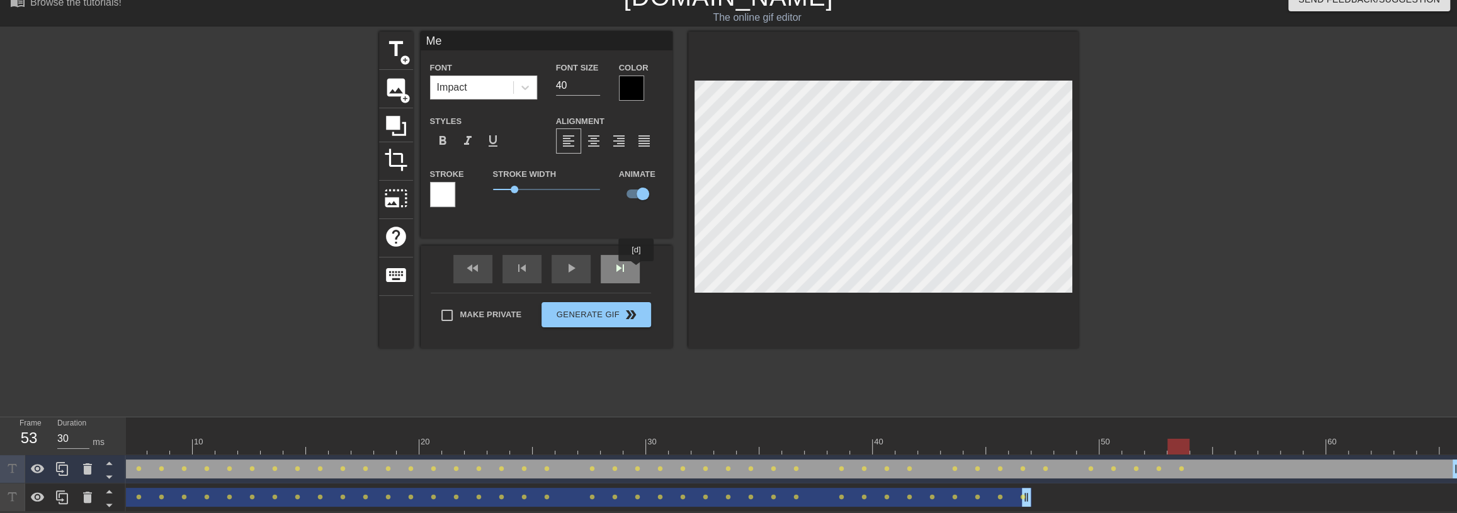
click at [633, 267] on div "skip_next" at bounding box center [620, 269] width 39 height 28
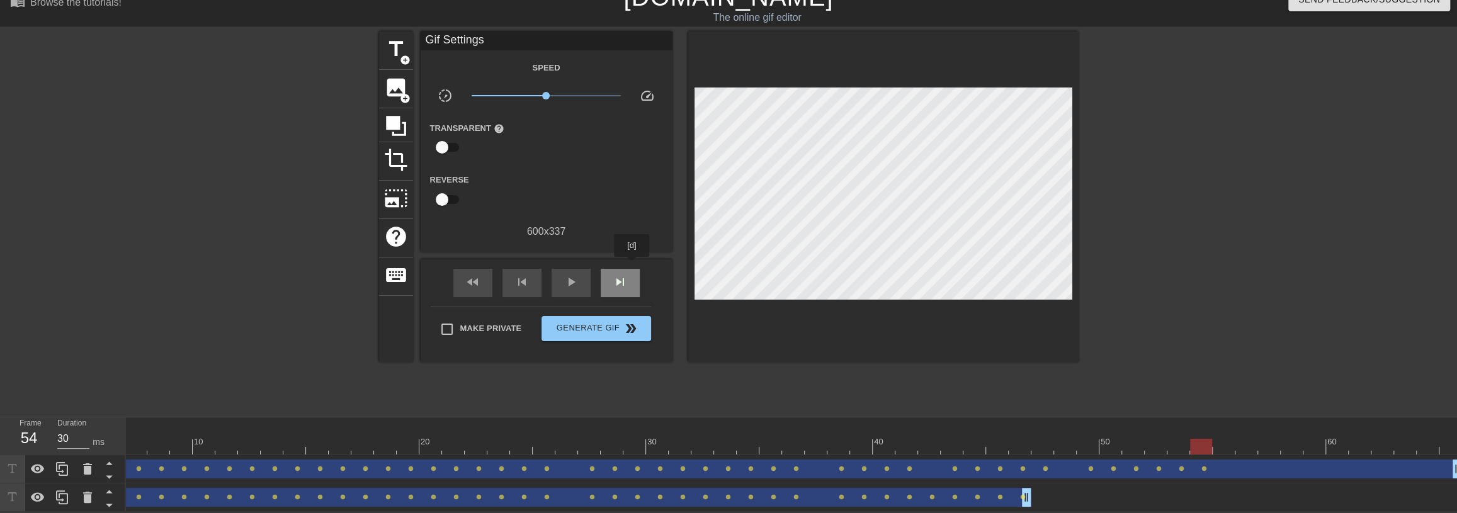
click at [632, 269] on div "skip_next" at bounding box center [620, 283] width 39 height 28
click at [617, 269] on div "skip_next" at bounding box center [620, 283] width 39 height 28
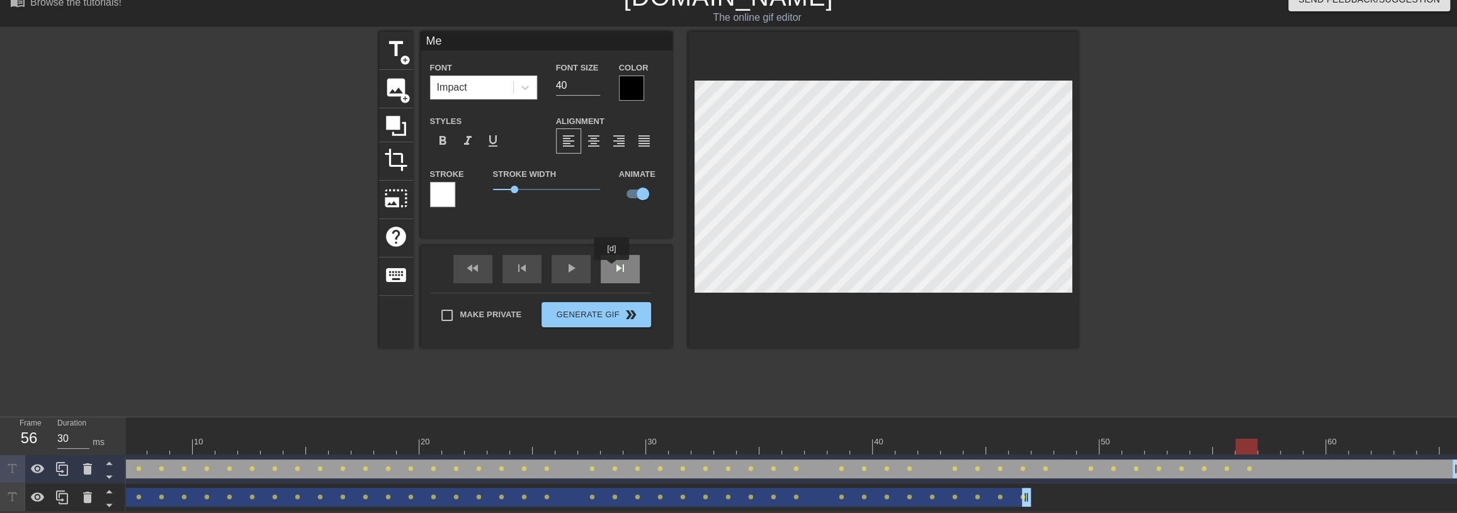
click at [612, 269] on div "skip_next" at bounding box center [620, 269] width 39 height 28
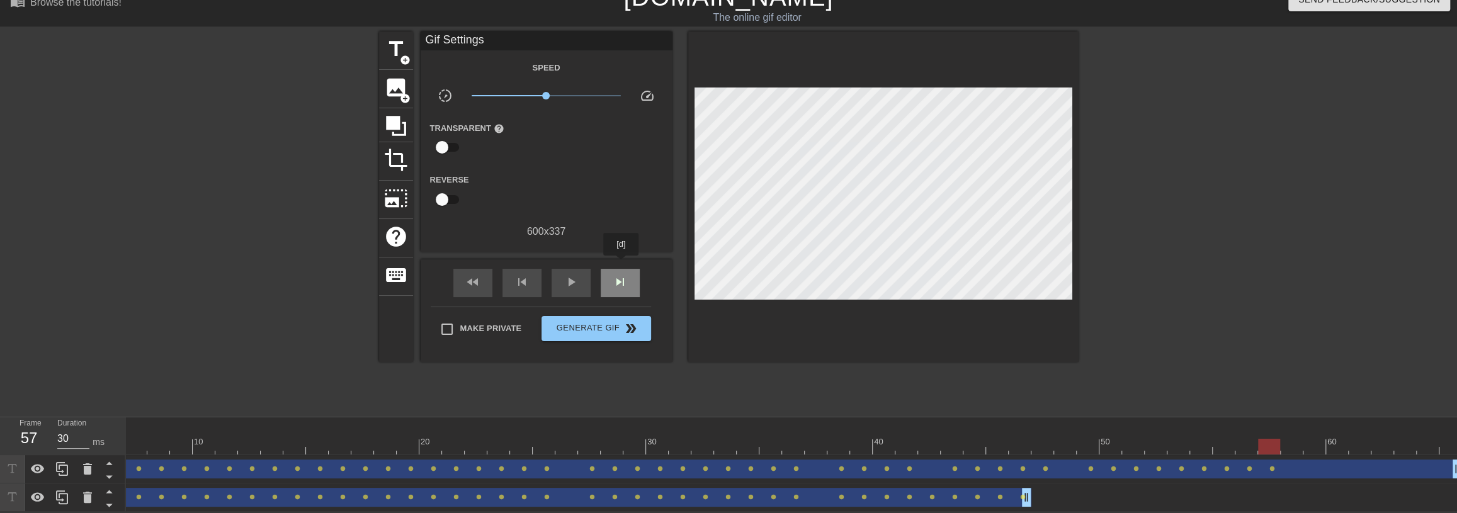
click at [621, 269] on div "skip_next" at bounding box center [620, 283] width 39 height 28
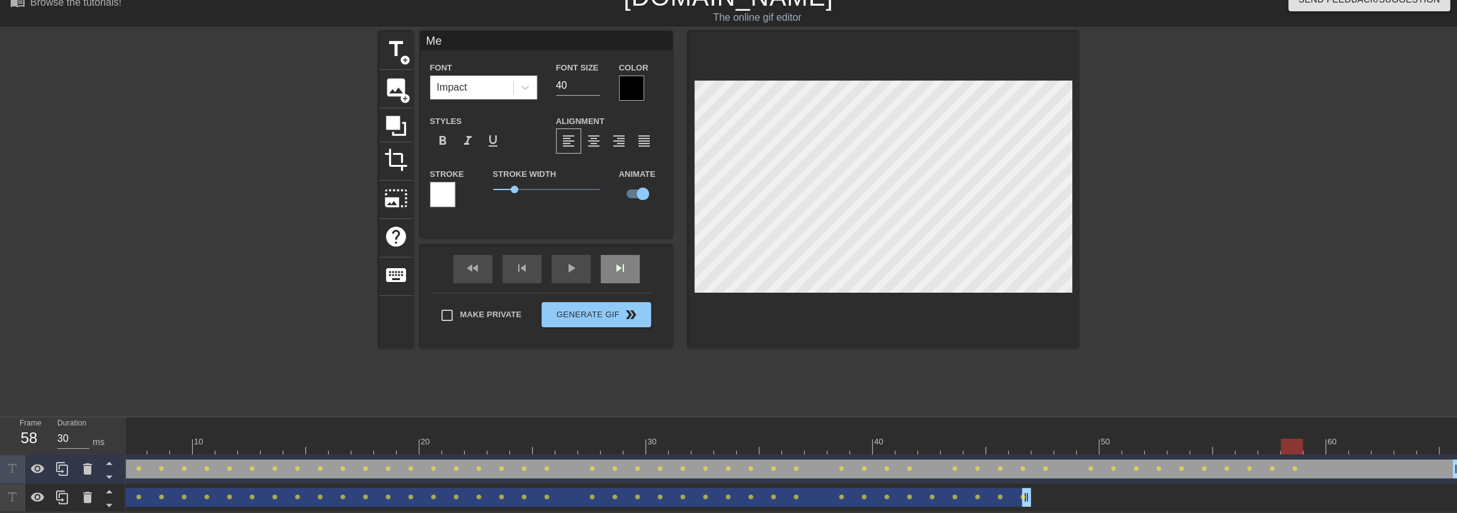
click at [625, 273] on div "skip_next" at bounding box center [620, 269] width 39 height 28
click at [613, 260] on div "fast_rewind skip_previous play_arrow skip_next" at bounding box center [546, 269] width 205 height 47
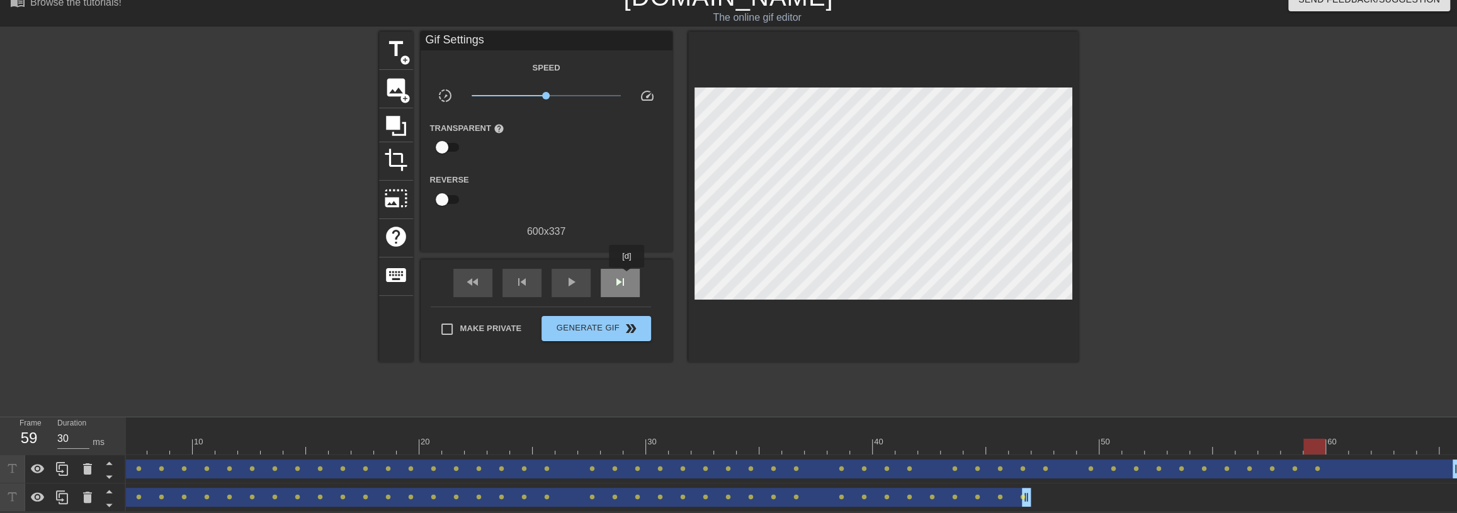
click at [627, 276] on div "skip_next" at bounding box center [620, 283] width 39 height 28
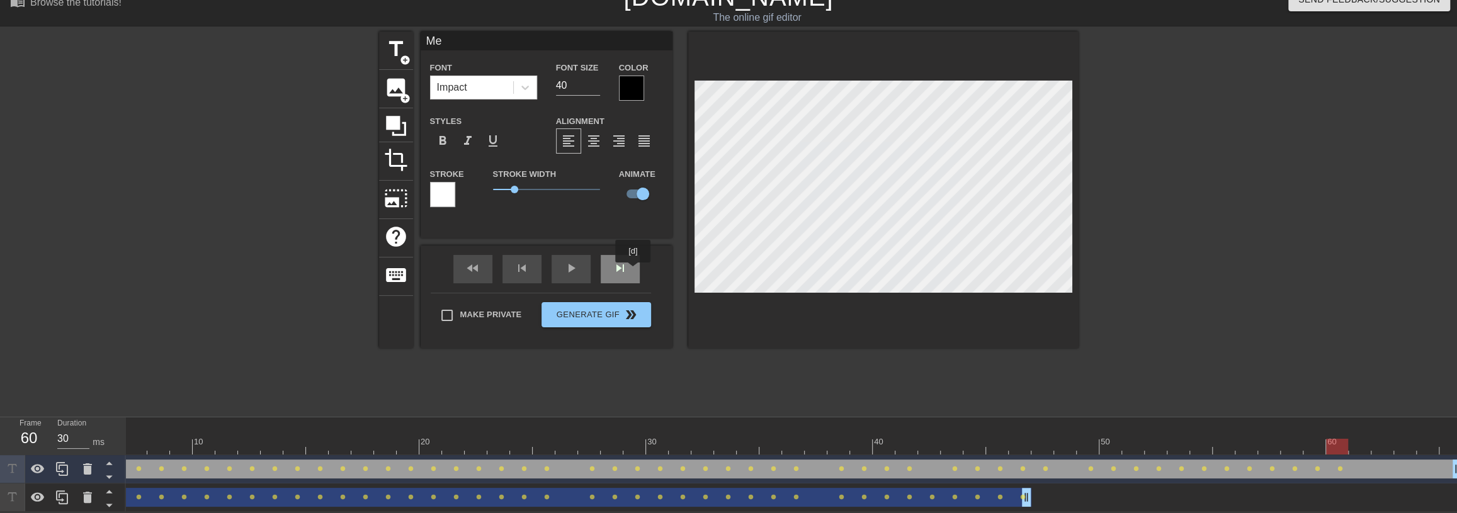
click at [620, 267] on span "skip_next" at bounding box center [620, 268] width 15 height 15
click at [616, 268] on div "skip_next" at bounding box center [620, 269] width 39 height 28
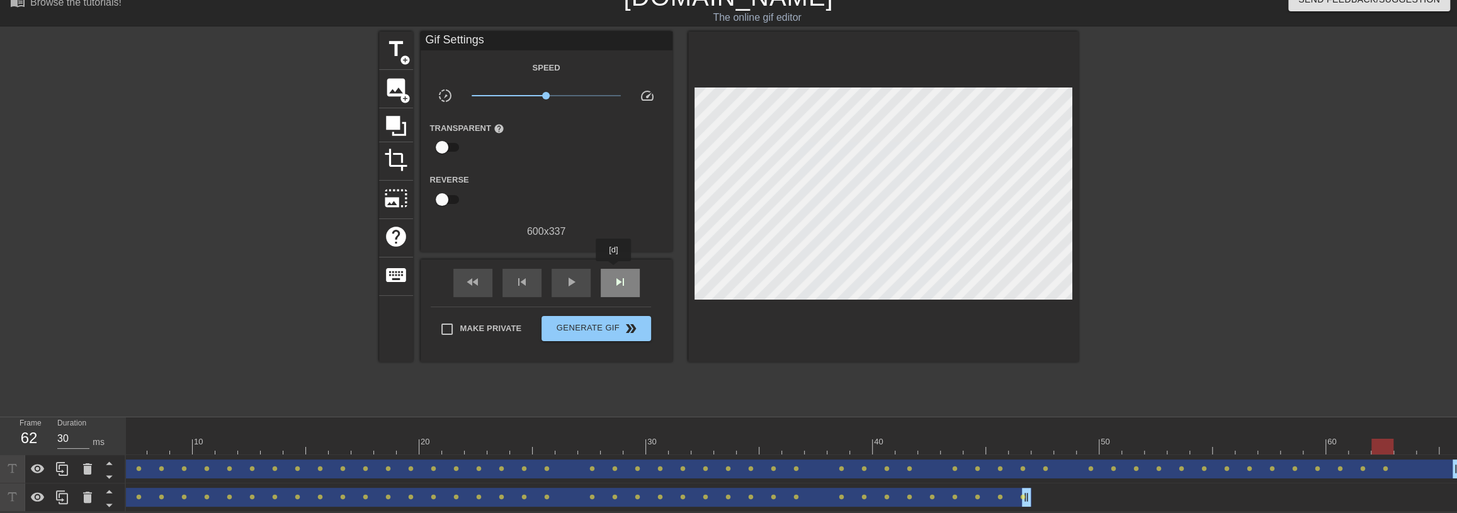
click at [614, 270] on div "skip_next" at bounding box center [620, 283] width 39 height 28
click at [628, 269] on div "skip_next" at bounding box center [620, 283] width 39 height 28
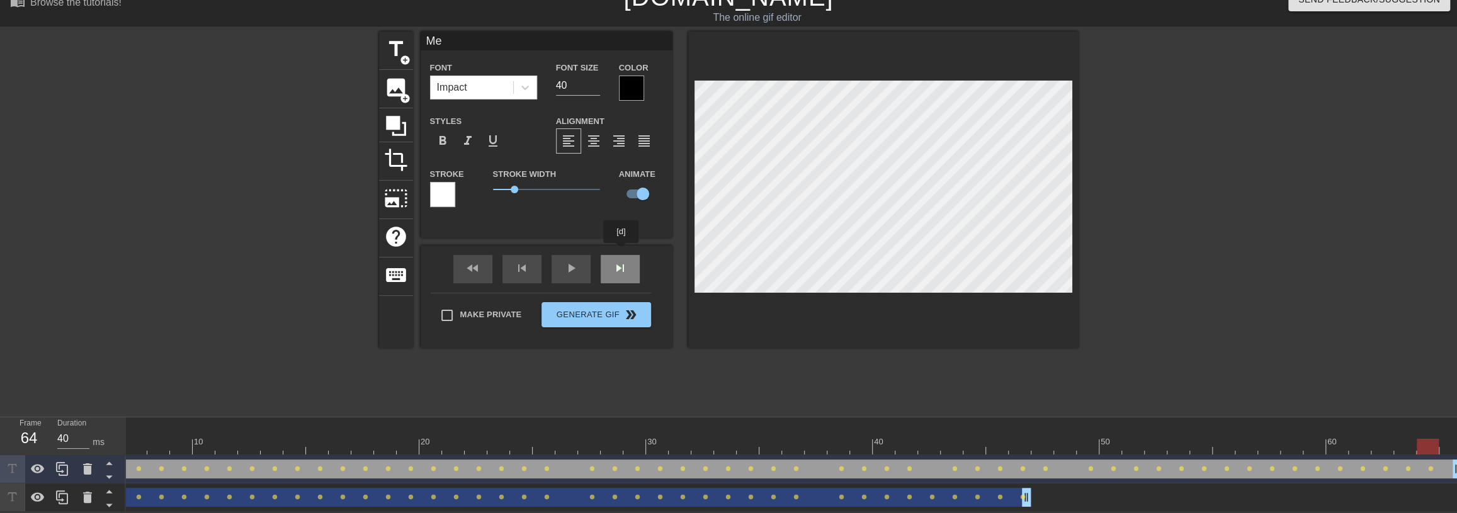
click at [621, 252] on div "fast_rewind skip_previous play_arrow skip_next" at bounding box center [546, 269] width 205 height 47
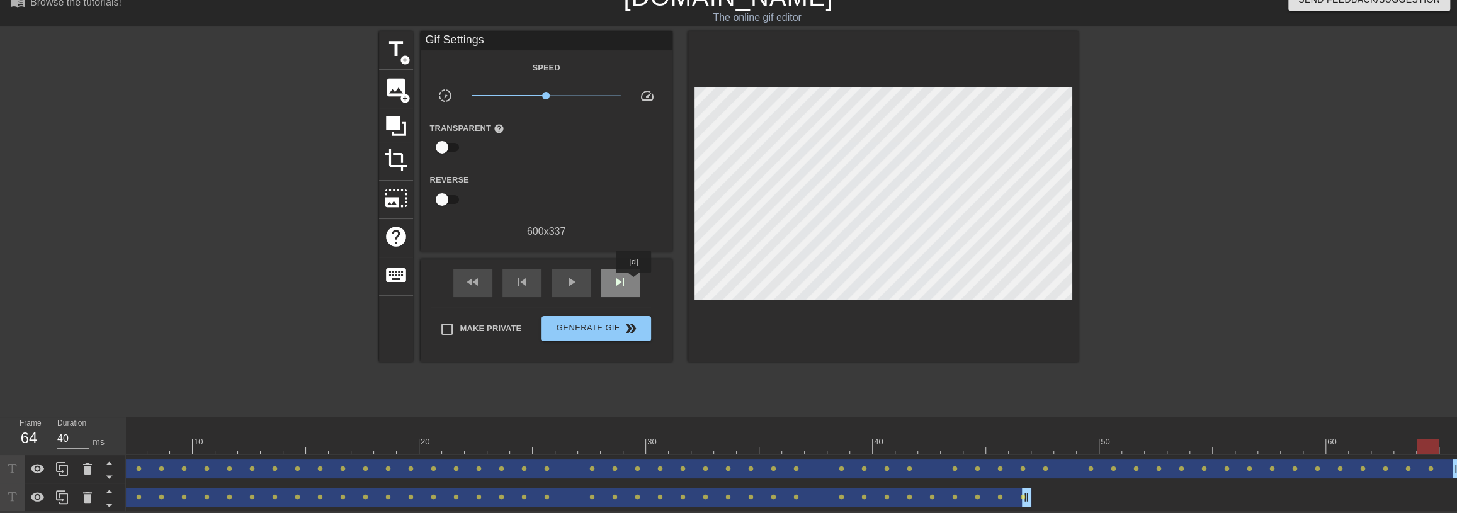
click at [628, 276] on div "skip_next" at bounding box center [620, 283] width 39 height 28
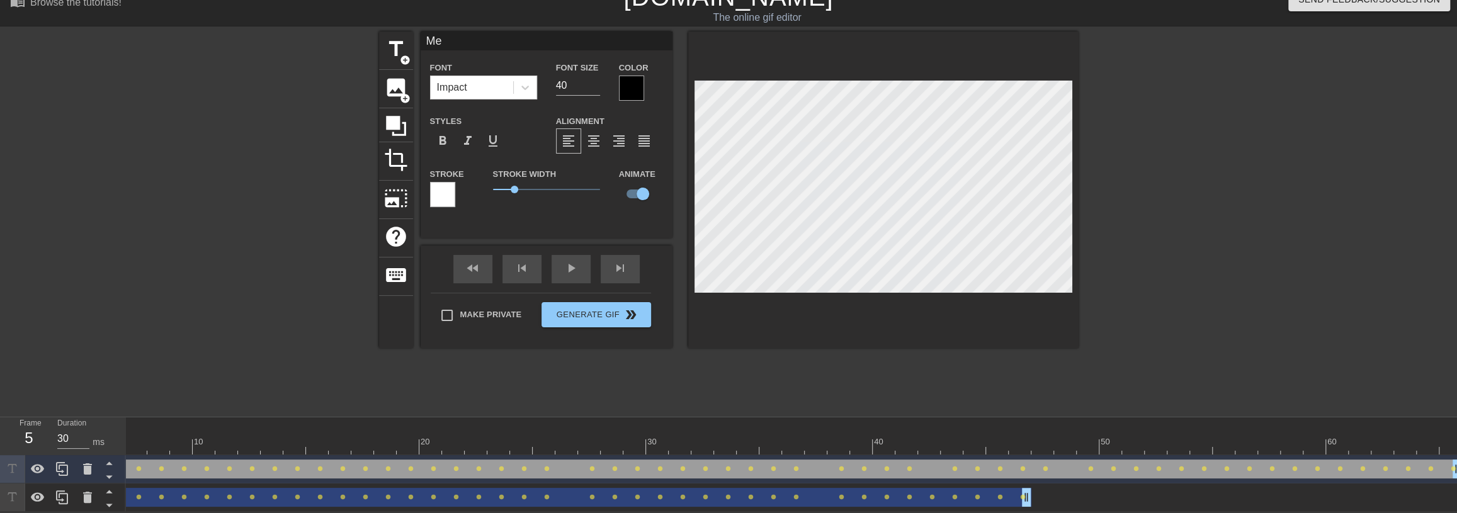
drag, startPoint x: 1442, startPoint y: 433, endPoint x: 181, endPoint y: 422, distance: 1260.5
click at [81, 442] on div "Frame 5 Duration 30 ms 10 20 30 40 50 60 Me drag_handle drag_handle lens lens l…" at bounding box center [728, 464] width 1457 height 94
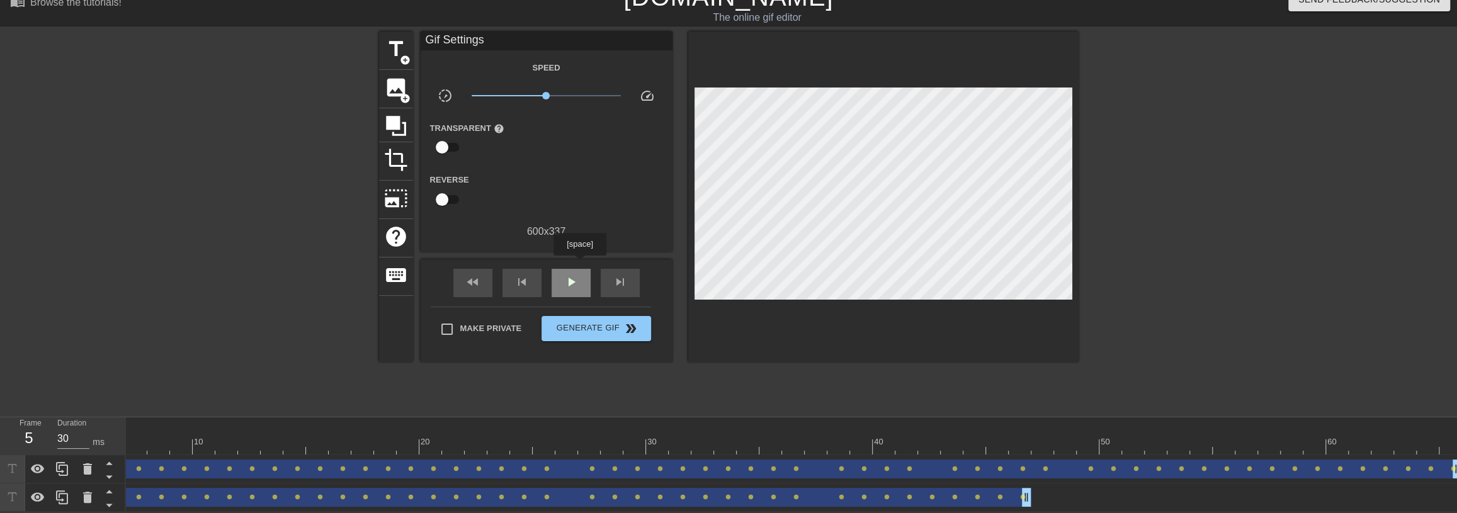
click at [579, 269] on div "play_arrow" at bounding box center [571, 283] width 39 height 28
type input "30"
click at [582, 279] on div "pause" at bounding box center [571, 283] width 39 height 28
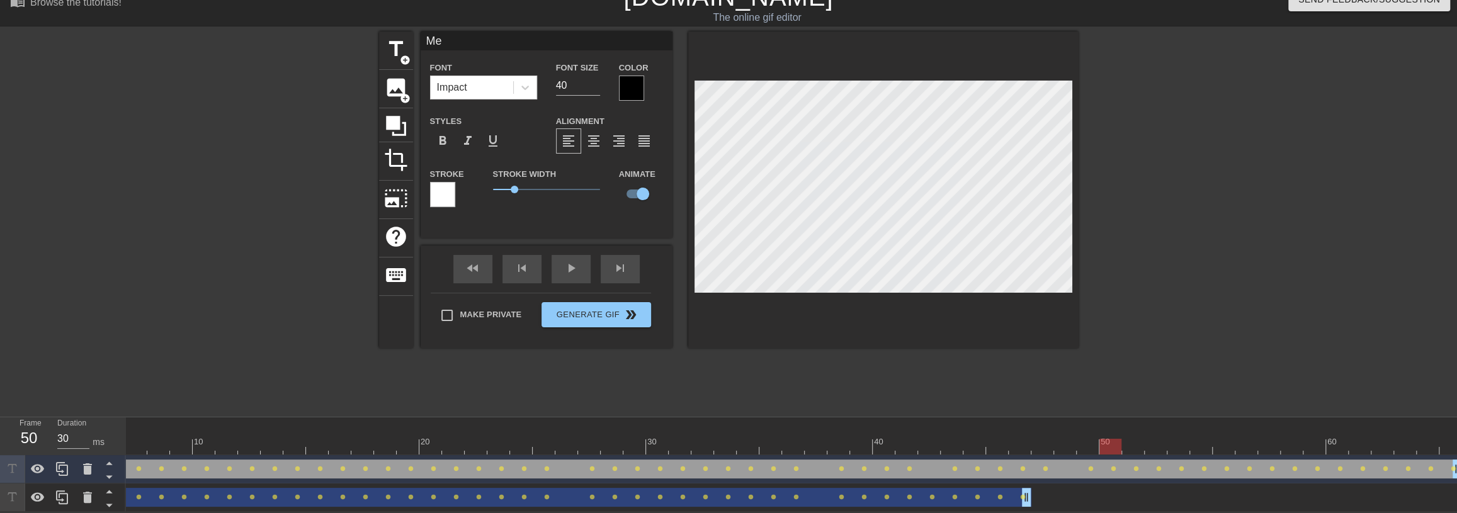
click at [626, 79] on div at bounding box center [631, 88] width 25 height 25
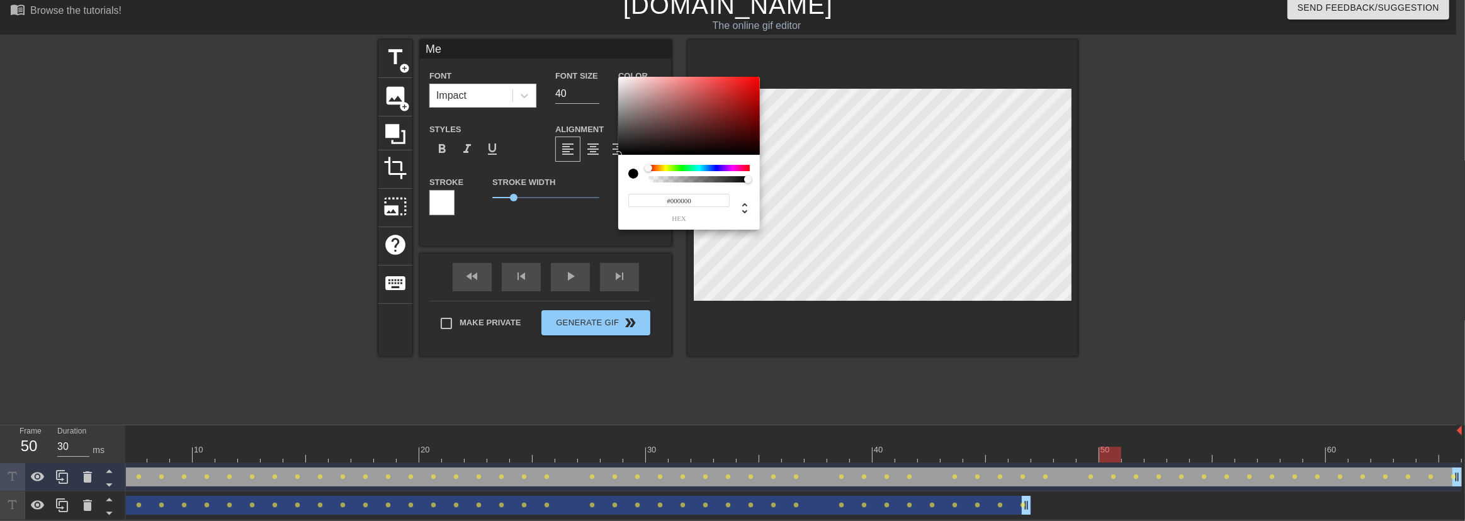
click at [663, 164] on div "#000000 hex" at bounding box center [689, 192] width 142 height 75
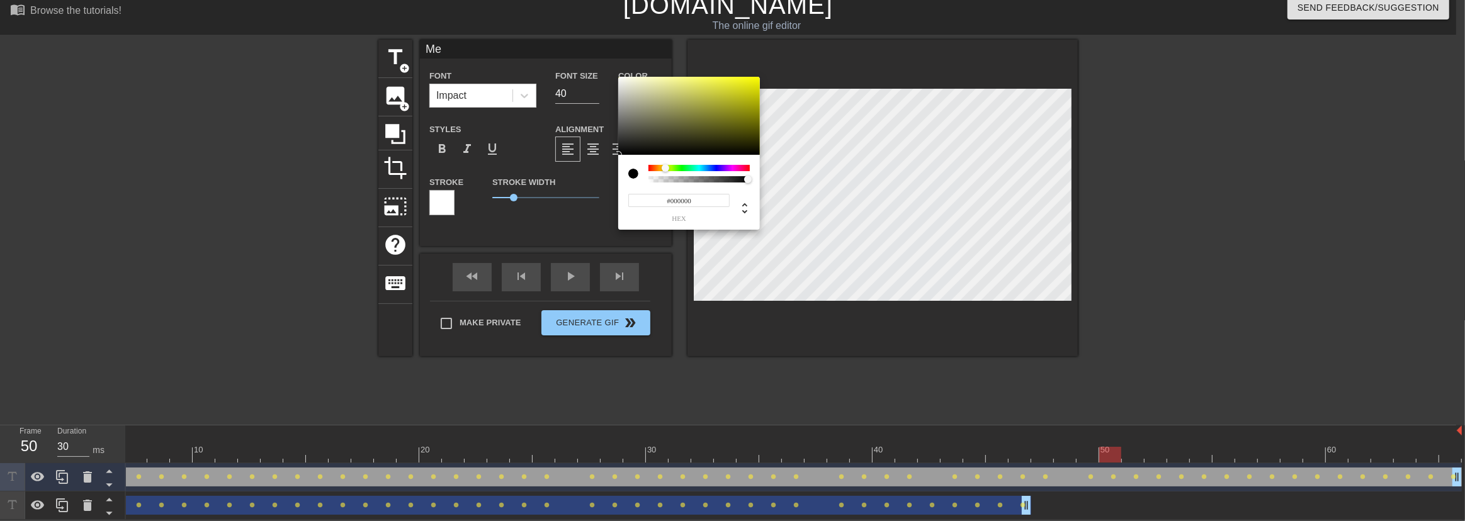
click at [665, 167] on div at bounding box center [698, 168] width 101 height 6
click at [665, 166] on div at bounding box center [666, 168] width 8 height 8
type input "#98981F"
drag, startPoint x: 706, startPoint y: 122, endPoint x: 731, endPoint y: 108, distance: 29.1
click at [731, 108] on div at bounding box center [689, 116] width 142 height 78
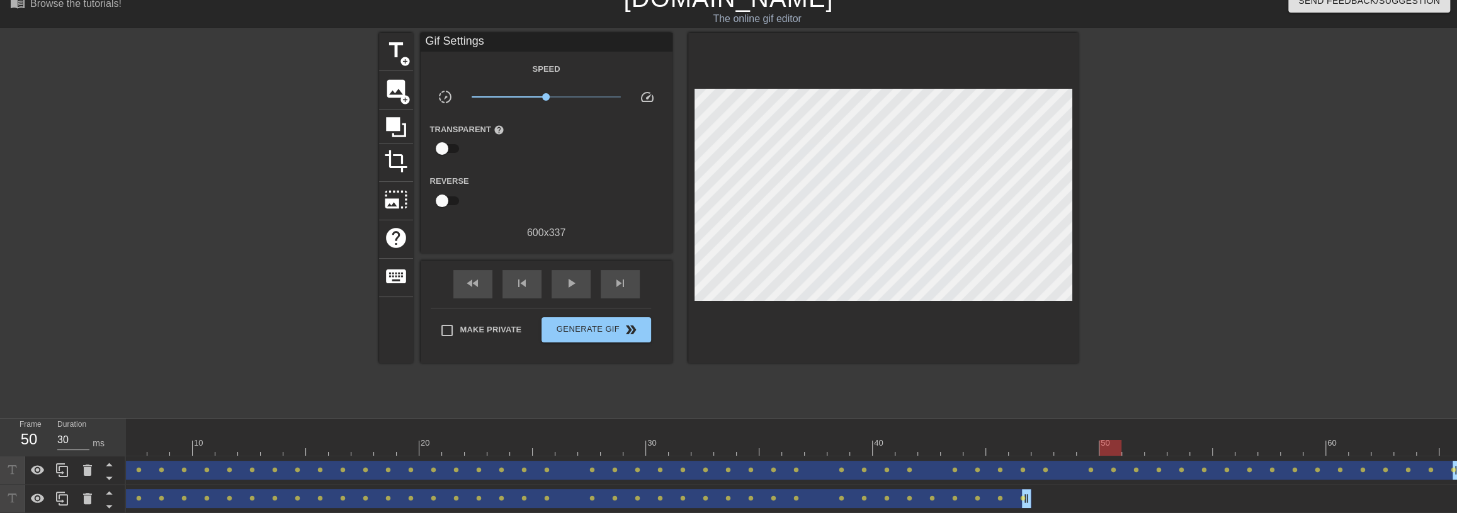
click at [818, 504] on div "That BS drag_handle drag_handle" at bounding box center [510, 498] width 1043 height 19
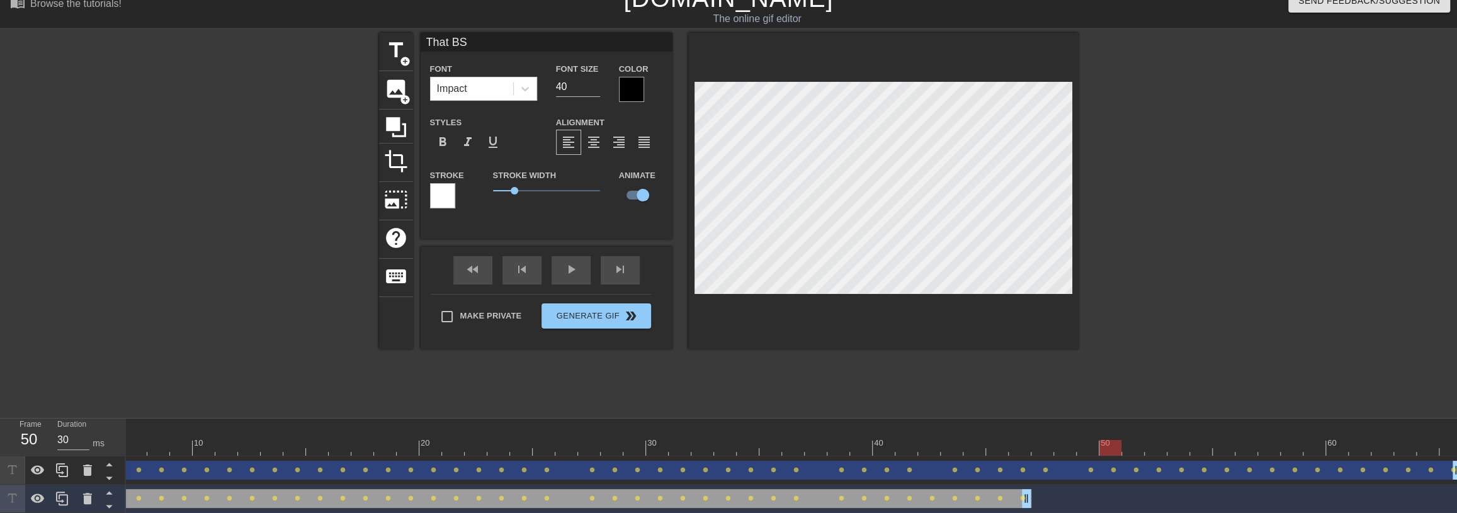
click at [818, 504] on div "That BS drag_handle drag_handle" at bounding box center [510, 498] width 1043 height 19
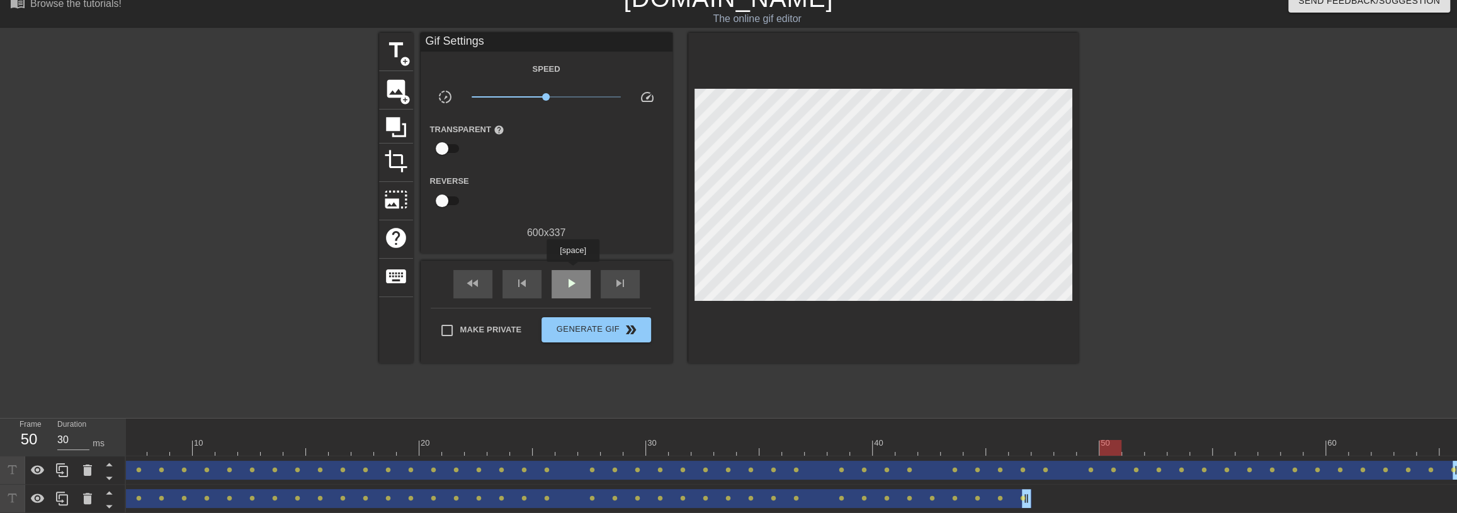
click at [572, 271] on div "play_arrow" at bounding box center [571, 284] width 39 height 28
click at [572, 270] on div "pause" at bounding box center [571, 284] width 39 height 28
click at [572, 270] on div "play_arrow" at bounding box center [571, 284] width 39 height 28
click at [572, 270] on div "pause" at bounding box center [571, 284] width 39 height 28
click at [576, 276] on span "play_arrow" at bounding box center [570, 283] width 15 height 15
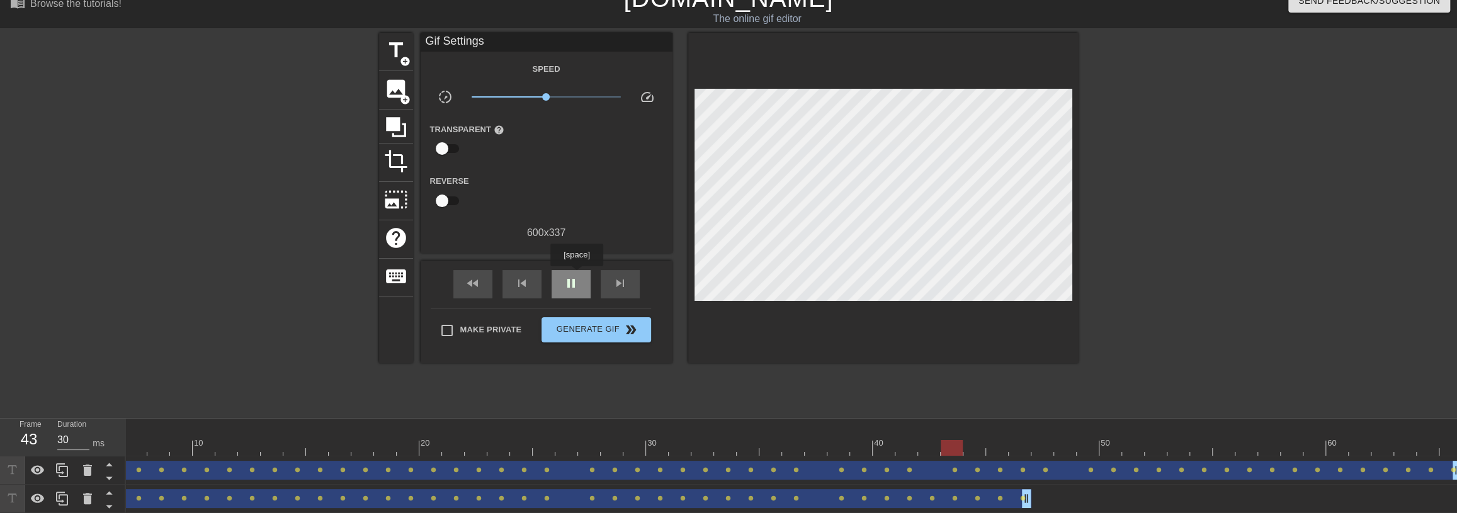
click at [576, 276] on span "pause" at bounding box center [570, 283] width 15 height 15
click at [579, 286] on div "play_arrow" at bounding box center [571, 284] width 39 height 28
click at [579, 286] on div "pause" at bounding box center [571, 284] width 39 height 28
click at [579, 286] on div "play_arrow" at bounding box center [571, 284] width 39 height 28
click at [579, 285] on div "pause" at bounding box center [571, 284] width 39 height 28
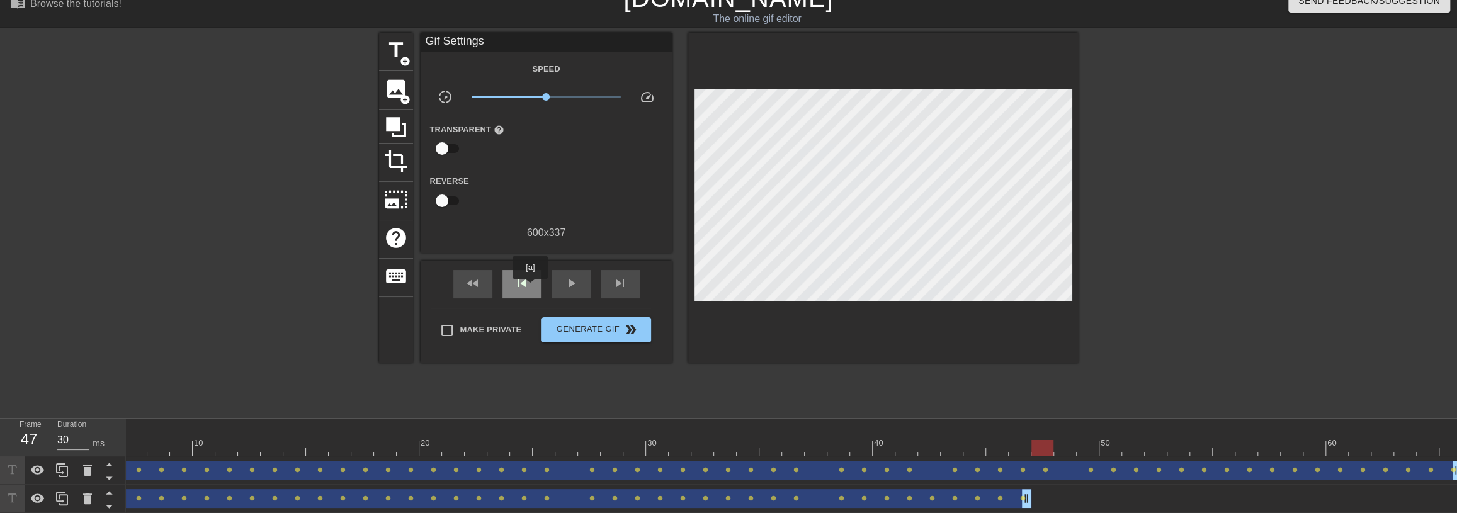
click at [529, 287] on div "skip_previous" at bounding box center [521, 284] width 39 height 28
drag, startPoint x: 1028, startPoint y: 504, endPoint x: 997, endPoint y: 505, distance: 30.9
drag, startPoint x: 780, startPoint y: 453, endPoint x: 590, endPoint y: 453, distance: 190.1
click at [759, 453] on div at bounding box center [770, 448] width 22 height 16
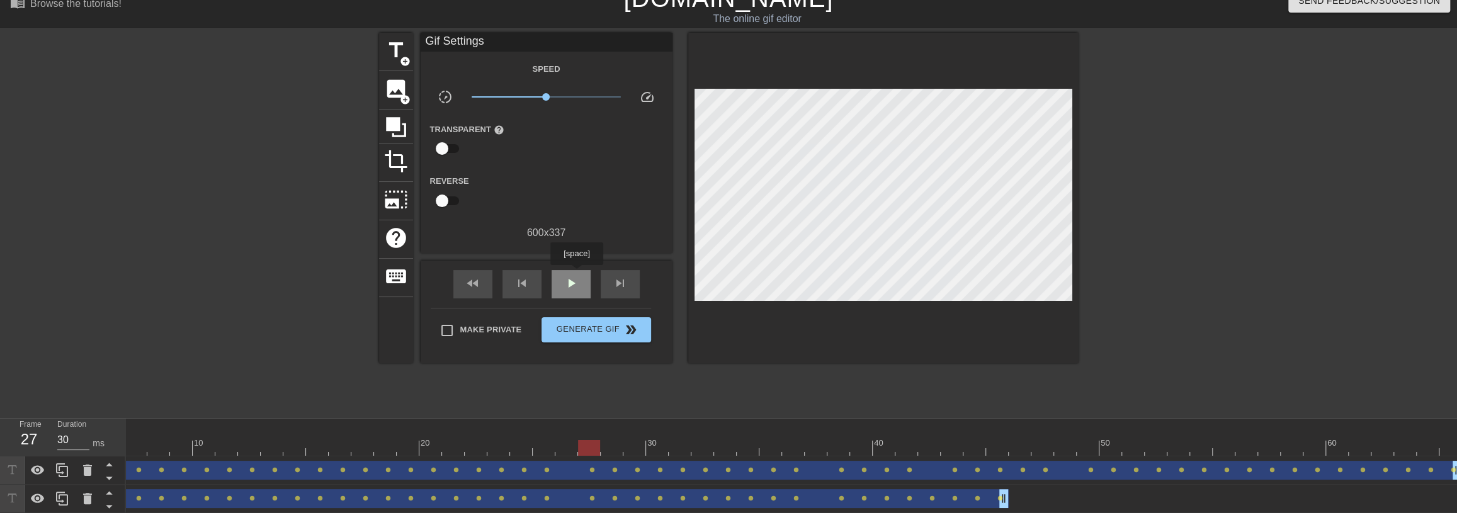
click at [576, 274] on div "play_arrow" at bounding box center [571, 284] width 39 height 28
click at [576, 274] on div "pause" at bounding box center [571, 284] width 39 height 28
drag, startPoint x: 1005, startPoint y: 496, endPoint x: 988, endPoint y: 500, distance: 16.8
click at [988, 500] on div "That BS drag_handle drag_handle lens lens lens lens lens lens lens lens lens le…" at bounding box center [725, 498] width 1473 height 19
drag, startPoint x: 970, startPoint y: 443, endPoint x: 633, endPoint y: 420, distance: 337.6
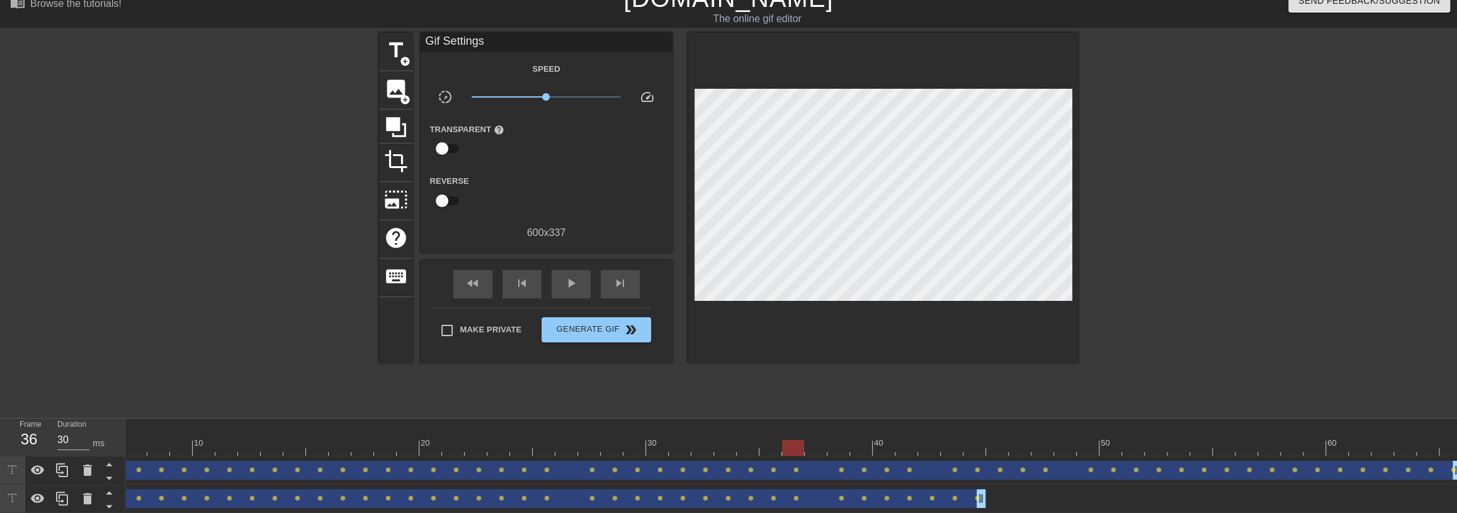
click at [636, 424] on div "10 20 30 40 50 60" at bounding box center [725, 437] width 1473 height 37
click at [577, 292] on div "play_arrow" at bounding box center [571, 284] width 39 height 28
click at [576, 292] on div "pause" at bounding box center [571, 284] width 39 height 28
click at [576, 292] on div "play_arrow" at bounding box center [571, 284] width 39 height 28
click at [576, 292] on div "pause" at bounding box center [571, 284] width 39 height 28
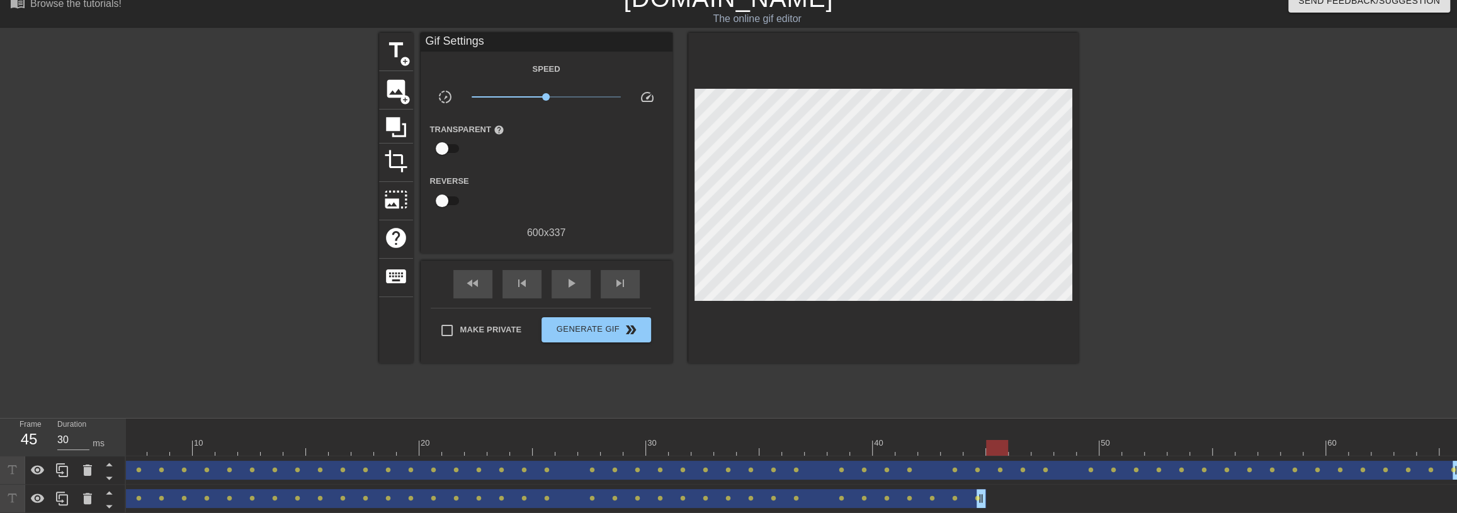
drag, startPoint x: 996, startPoint y: 444, endPoint x: 988, endPoint y: 442, distance: 7.8
click at [988, 442] on div at bounding box center [997, 448] width 22 height 16
drag, startPoint x: 982, startPoint y: 500, endPoint x: 996, endPoint y: 499, distance: 13.9
click at [997, 499] on div "That BS drag_handle drag_handle lens lens lens lens lens lens lens lens lens le…" at bounding box center [725, 498] width 1473 height 19
type input "30"
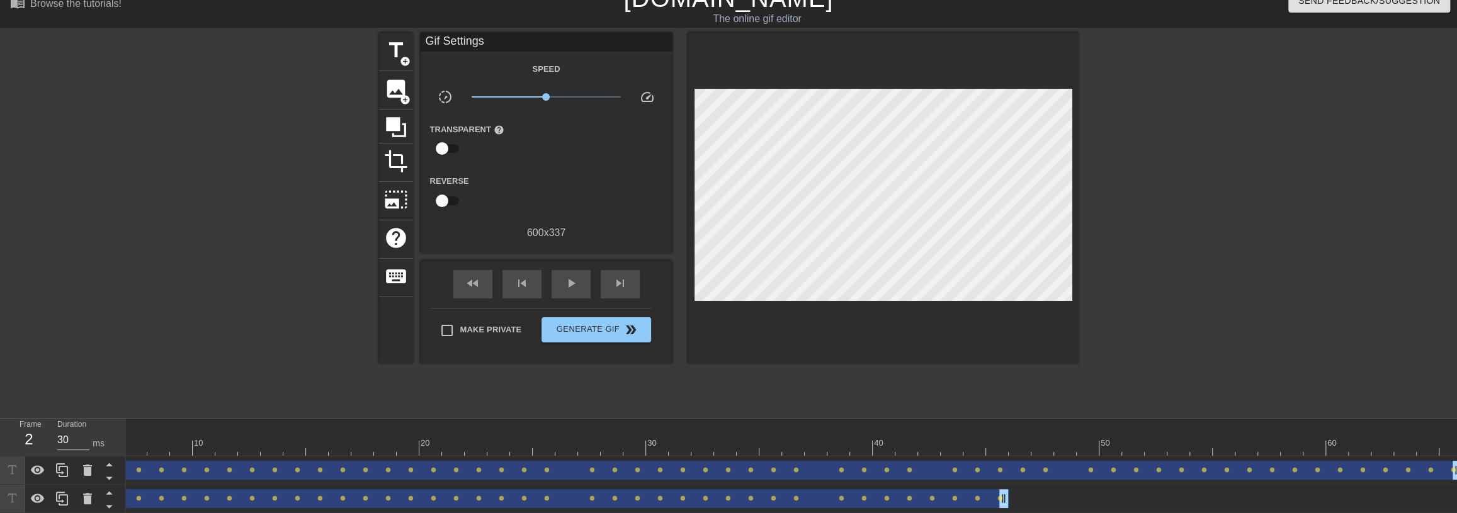
drag, startPoint x: 1002, startPoint y: 448, endPoint x: 15, endPoint y: 548, distance: 991.6
click at [15, 513] on html "menu_book Browse the tutorials! [DOMAIN_NAME] The online gif editor Send Feedba…" at bounding box center [728, 248] width 1457 height 530
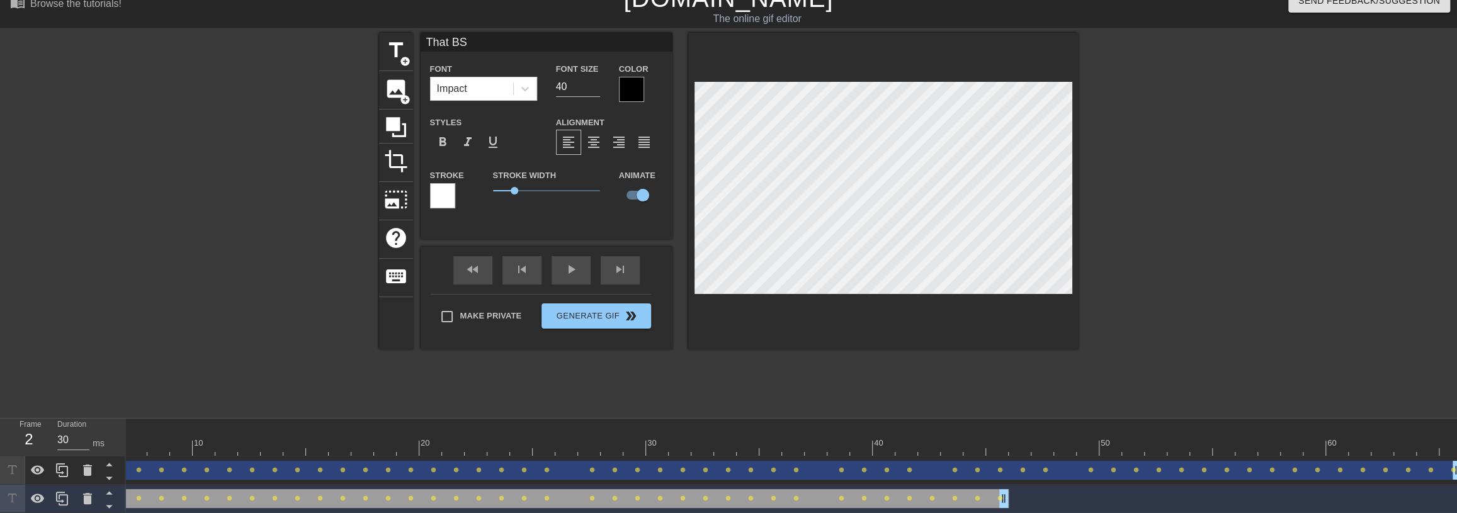
click at [626, 93] on div at bounding box center [631, 89] width 25 height 25
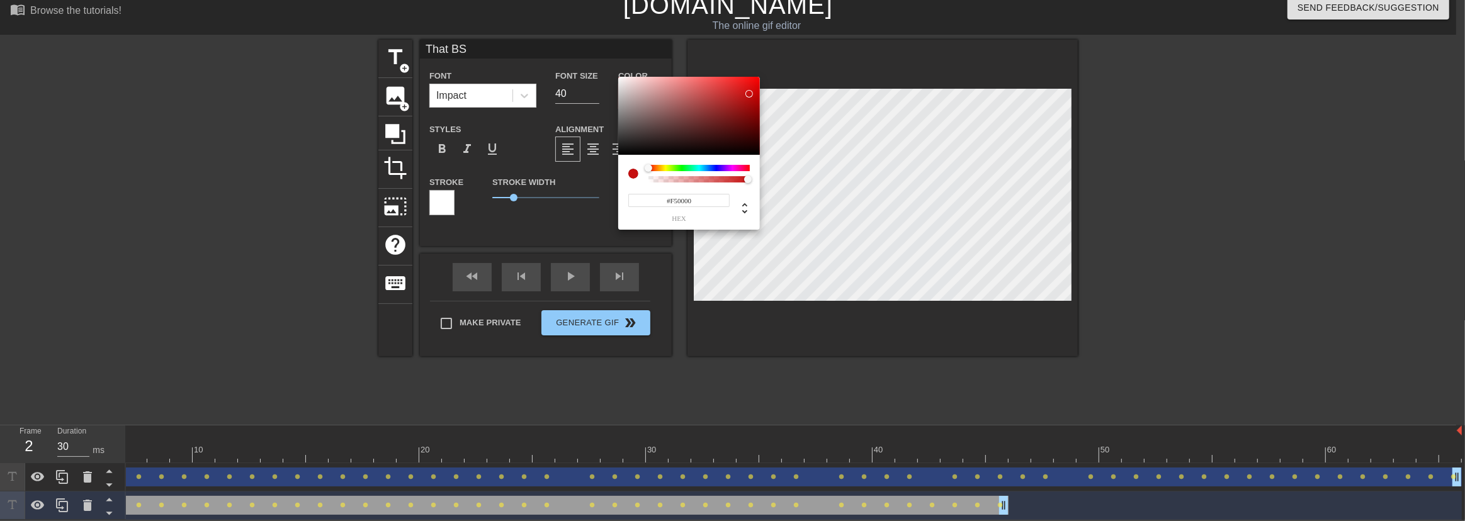
type input "#FF0000"
drag, startPoint x: 743, startPoint y: 104, endPoint x: 846, endPoint y: 69, distance: 109.1
click at [875, 14] on div "#FF0000 hex" at bounding box center [732, 260] width 1465 height 521
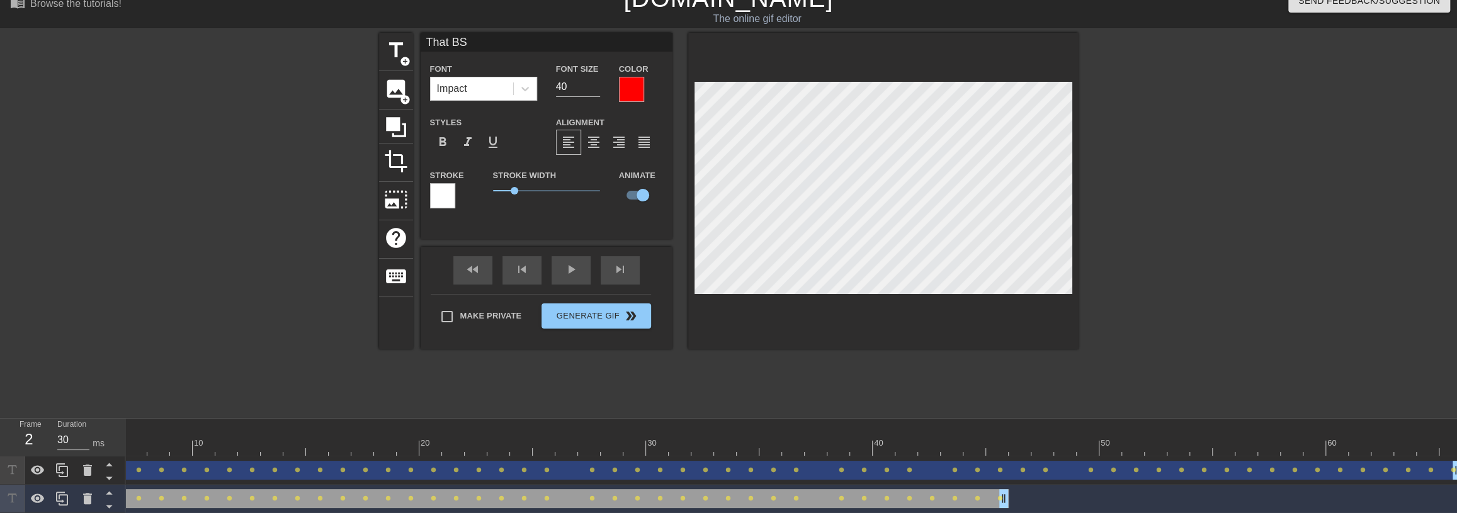
click at [625, 91] on div at bounding box center [631, 89] width 25 height 25
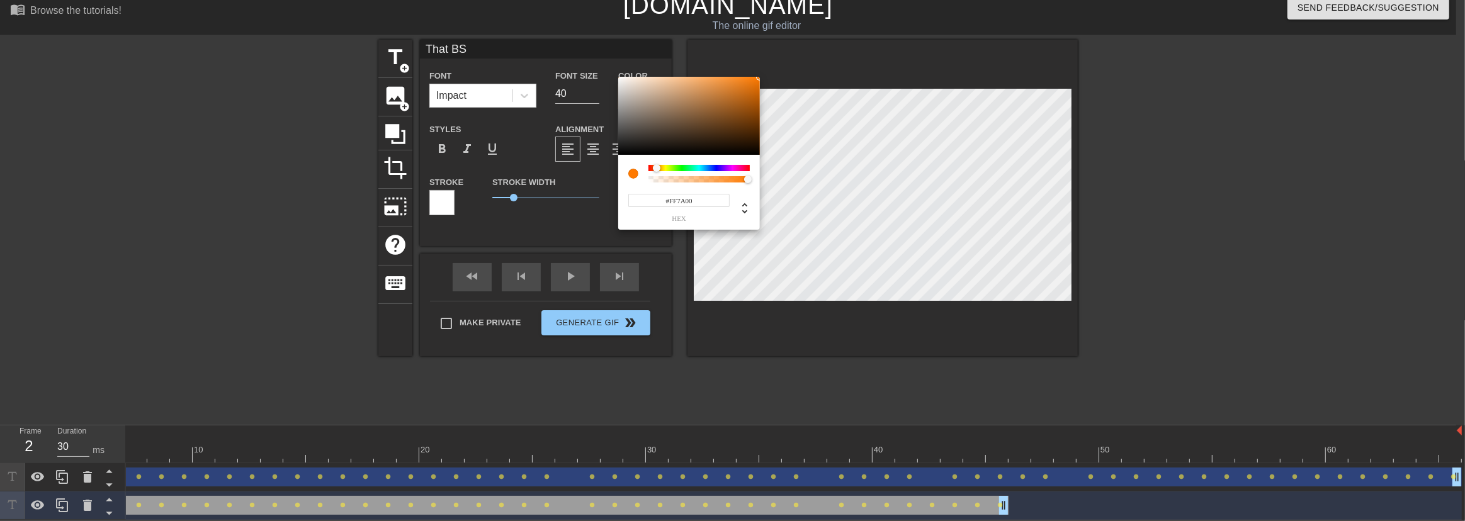
click at [657, 170] on div at bounding box center [698, 168] width 101 height 6
type input "#EB7000"
drag, startPoint x: 754, startPoint y: 94, endPoint x: 792, endPoint y: 164, distance: 79.7
click at [788, 83] on div "#EB7000 hex" at bounding box center [732, 260] width 1465 height 521
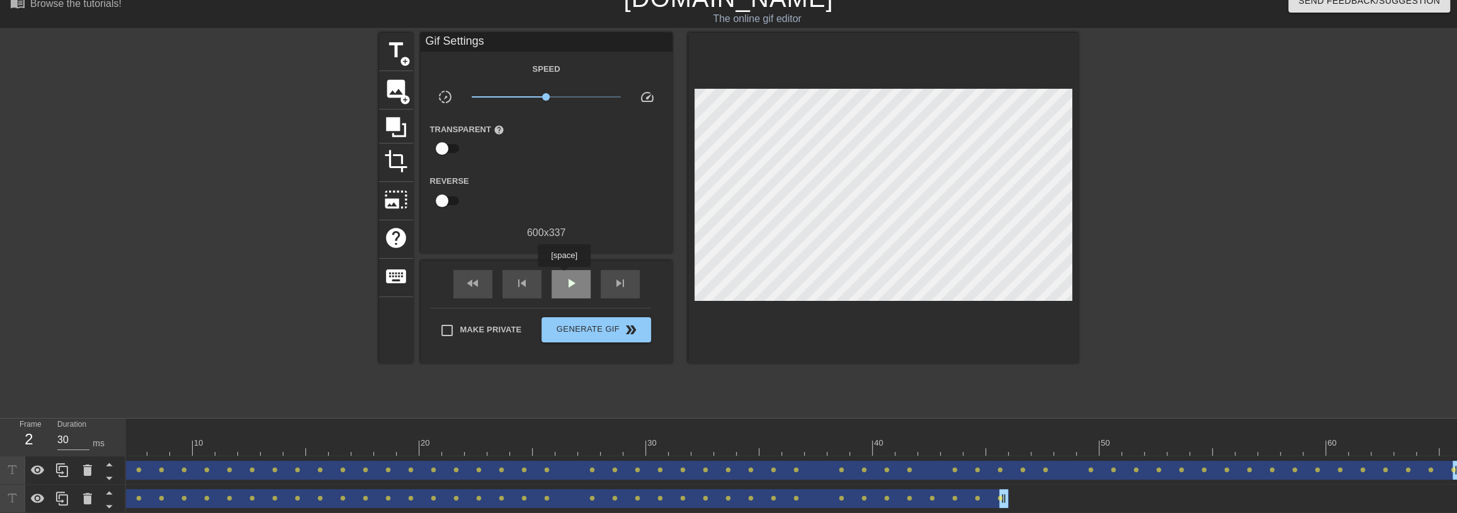
click at [563, 276] on span "play_arrow" at bounding box center [570, 283] width 15 height 15
type input "30"
click at [561, 277] on div "pause" at bounding box center [571, 284] width 39 height 28
click at [596, 336] on button "Generate Gif double_arrow" at bounding box center [595, 329] width 109 height 25
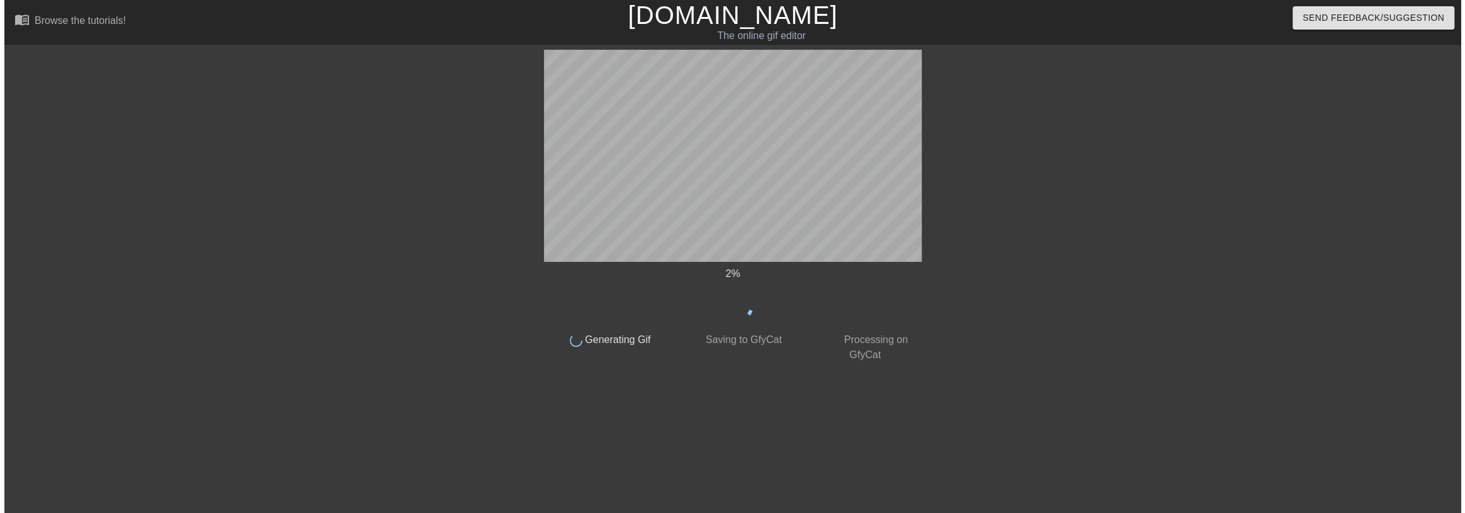
scroll to position [0, 0]
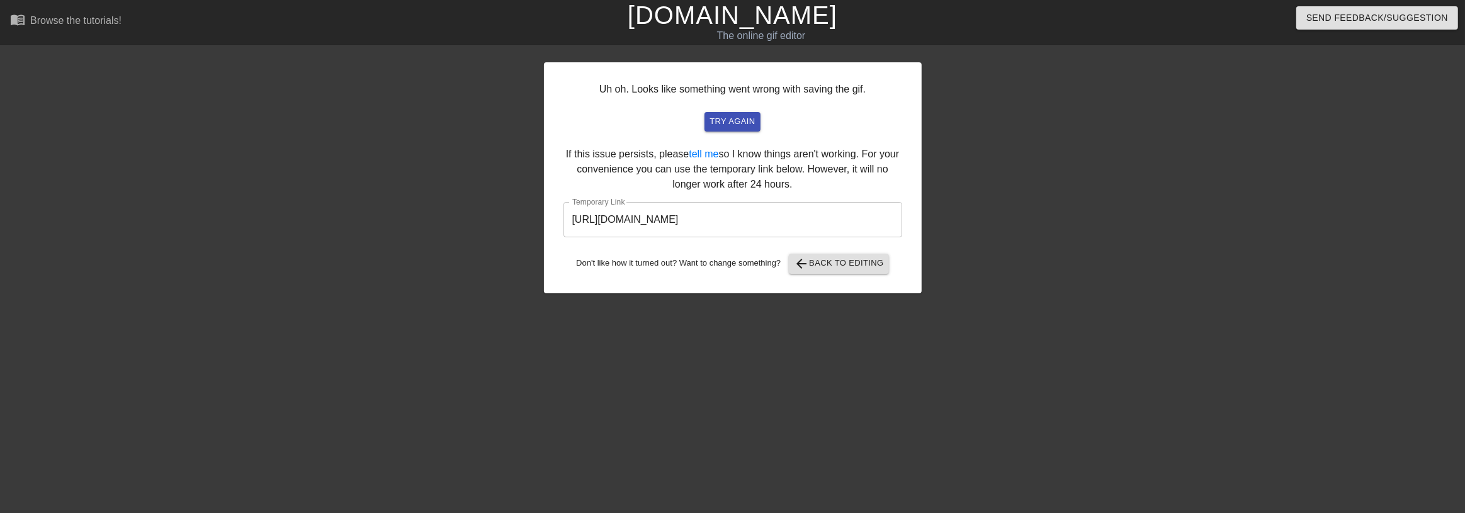
click at [784, 218] on input "[URL][DOMAIN_NAME]" at bounding box center [732, 219] width 339 height 35
